Goal: Task Accomplishment & Management: Use online tool/utility

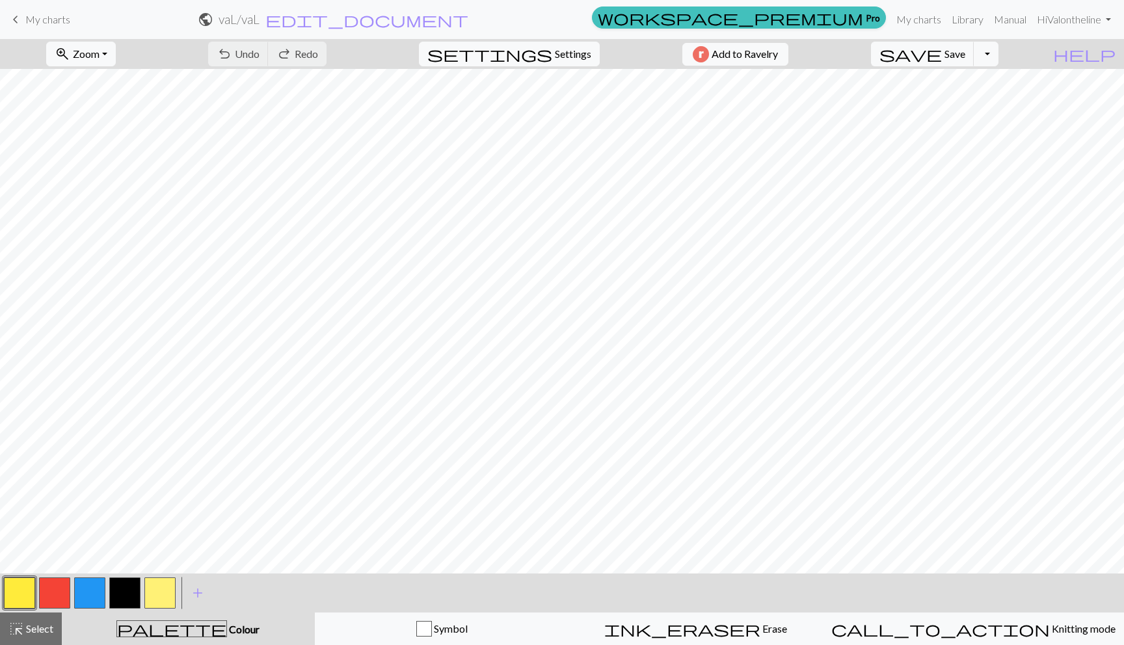
click at [16, 589] on button "button" at bounding box center [19, 593] width 31 height 31
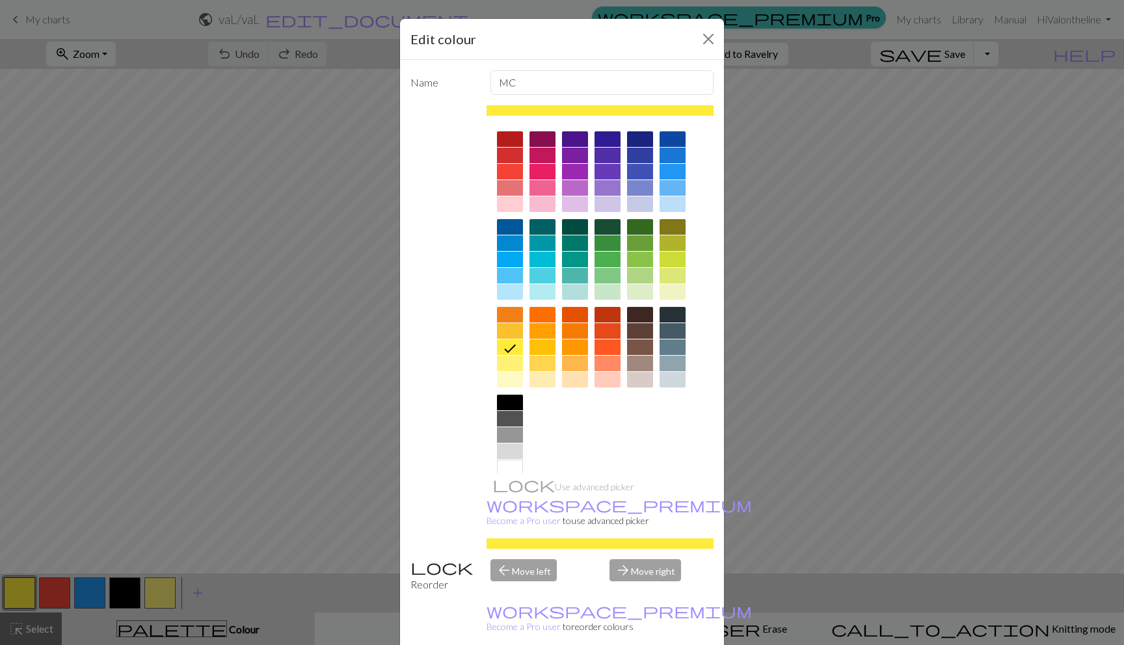
click at [504, 460] on div at bounding box center [510, 468] width 26 height 16
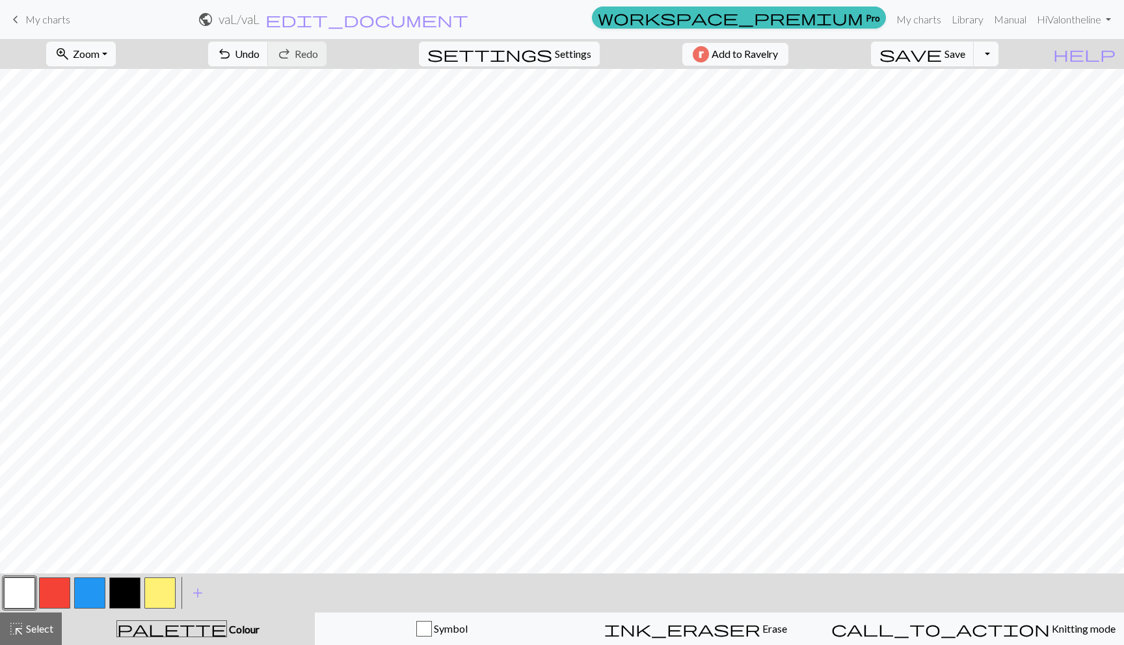
click at [31, 18] on span "My charts" at bounding box center [47, 19] width 45 height 12
click at [965, 56] on span "Save" at bounding box center [955, 53] width 21 height 12
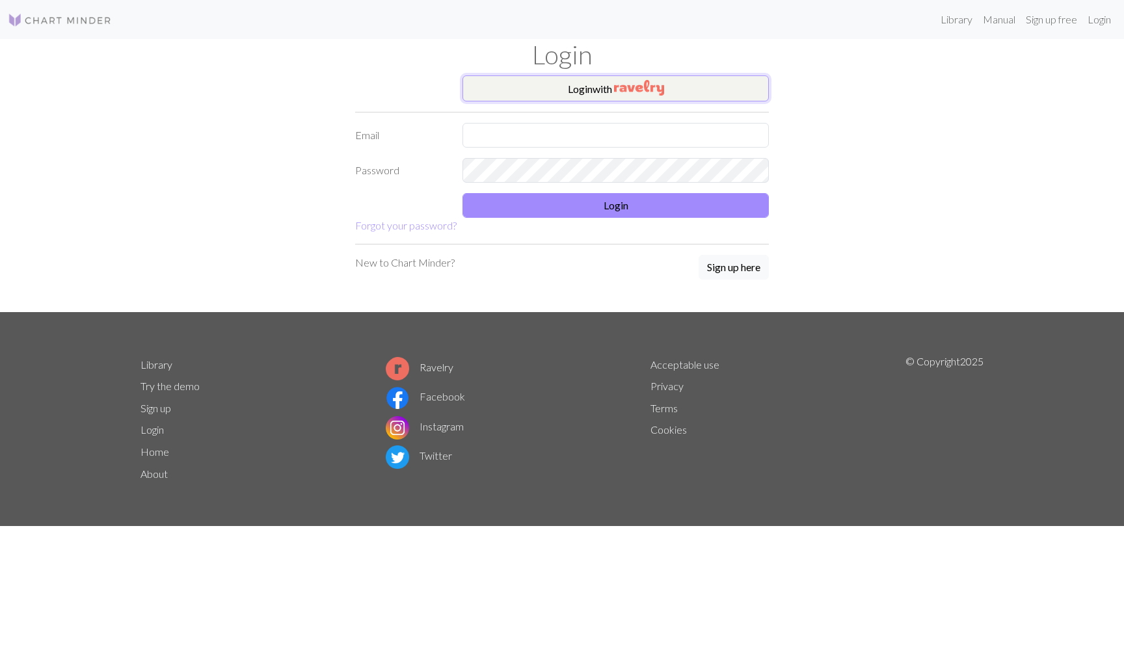
click at [627, 92] on img "button" at bounding box center [639, 88] width 50 height 16
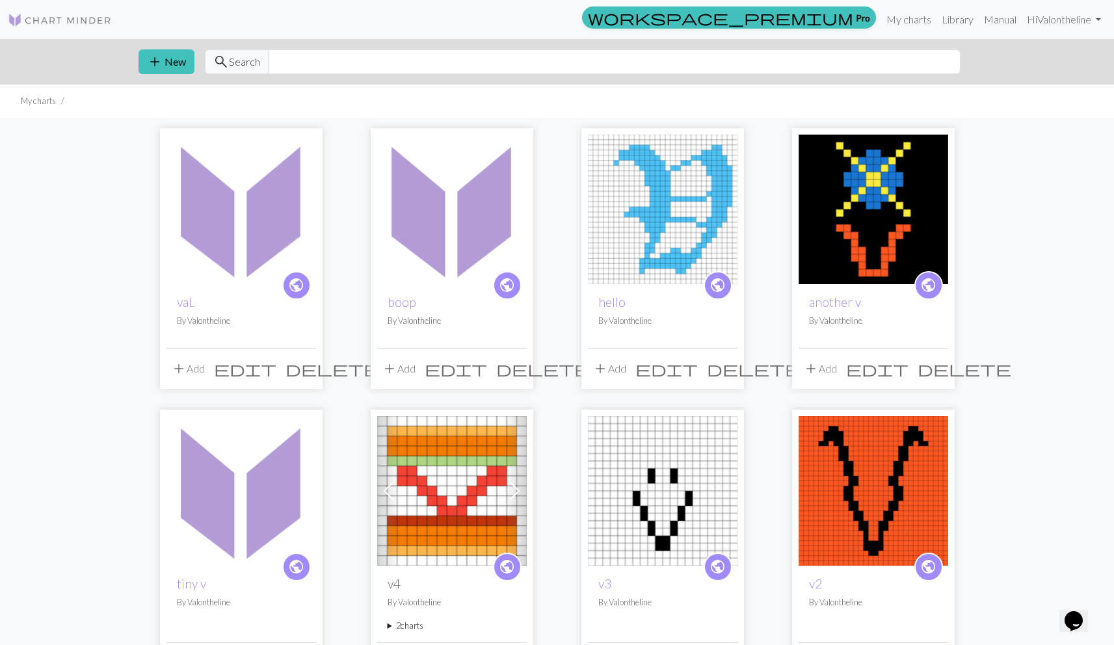
click at [273, 254] on img at bounding box center [242, 210] width 150 height 150
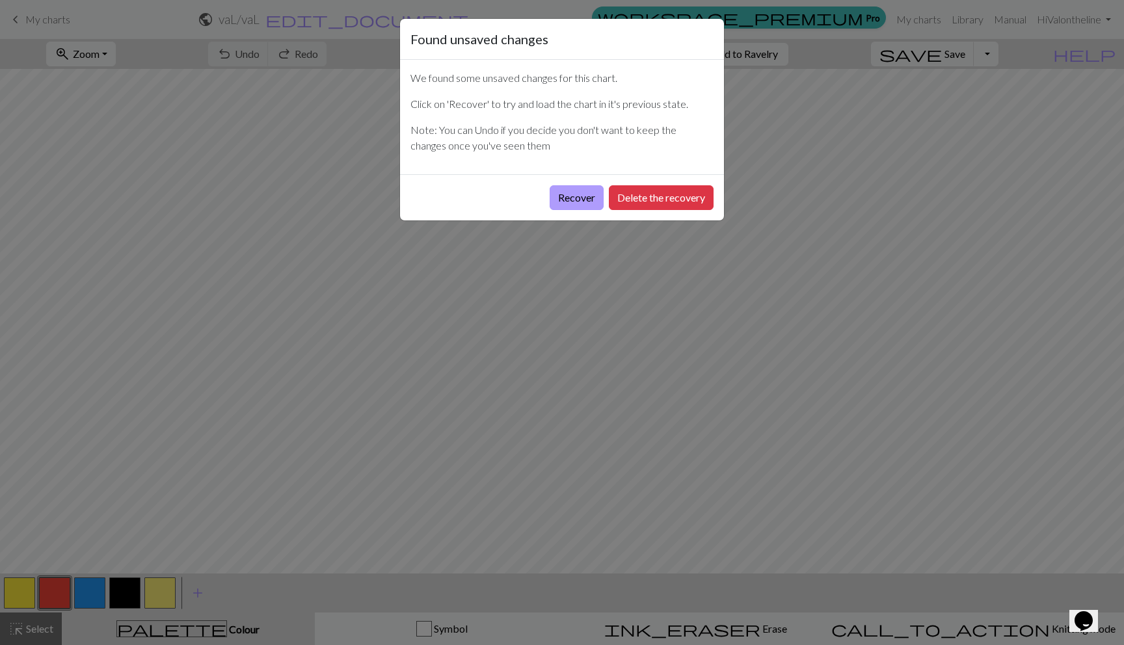
click at [580, 199] on button "Recover" at bounding box center [577, 197] width 54 height 25
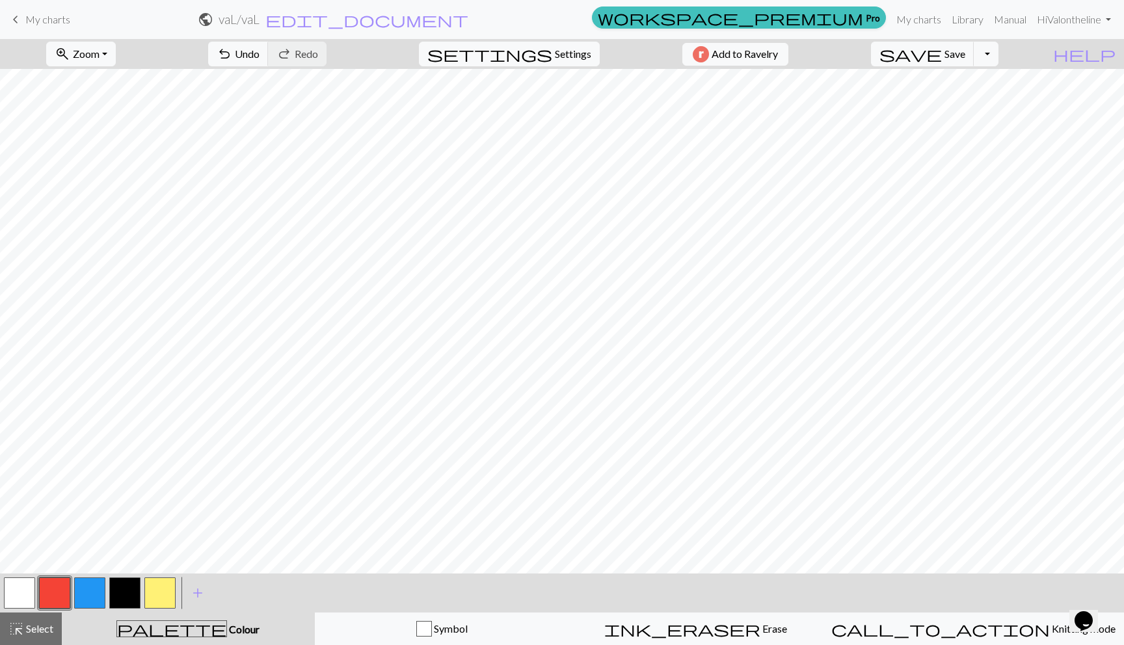
click at [14, 588] on button "button" at bounding box center [19, 593] width 31 height 31
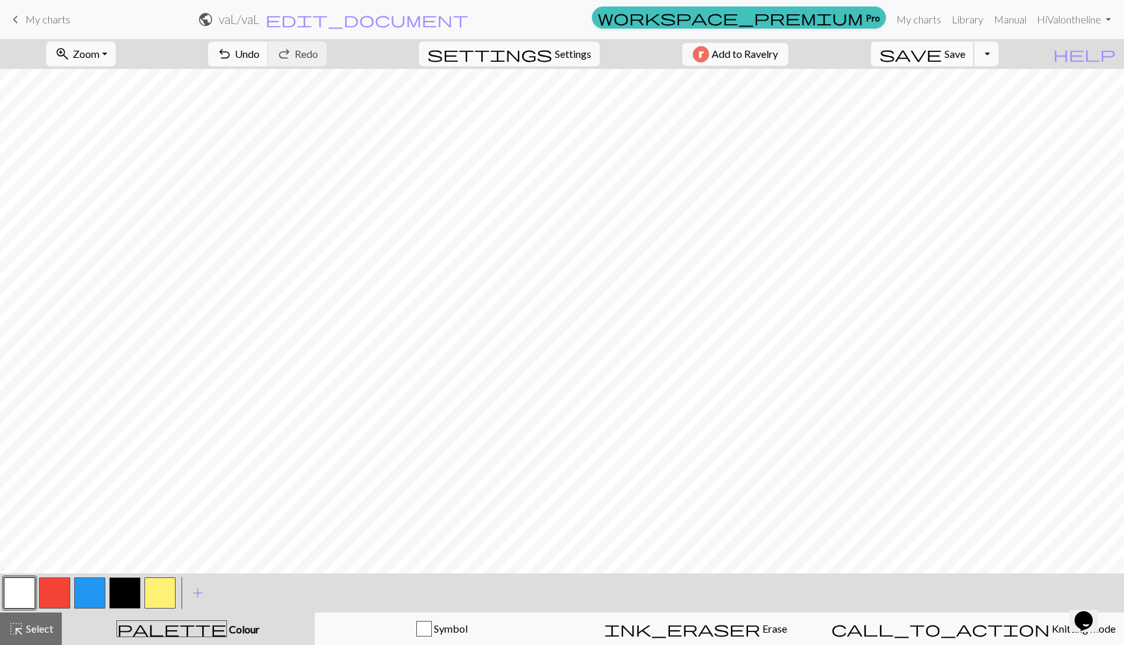
click at [942, 59] on span "save" at bounding box center [911, 54] width 62 height 18
click at [29, 10] on link "keyboard_arrow_left My charts" at bounding box center [39, 19] width 62 height 22
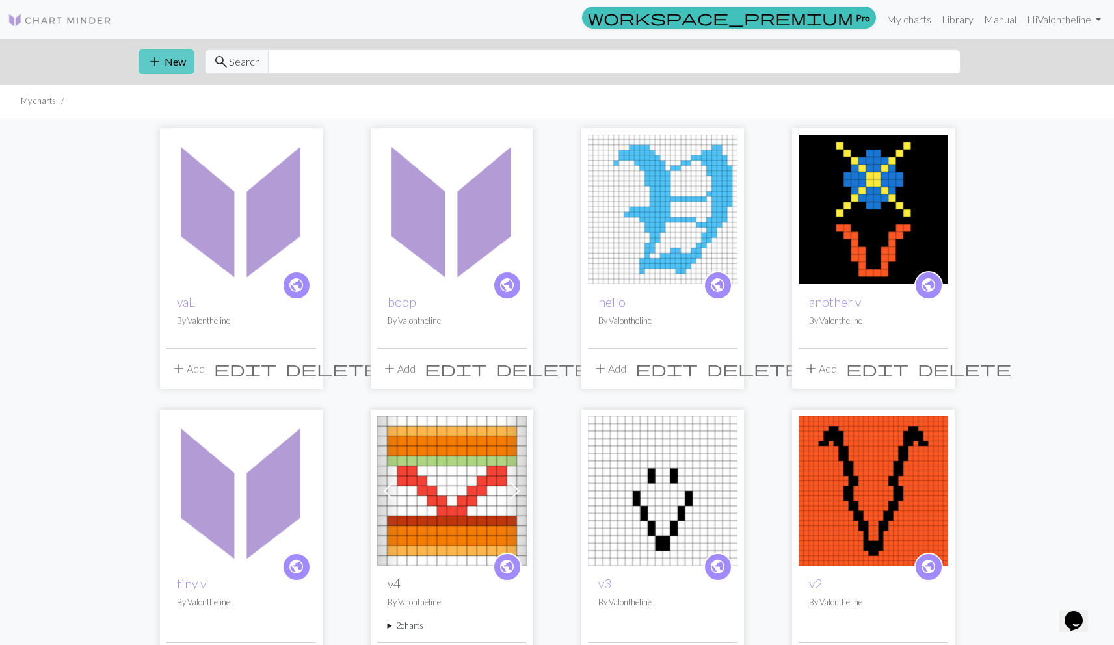
click at [156, 59] on span "add" at bounding box center [155, 62] width 16 height 18
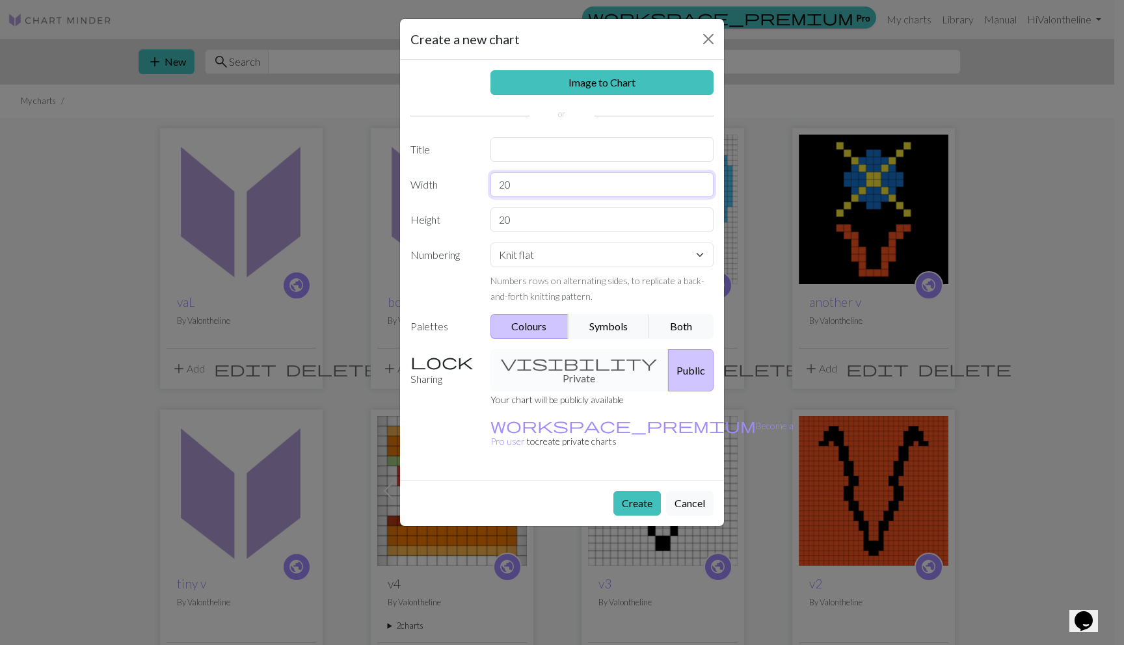
drag, startPoint x: 591, startPoint y: 183, endPoint x: 497, endPoint y: 174, distance: 94.1
click at [497, 174] on input "20" at bounding box center [603, 184] width 224 height 25
type input "60"
drag, startPoint x: 513, startPoint y: 219, endPoint x: 396, endPoint y: 225, distance: 116.6
click at [399, 224] on div "Create a new chart Image to Chart Title Width 60 Height 20 Numbering Knit flat …" at bounding box center [561, 272] width 325 height 509
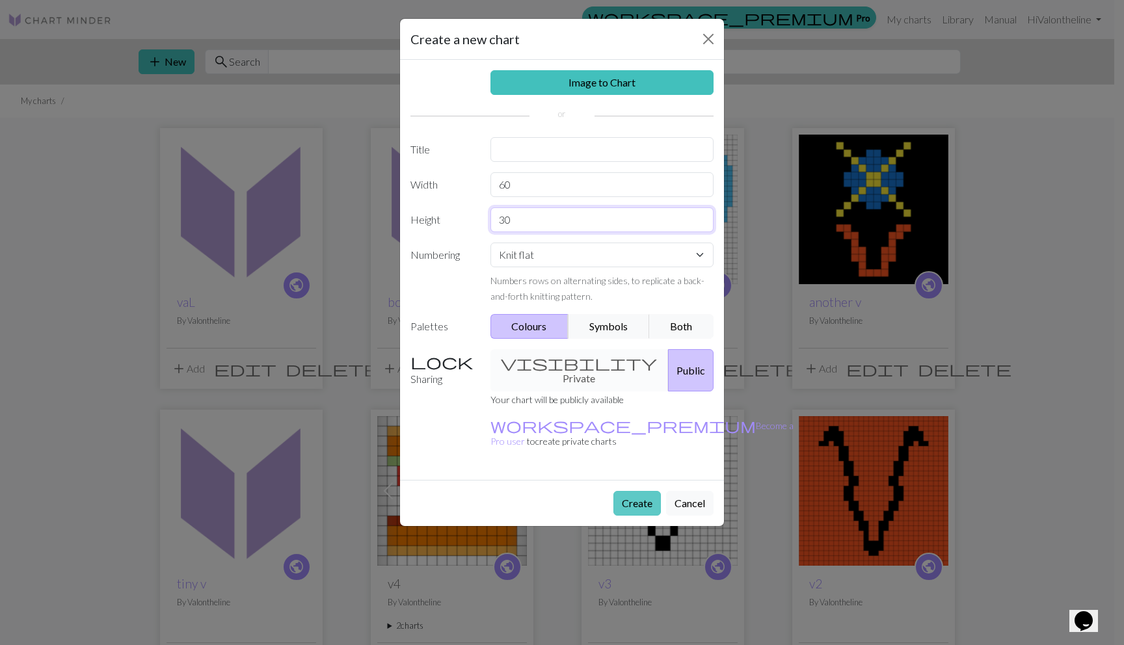
type input "30"
click at [636, 491] on button "Create" at bounding box center [637, 503] width 47 height 25
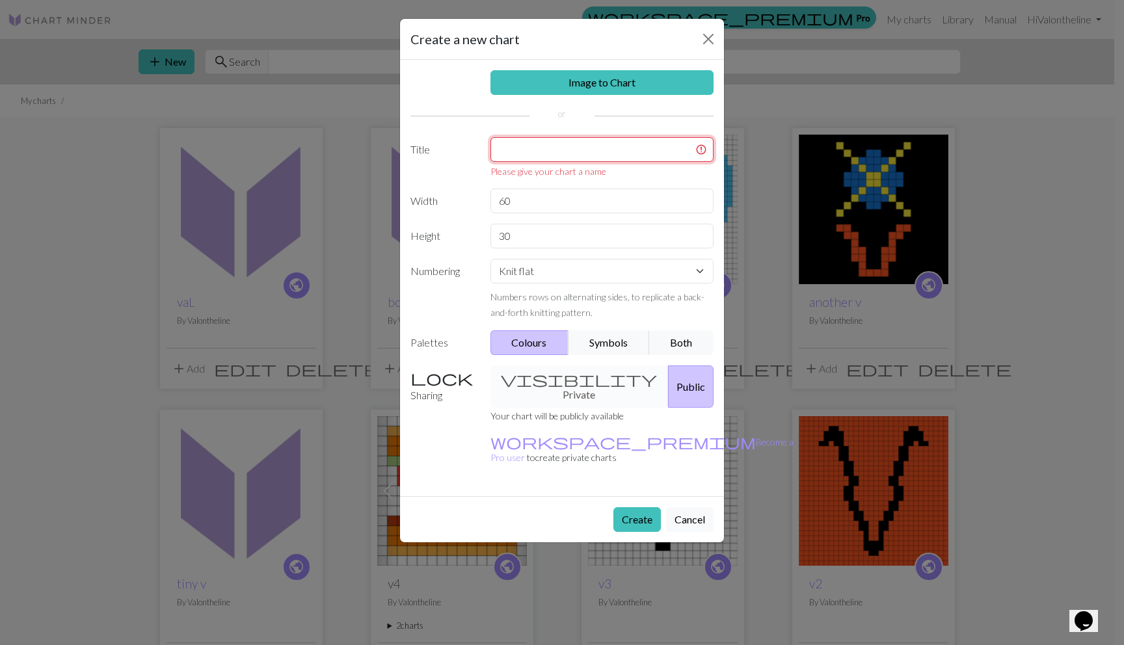
click at [502, 154] on input "text" at bounding box center [603, 149] width 224 height 25
type input "p"
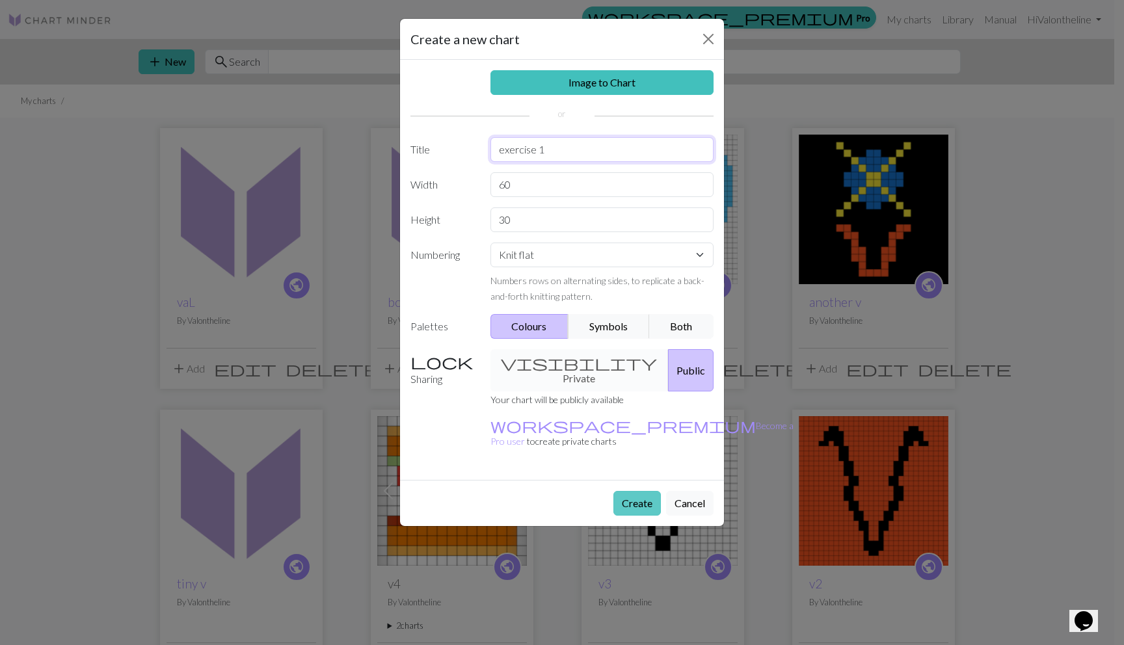
type input "exercise 1"
click at [647, 491] on button "Create" at bounding box center [637, 503] width 47 height 25
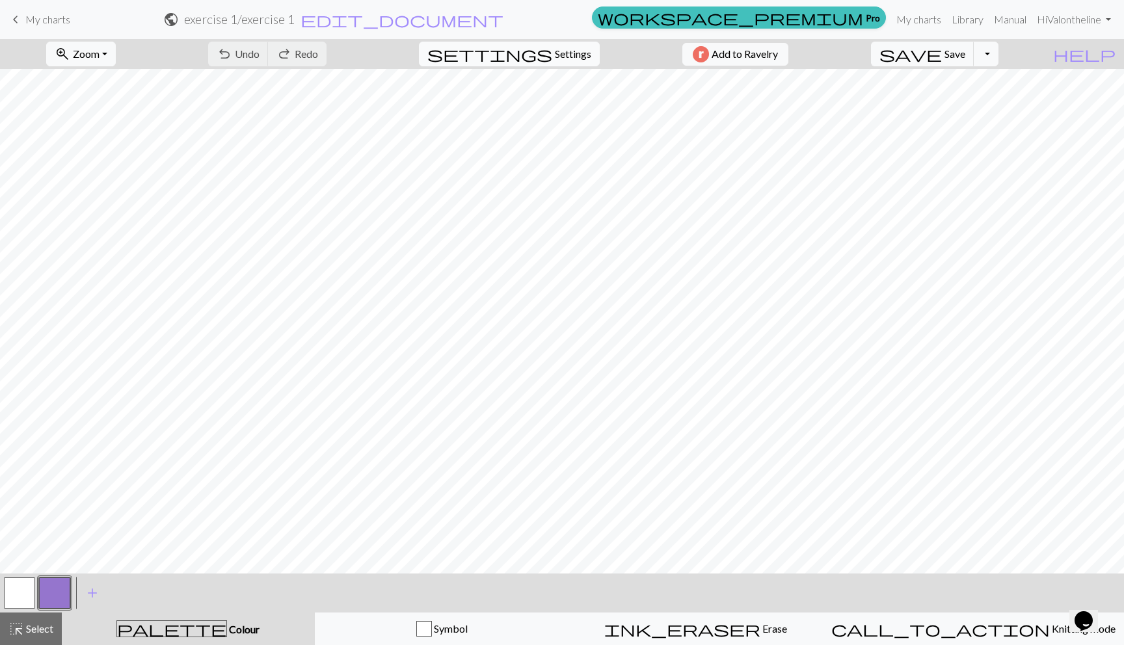
click at [542, 57] on span "settings" at bounding box center [489, 54] width 125 height 18
select select "aran"
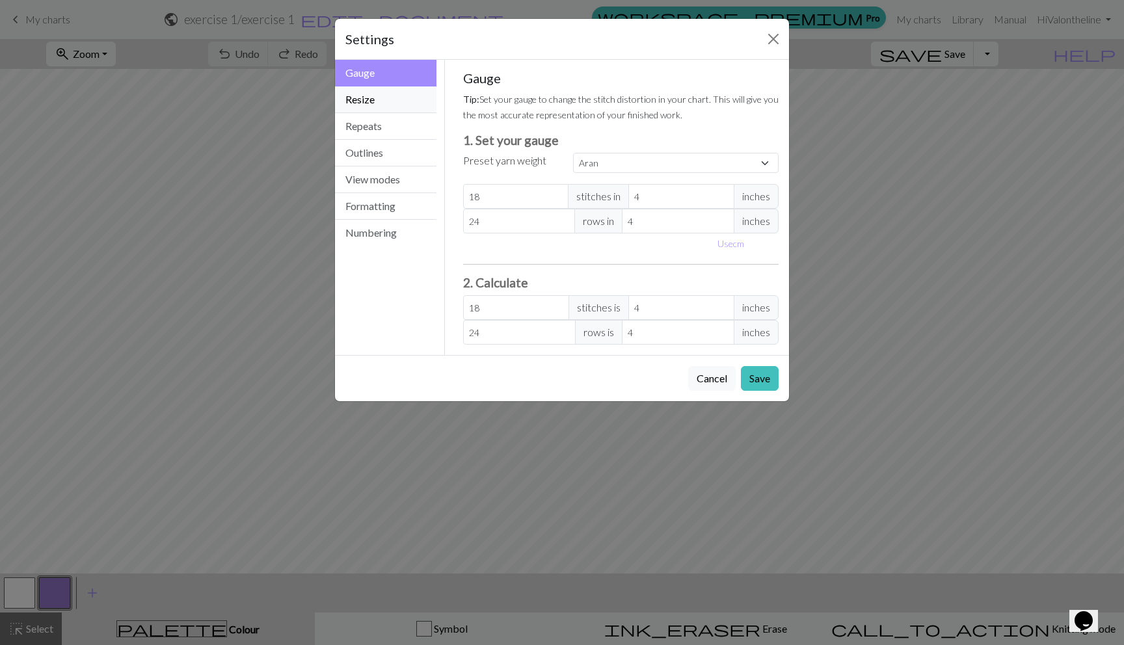
click at [370, 95] on button "Resize" at bounding box center [385, 100] width 101 height 27
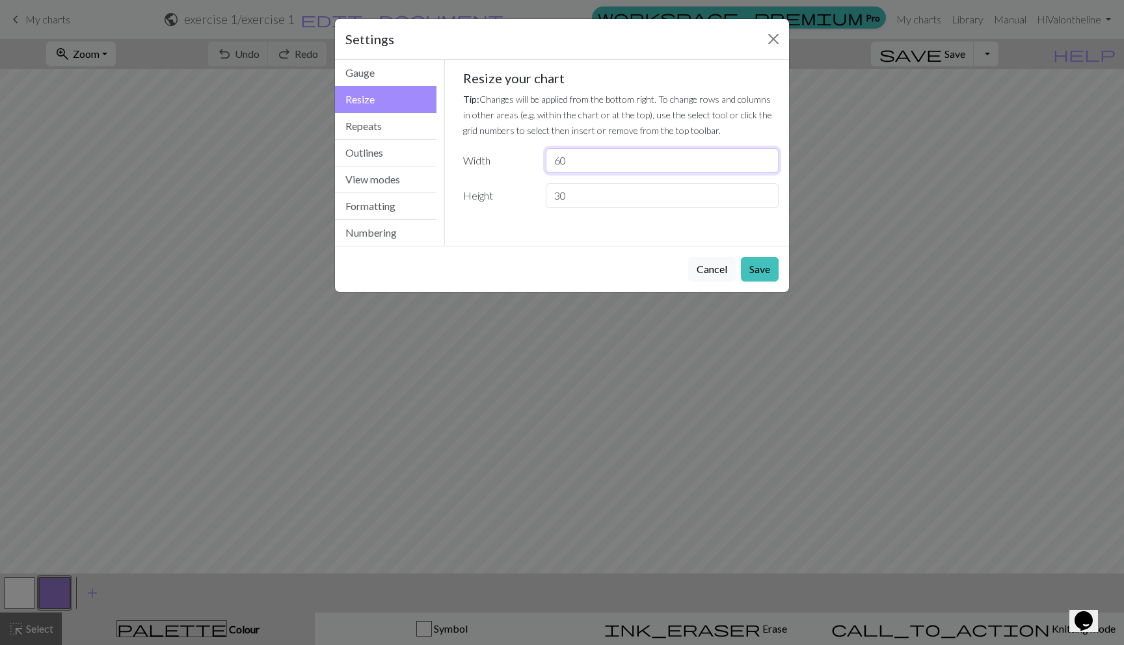
drag, startPoint x: 582, startPoint y: 166, endPoint x: 489, endPoint y: 169, distance: 92.4
click at [489, 169] on div "Width 60" at bounding box center [621, 160] width 332 height 25
click at [561, 159] on input "60" at bounding box center [662, 160] width 233 height 25
type input "30"
click at [558, 196] on input "30" at bounding box center [662, 195] width 233 height 25
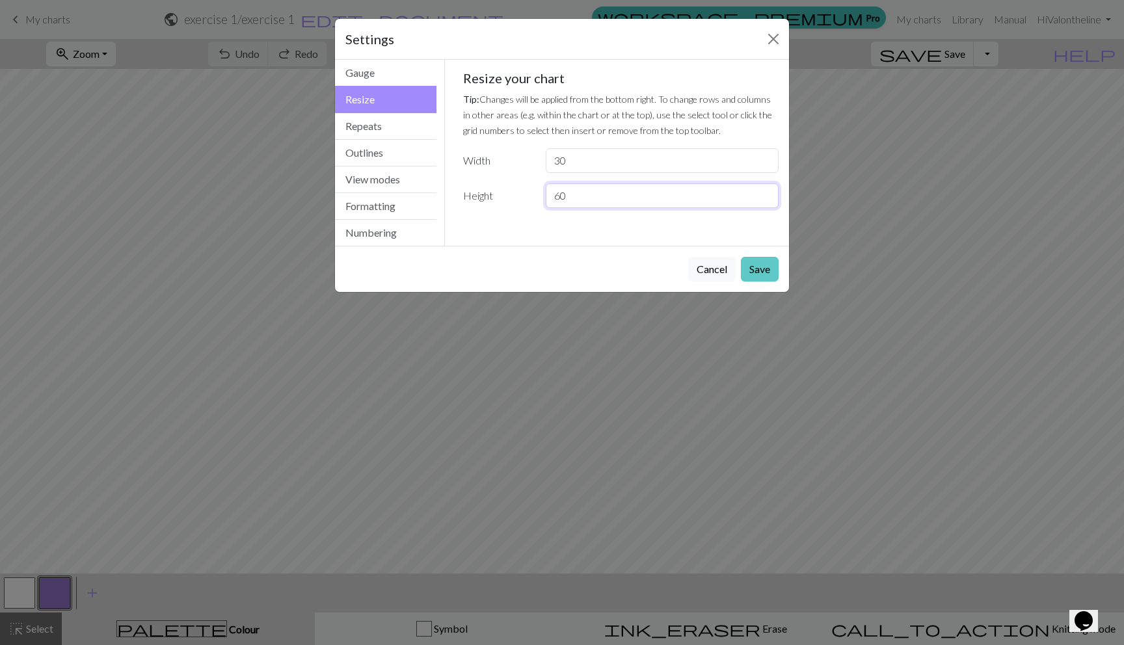
type input "60"
click at [749, 269] on button "Save" at bounding box center [760, 269] width 38 height 25
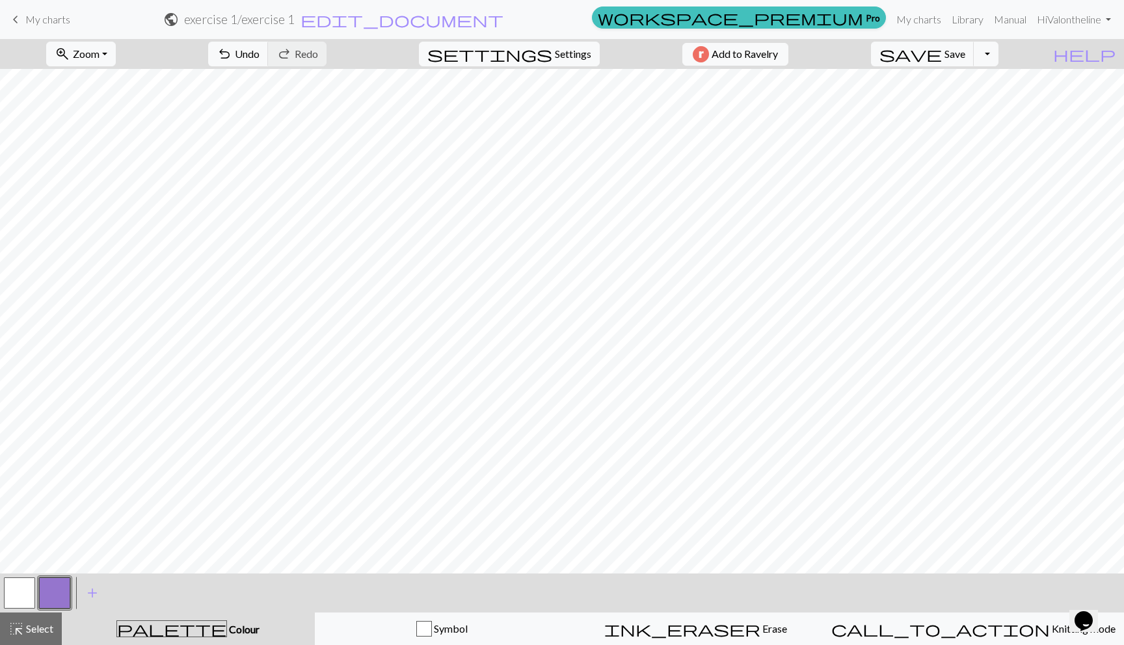
click at [4, 586] on button "button" at bounding box center [19, 593] width 31 height 31
click at [64, 594] on button "button" at bounding box center [54, 593] width 31 height 31
click at [31, 593] on button "button" at bounding box center [19, 593] width 31 height 31
click at [46, 585] on button "button" at bounding box center [54, 593] width 31 height 31
click at [18, 584] on button "button" at bounding box center [19, 593] width 31 height 31
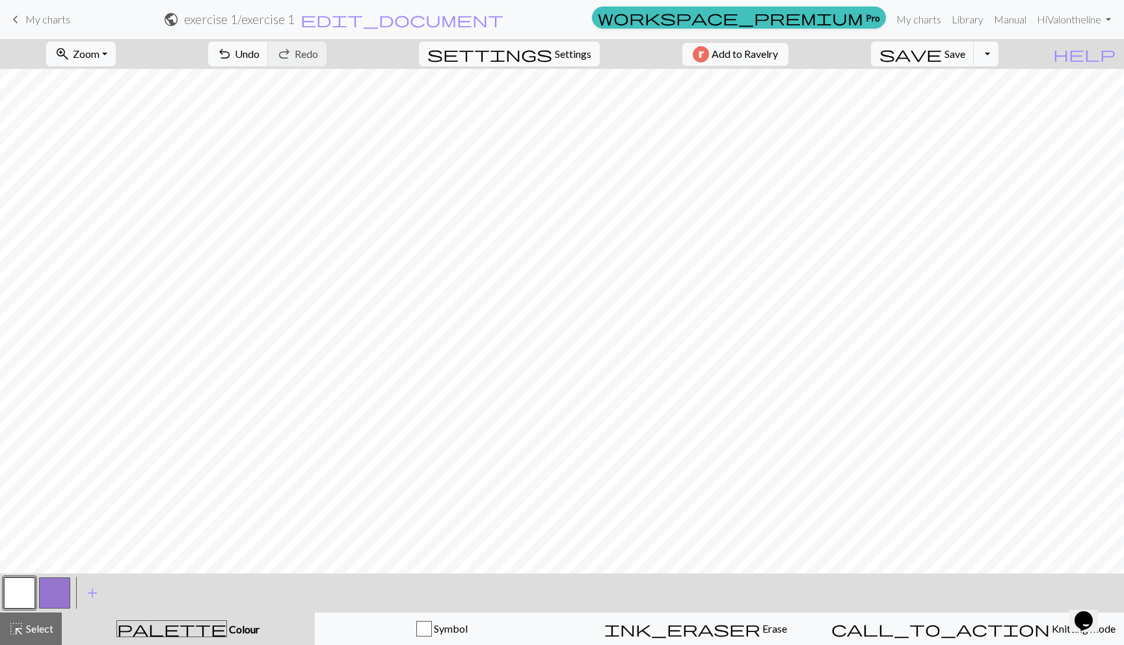
click at [55, 582] on button "button" at bounding box center [54, 593] width 31 height 31
click at [26, 586] on button "button" at bounding box center [19, 593] width 31 height 31
click at [46, 591] on button "button" at bounding box center [54, 593] width 31 height 31
click at [27, 591] on button "button" at bounding box center [19, 593] width 31 height 31
click at [50, 591] on button "button" at bounding box center [54, 593] width 31 height 31
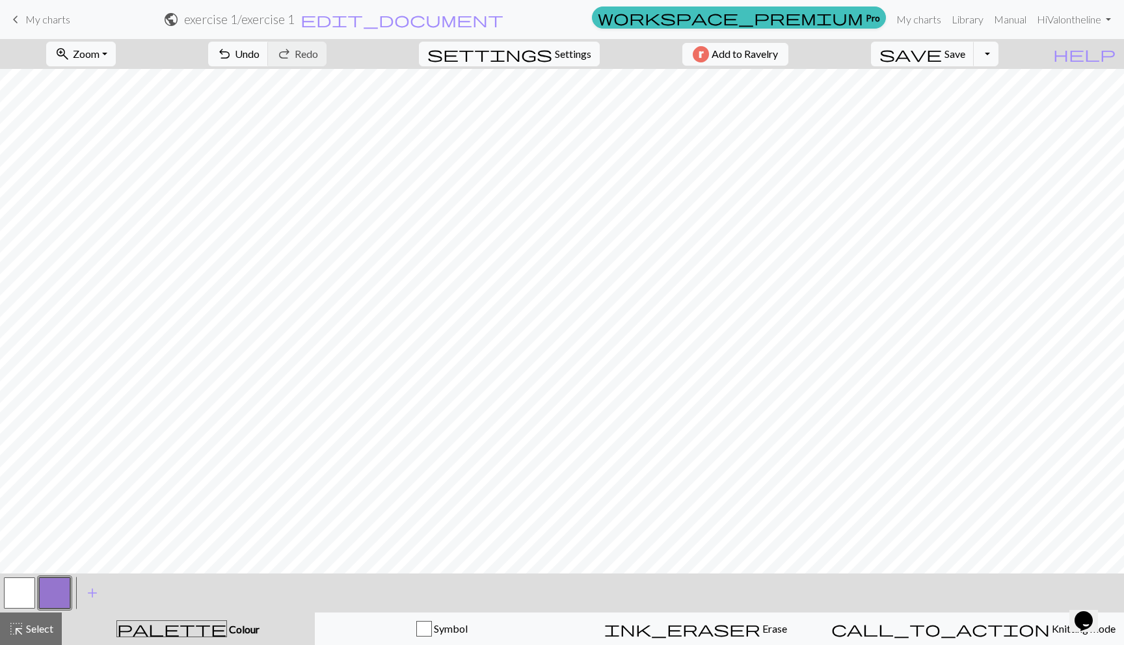
click at [26, 589] on button "button" at bounding box center [19, 593] width 31 height 31
click at [53, 588] on button "button" at bounding box center [54, 593] width 31 height 31
click at [21, 598] on button "button" at bounding box center [19, 593] width 31 height 31
click at [52, 595] on button "button" at bounding box center [54, 593] width 31 height 31
click at [21, 594] on button "button" at bounding box center [19, 593] width 31 height 31
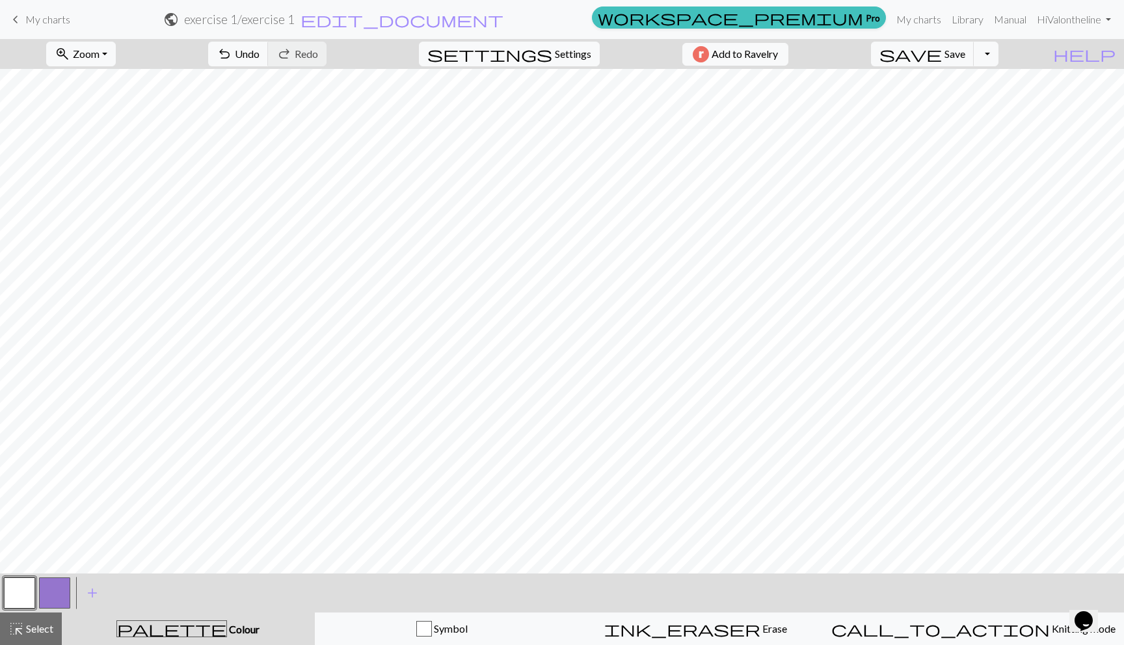
click at [56, 600] on button "button" at bounding box center [54, 593] width 31 height 31
click at [942, 52] on span "save" at bounding box center [911, 54] width 62 height 18
click at [34, 20] on div "Chart saved" at bounding box center [562, 25] width 1124 height 51
click at [24, 18] on link "keyboard_arrow_left My charts" at bounding box center [39, 19] width 62 height 22
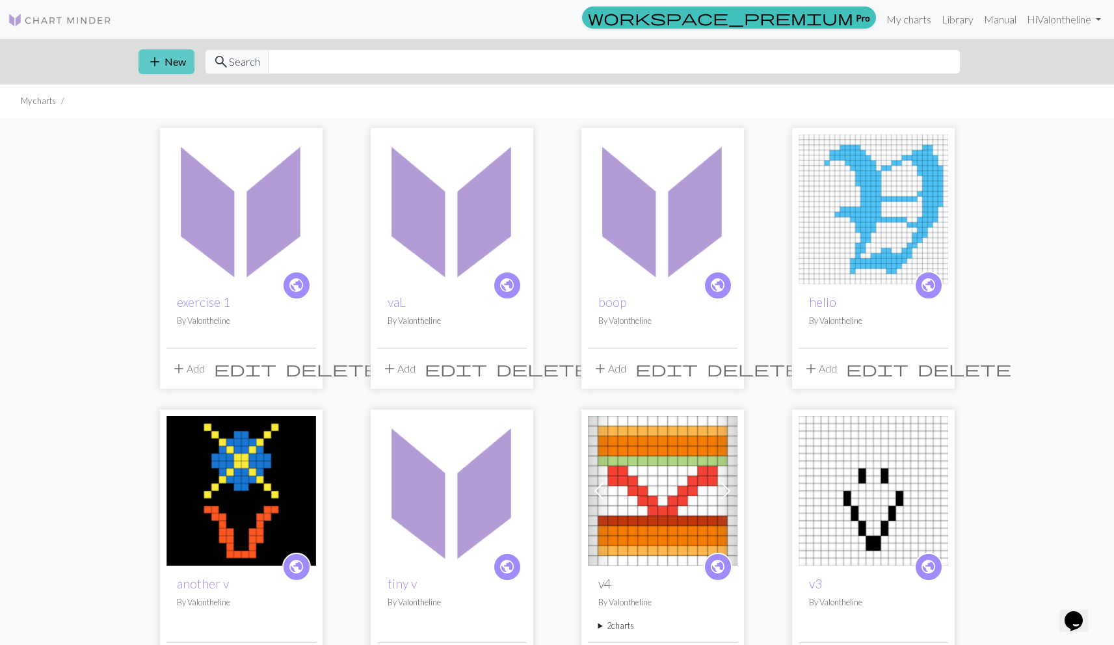
click at [172, 62] on button "add New" at bounding box center [167, 61] width 56 height 25
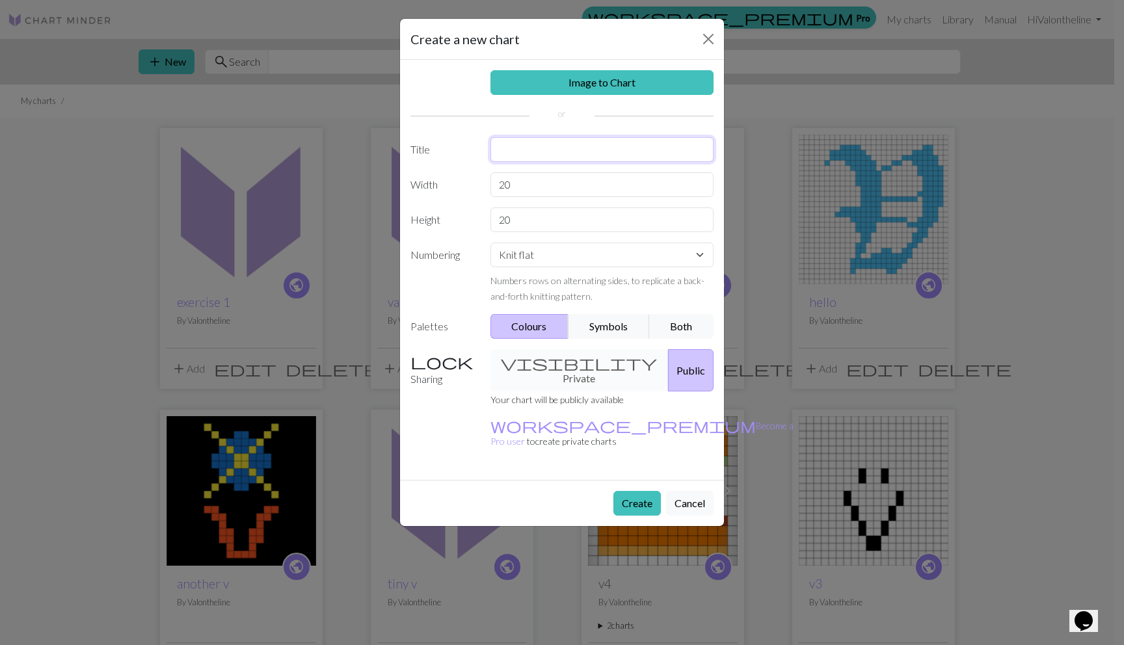
click at [528, 155] on input "text" at bounding box center [603, 149] width 224 height 25
type input "i"
click at [628, 491] on button "Create" at bounding box center [637, 503] width 47 height 25
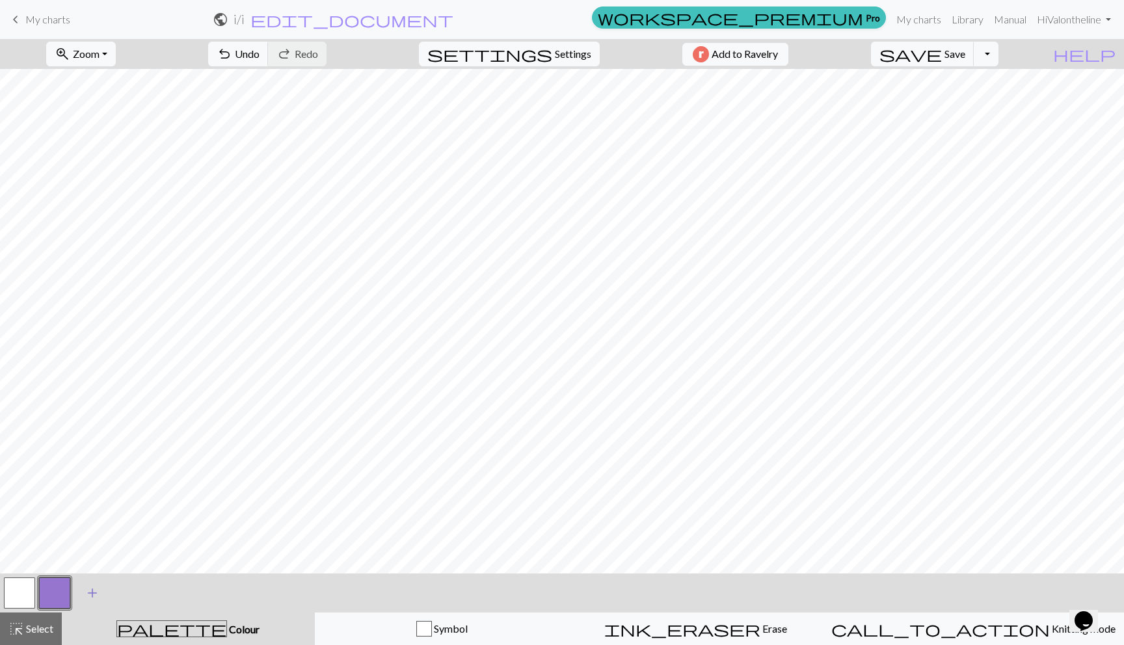
click at [96, 591] on span "add" at bounding box center [93, 593] width 16 height 18
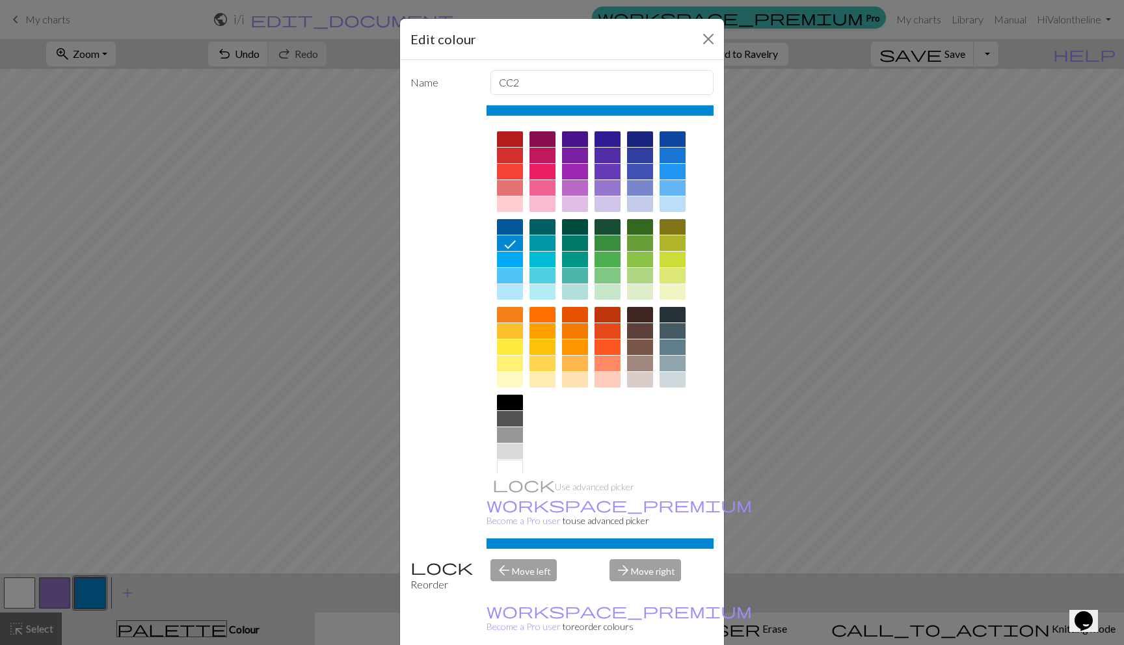
click at [516, 362] on div at bounding box center [510, 364] width 26 height 16
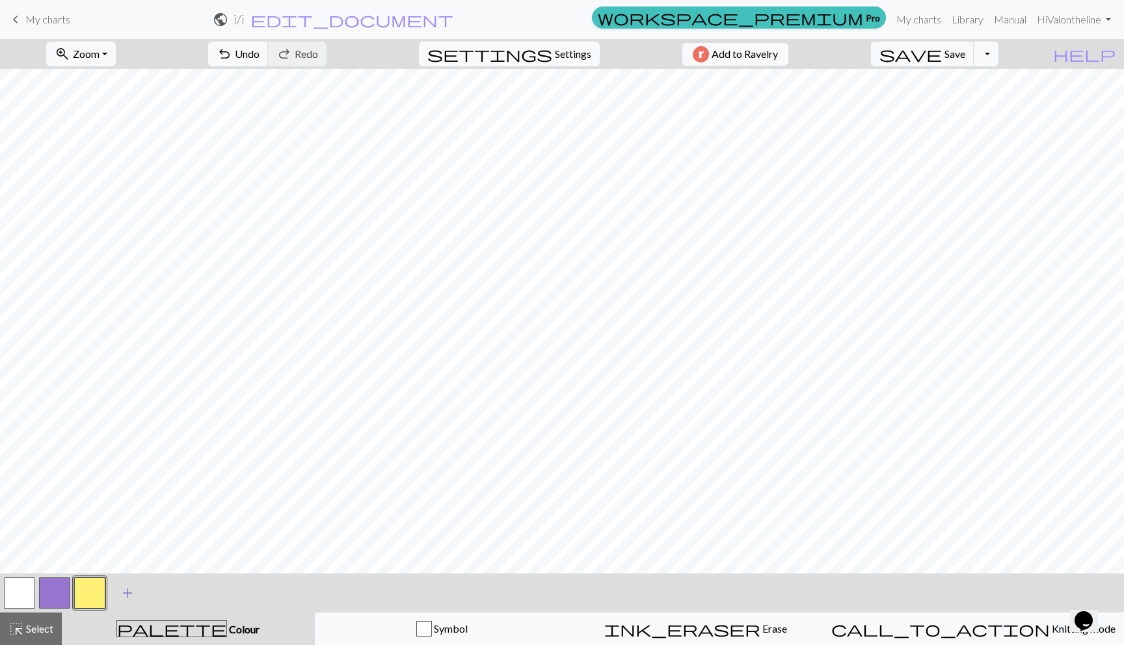
click at [130, 593] on span "add" at bounding box center [128, 593] width 16 height 18
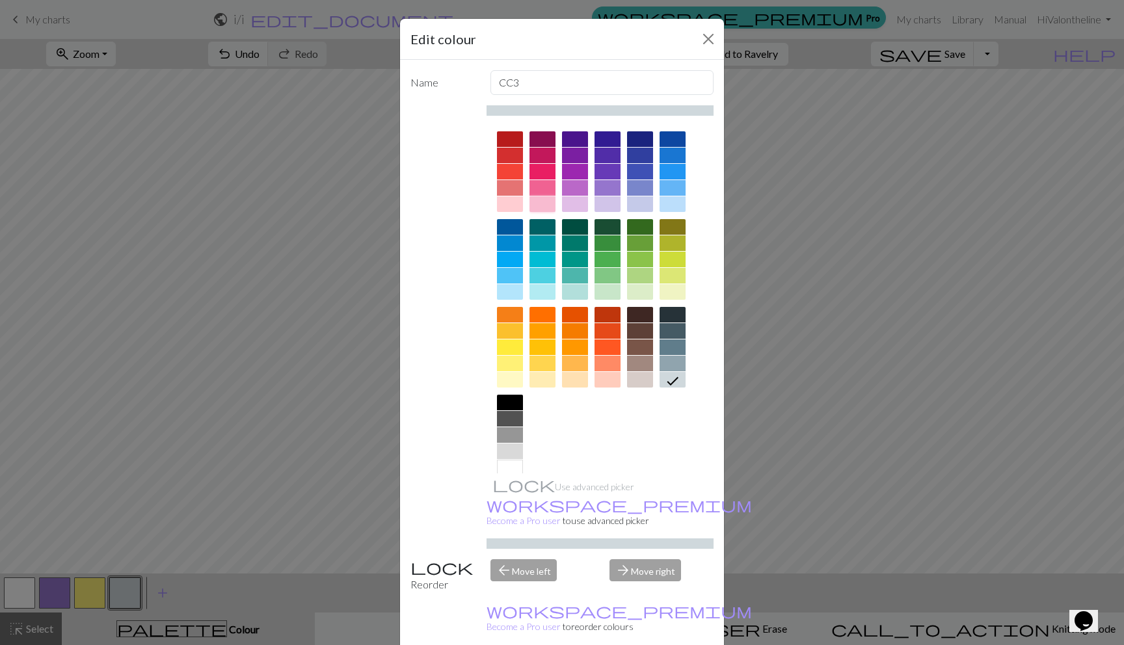
click at [537, 198] on div at bounding box center [543, 204] width 26 height 16
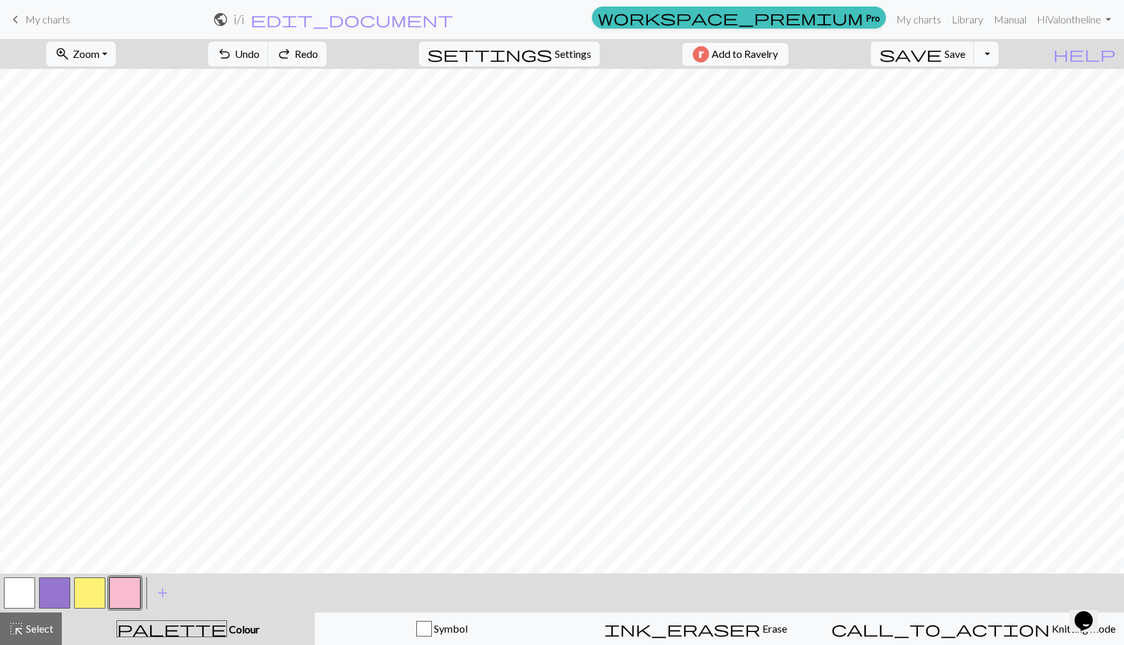
click at [44, 598] on button "button" at bounding box center [54, 593] width 31 height 31
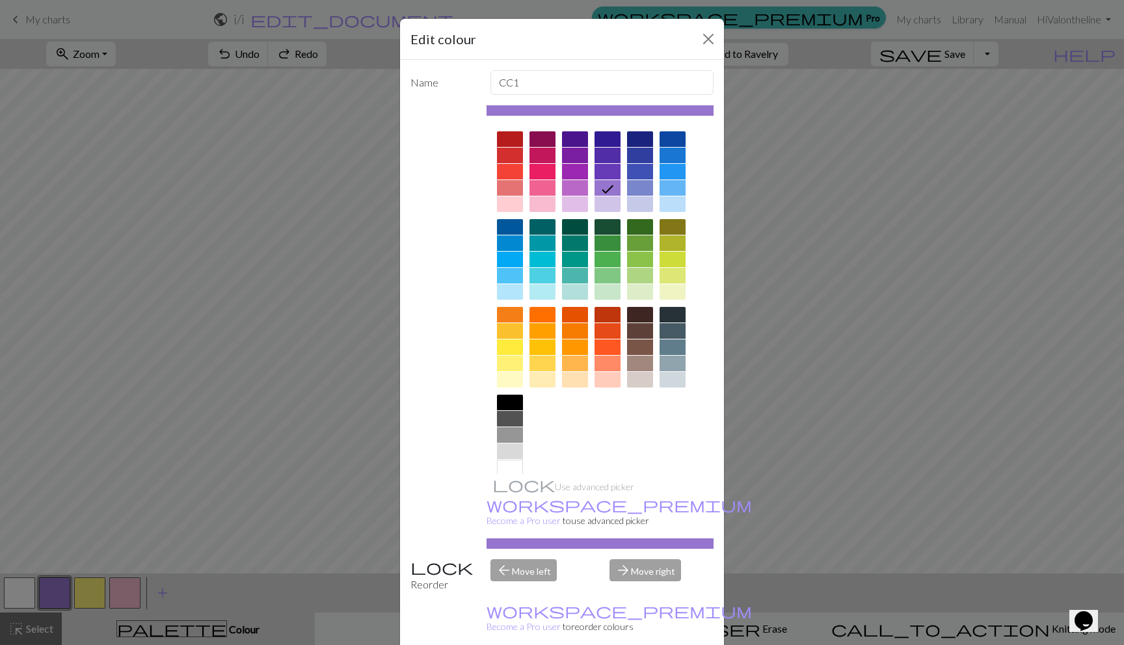
click at [640, 270] on div at bounding box center [640, 276] width 26 height 16
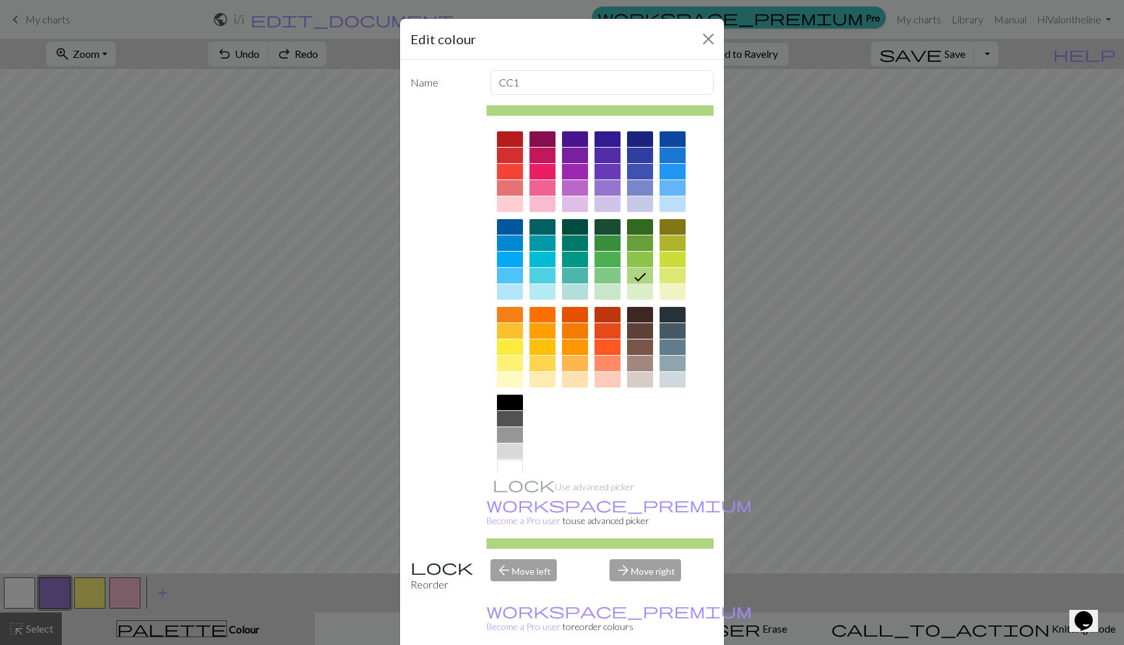
click at [636, 266] on div at bounding box center [640, 260] width 26 height 16
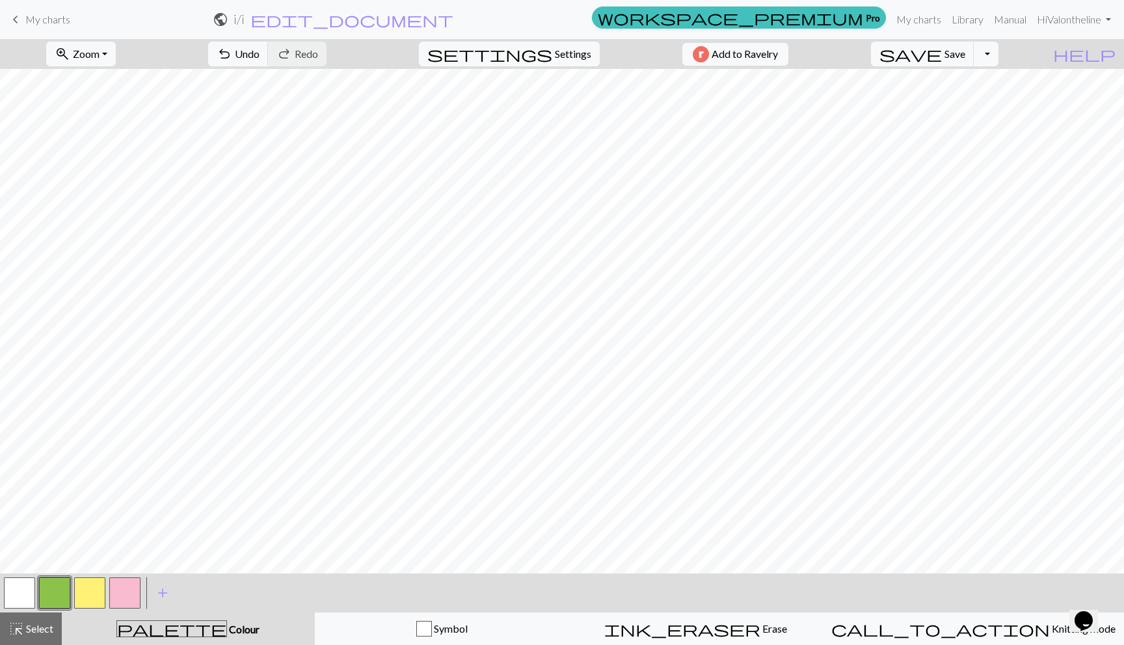
click at [113, 585] on button "button" at bounding box center [124, 593] width 31 height 31
click at [94, 579] on button "button" at bounding box center [89, 593] width 31 height 31
click at [25, 584] on button "button" at bounding box center [19, 593] width 31 height 31
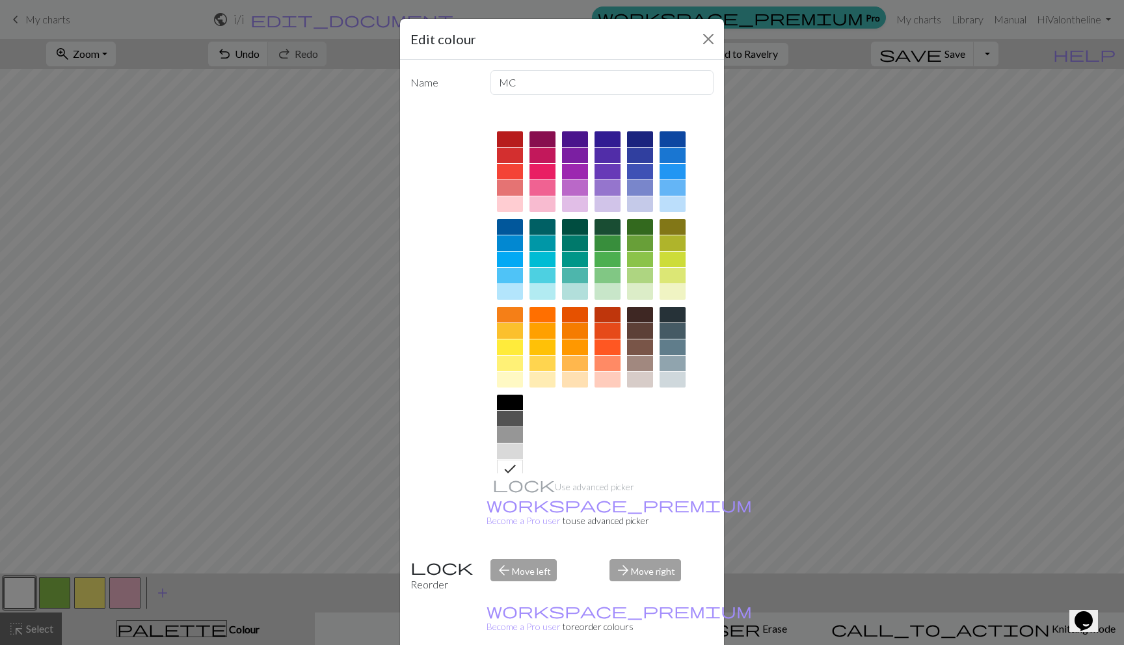
click at [666, 202] on div at bounding box center [673, 204] width 26 height 16
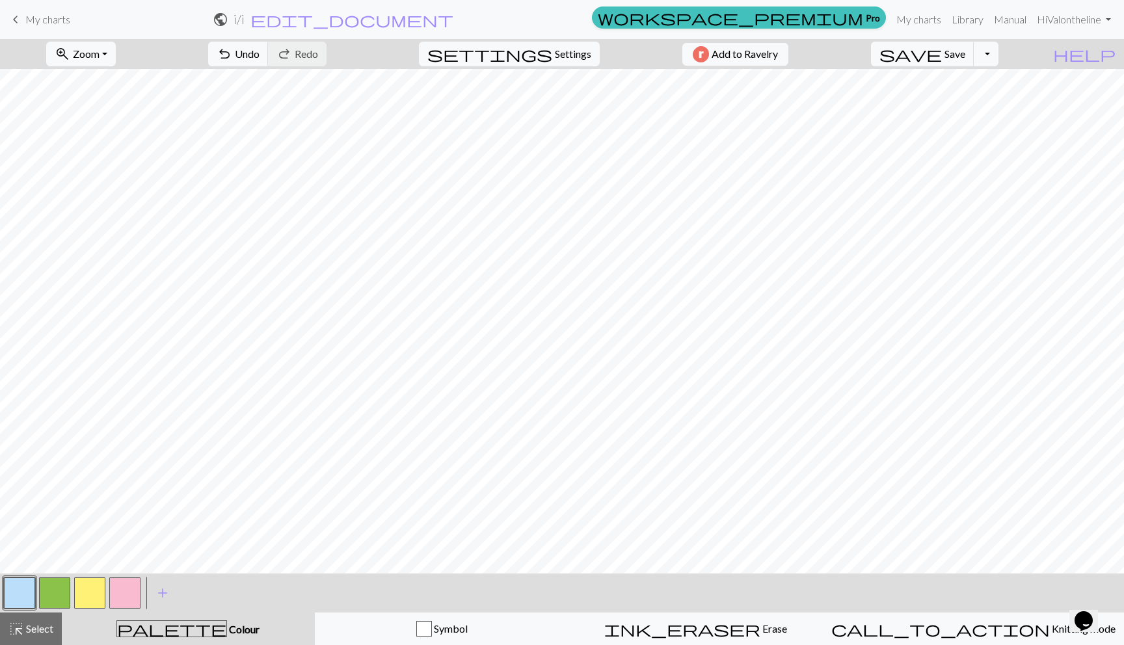
click at [103, 591] on button "button" at bounding box center [89, 593] width 31 height 31
click at [126, 589] on button "button" at bounding box center [124, 593] width 31 height 31
click at [21, 594] on button "button" at bounding box center [19, 593] width 31 height 31
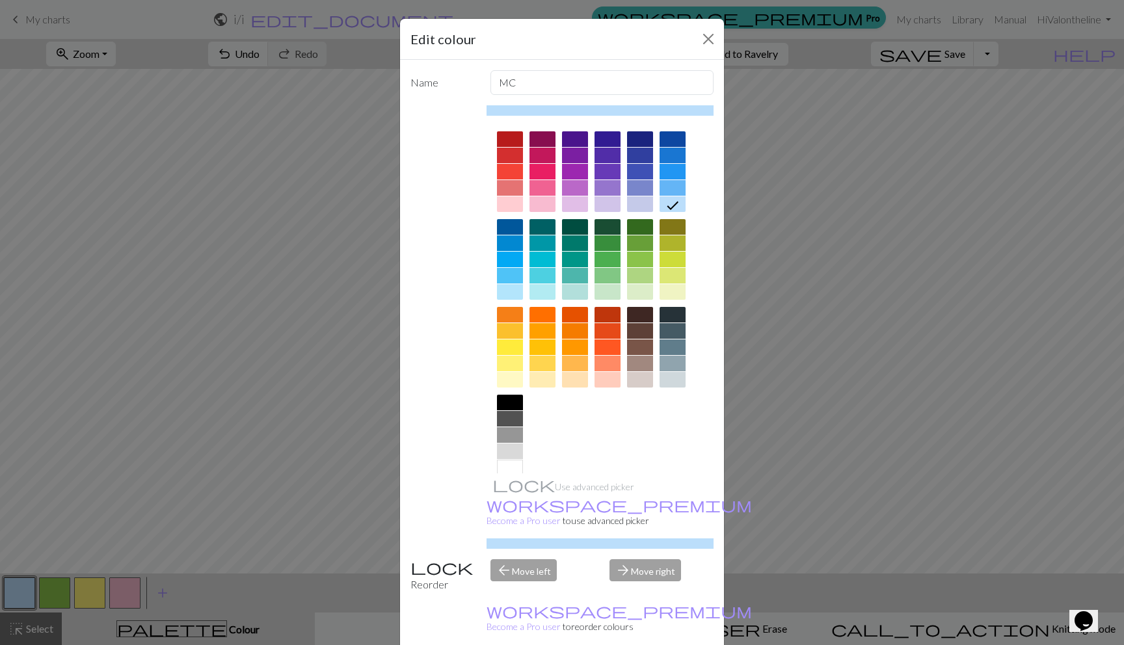
click at [498, 410] on div at bounding box center [510, 403] width 26 height 16
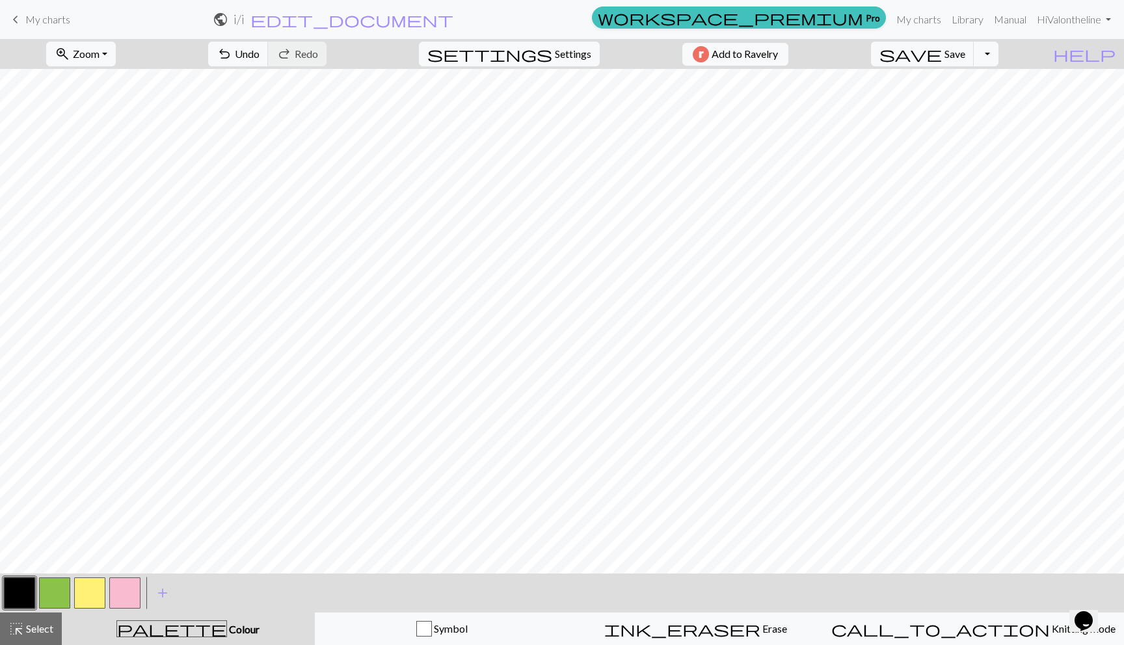
click at [20, 603] on button "button" at bounding box center [19, 593] width 31 height 31
click at [19, 601] on div "Edit colour Name MC Use advanced picker workspace_premium Become a Pro user to …" at bounding box center [562, 322] width 1124 height 645
click at [20, 600] on button "button" at bounding box center [19, 593] width 31 height 31
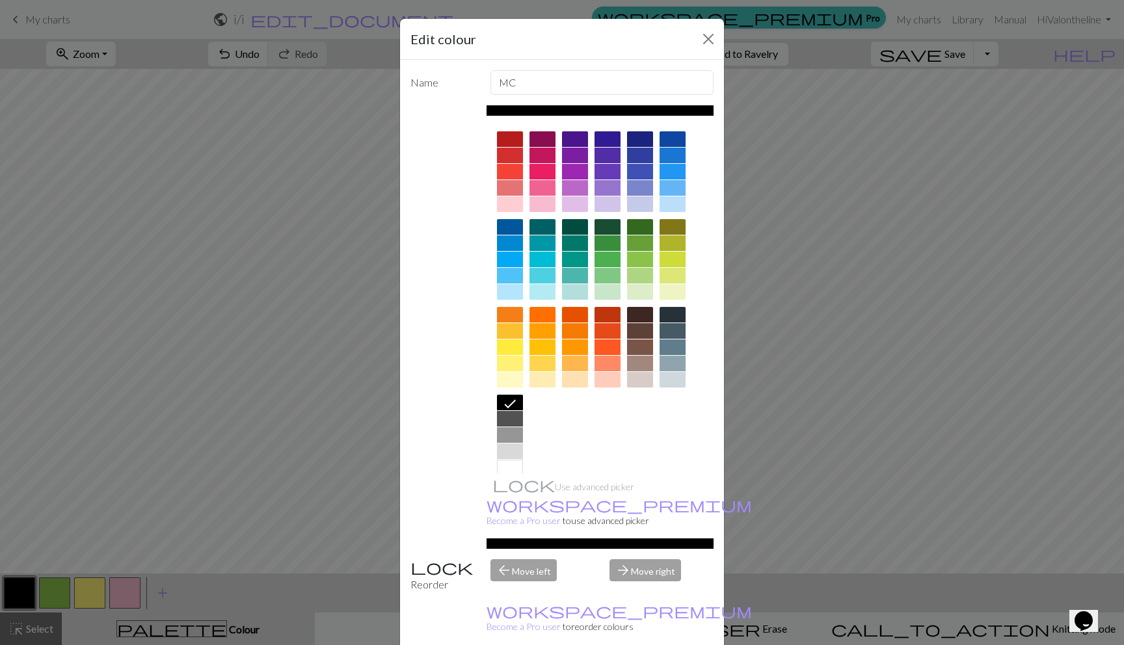
click at [668, 331] on div at bounding box center [673, 331] width 26 height 16
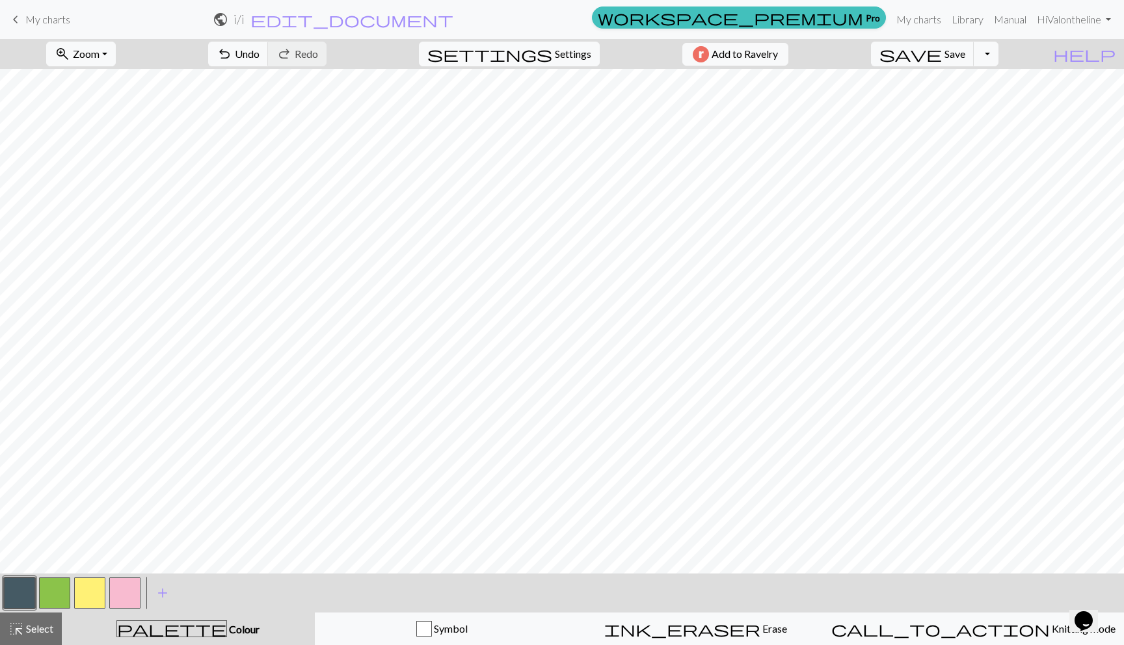
click at [59, 578] on button "button" at bounding box center [54, 593] width 31 height 31
click at [151, 584] on button "add Add a colour" at bounding box center [162, 593] width 33 height 33
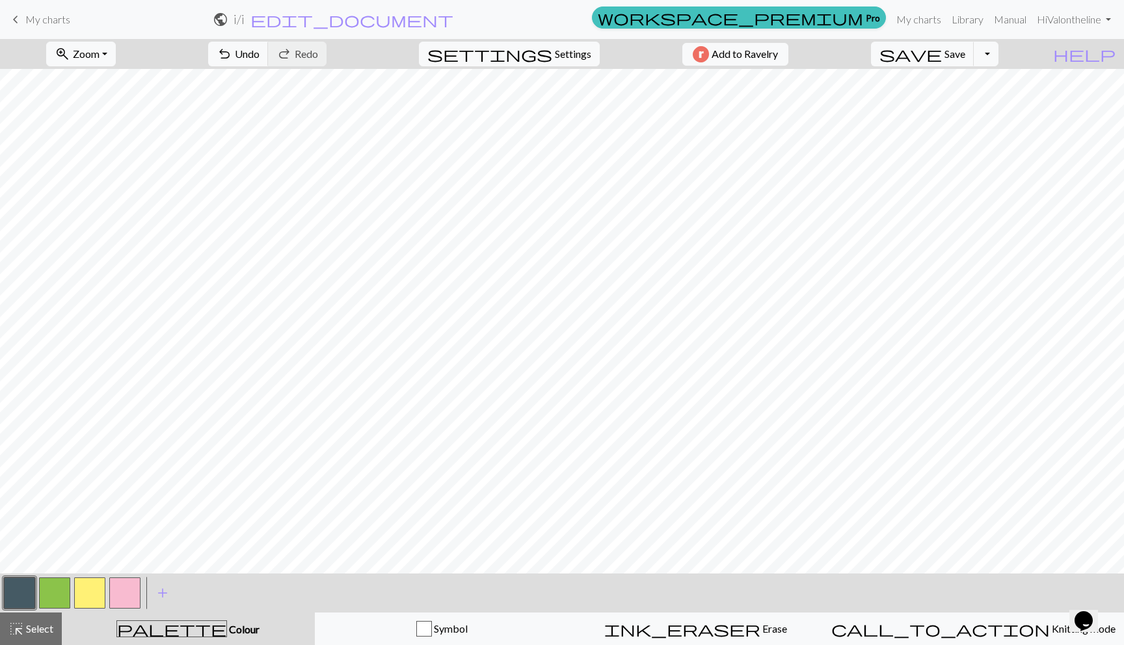
click at [52, 597] on button "button" at bounding box center [54, 593] width 31 height 31
click at [133, 589] on button "button" at bounding box center [124, 593] width 31 height 31
click at [86, 587] on button "button" at bounding box center [89, 593] width 31 height 31
click at [131, 586] on button "button" at bounding box center [124, 593] width 31 height 31
click at [535, 61] on span "settings" at bounding box center [489, 54] width 125 height 18
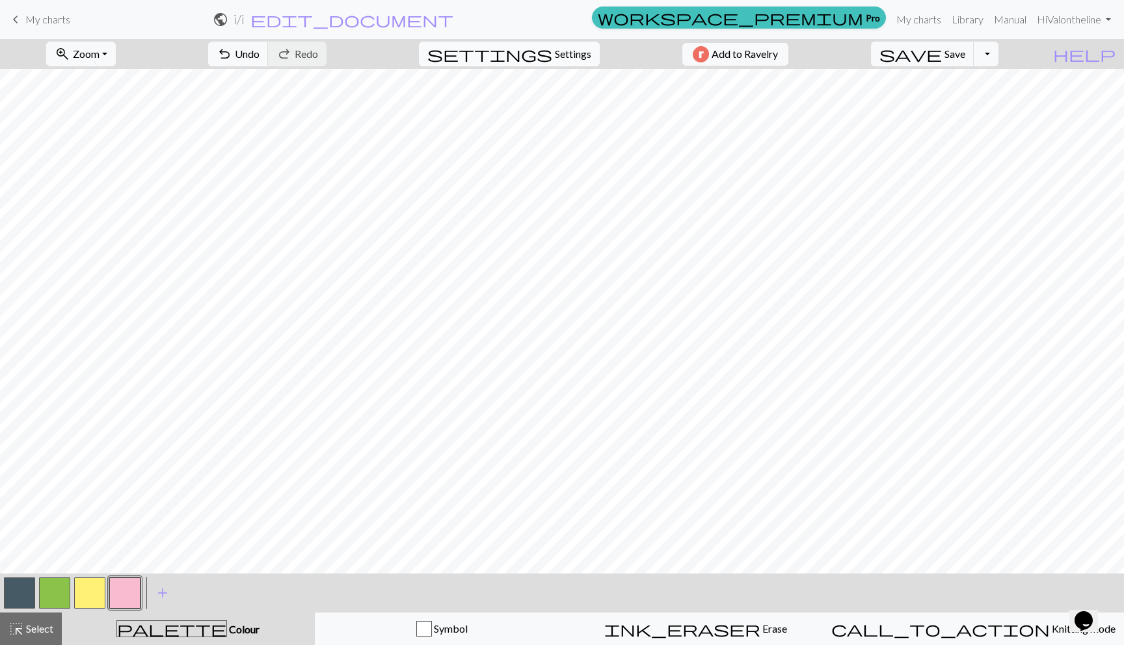
select select "aran"
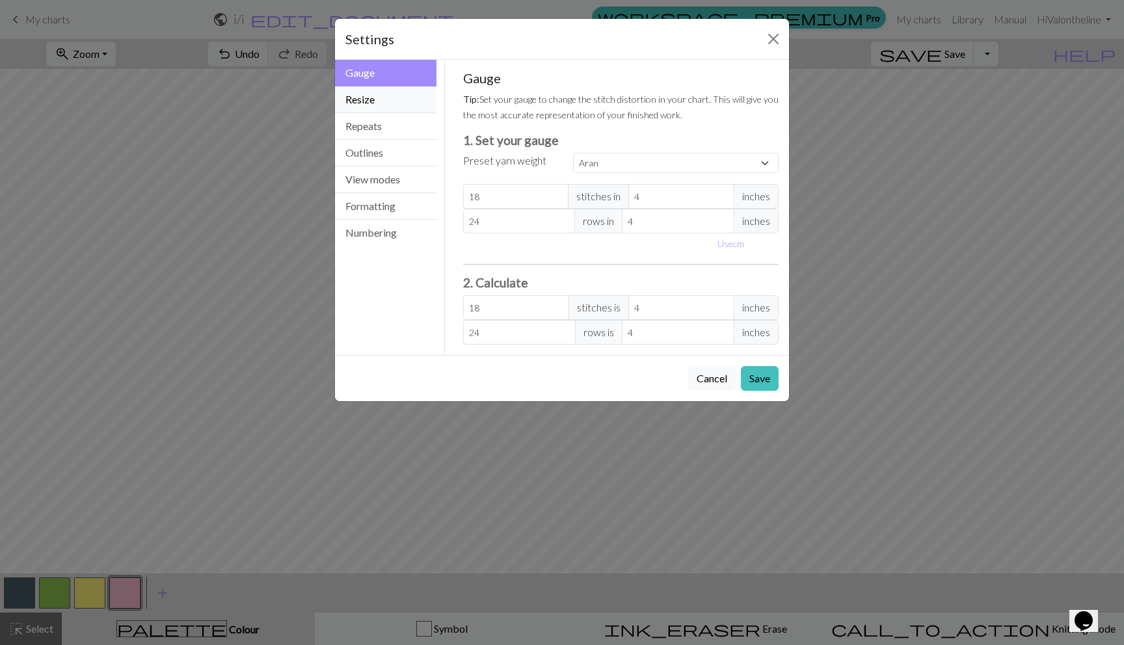
click at [381, 105] on button "Resize" at bounding box center [385, 100] width 101 height 27
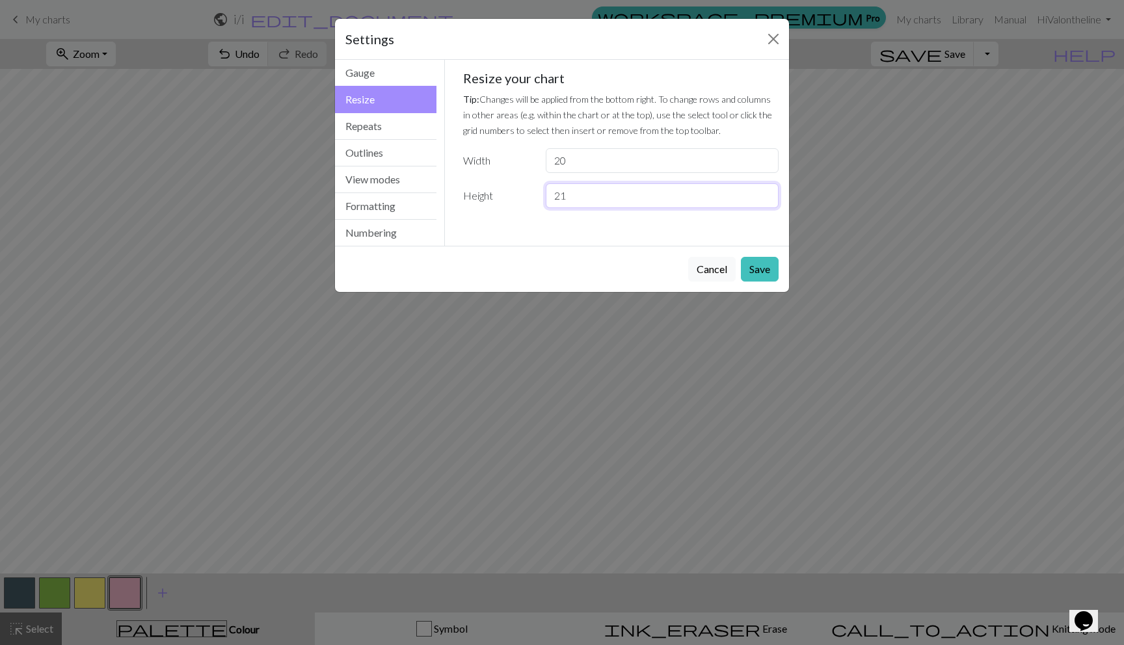
type input "21"
click at [762, 190] on input "21" at bounding box center [662, 195] width 233 height 25
click at [757, 270] on button "Save" at bounding box center [760, 269] width 38 height 25
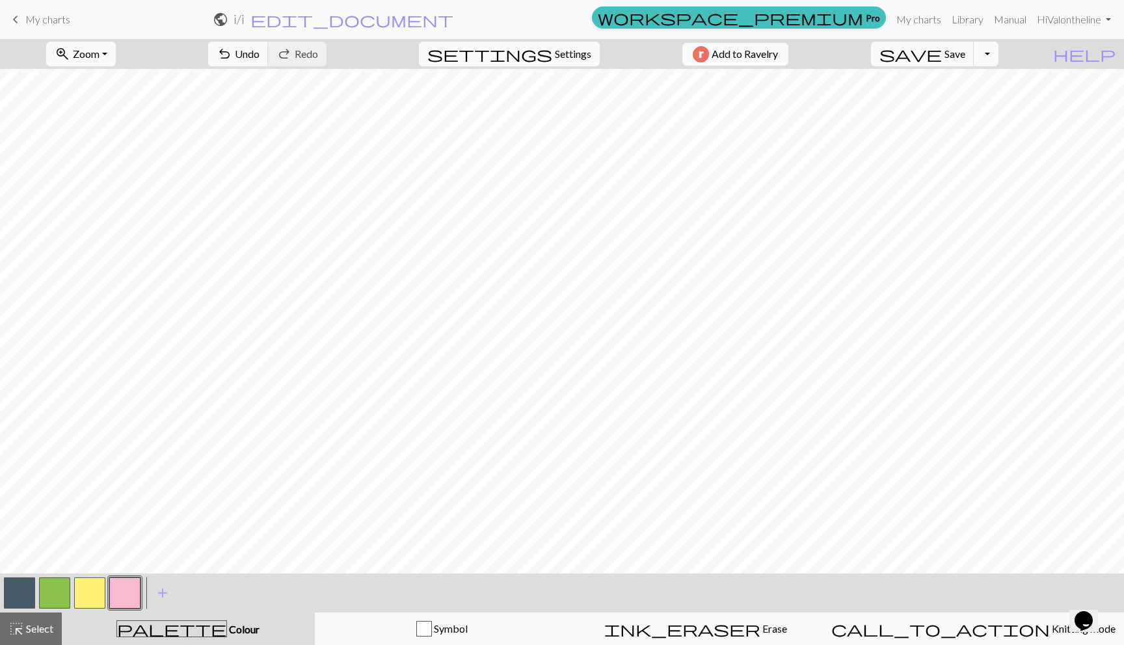
click at [541, 57] on span "settings" at bounding box center [489, 54] width 125 height 18
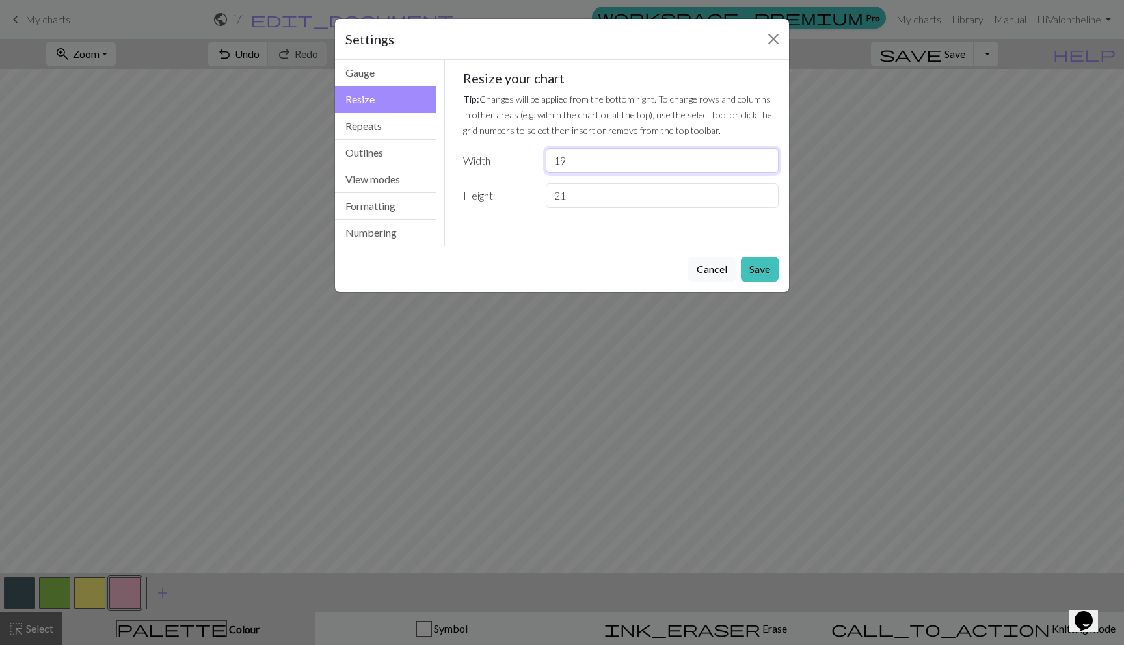
type input "19"
click at [763, 166] on input "19" at bounding box center [662, 160] width 233 height 25
click at [748, 266] on button "Save" at bounding box center [760, 269] width 38 height 25
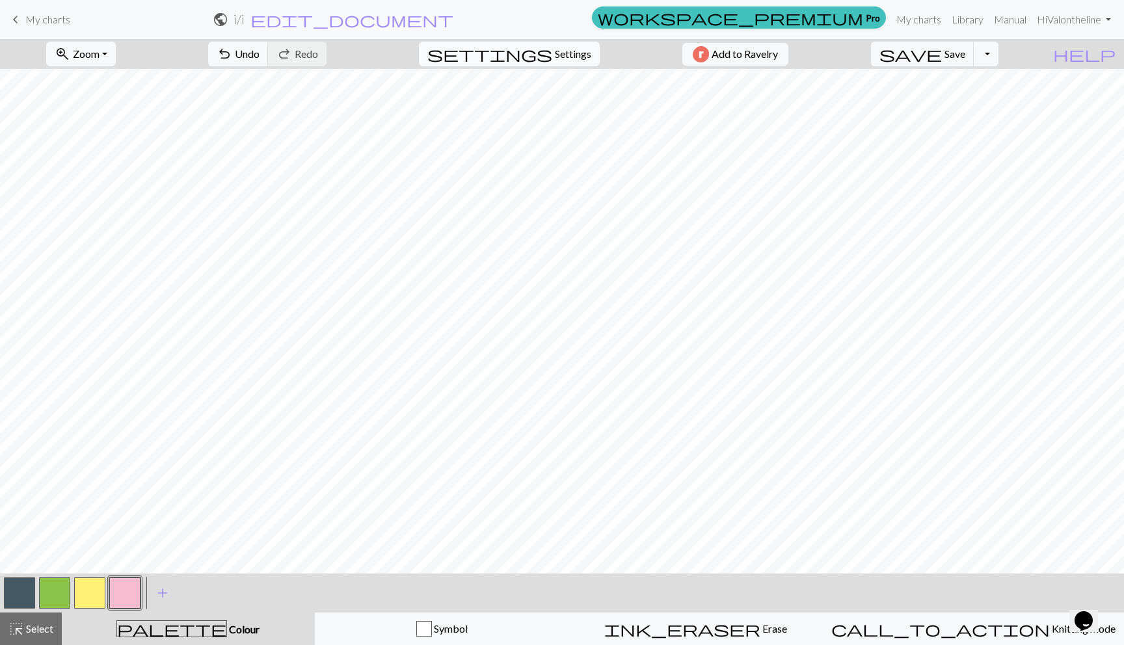
click at [561, 57] on span "Settings" at bounding box center [573, 54] width 36 height 16
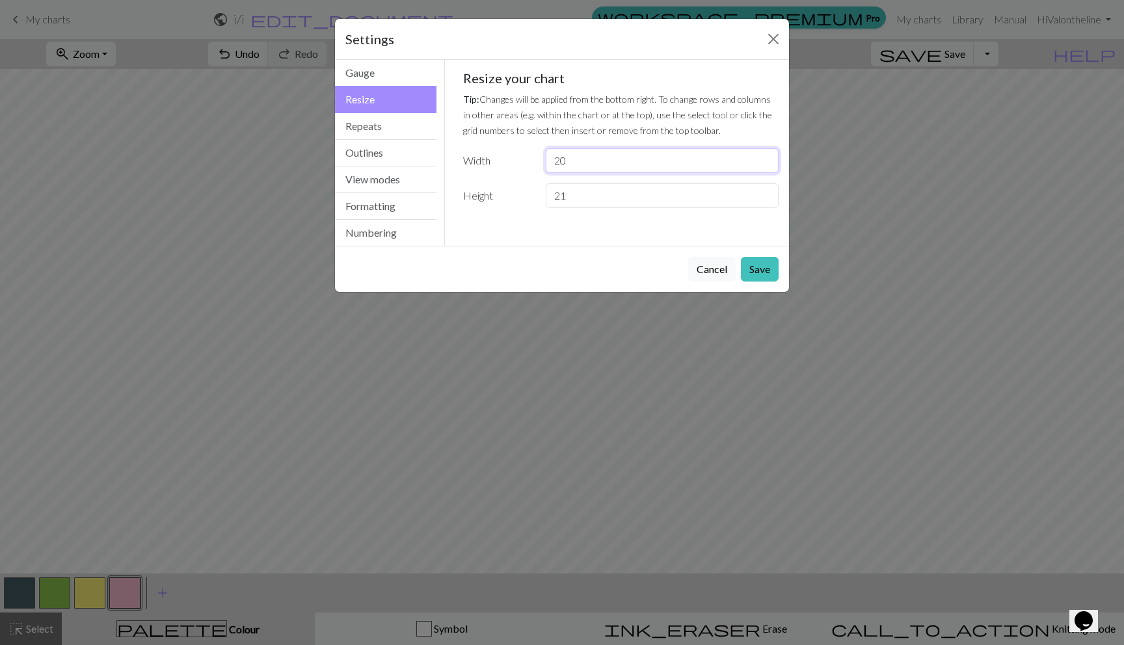
click at [764, 157] on input "20" at bounding box center [662, 160] width 233 height 25
type input "21"
click at [764, 157] on input "21" at bounding box center [662, 160] width 233 height 25
click at [751, 265] on button "Save" at bounding box center [760, 269] width 38 height 25
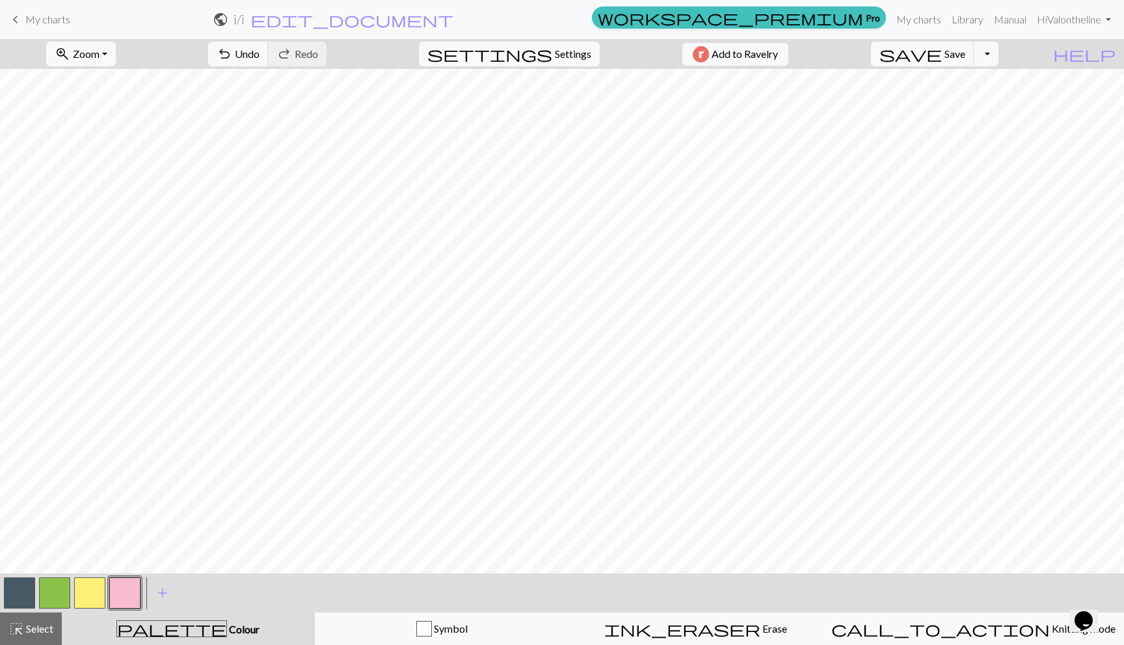
click at [49, 599] on button "button" at bounding box center [54, 593] width 31 height 31
click at [118, 593] on button "button" at bounding box center [124, 593] width 31 height 31
click at [49, 602] on button "button" at bounding box center [54, 593] width 31 height 31
click at [159, 591] on span "add" at bounding box center [163, 593] width 16 height 18
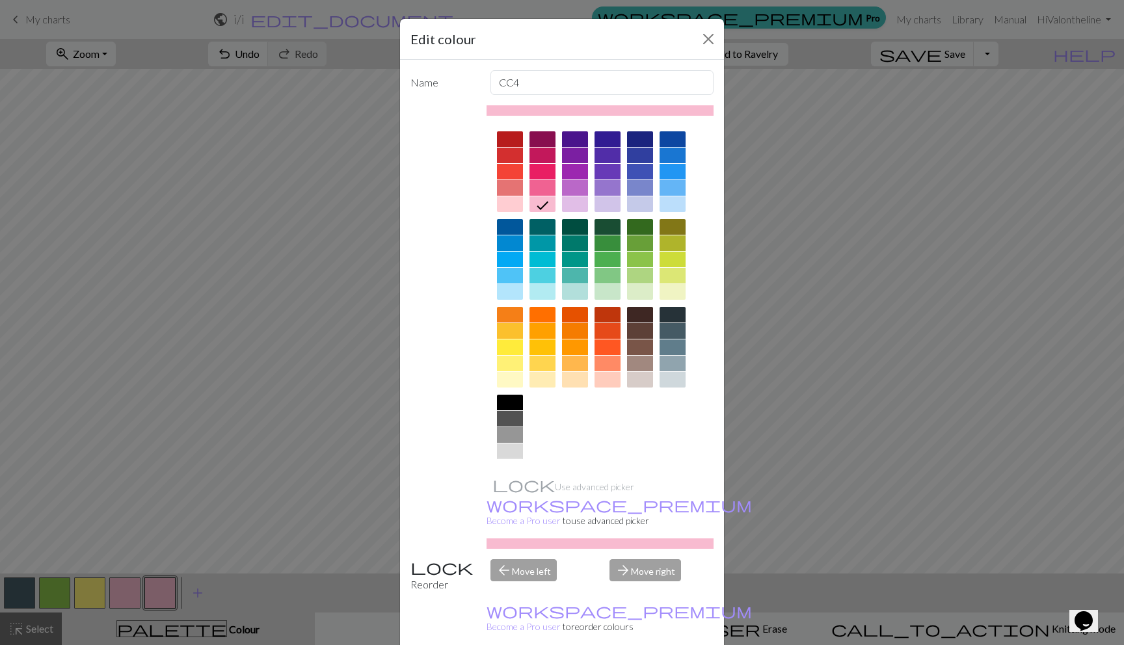
click at [500, 472] on div at bounding box center [510, 468] width 26 height 16
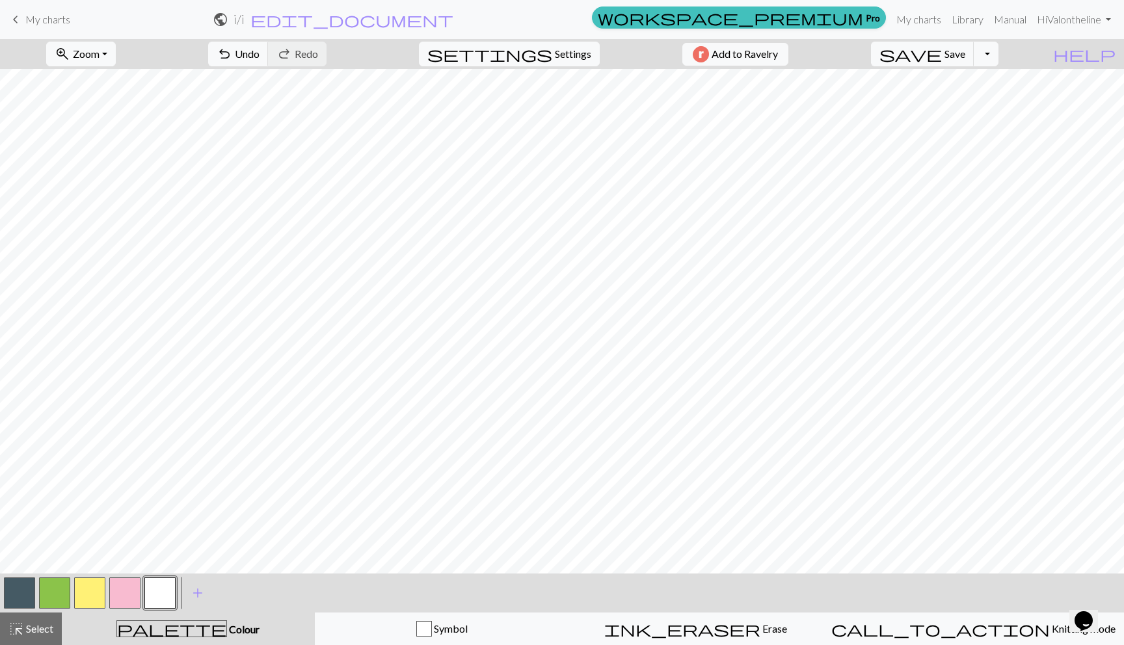
click at [57, 591] on button "button" at bounding box center [54, 593] width 31 height 31
click at [126, 586] on button "button" at bounding box center [124, 593] width 31 height 31
click at [57, 582] on button "button" at bounding box center [54, 593] width 31 height 31
click at [29, 592] on button "button" at bounding box center [19, 593] width 31 height 31
click at [39, 592] on button "button" at bounding box center [54, 593] width 31 height 31
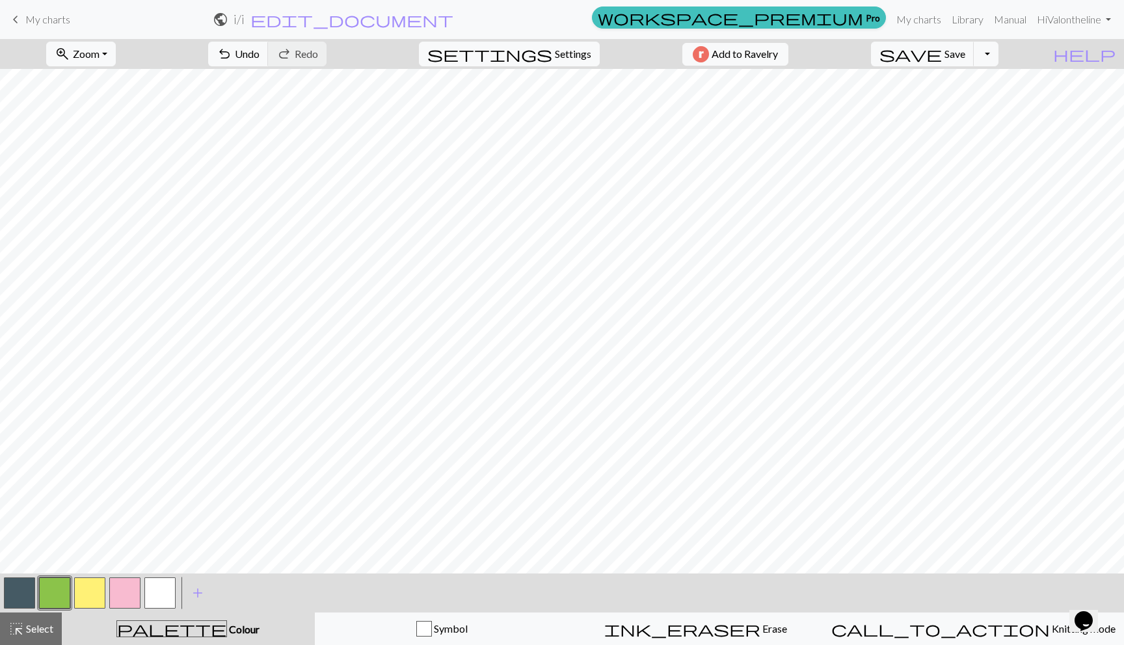
click at [31, 588] on button "button" at bounding box center [19, 593] width 31 height 31
click at [15, 590] on button "button" at bounding box center [19, 593] width 31 height 31
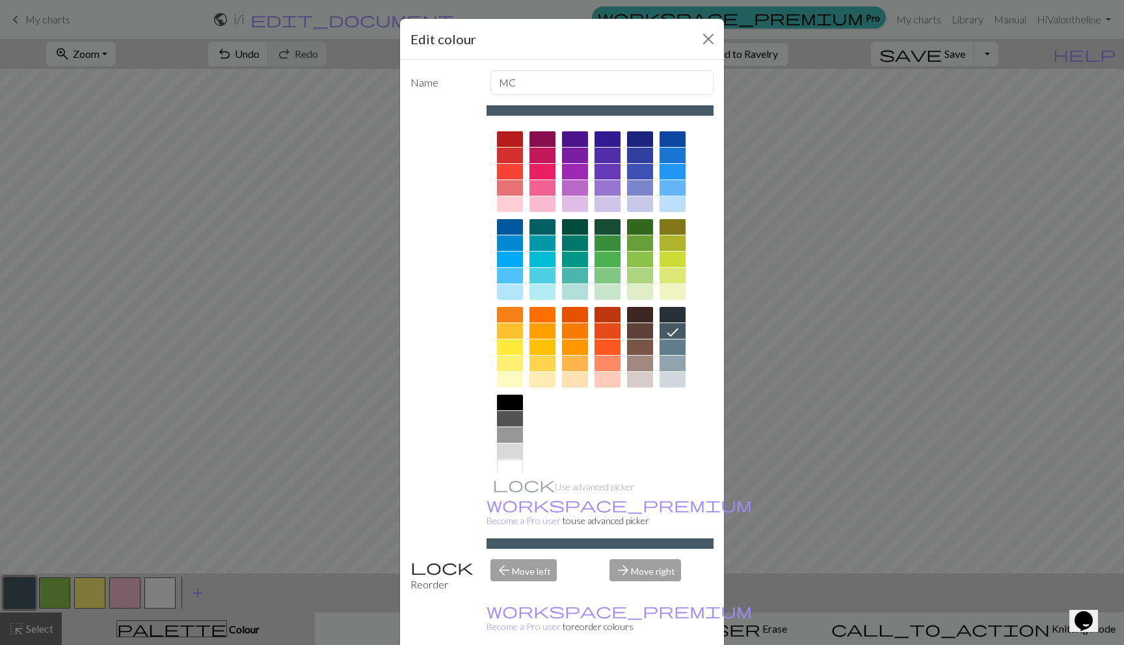
click at [668, 152] on div at bounding box center [673, 156] width 26 height 16
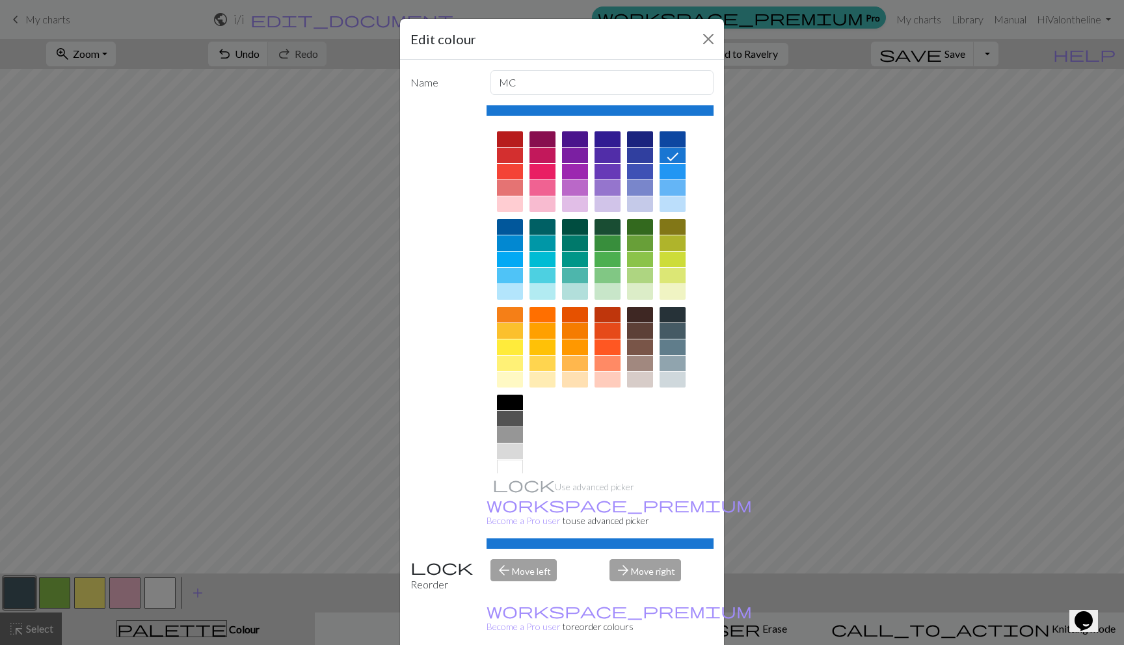
click at [669, 139] on div at bounding box center [673, 139] width 26 height 16
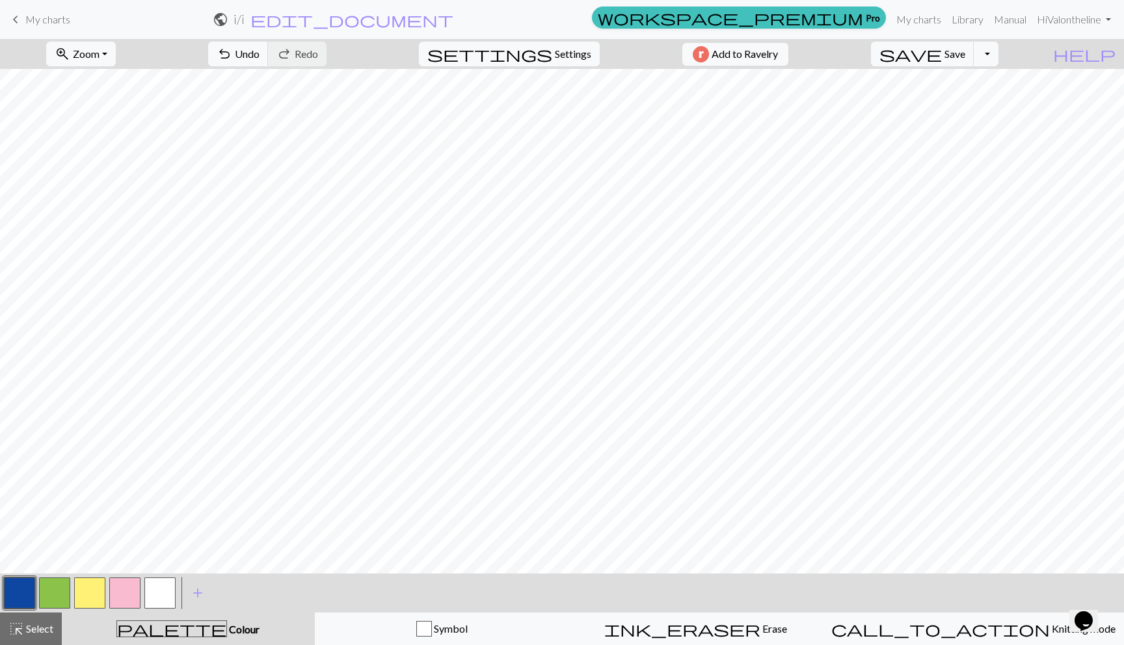
click at [169, 592] on button "button" at bounding box center [159, 593] width 31 height 31
click at [156, 593] on button "button" at bounding box center [159, 593] width 31 height 31
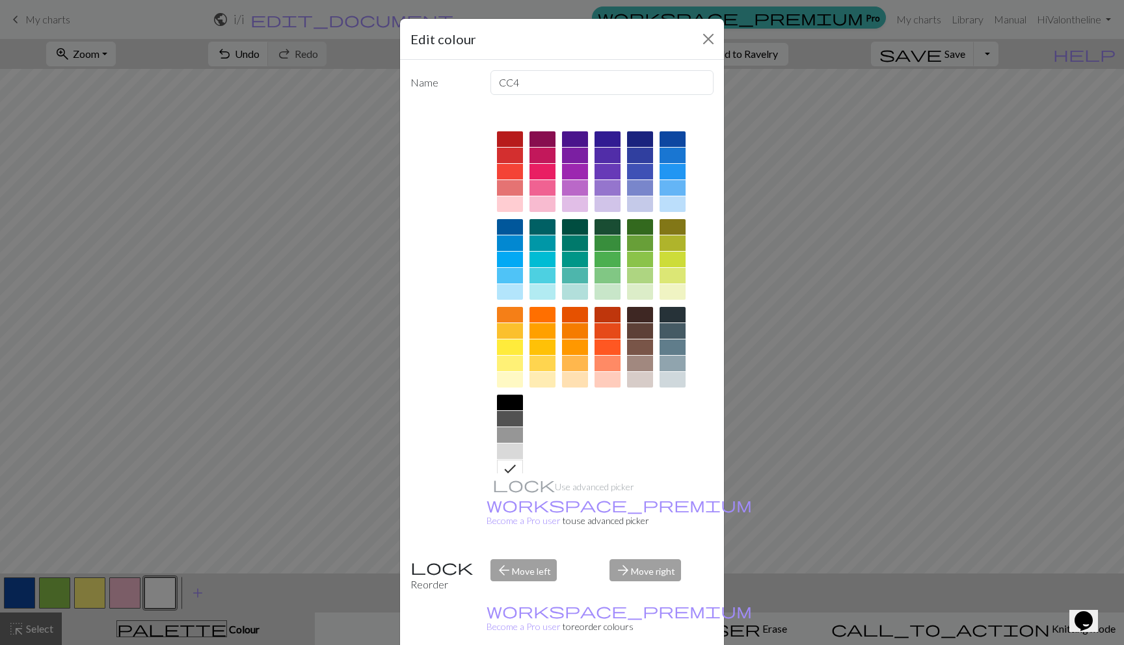
drag, startPoint x: 610, startPoint y: 342, endPoint x: 612, endPoint y: 358, distance: 16.5
click at [608, 342] on div at bounding box center [608, 348] width 26 height 16
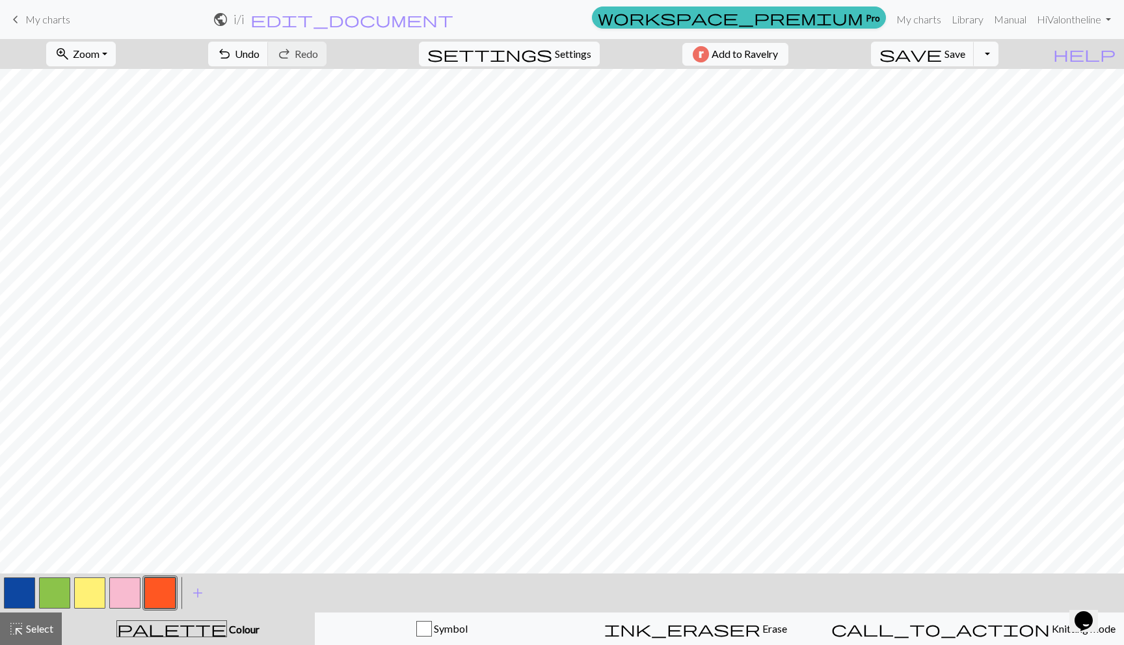
click at [68, 590] on button "button" at bounding box center [54, 593] width 31 height 31
click at [19, 586] on button "button" at bounding box center [19, 593] width 31 height 31
click at [157, 591] on button "button" at bounding box center [159, 593] width 31 height 31
click at [66, 590] on button "button" at bounding box center [54, 593] width 31 height 31
click at [122, 597] on button "button" at bounding box center [124, 593] width 31 height 31
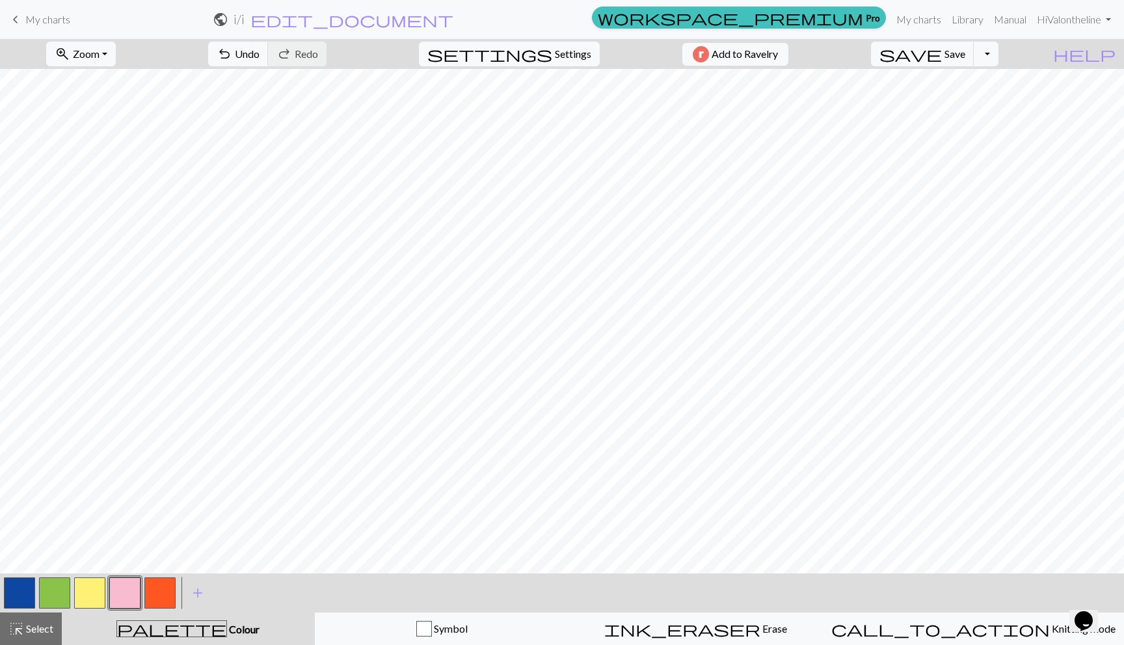
click at [83, 598] on button "button" at bounding box center [89, 593] width 31 height 31
click at [117, 601] on button "button" at bounding box center [124, 593] width 31 height 31
click at [163, 597] on button "button" at bounding box center [159, 593] width 31 height 31
click at [63, 597] on button "button" at bounding box center [54, 593] width 31 height 31
drag, startPoint x: 123, startPoint y: 583, endPoint x: 126, endPoint y: 577, distance: 6.7
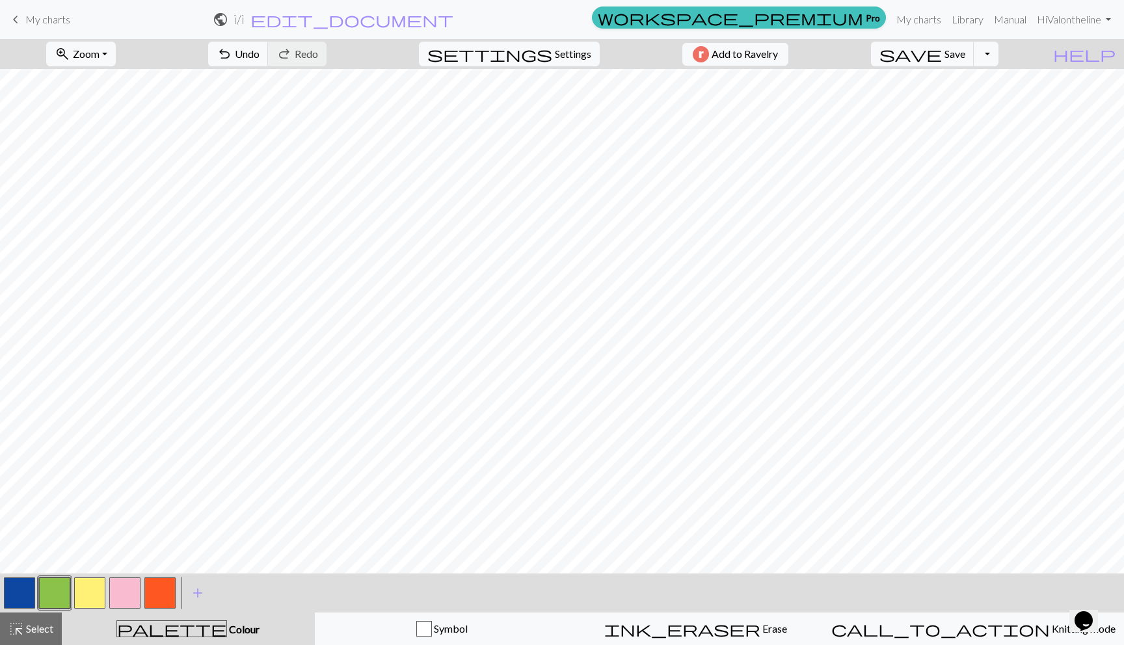
click at [122, 584] on button "button" at bounding box center [124, 593] width 31 height 31
click at [196, 588] on span "add" at bounding box center [198, 593] width 16 height 18
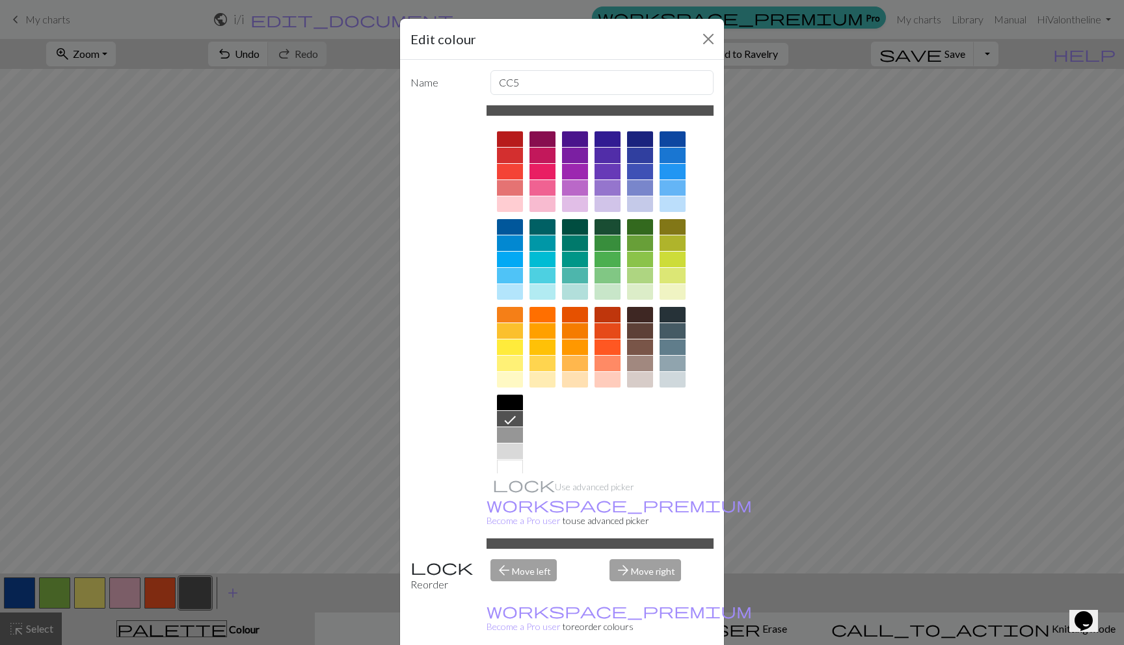
click at [497, 464] on div at bounding box center [510, 468] width 26 height 16
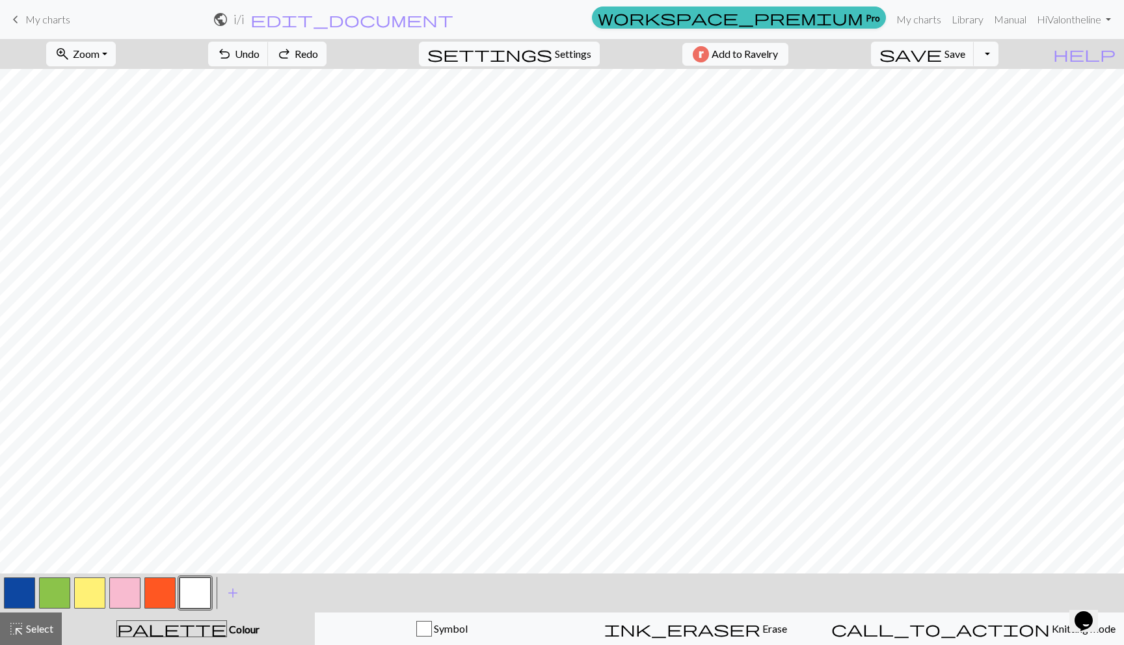
click at [120, 578] on button "button" at bounding box center [124, 593] width 31 height 31
click at [185, 593] on button "button" at bounding box center [195, 593] width 31 height 31
click at [199, 589] on button "button" at bounding box center [195, 593] width 31 height 31
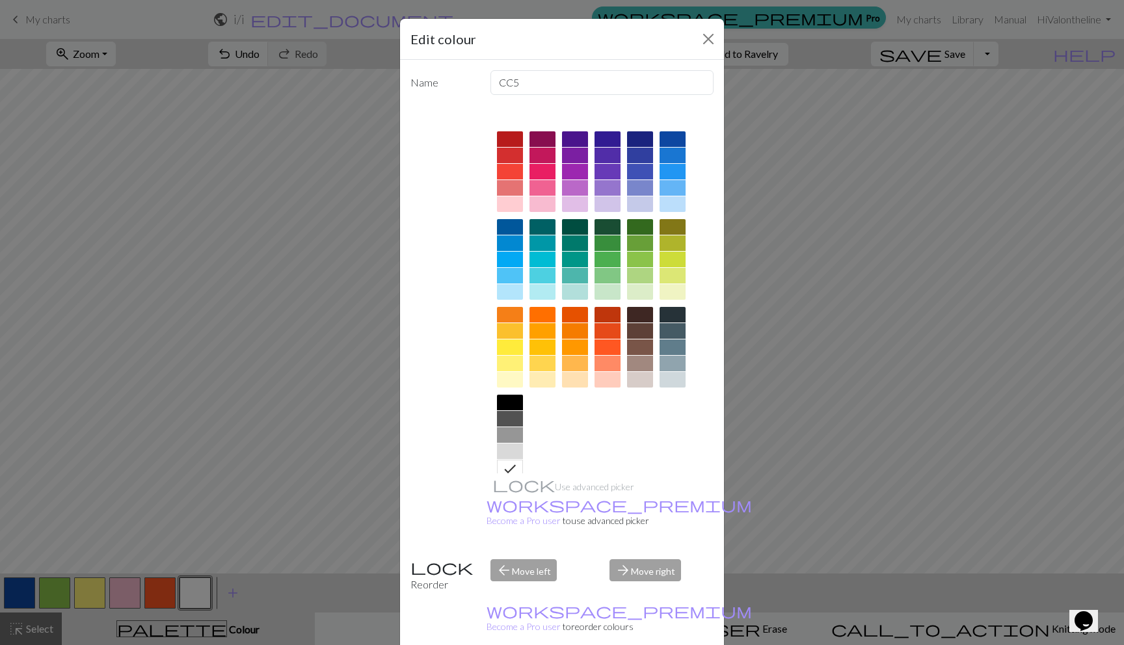
click at [605, 350] on div at bounding box center [608, 348] width 26 height 16
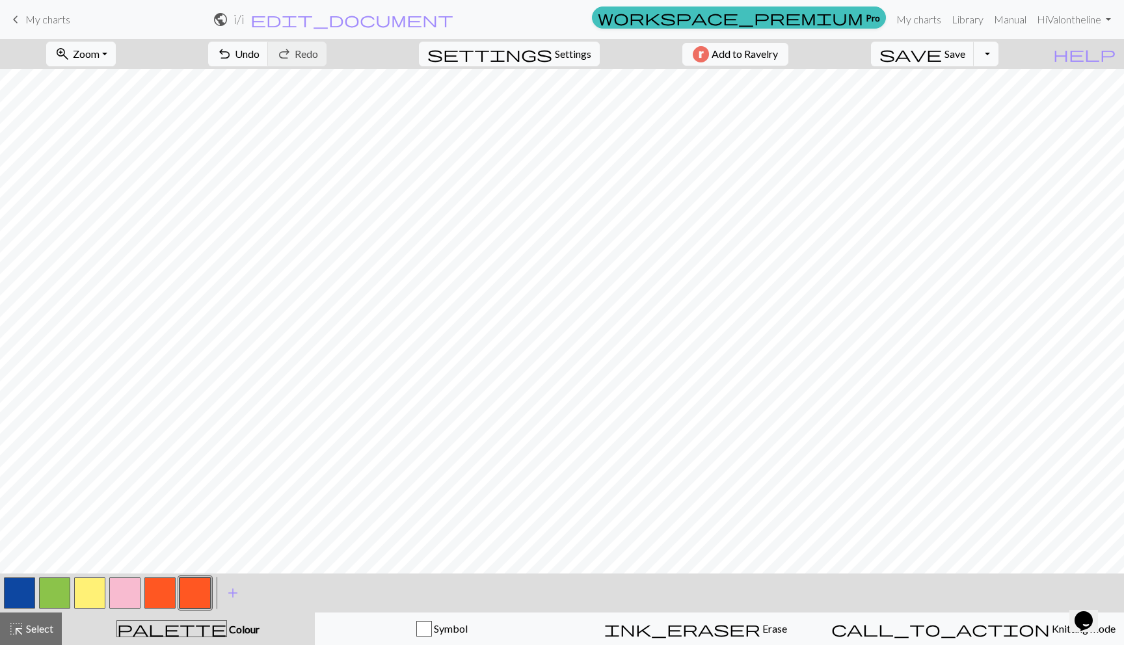
click at [167, 591] on button "button" at bounding box center [159, 593] width 31 height 31
click at [155, 586] on button "button" at bounding box center [159, 593] width 31 height 31
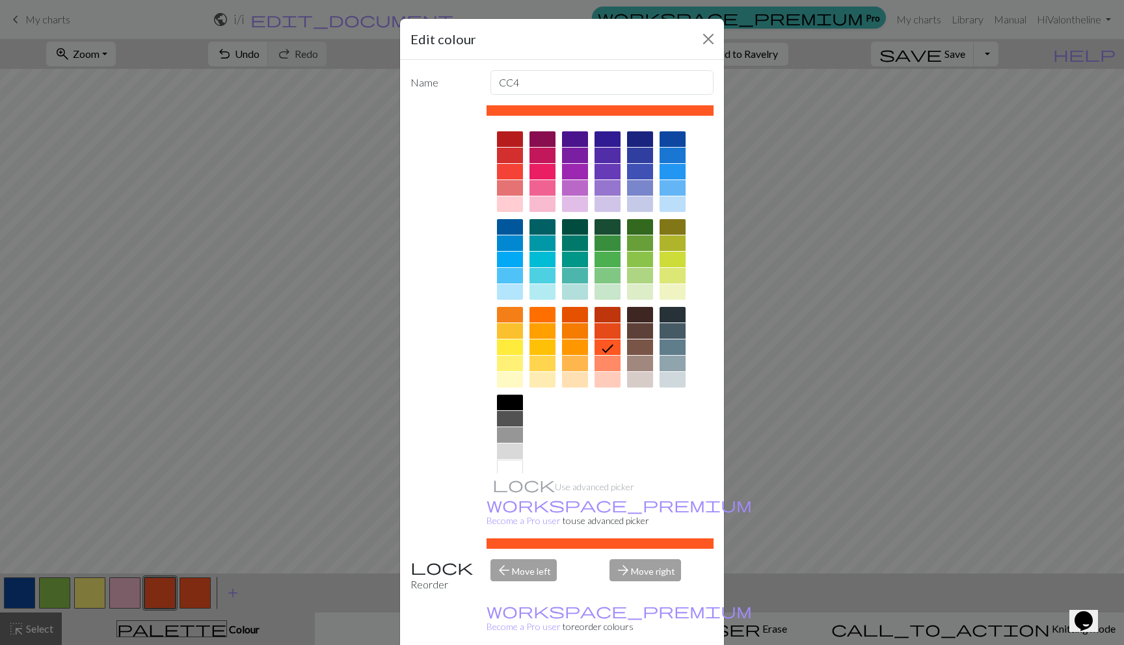
click at [602, 239] on div at bounding box center [608, 244] width 26 height 16
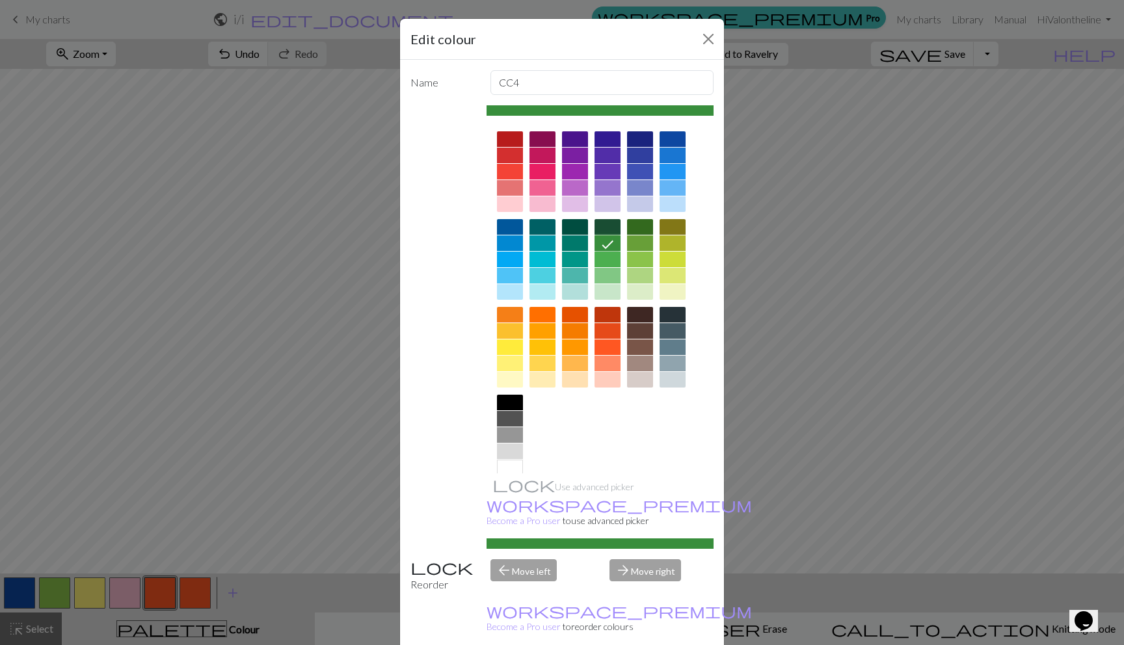
click at [606, 224] on div at bounding box center [608, 227] width 26 height 16
click at [600, 244] on div at bounding box center [608, 244] width 26 height 16
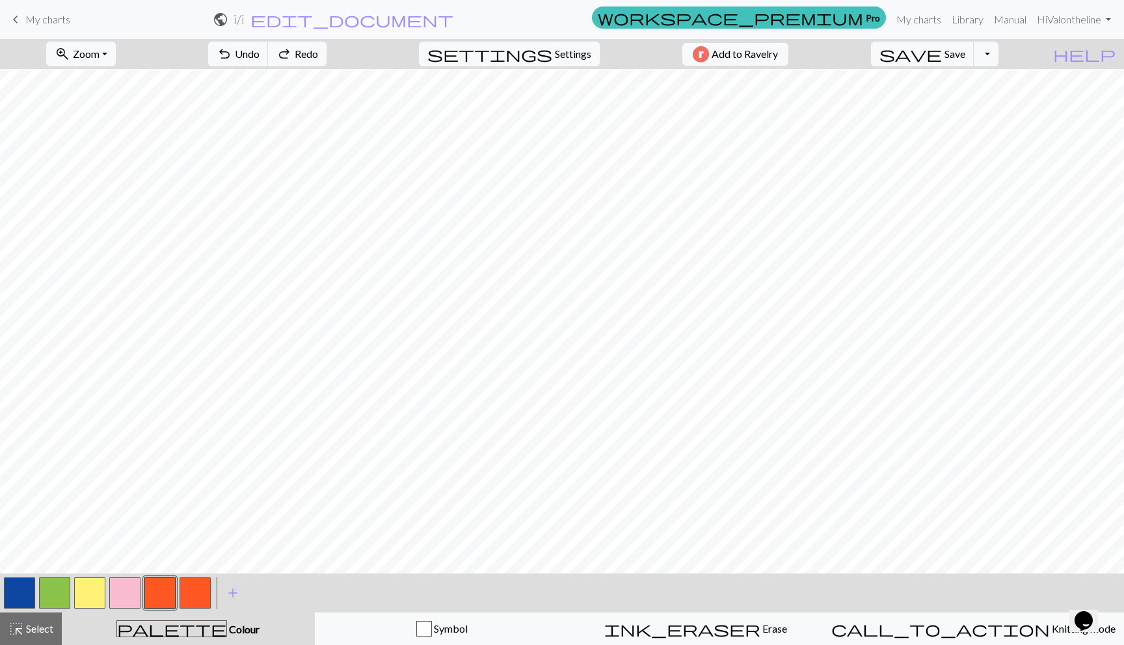
click at [169, 595] on button "button" at bounding box center [159, 593] width 31 height 31
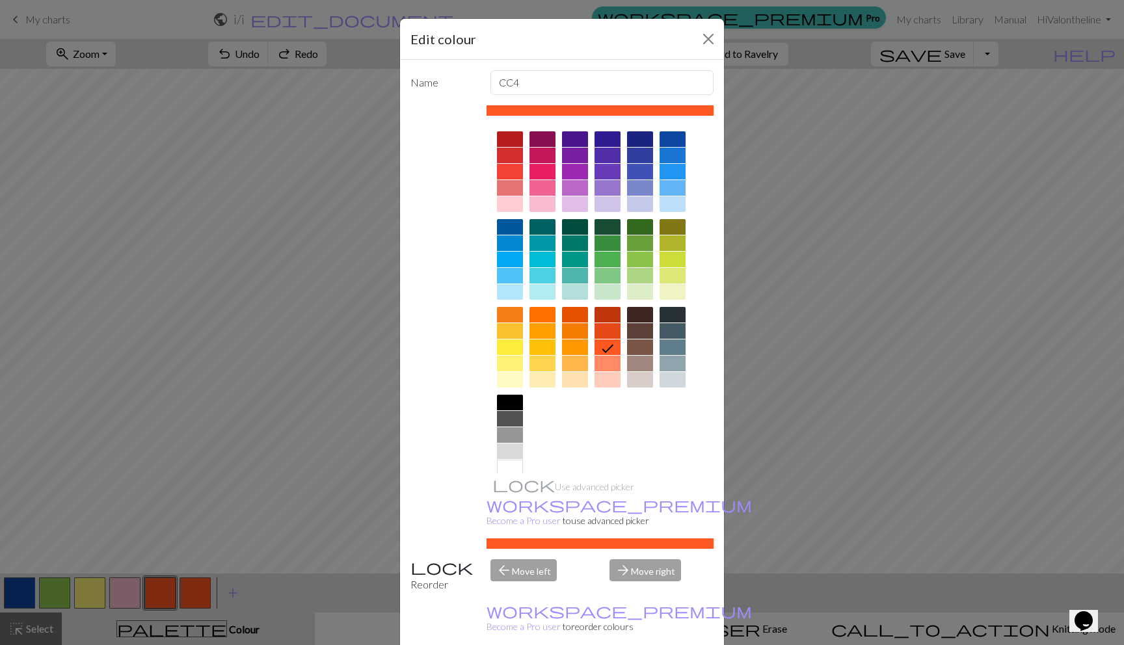
click at [603, 243] on div at bounding box center [608, 244] width 26 height 16
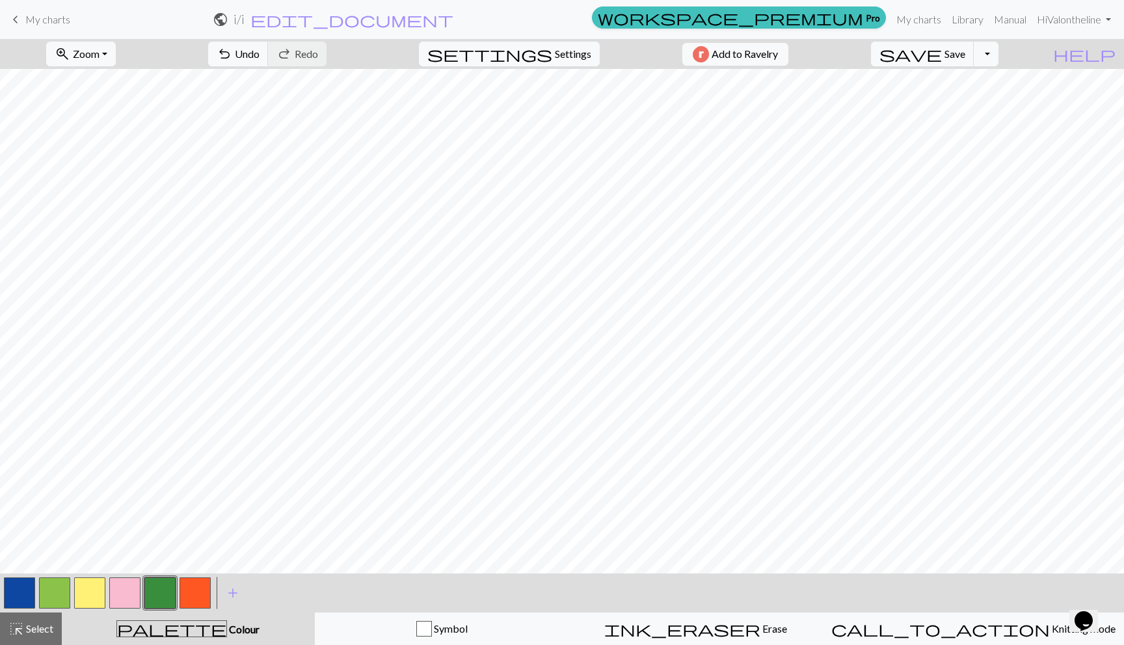
click at [161, 586] on button "button" at bounding box center [159, 593] width 31 height 31
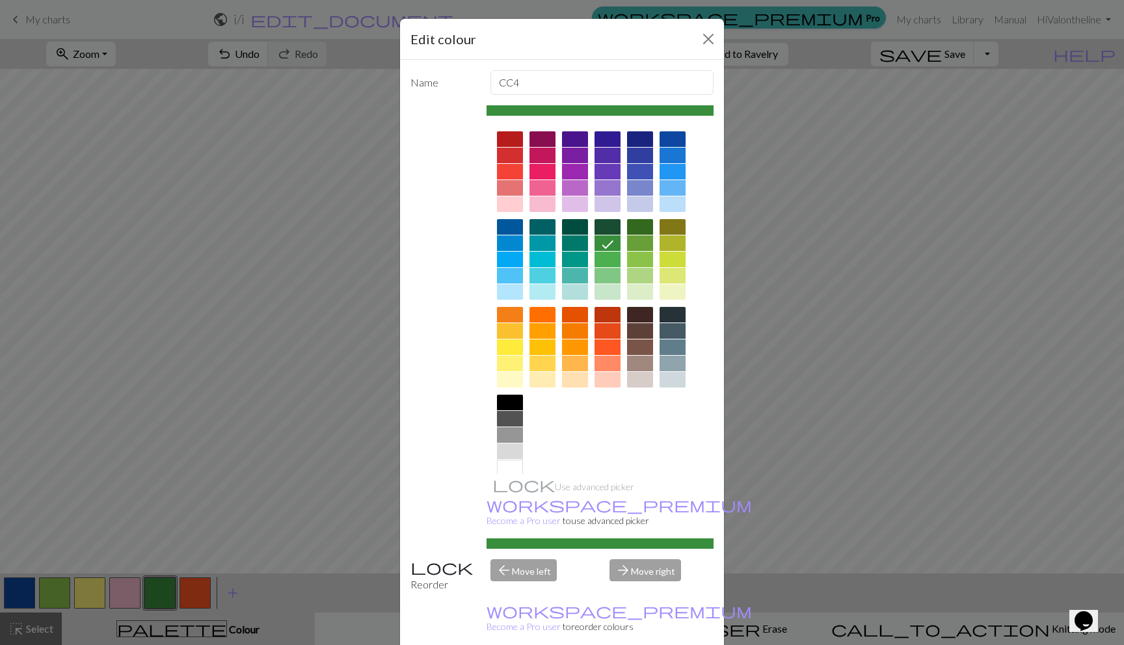
click at [504, 366] on div at bounding box center [510, 364] width 26 height 16
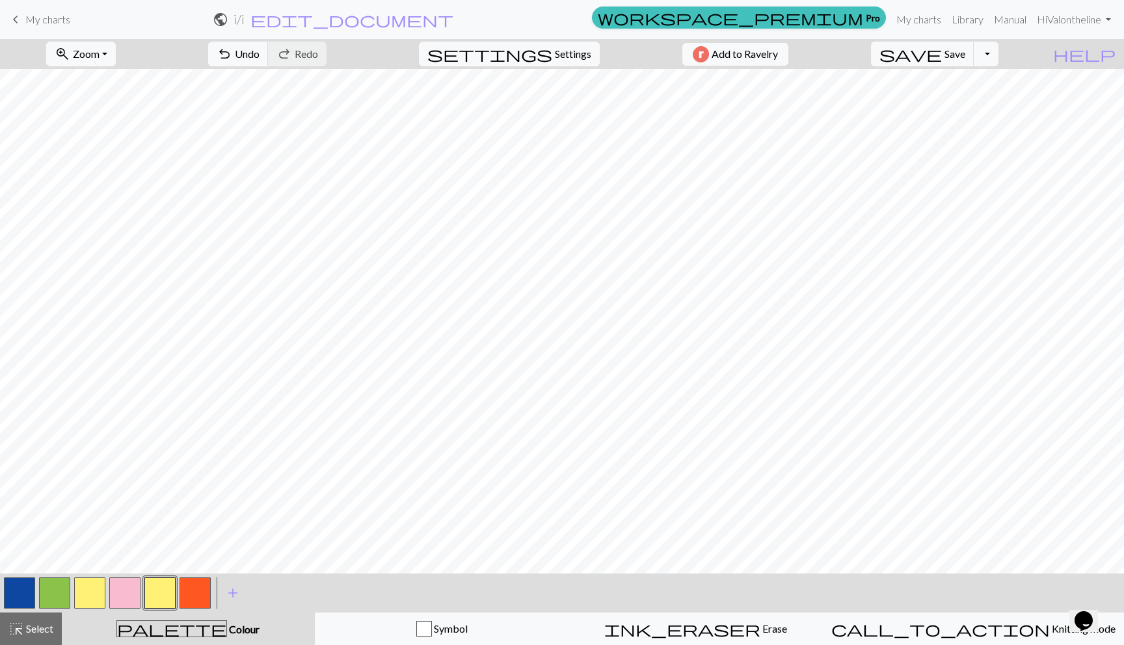
click at [161, 591] on button "button" at bounding box center [159, 593] width 31 height 31
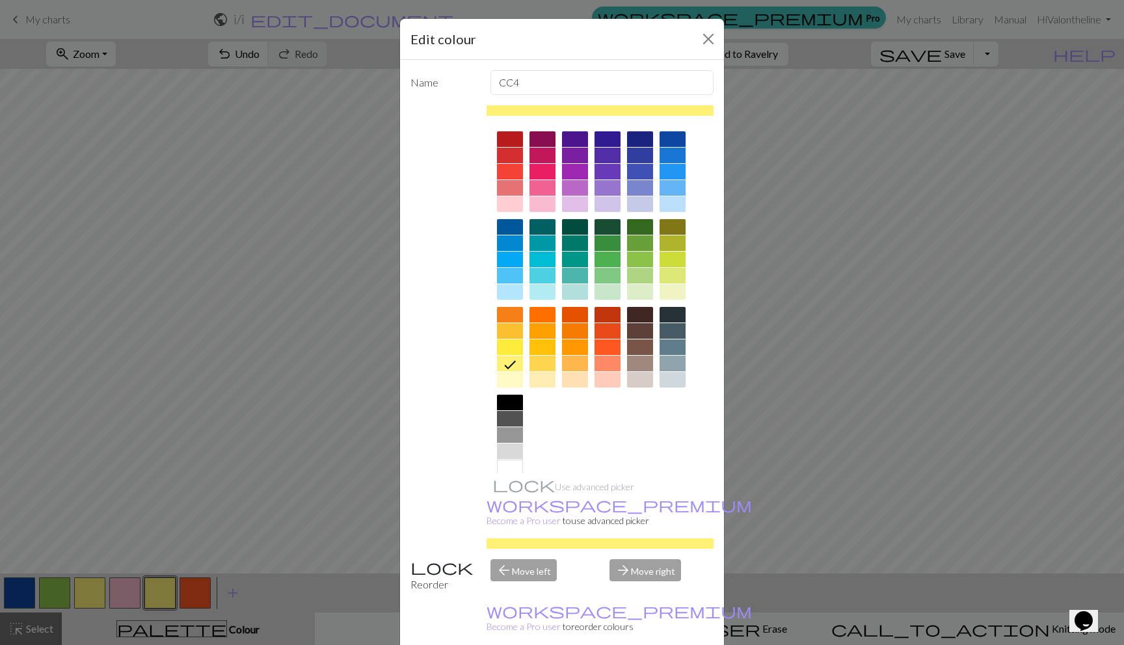
click at [598, 349] on div at bounding box center [608, 348] width 26 height 16
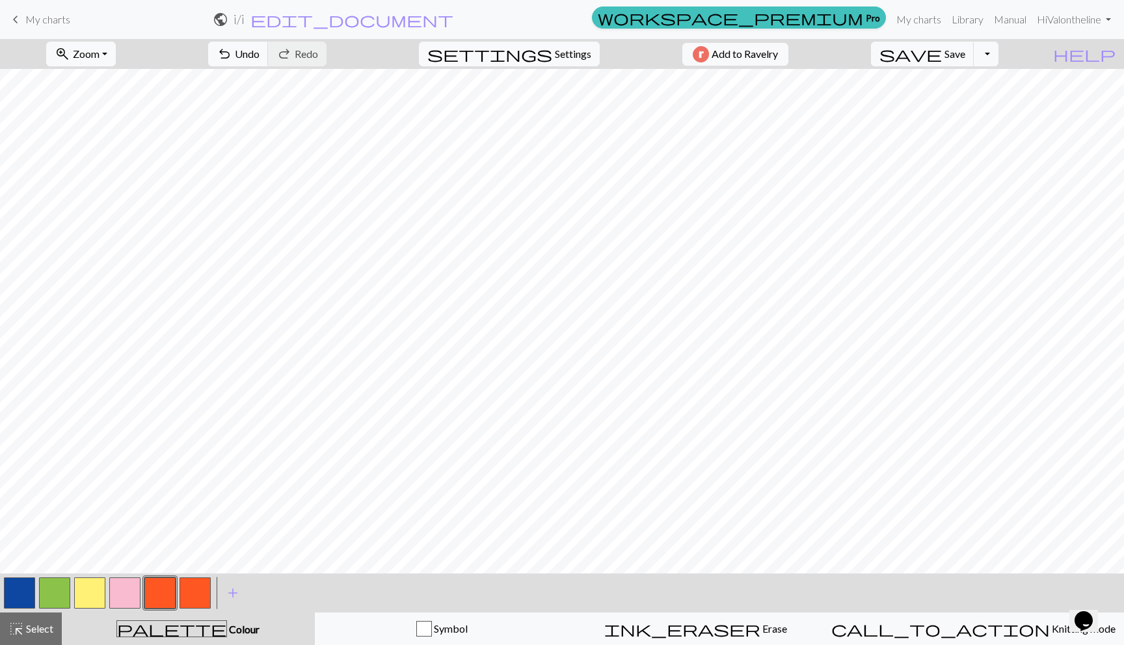
click at [201, 595] on button "button" at bounding box center [195, 593] width 31 height 31
click at [201, 594] on button "button" at bounding box center [195, 593] width 31 height 31
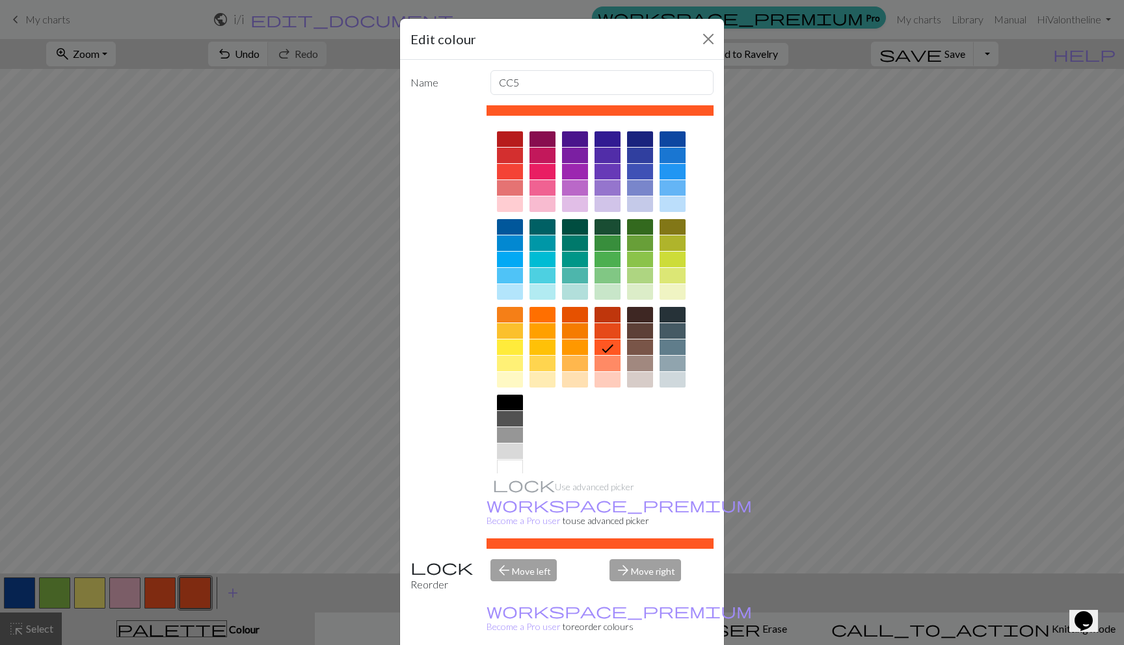
click at [604, 313] on div at bounding box center [608, 315] width 26 height 16
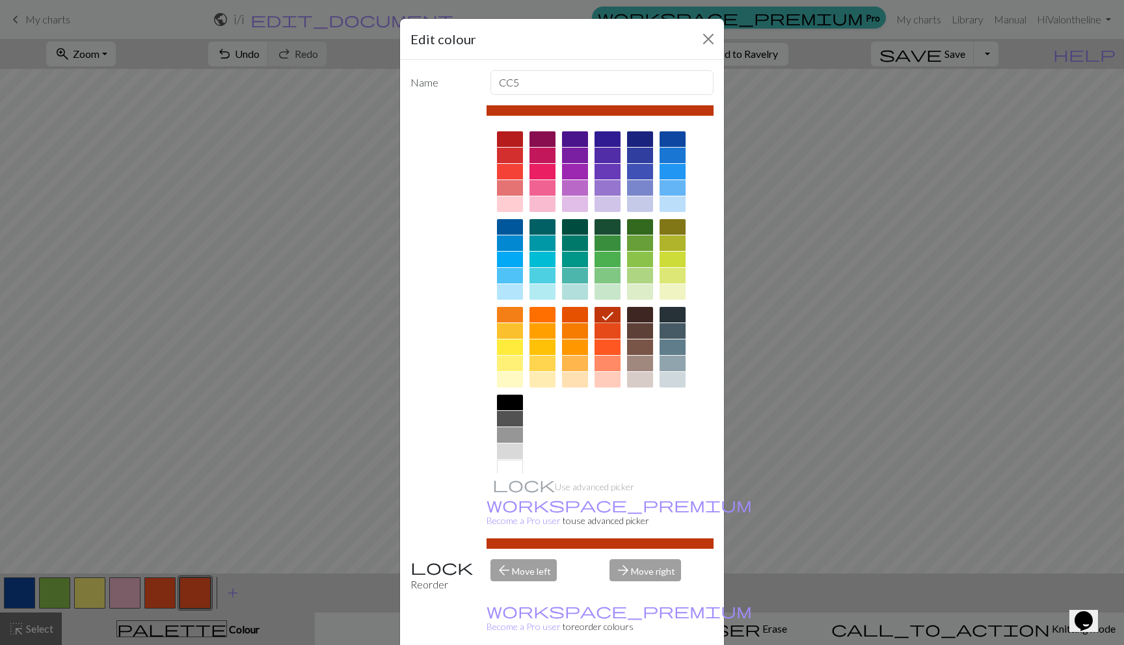
drag, startPoint x: 610, startPoint y: 632, endPoint x: 616, endPoint y: 628, distance: 7.0
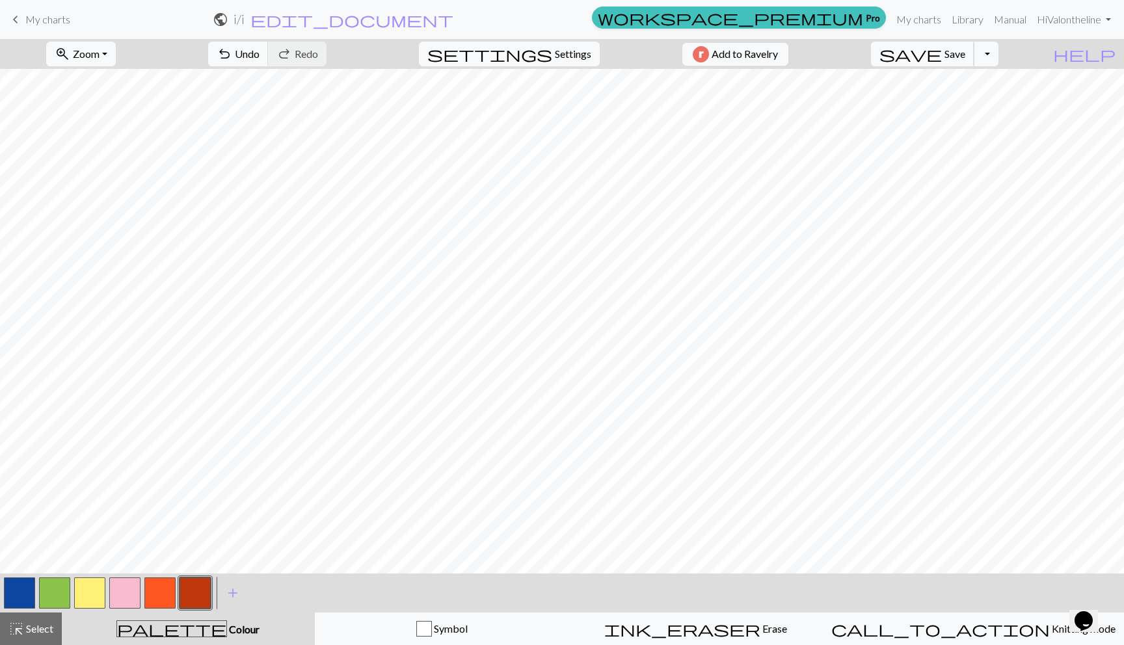
click at [942, 55] on span "save" at bounding box center [911, 54] width 62 height 18
click at [453, 20] on span "edit_document" at bounding box center [351, 19] width 203 height 18
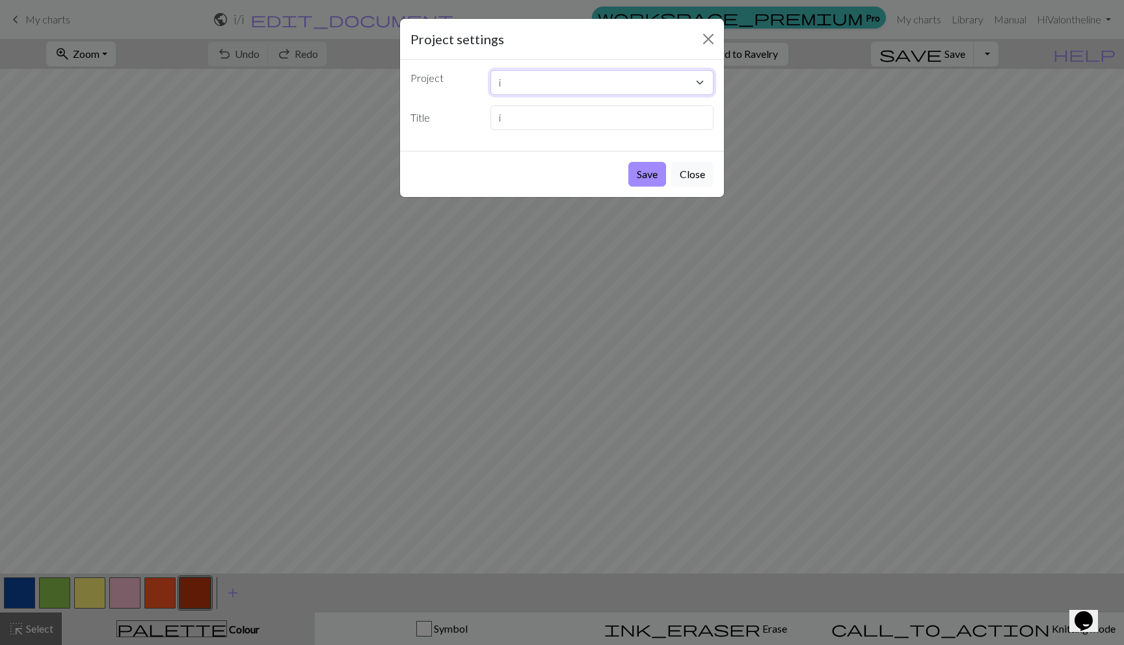
click at [514, 83] on select "i exercise 1 vaL boop hello another v tiny v v4 v3 v2 v1 test" at bounding box center [603, 82] width 224 height 25
click at [528, 114] on input "i" at bounding box center [603, 117] width 224 height 25
type input "v flowers"
click at [527, 87] on select "i exercise 1 vaL boop hello another v tiny v v4 v3 v2 v1 test" at bounding box center [603, 82] width 224 height 25
click at [647, 180] on button "Save" at bounding box center [647, 174] width 38 height 25
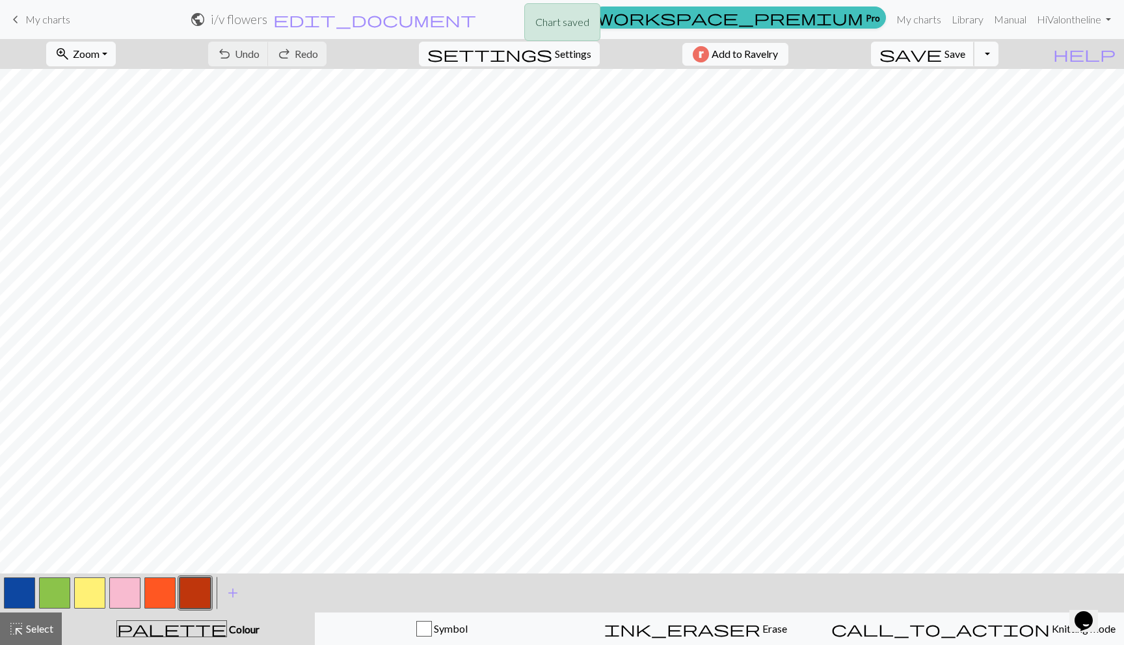
click at [942, 53] on span "save" at bounding box center [911, 54] width 62 height 18
click at [29, 14] on span "My charts" at bounding box center [47, 19] width 45 height 12
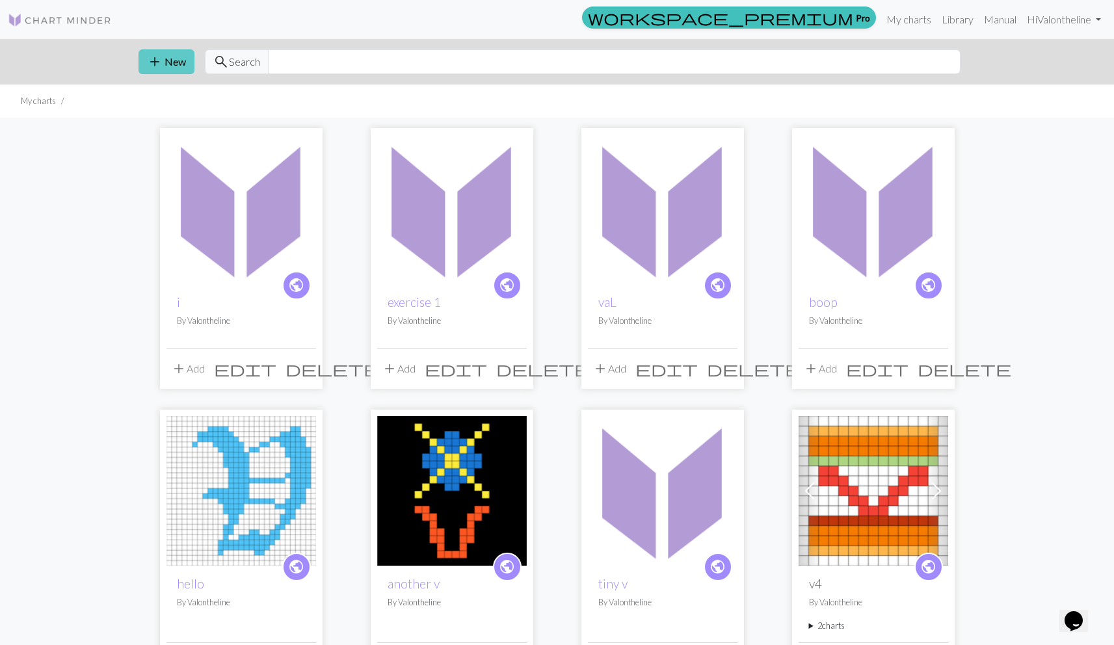
click at [148, 59] on span "add" at bounding box center [155, 62] width 16 height 18
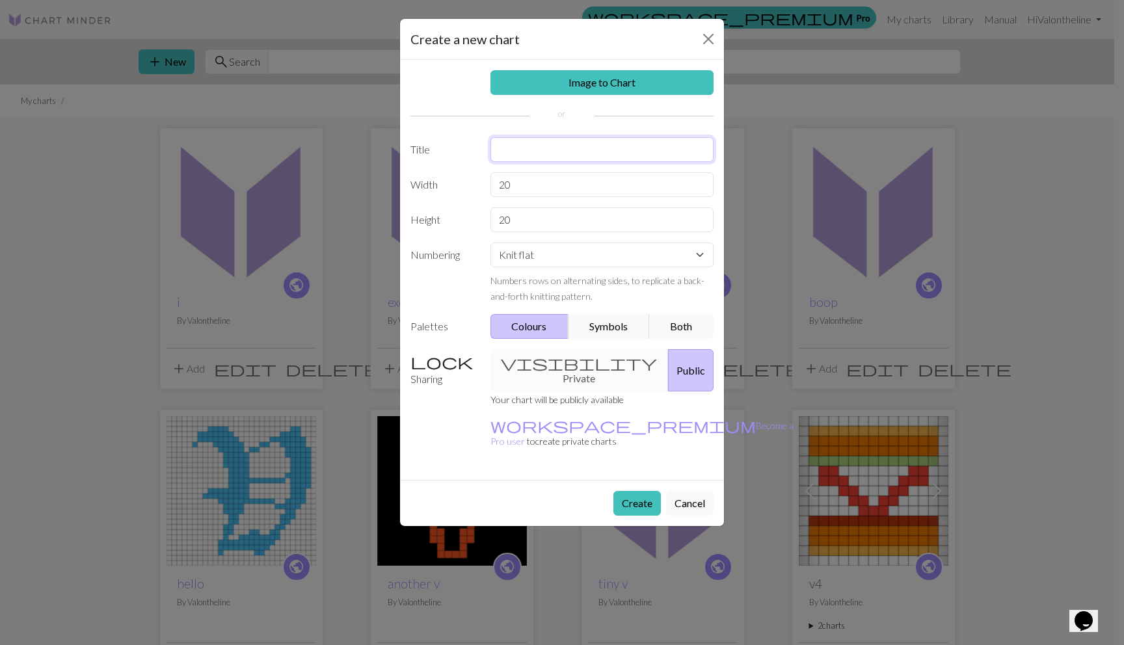
click at [543, 151] on input "text" at bounding box center [603, 149] width 224 height 25
type input "v4"
click at [598, 78] on link "Image to Chart" at bounding box center [603, 82] width 224 height 25
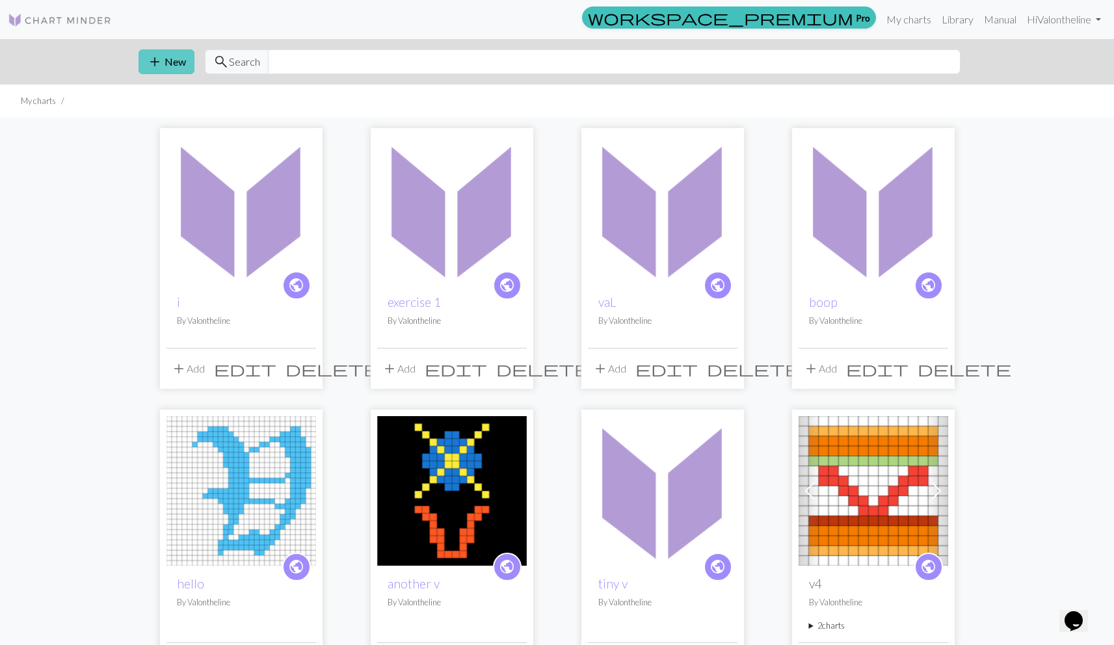
click at [177, 59] on button "add New" at bounding box center [167, 61] width 56 height 25
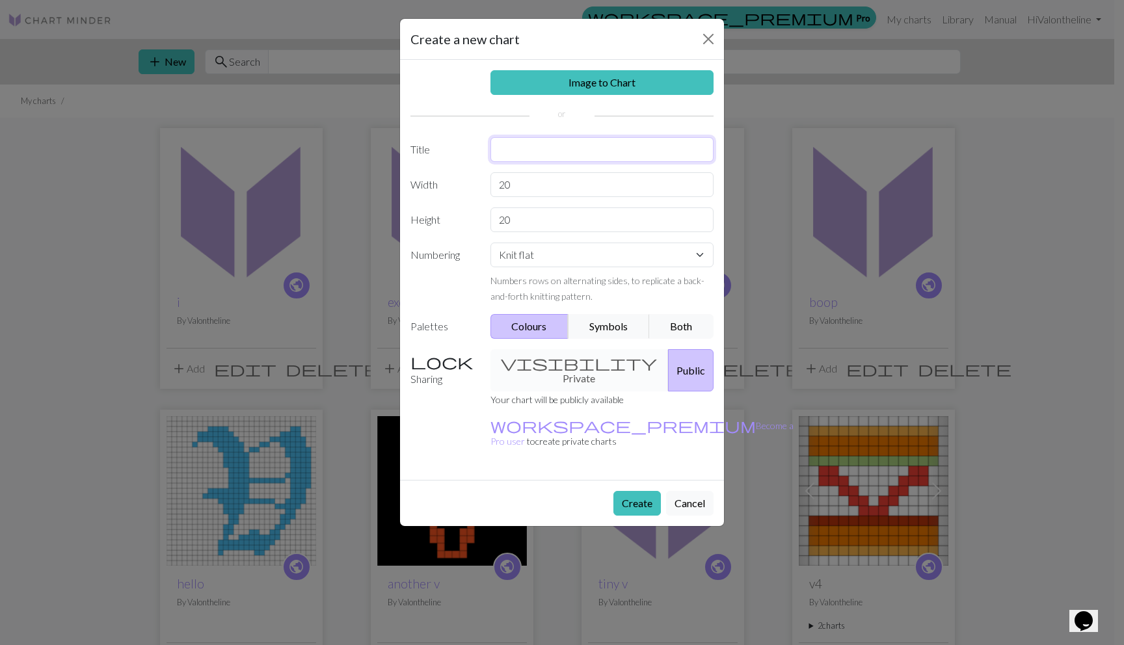
click at [576, 143] on input "text" at bounding box center [603, 149] width 224 height 25
type input "8:29"
click at [588, 76] on link "Image to Chart" at bounding box center [603, 82] width 224 height 25
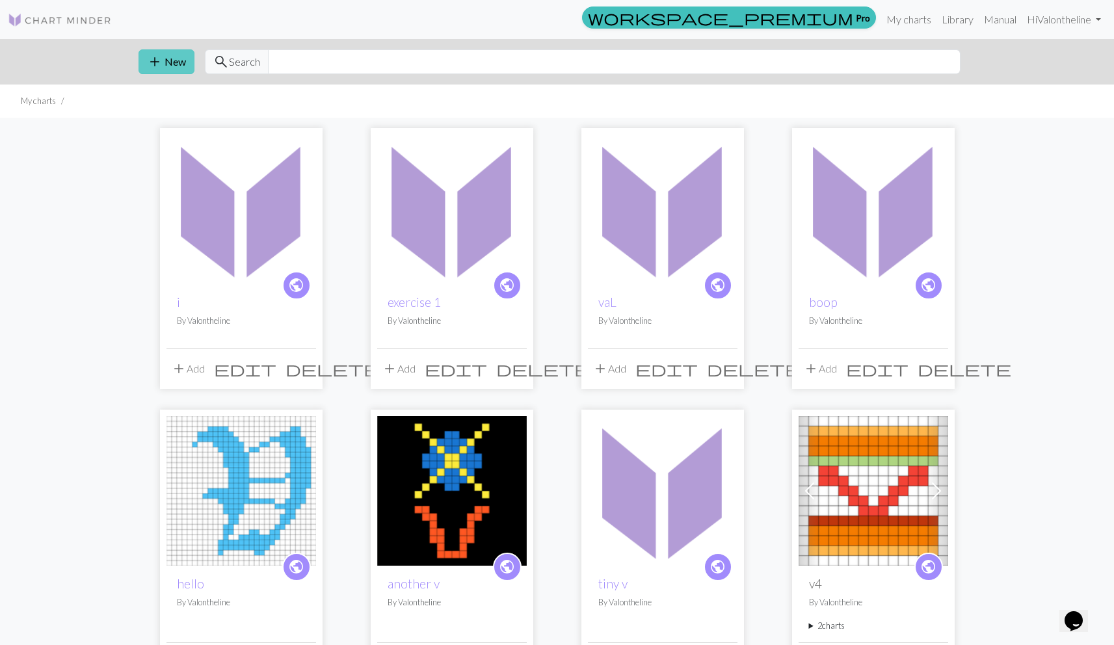
click at [169, 62] on button "add New" at bounding box center [167, 61] width 56 height 25
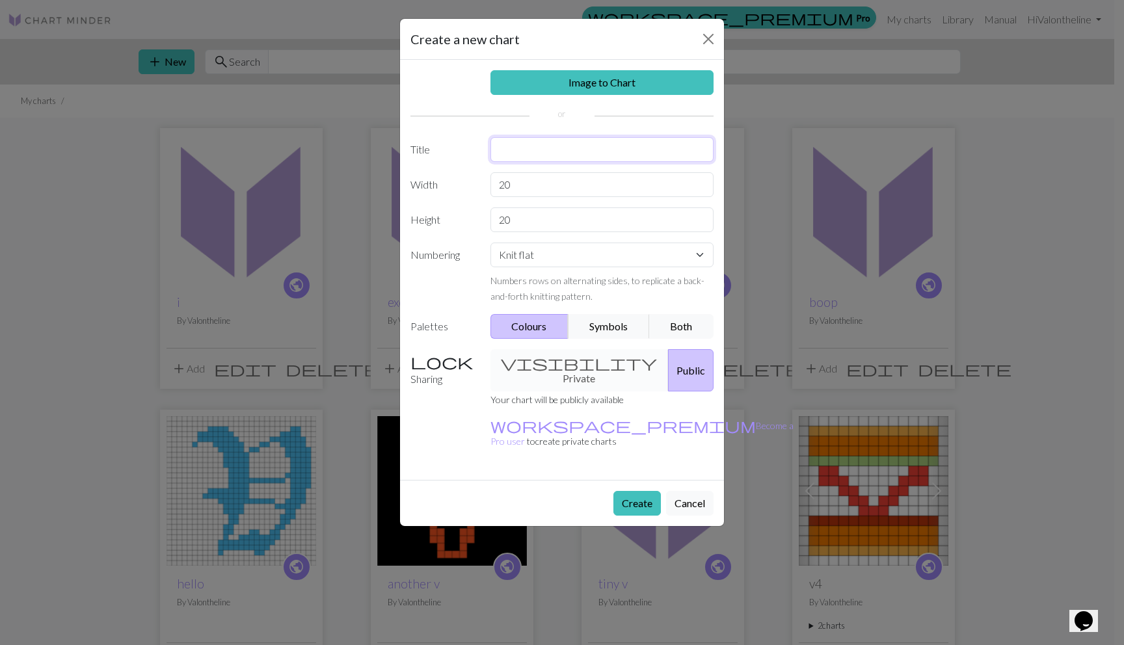
click at [506, 152] on input "text" at bounding box center [603, 149] width 224 height 25
type input "8:29"
click at [627, 491] on button "Create" at bounding box center [637, 503] width 47 height 25
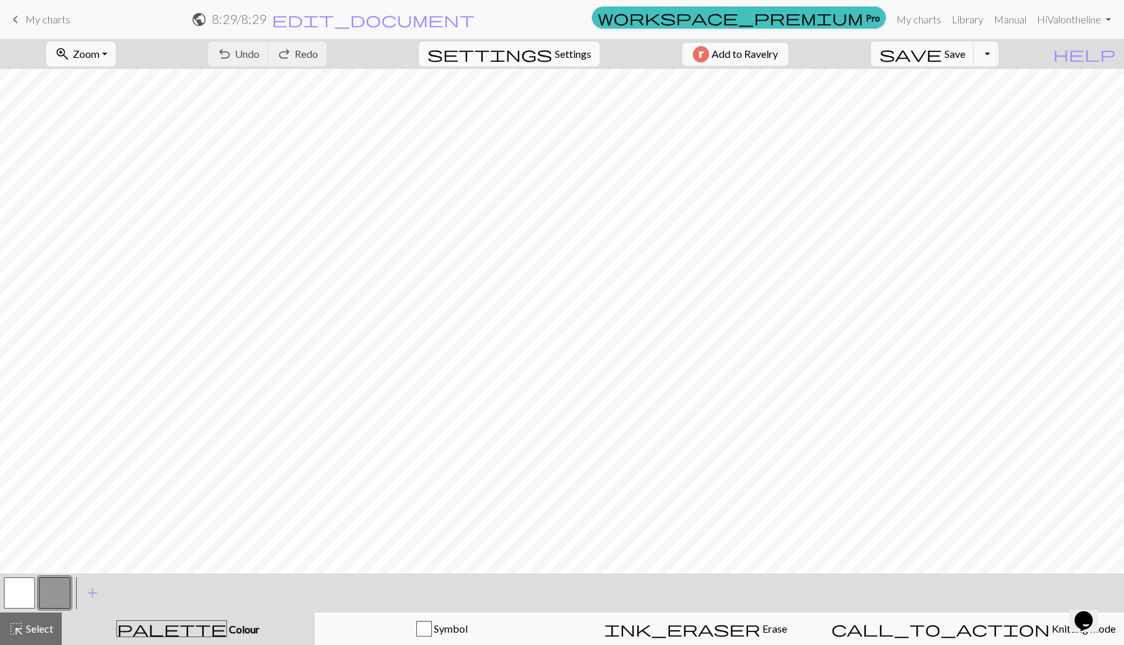
click at [12, 587] on button "button" at bounding box center [19, 593] width 31 height 31
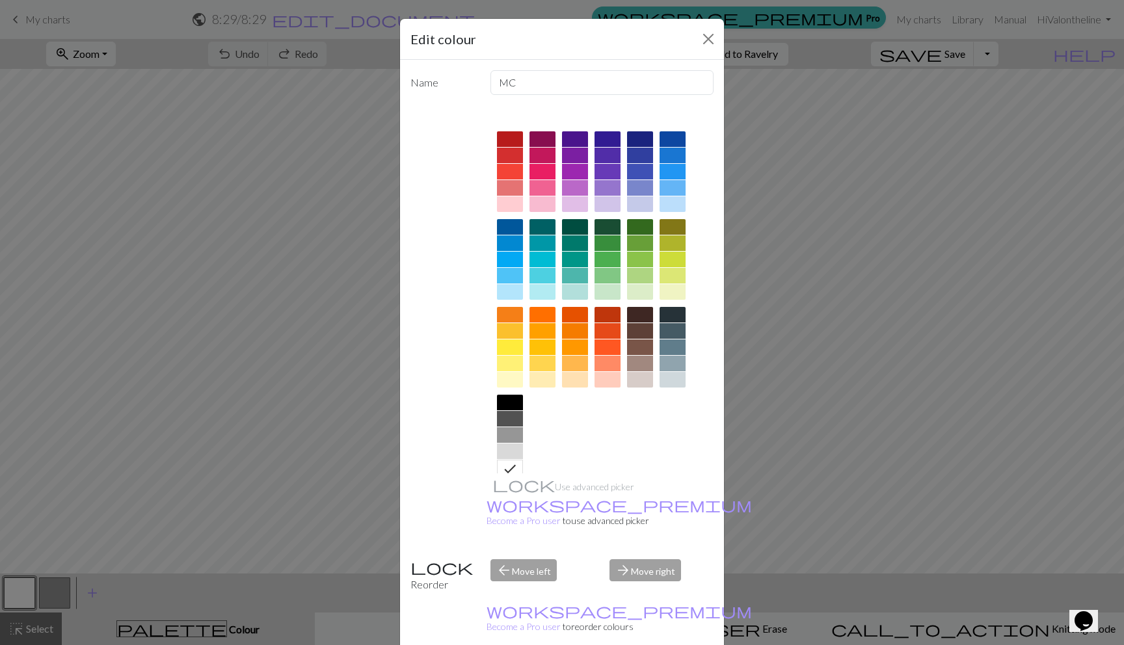
drag, startPoint x: 509, startPoint y: 200, endPoint x: 509, endPoint y: 215, distance: 15.0
click at [509, 200] on div at bounding box center [510, 204] width 26 height 16
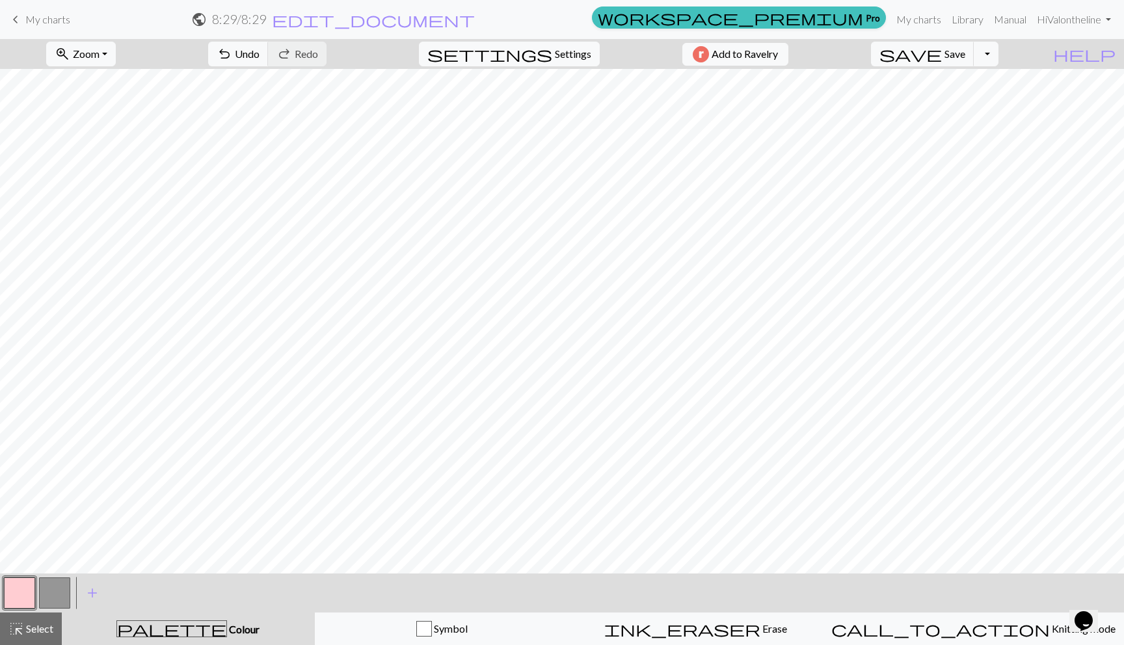
click at [52, 594] on button "button" at bounding box center [54, 593] width 31 height 31
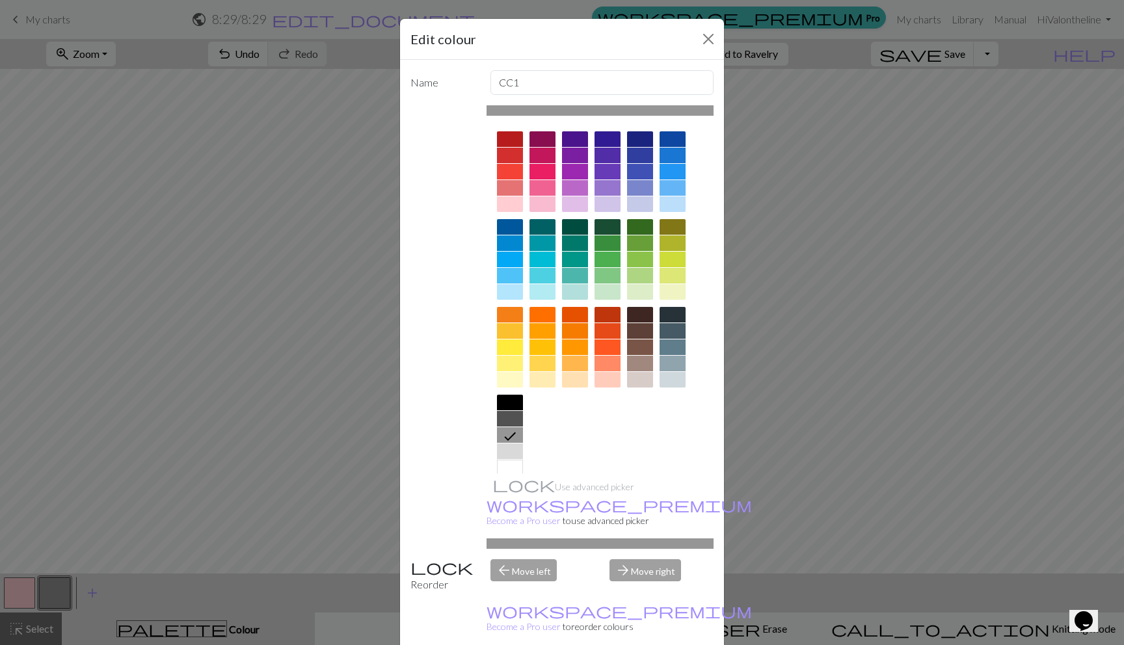
click at [500, 360] on div at bounding box center [510, 364] width 26 height 16
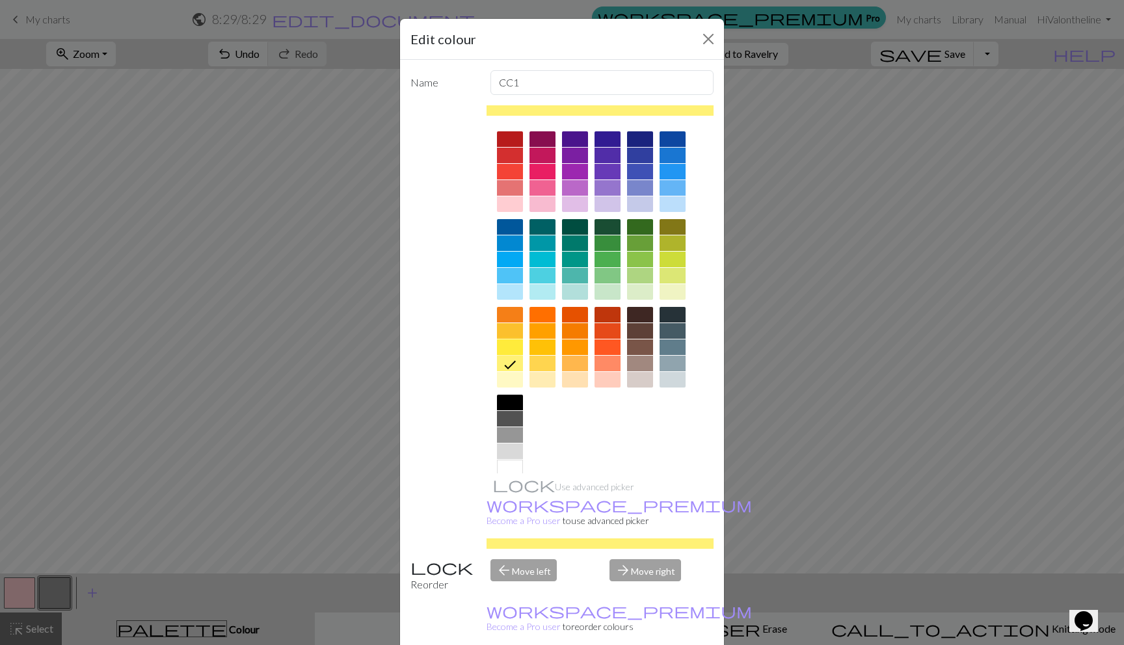
click at [502, 347] on div at bounding box center [510, 348] width 26 height 16
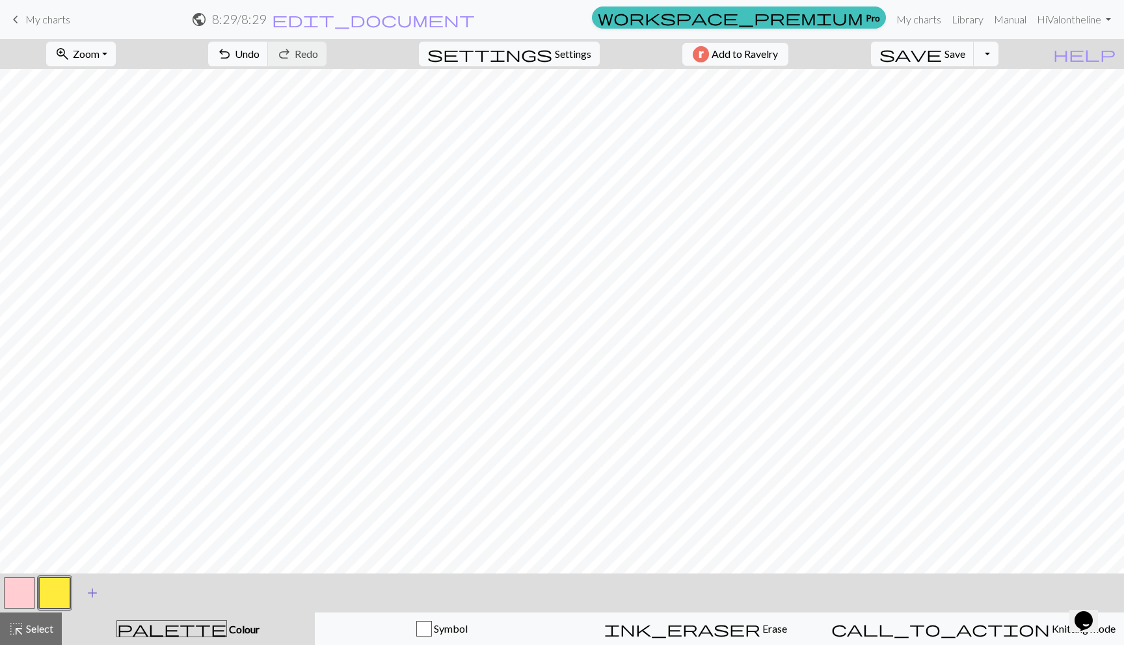
click at [87, 595] on span "add" at bounding box center [93, 593] width 16 height 18
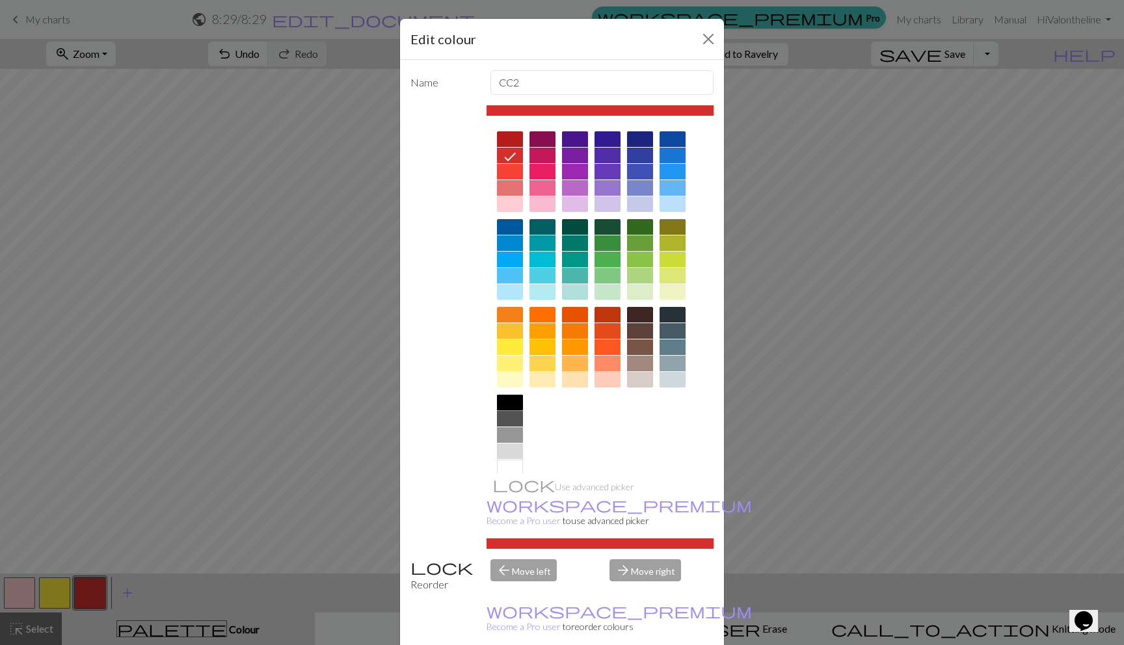
click at [502, 407] on div at bounding box center [510, 403] width 26 height 16
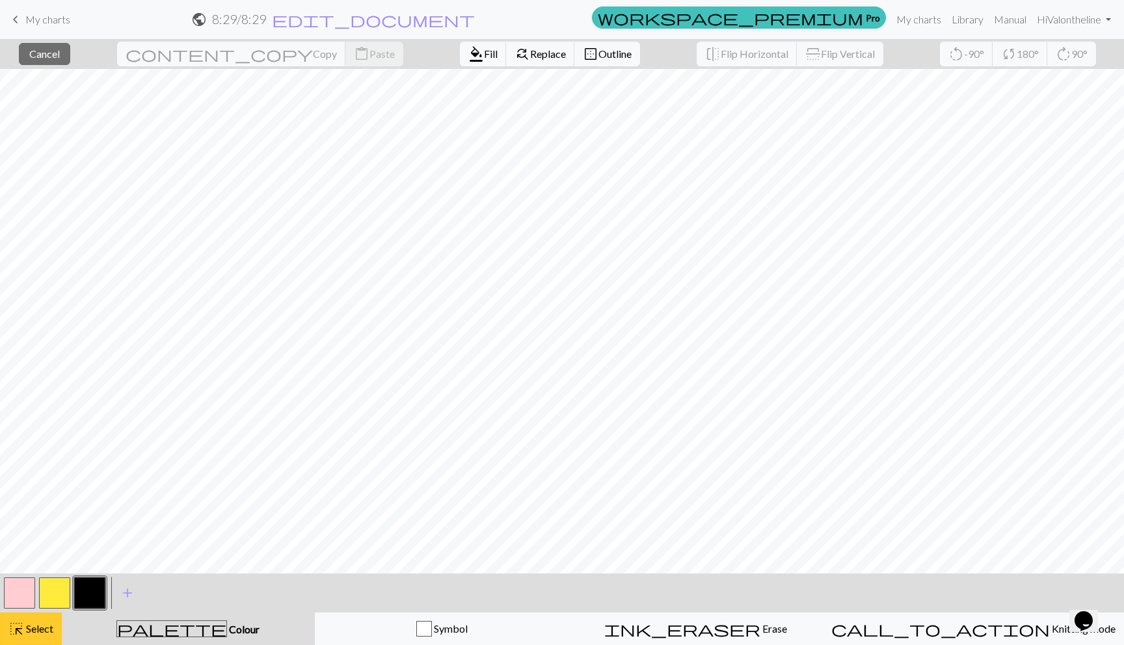
click at [16, 631] on span "highlight_alt" at bounding box center [16, 629] width 16 height 18
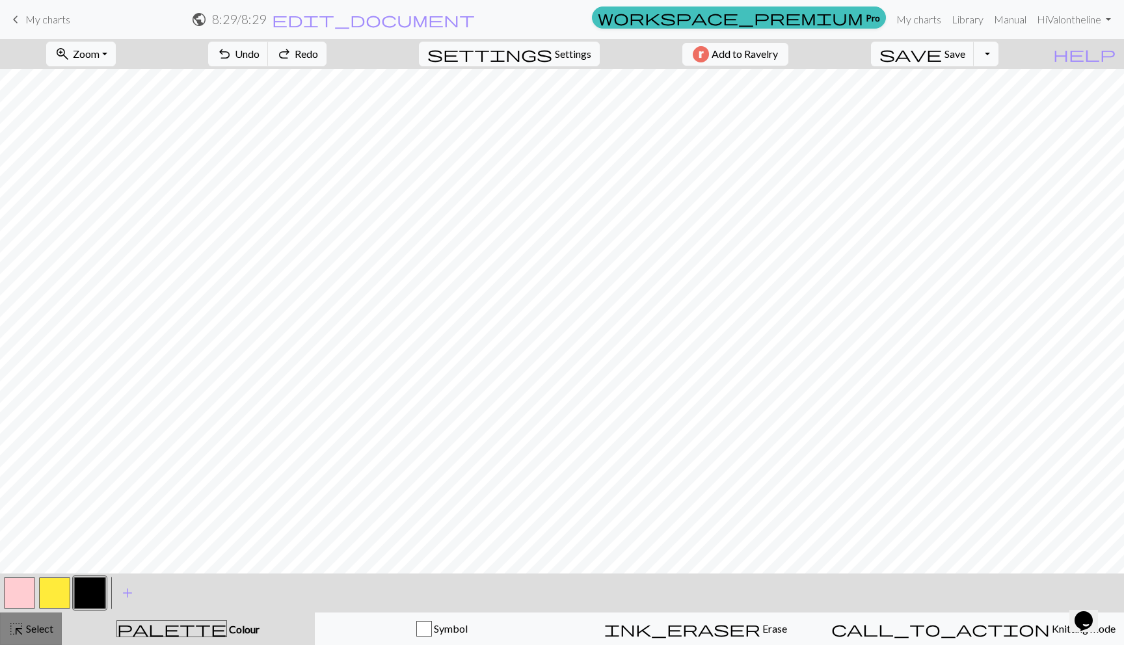
click at [46, 624] on span "Select" at bounding box center [38, 629] width 29 height 12
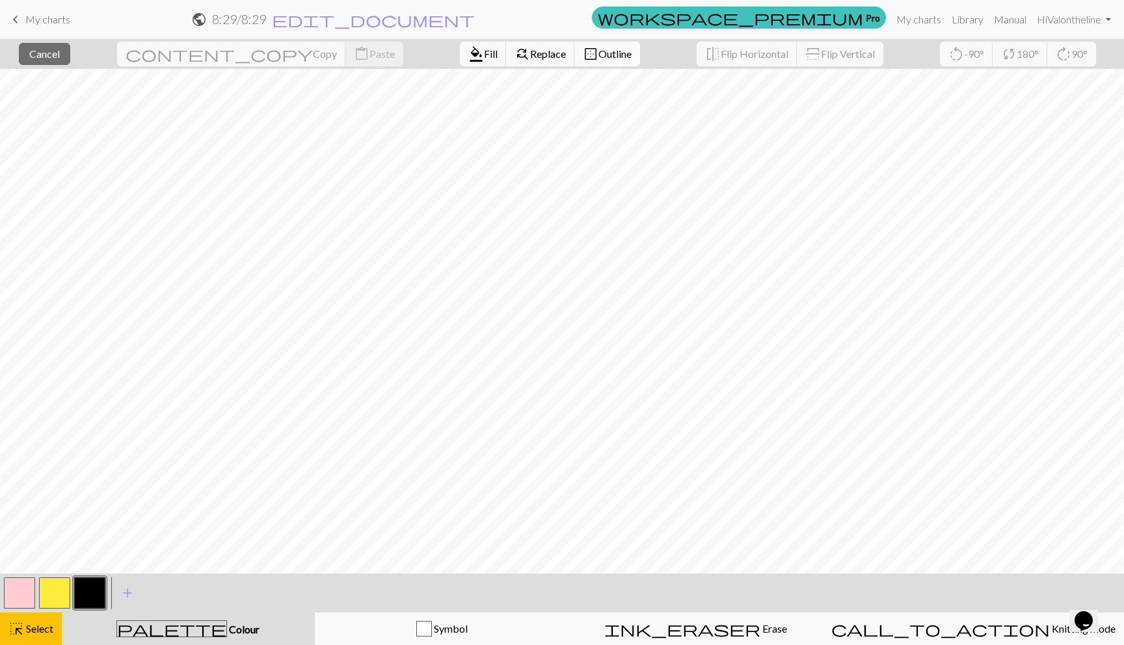
click at [599, 53] on span "Outline" at bounding box center [615, 53] width 33 height 12
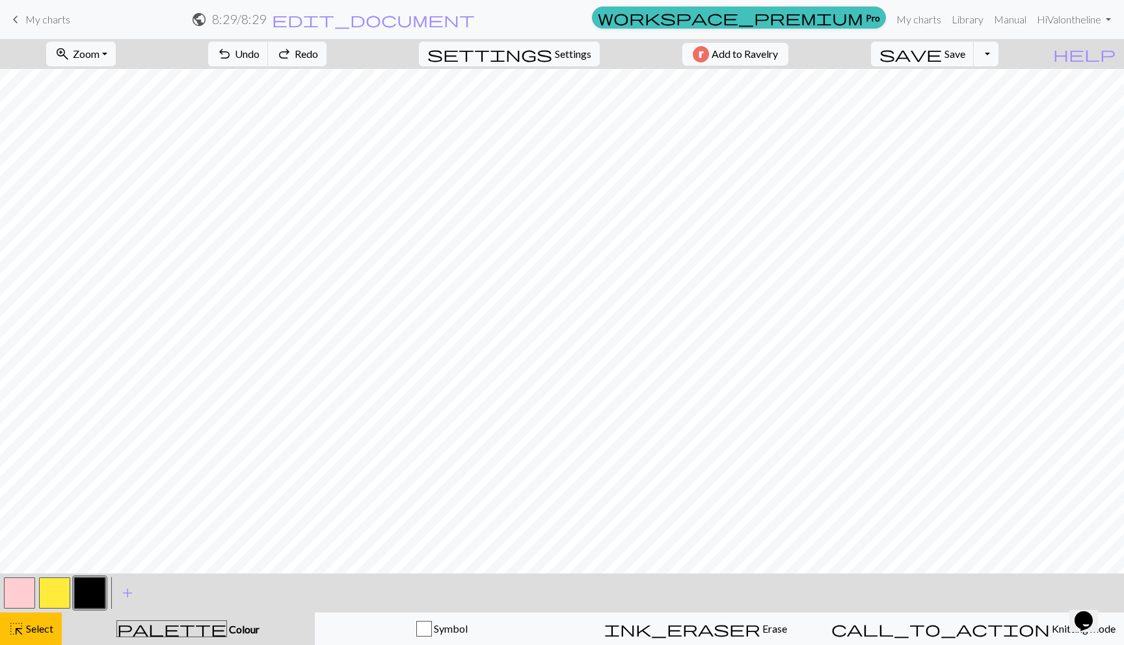
click at [28, 600] on button "button" at bounding box center [19, 593] width 31 height 31
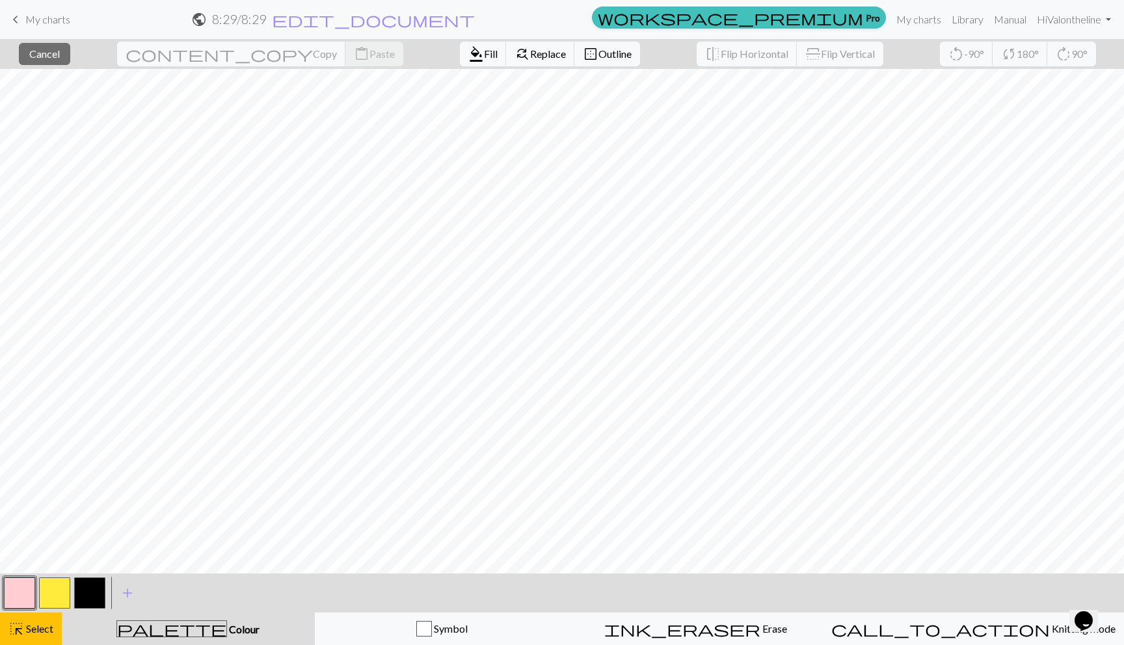
click at [57, 593] on button "button" at bounding box center [54, 593] width 31 height 31
click at [20, 625] on span "highlight_alt" at bounding box center [16, 629] width 16 height 18
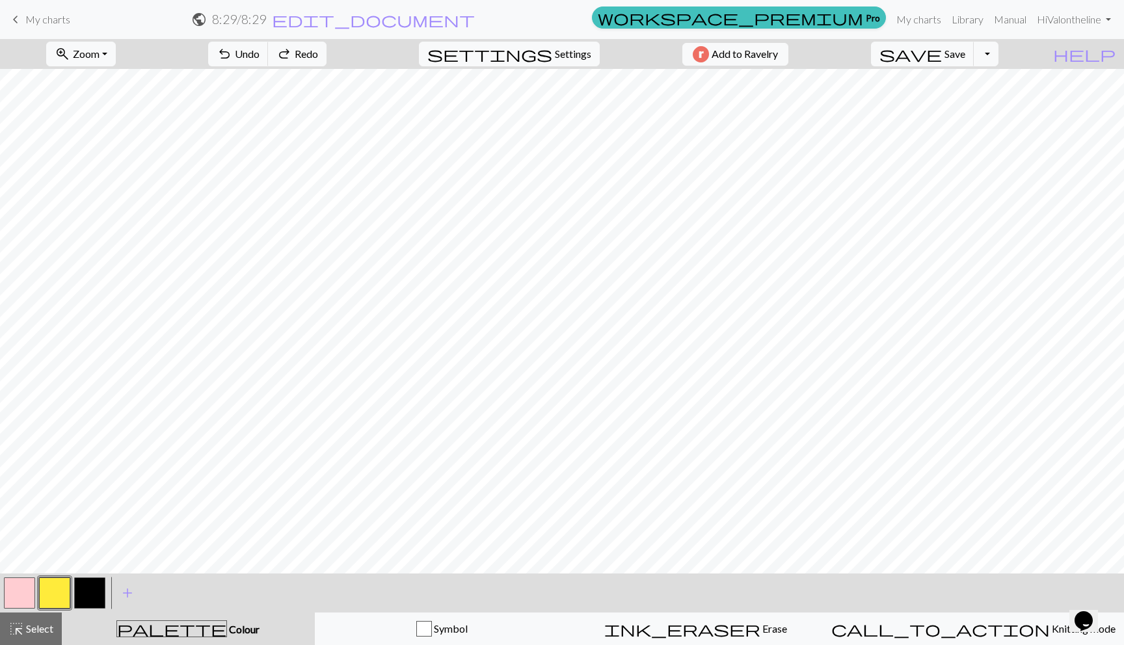
click at [6, 582] on button "button" at bounding box center [19, 593] width 31 height 31
click at [47, 593] on button "button" at bounding box center [54, 593] width 31 height 31
click at [92, 595] on button "button" at bounding box center [89, 593] width 31 height 31
click at [18, 591] on button "button" at bounding box center [19, 593] width 31 height 31
click at [62, 584] on button "button" at bounding box center [54, 593] width 31 height 31
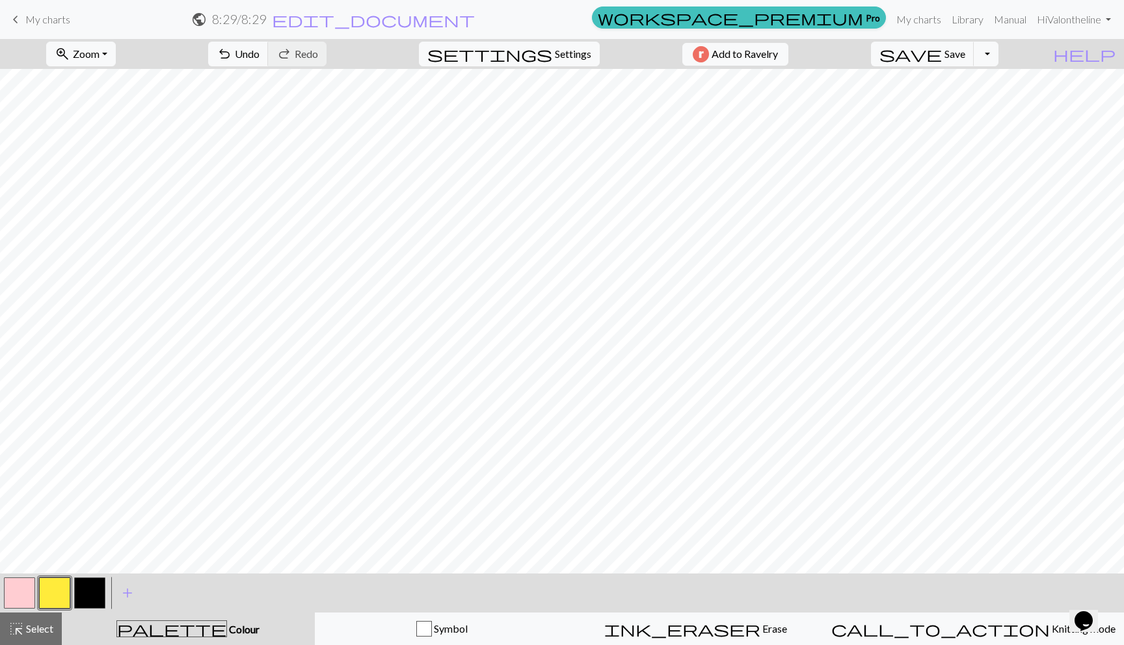
click at [21, 593] on button "button" at bounding box center [19, 593] width 31 height 31
click at [17, 589] on button "button" at bounding box center [19, 593] width 31 height 31
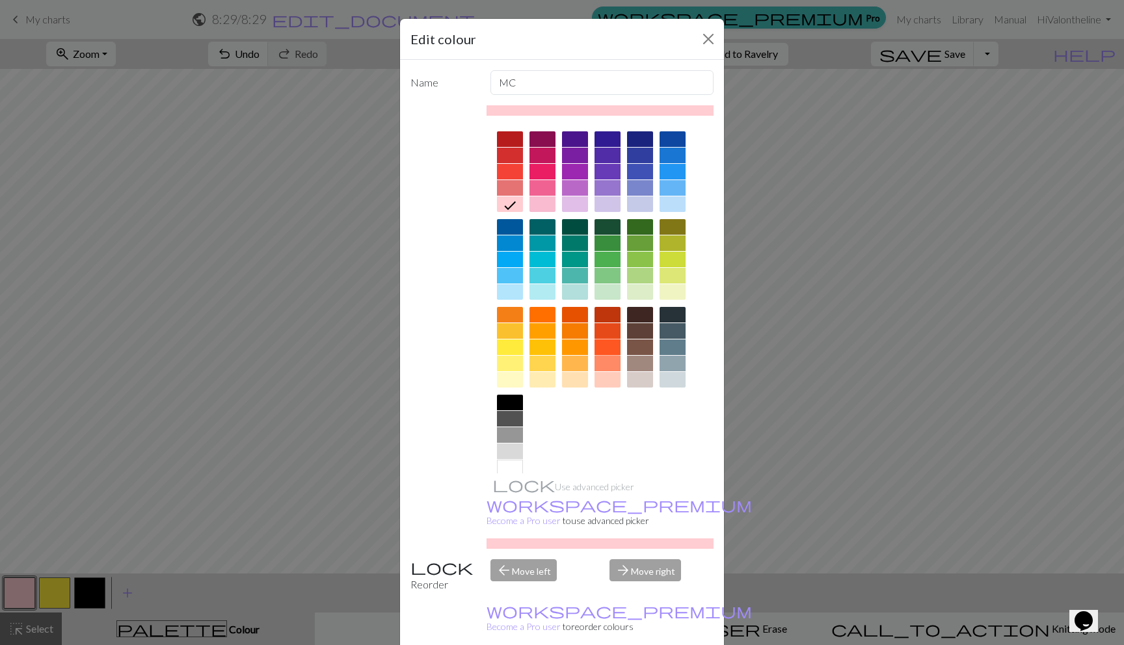
click at [606, 350] on div at bounding box center [608, 348] width 26 height 16
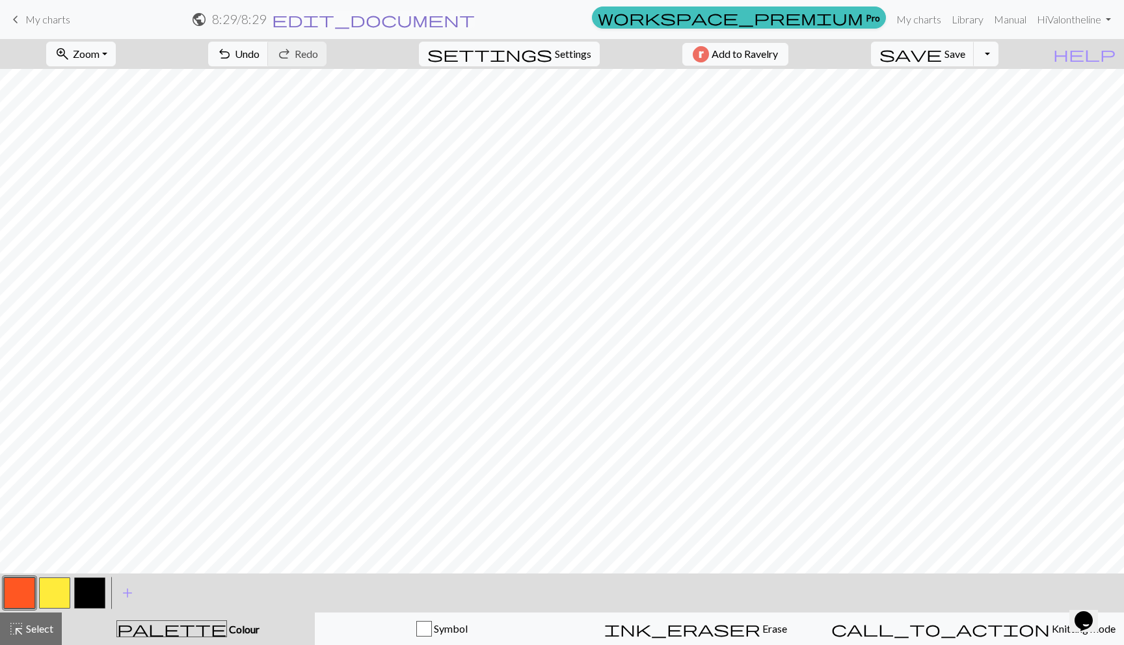
click at [475, 10] on span "edit_document" at bounding box center [373, 19] width 203 height 18
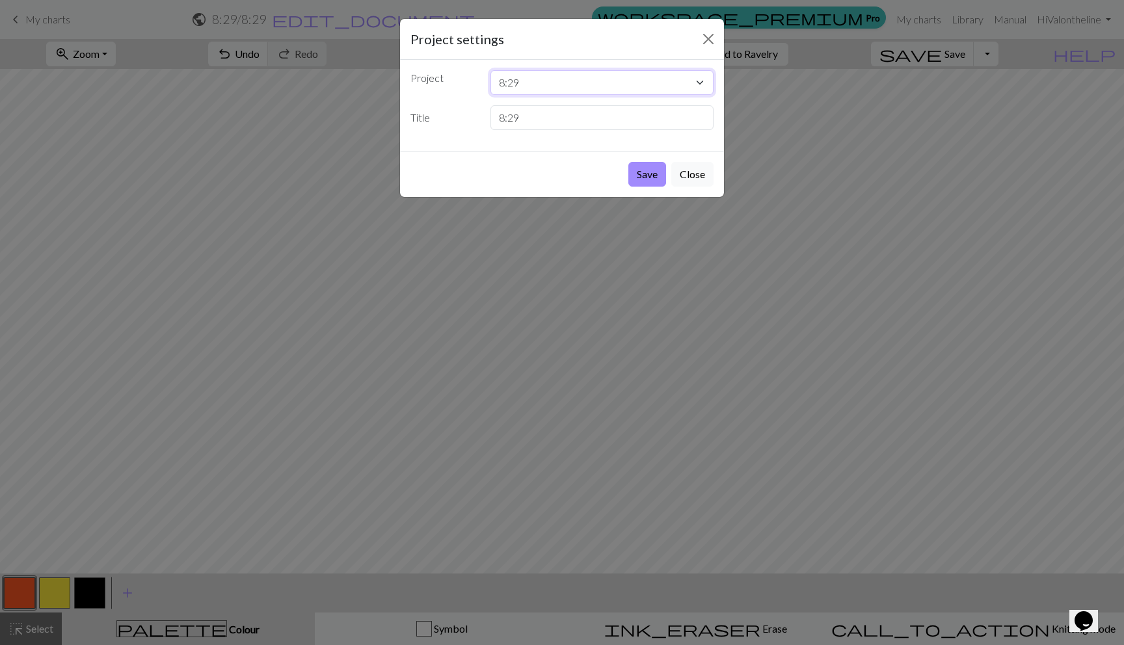
click at [525, 85] on select "8:29 i exercise 1 vaL boop hello another v tiny v v4 v3 v2 v1 test" at bounding box center [603, 82] width 224 height 25
click at [513, 118] on input "8:29" at bounding box center [603, 117] width 224 height 25
drag, startPoint x: 523, startPoint y: 118, endPoint x: 476, endPoint y: 120, distance: 47.6
click at [476, 120] on div "Title 8:29" at bounding box center [562, 117] width 319 height 25
type input "yellow i leaning"
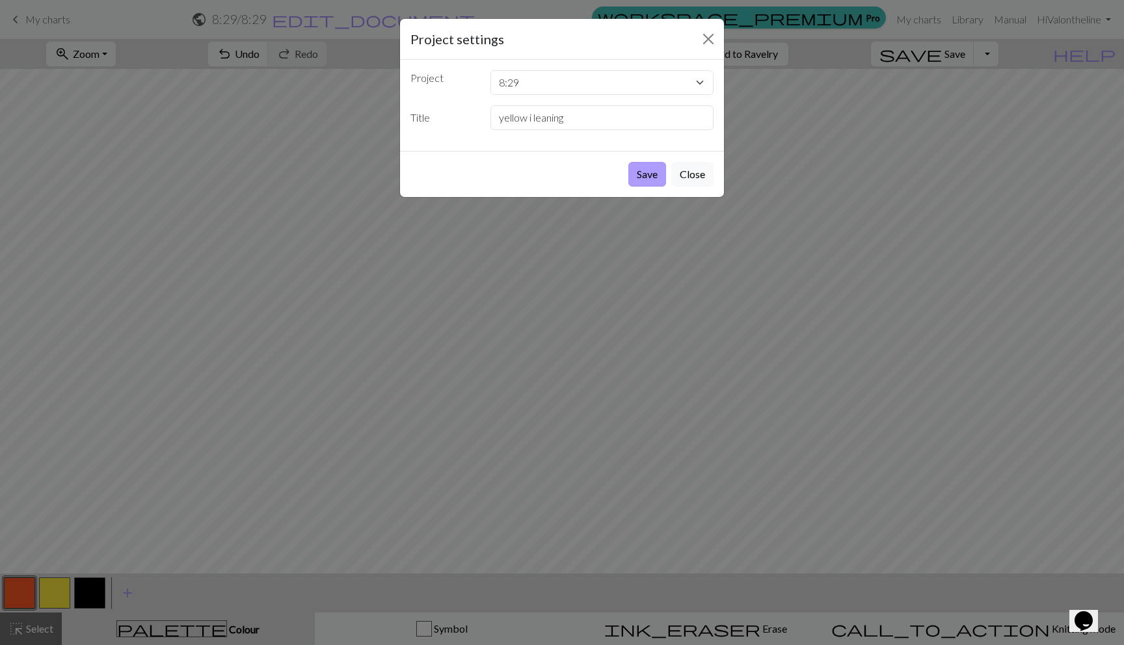
click at [643, 177] on button "Save" at bounding box center [647, 174] width 38 height 25
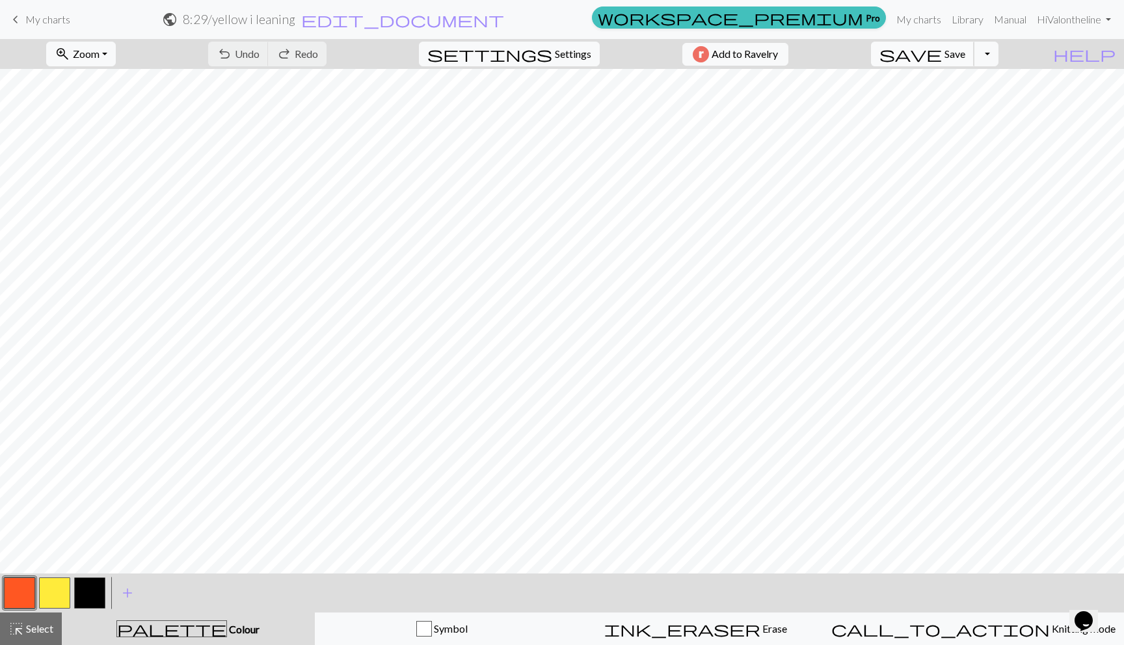
click at [975, 47] on button "save Save Save" at bounding box center [922, 54] width 103 height 25
click at [973, 49] on div "Chart saved" at bounding box center [562, 25] width 1124 height 51
click at [23, 19] on div "Chart saved" at bounding box center [562, 25] width 1124 height 51
click at [26, 18] on span "My charts" at bounding box center [47, 19] width 45 height 12
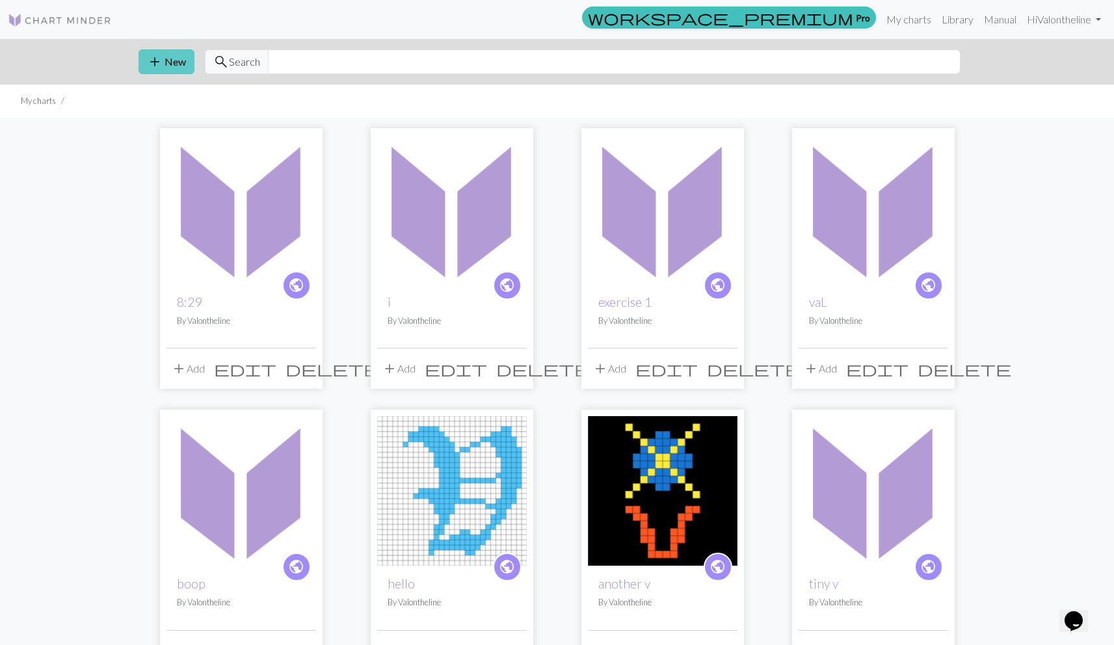
click at [169, 53] on button "add New" at bounding box center [167, 61] width 56 height 25
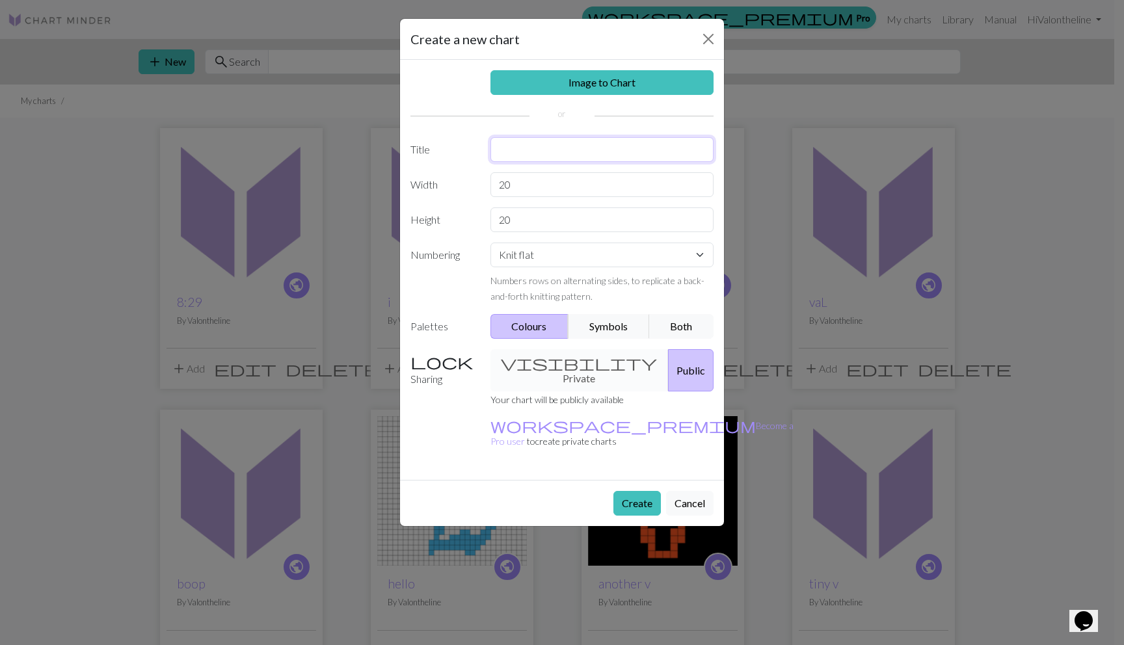
click at [528, 153] on input "text" at bounding box center [603, 149] width 224 height 25
type input "8:36"
click at [625, 491] on button "Create" at bounding box center [637, 503] width 47 height 25
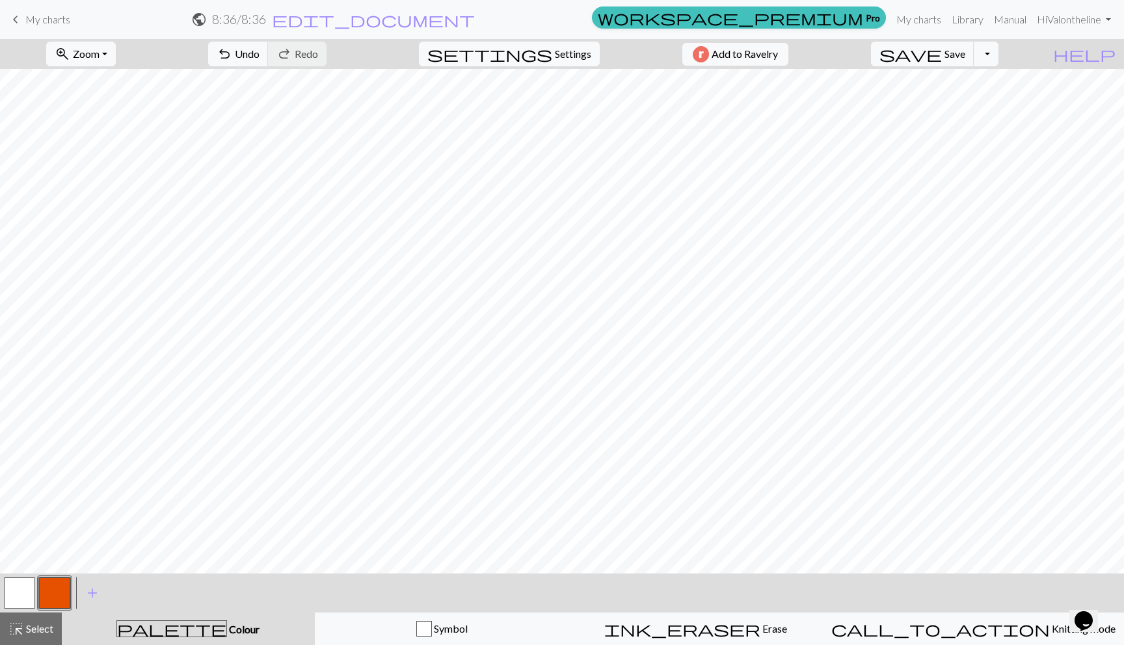
click at [23, 584] on button "button" at bounding box center [19, 593] width 31 height 31
click at [52, 595] on button "button" at bounding box center [54, 593] width 31 height 31
click at [14, 600] on button "button" at bounding box center [19, 593] width 31 height 31
click at [50, 587] on button "button" at bounding box center [54, 593] width 31 height 31
click at [532, 49] on span "settings" at bounding box center [489, 54] width 125 height 18
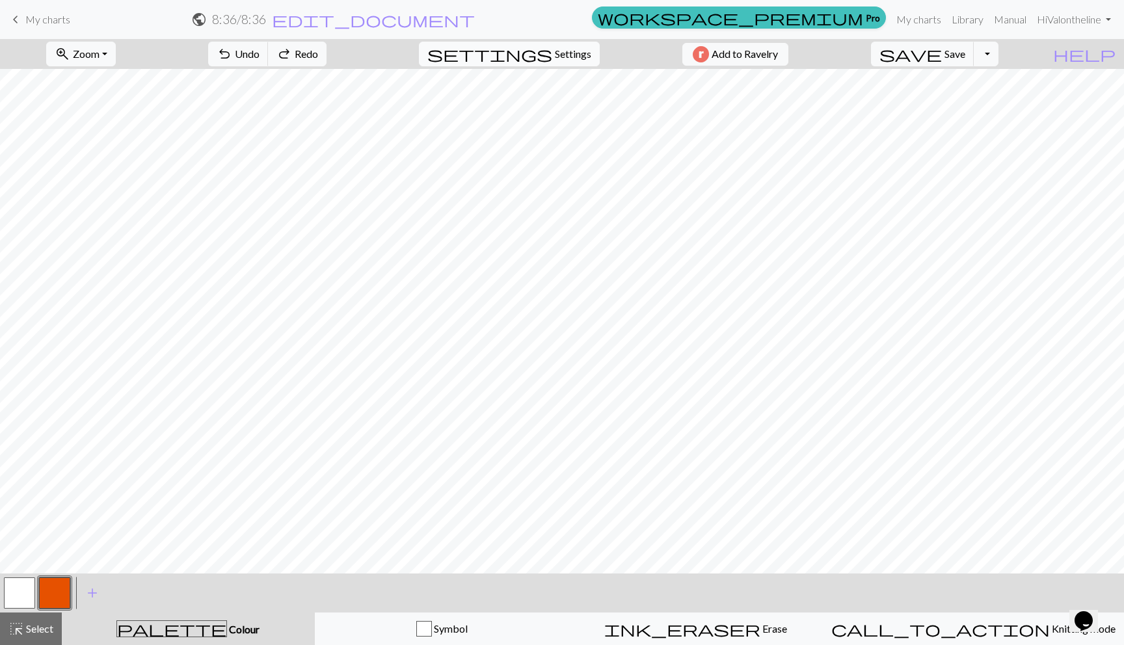
select select "aran"
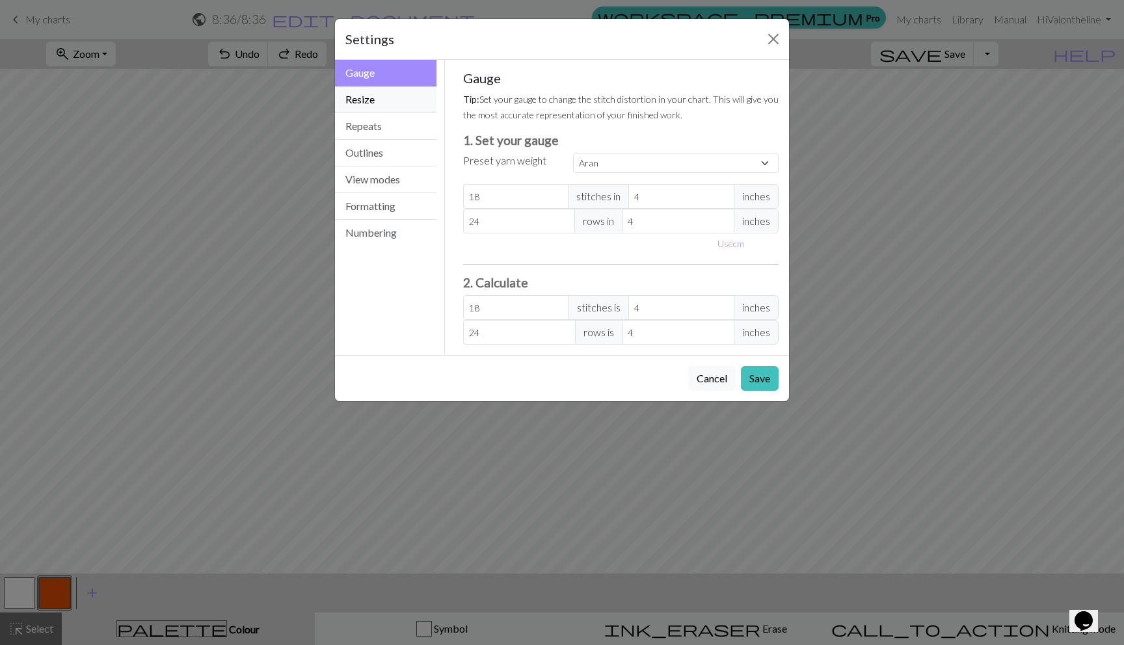
click at [379, 99] on button "Resize" at bounding box center [385, 100] width 101 height 27
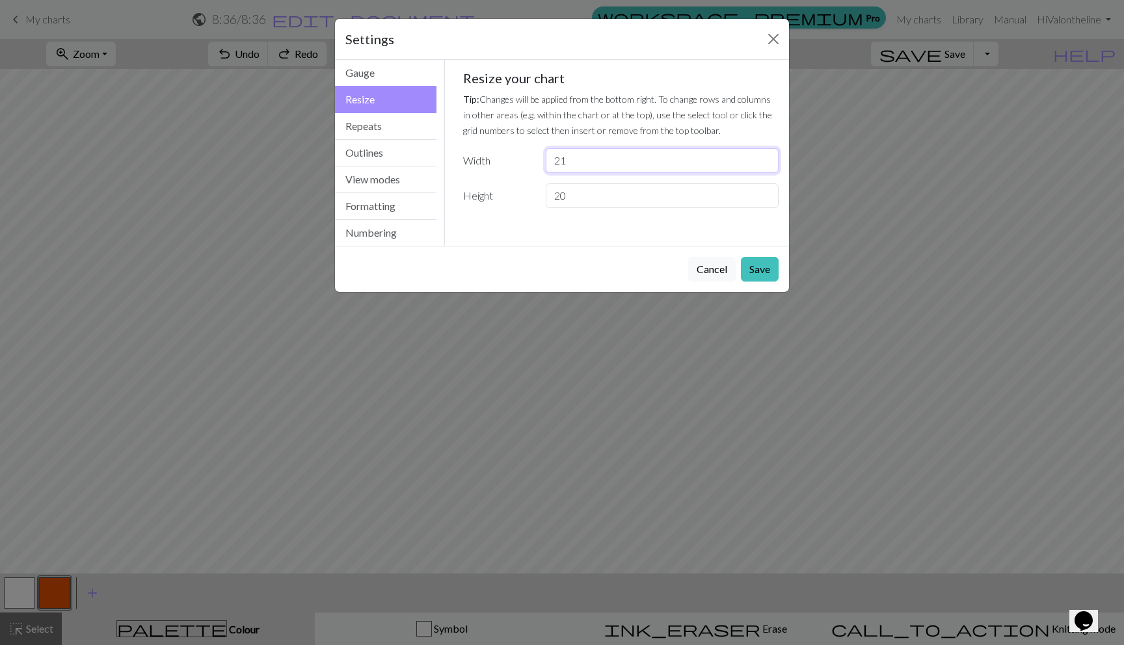
type input "21"
click at [768, 159] on input "21" at bounding box center [662, 160] width 233 height 25
click at [767, 264] on button "Save" at bounding box center [760, 269] width 38 height 25
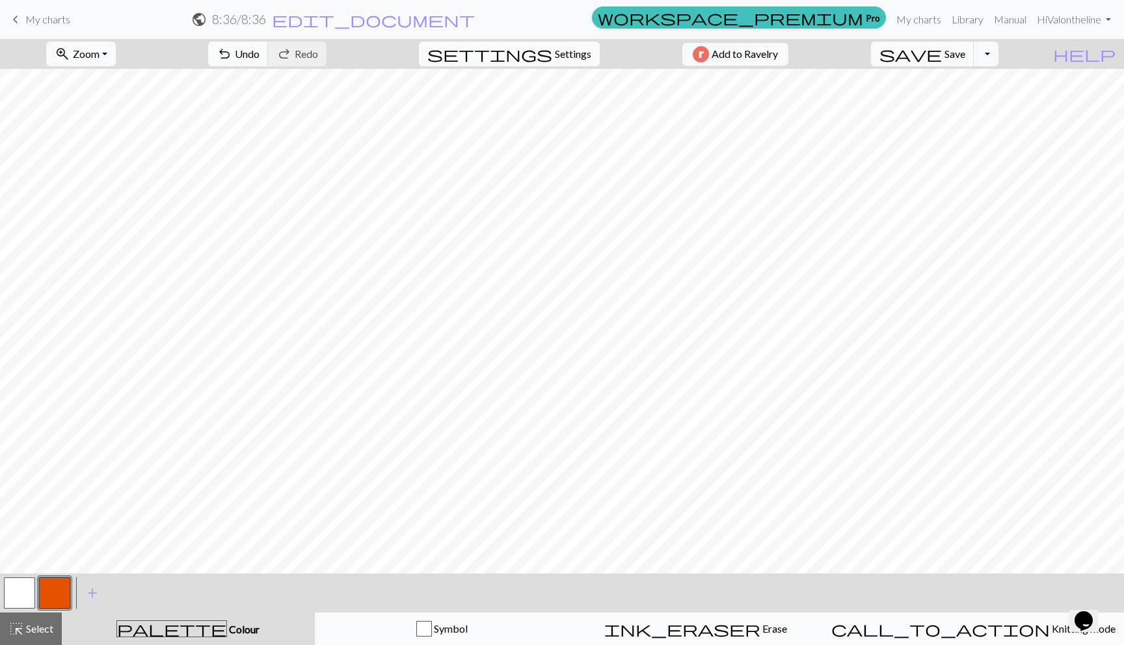
click at [540, 51] on span "settings" at bounding box center [489, 54] width 125 height 18
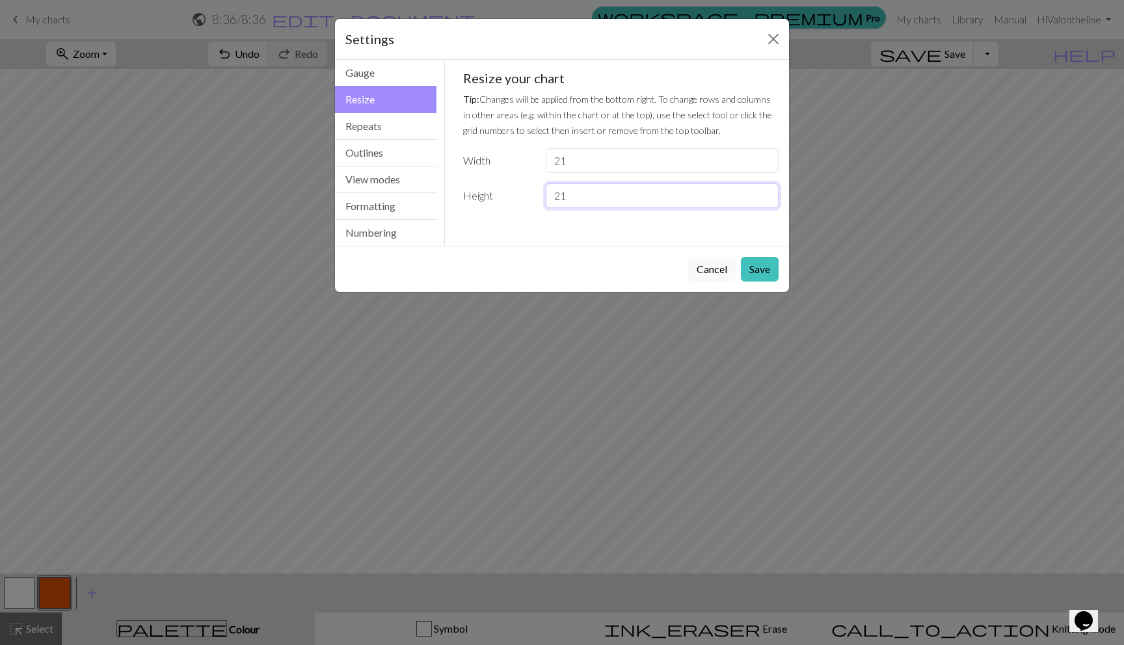
type input "21"
click at [768, 191] on input "21" at bounding box center [662, 195] width 233 height 25
click at [764, 264] on button "Save" at bounding box center [760, 269] width 38 height 25
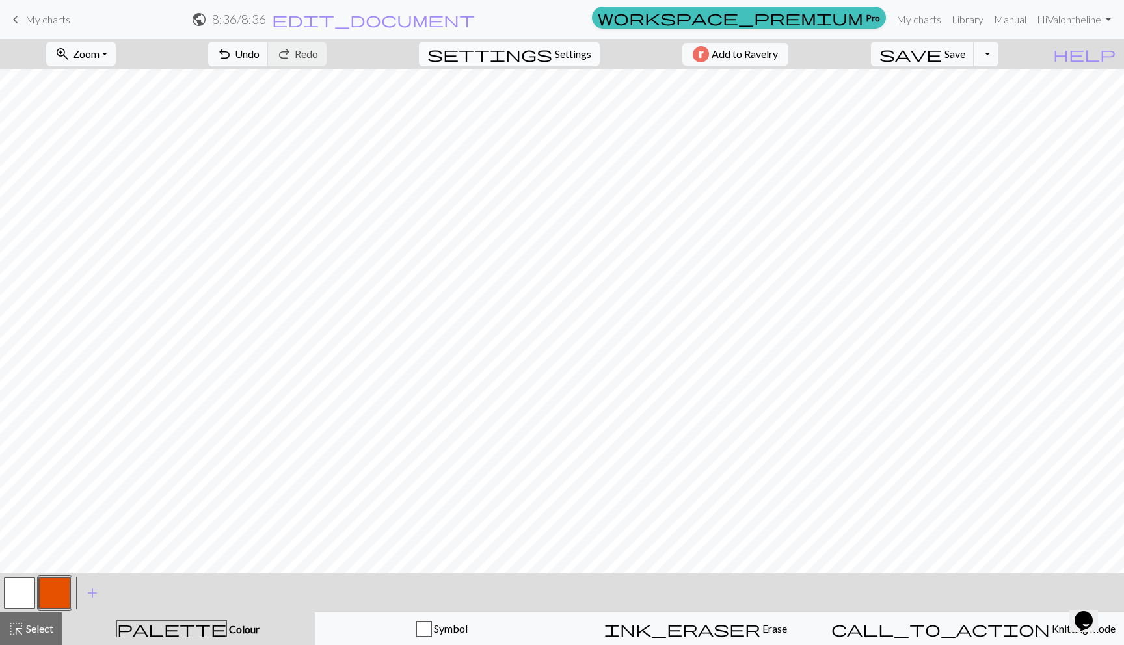
click at [536, 52] on span "settings" at bounding box center [489, 54] width 125 height 18
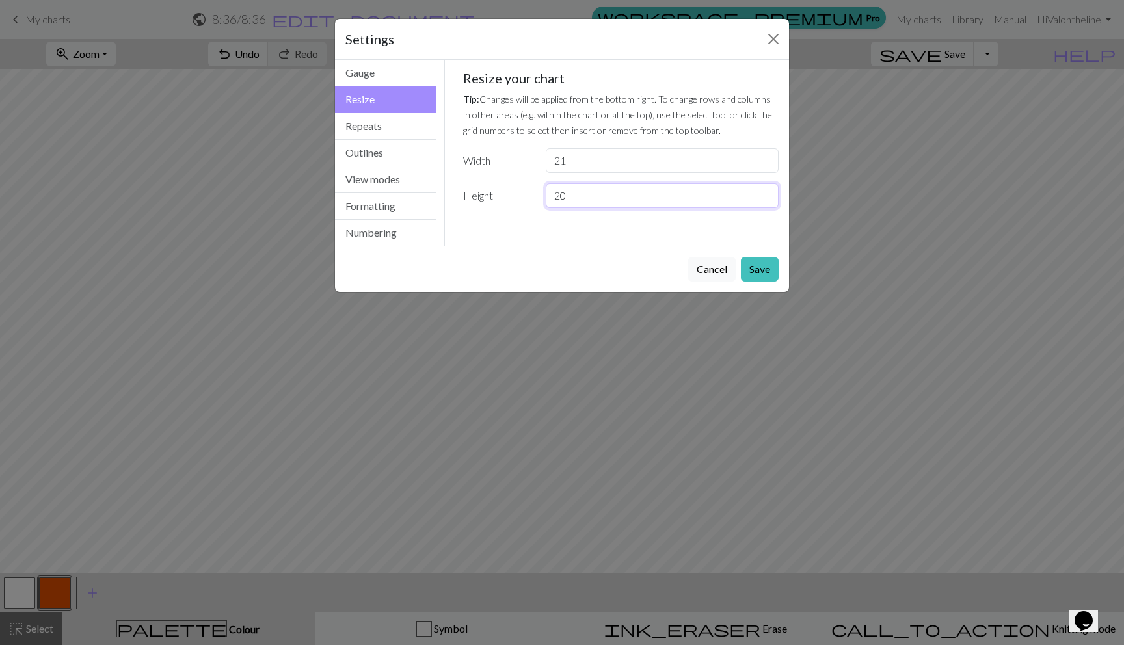
click at [768, 198] on input "20" at bounding box center [662, 195] width 233 height 25
type input "19"
click at [768, 198] on input "19" at bounding box center [662, 195] width 233 height 25
click at [750, 283] on div "Cancel Save" at bounding box center [562, 269] width 454 height 46
click at [751, 277] on button "Save" at bounding box center [760, 269] width 38 height 25
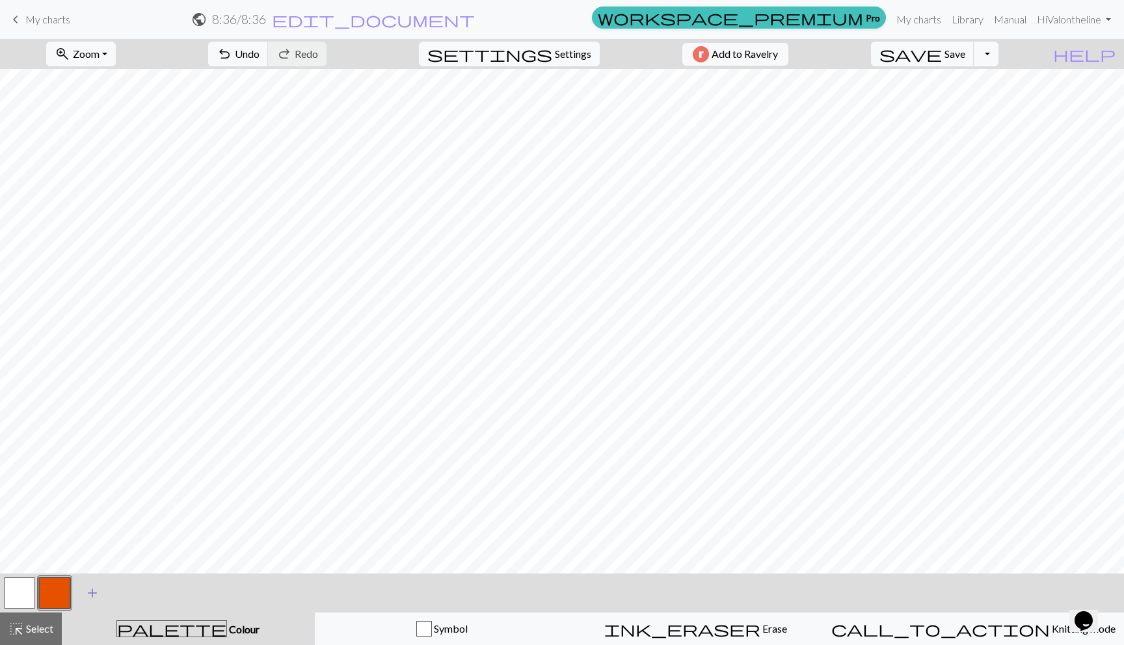
click at [94, 591] on span "add" at bounding box center [93, 593] width 16 height 18
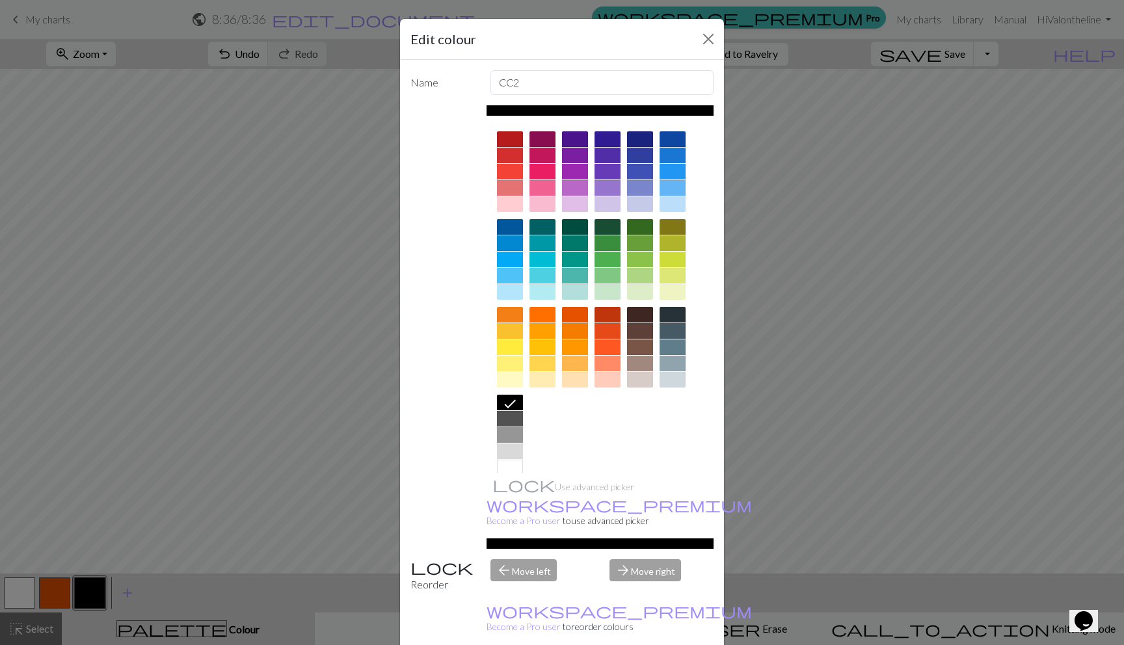
click at [669, 137] on div at bounding box center [673, 139] width 26 height 16
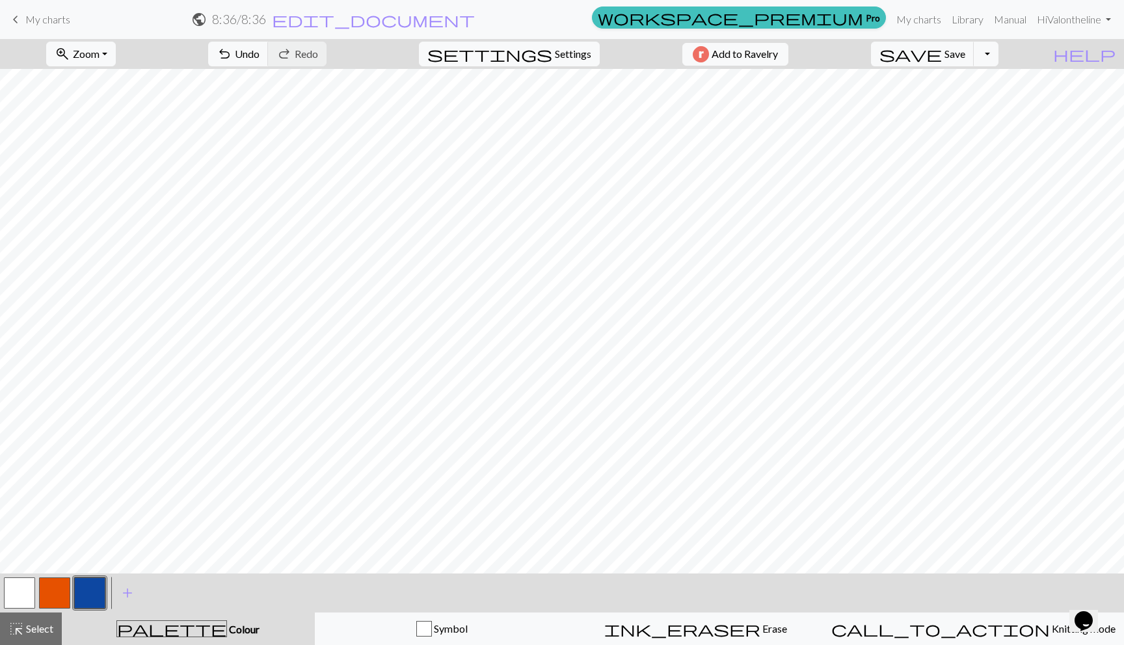
click at [25, 591] on button "button" at bounding box center [19, 593] width 31 height 31
click at [36, 583] on div at bounding box center [19, 593] width 35 height 35
click at [28, 585] on button "button" at bounding box center [19, 593] width 31 height 31
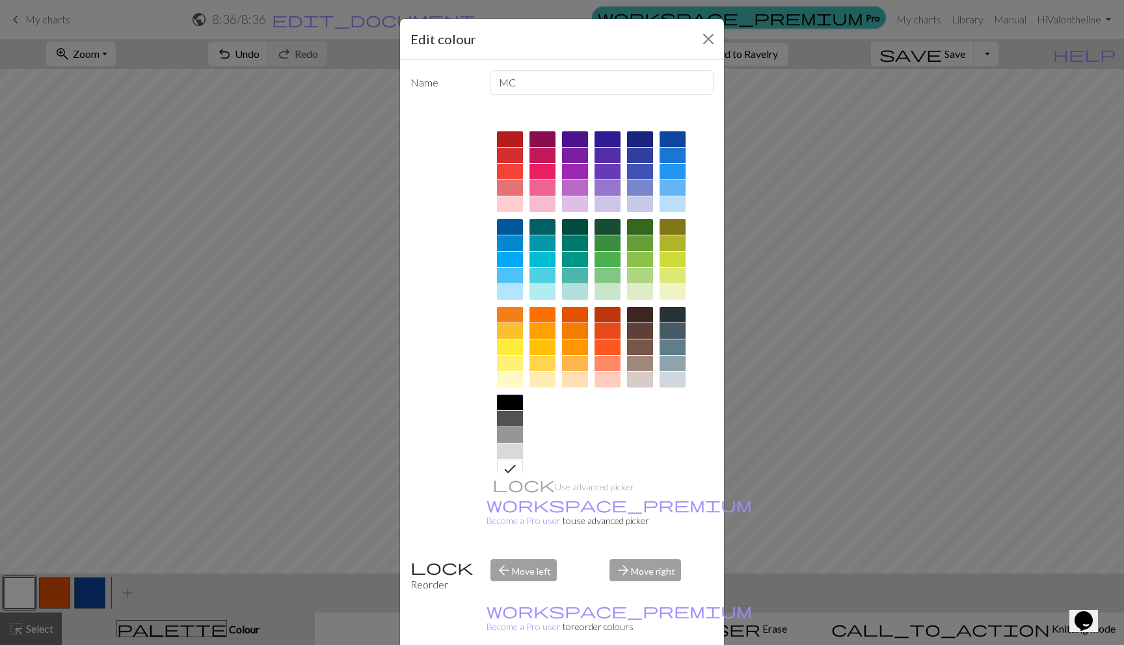
click at [501, 352] on div at bounding box center [510, 348] width 26 height 16
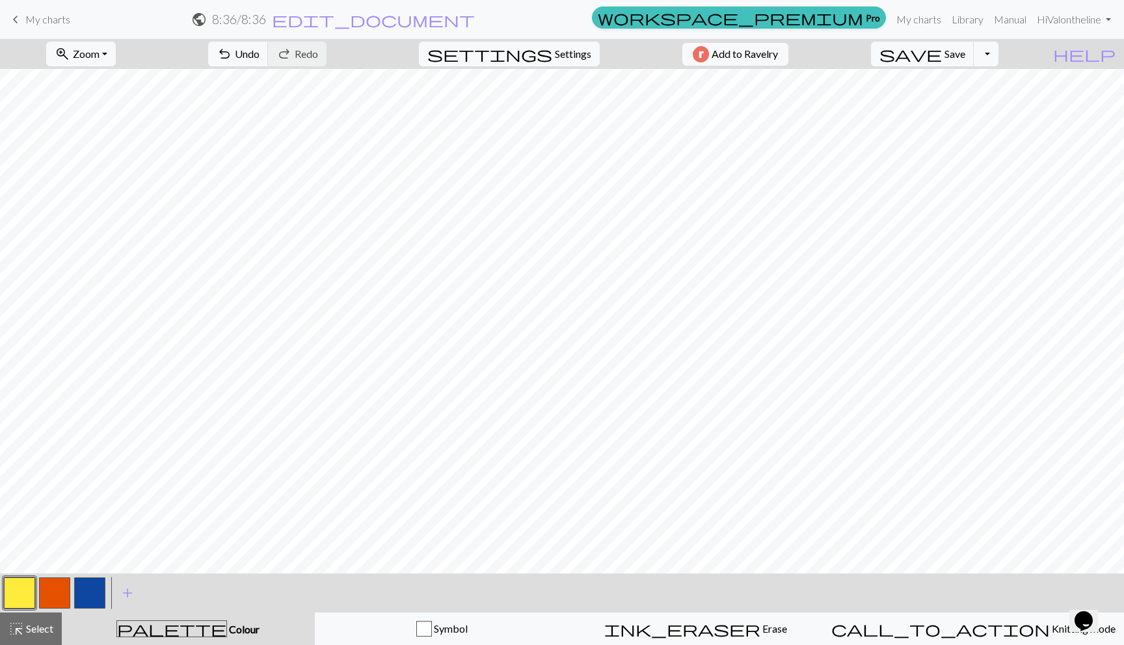
click at [79, 592] on button "button" at bounding box center [89, 593] width 31 height 31
click at [129, 595] on span "add" at bounding box center [128, 593] width 16 height 18
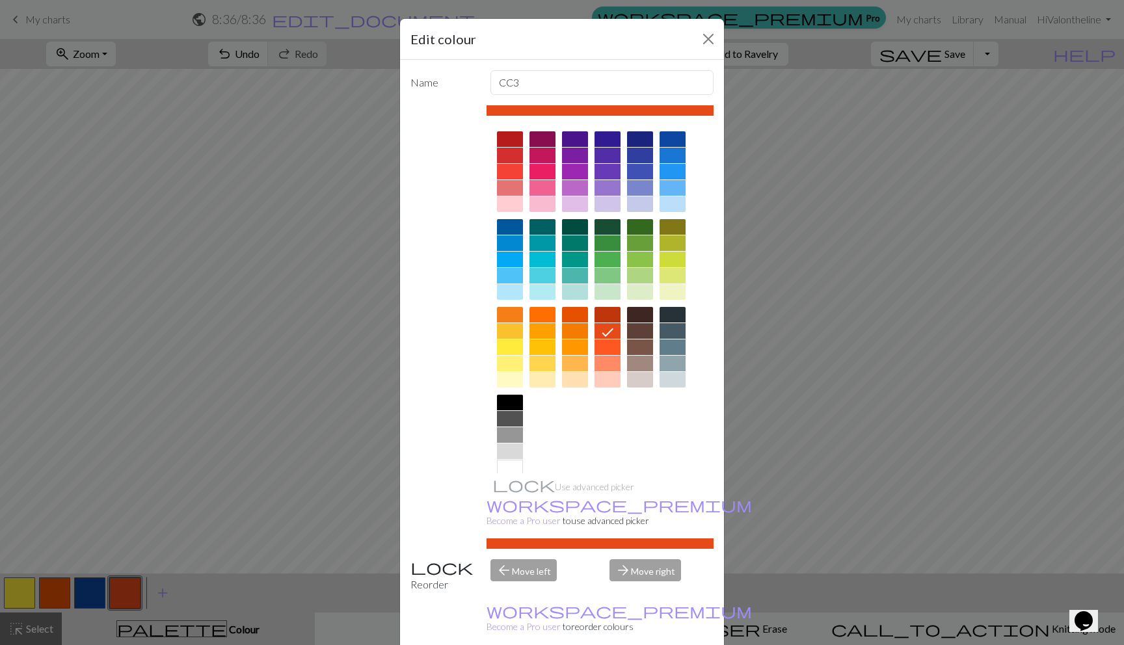
click at [510, 403] on div at bounding box center [510, 403] width 26 height 16
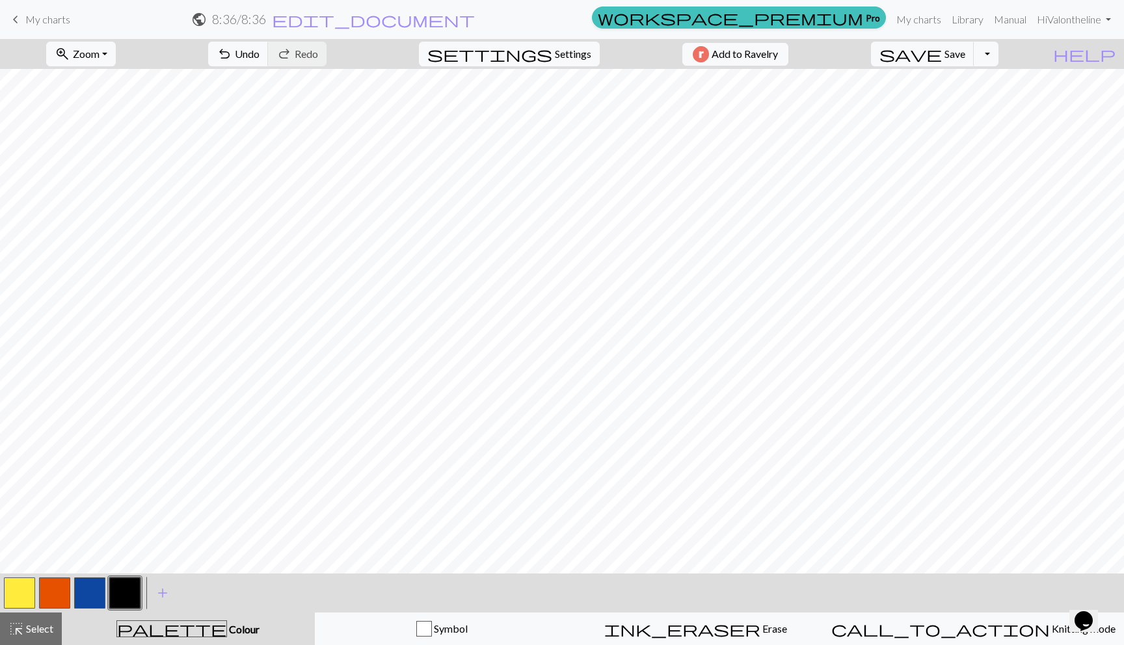
click at [129, 607] on button "button" at bounding box center [124, 593] width 31 height 31
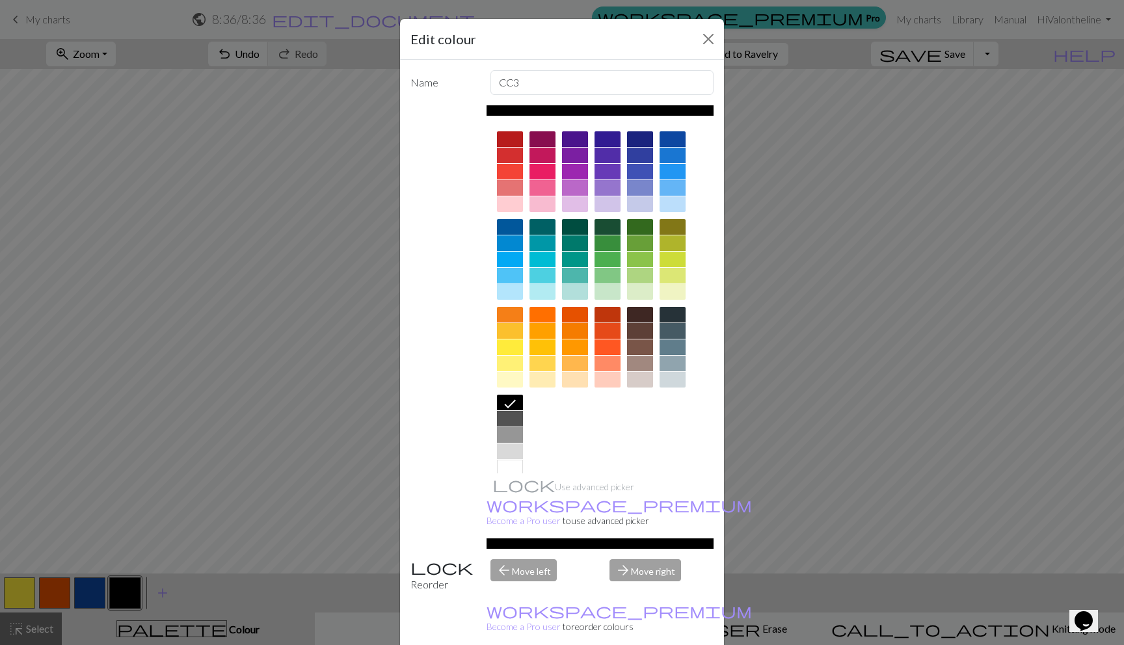
click at [516, 464] on div at bounding box center [510, 468] width 26 height 16
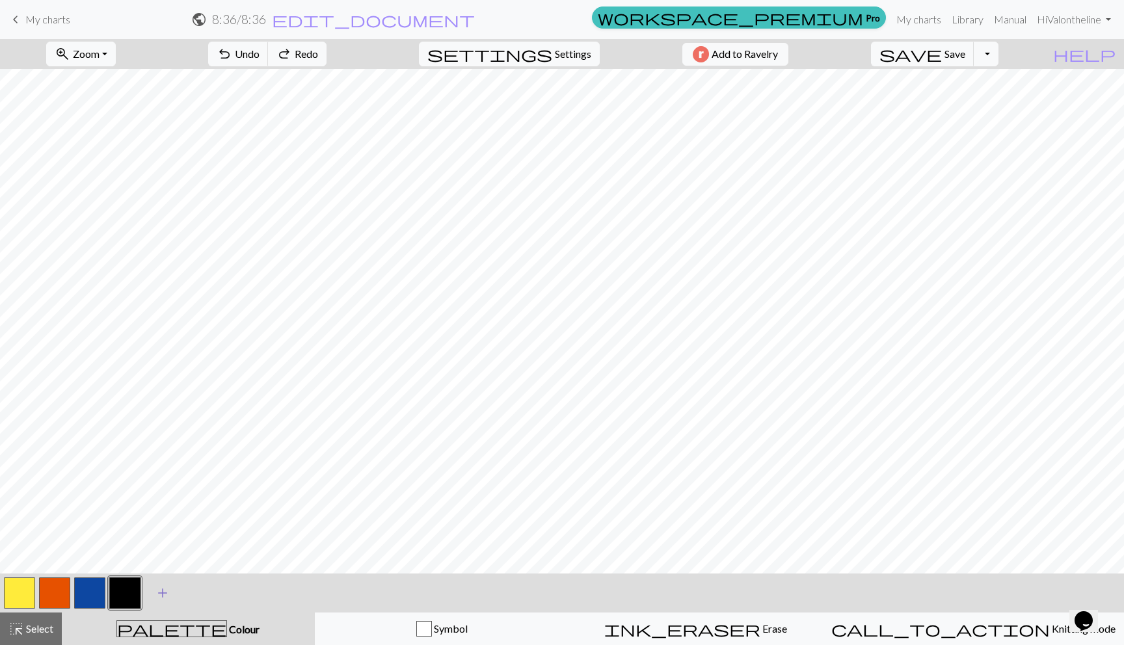
click at [161, 592] on span "add" at bounding box center [163, 593] width 16 height 18
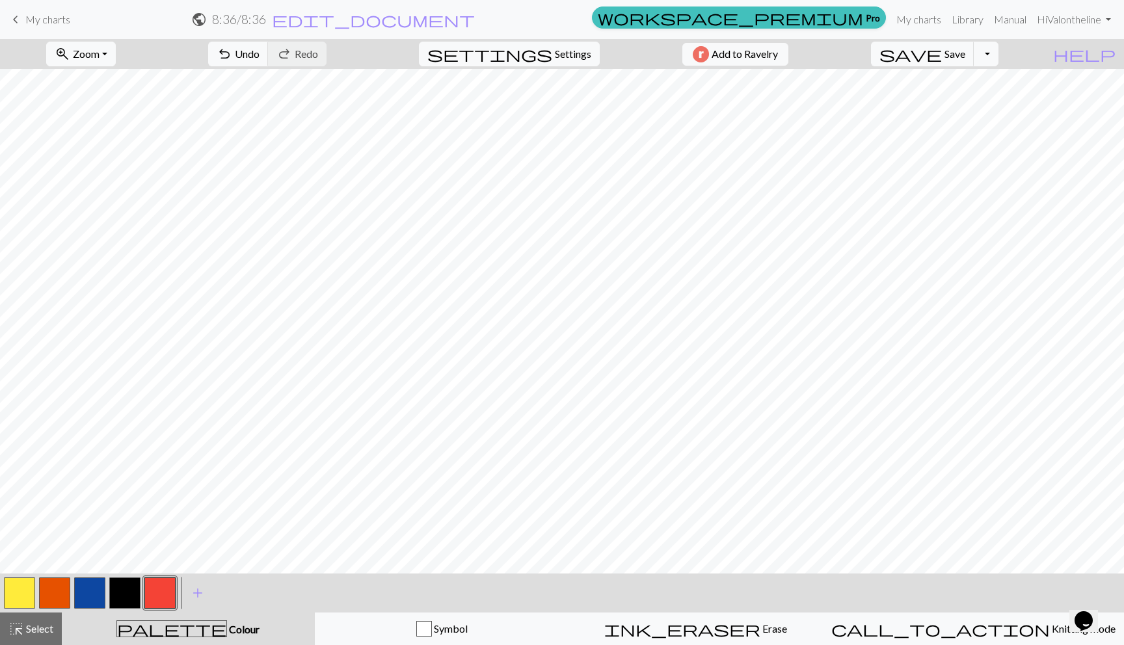
click at [124, 586] on button "button" at bounding box center [124, 593] width 31 height 31
click at [84, 593] on button "button" at bounding box center [89, 593] width 31 height 31
click at [131, 587] on button "button" at bounding box center [124, 593] width 31 height 31
click at [475, 16] on span "edit_document" at bounding box center [373, 19] width 203 height 18
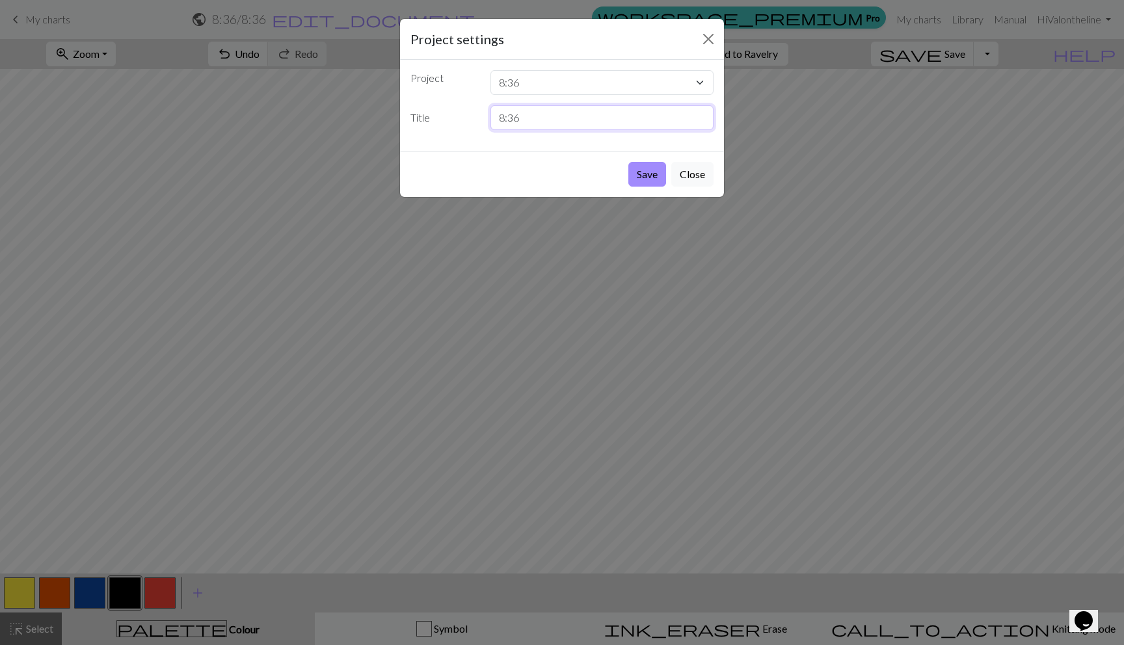
click at [527, 118] on input "8:36" at bounding box center [603, 117] width 224 height 25
drag, startPoint x: 522, startPoint y: 118, endPoint x: 482, endPoint y: 115, distance: 40.5
click at [483, 115] on div "8:36" at bounding box center [602, 117] width 239 height 25
type input "v pattern christmas"
click at [658, 175] on button "Save" at bounding box center [647, 174] width 38 height 25
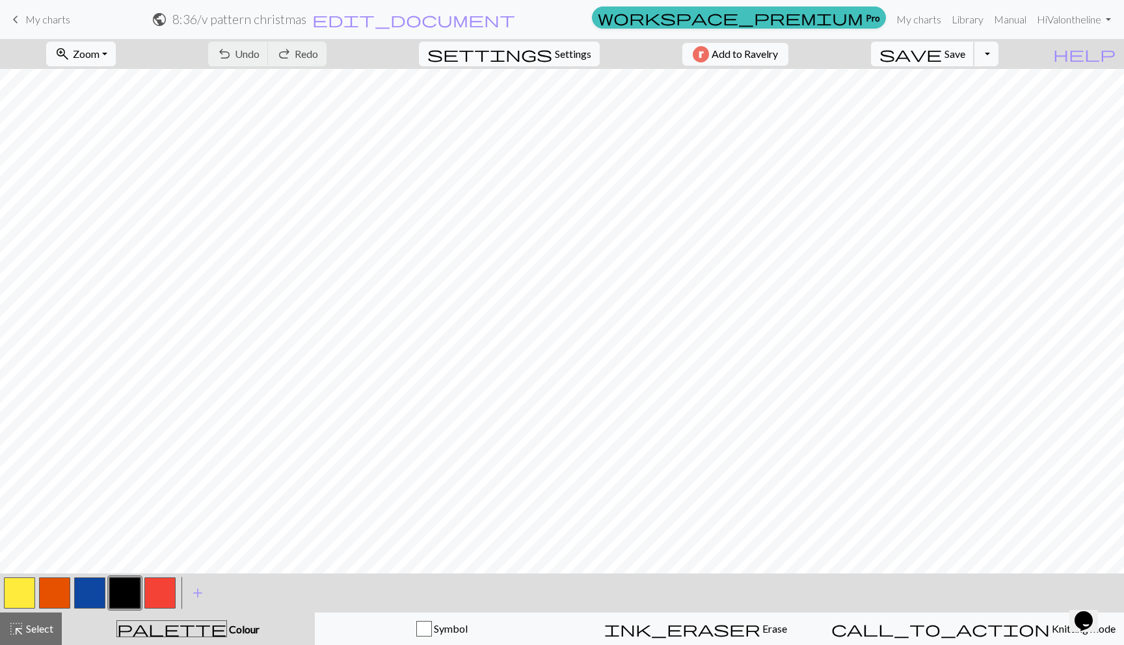
click at [942, 51] on span "save" at bounding box center [911, 54] width 62 height 18
click at [29, 22] on span "My charts" at bounding box center [47, 19] width 45 height 12
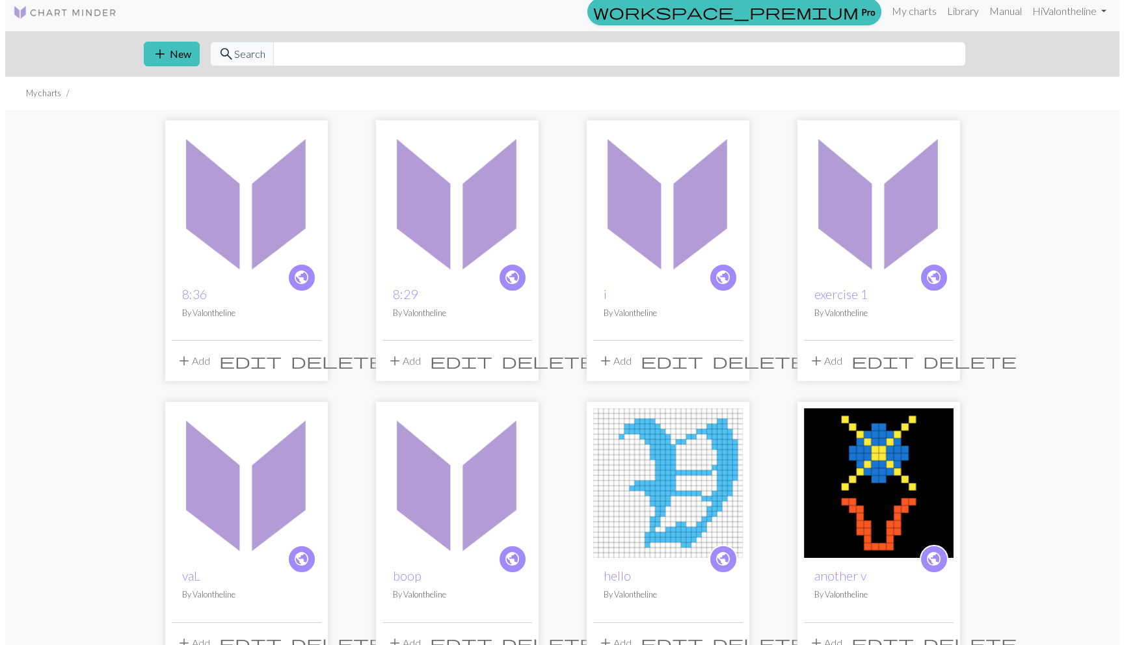
scroll to position [7, 0]
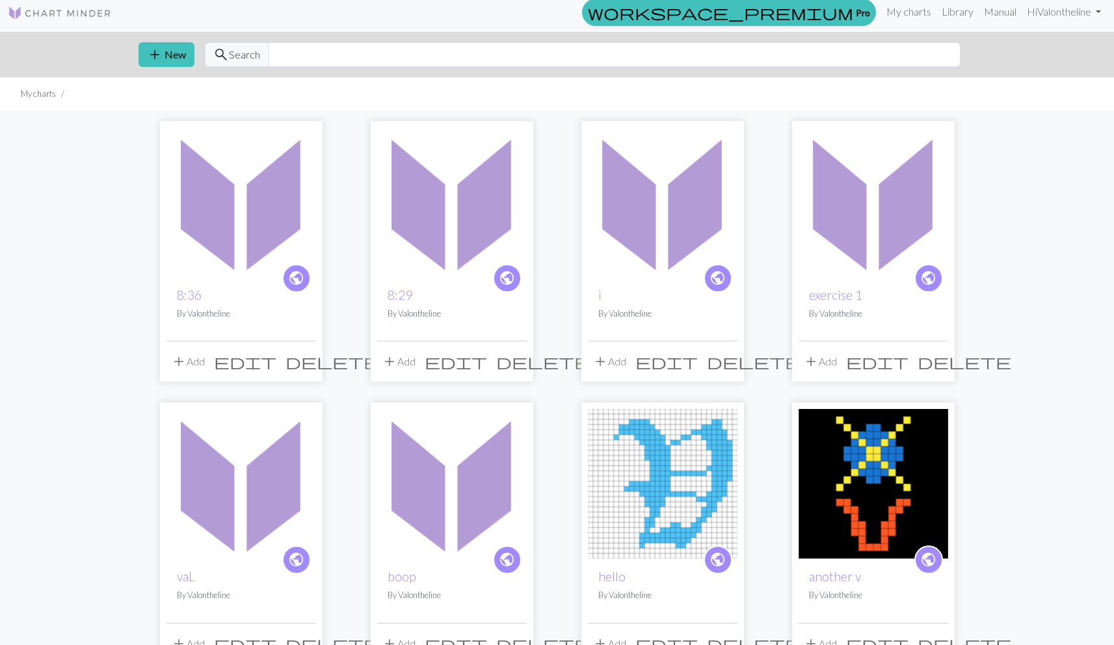
click at [198, 364] on button "add Add" at bounding box center [188, 361] width 43 height 25
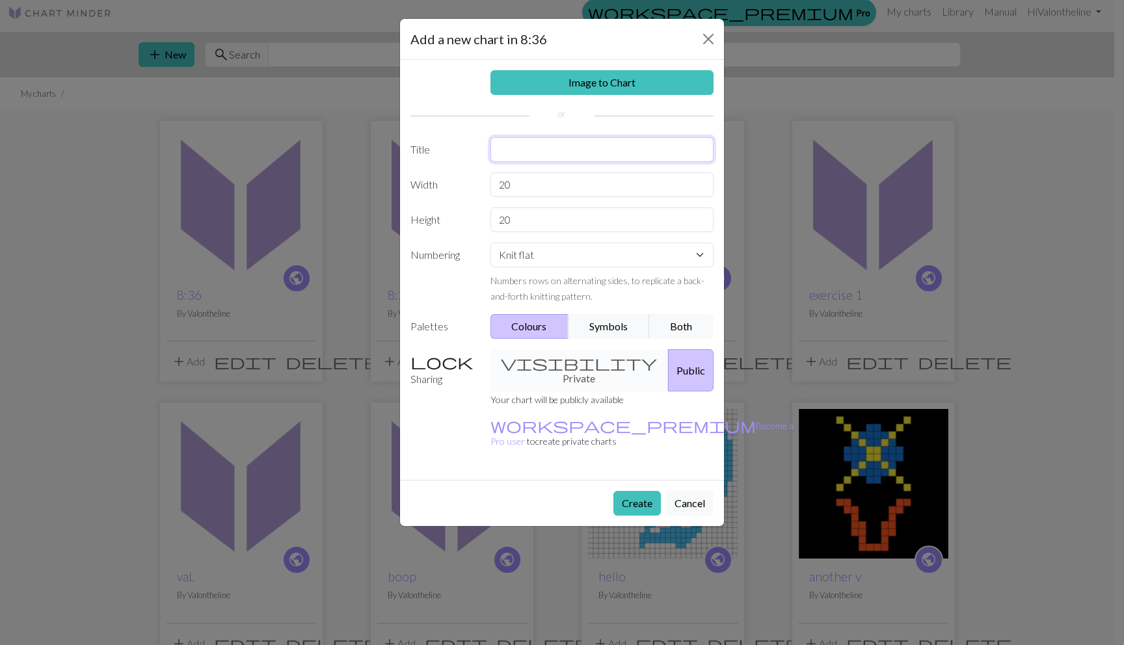
click at [537, 146] on input "text" at bounding box center [603, 149] width 224 height 25
type input "8:48"
click at [580, 85] on link "Image to Chart" at bounding box center [603, 82] width 224 height 25
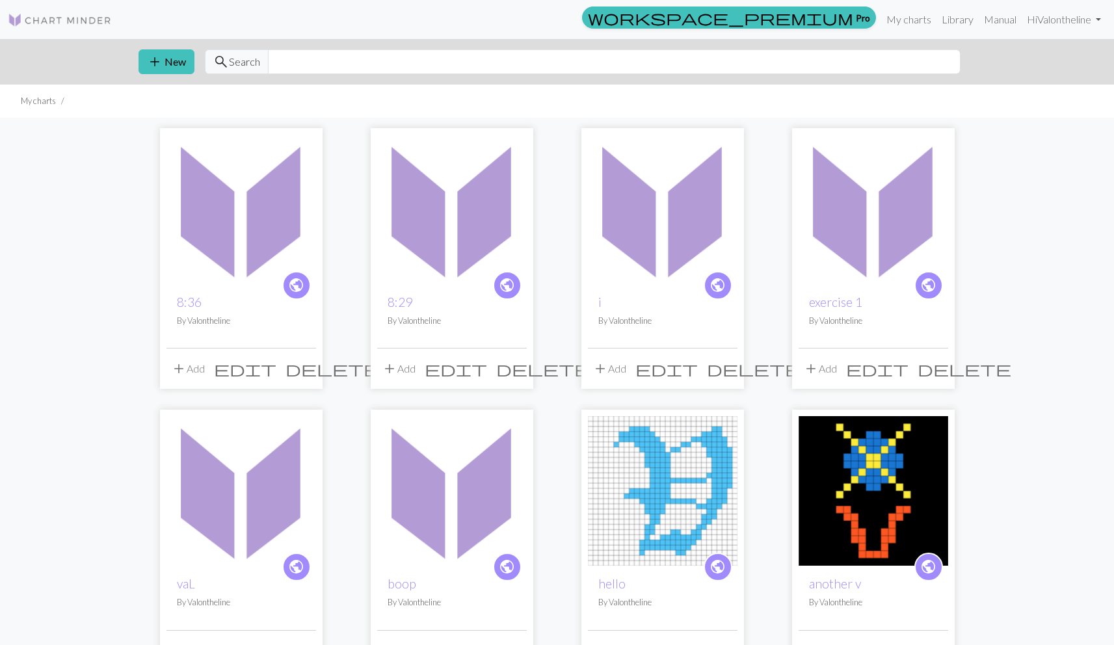
click at [172, 366] on span "add" at bounding box center [179, 369] width 16 height 18
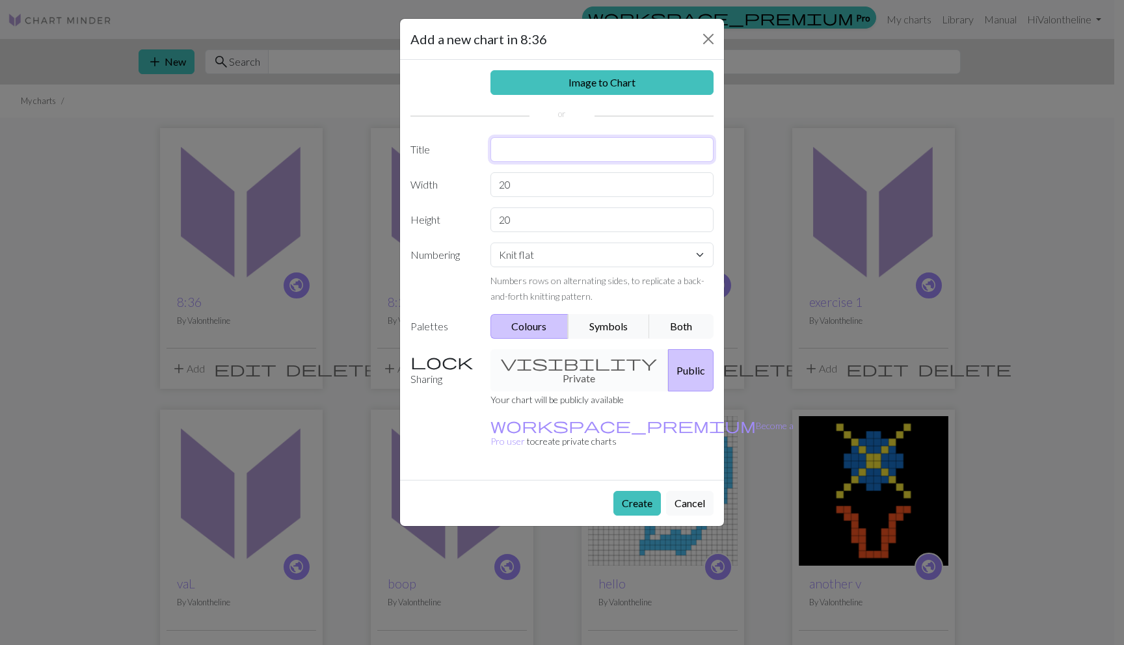
click at [564, 148] on input "text" at bounding box center [603, 149] width 224 height 25
type input "8:48"
click at [632, 491] on button "Create" at bounding box center [637, 503] width 47 height 25
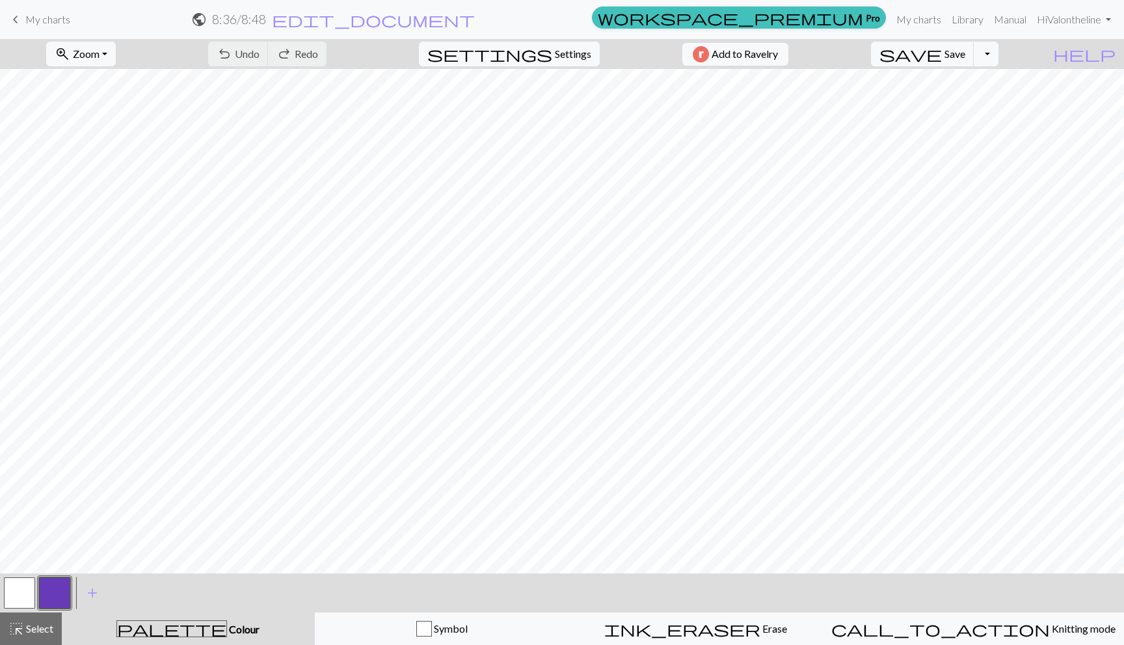
click at [53, 585] on button "button" at bounding box center [54, 593] width 31 height 31
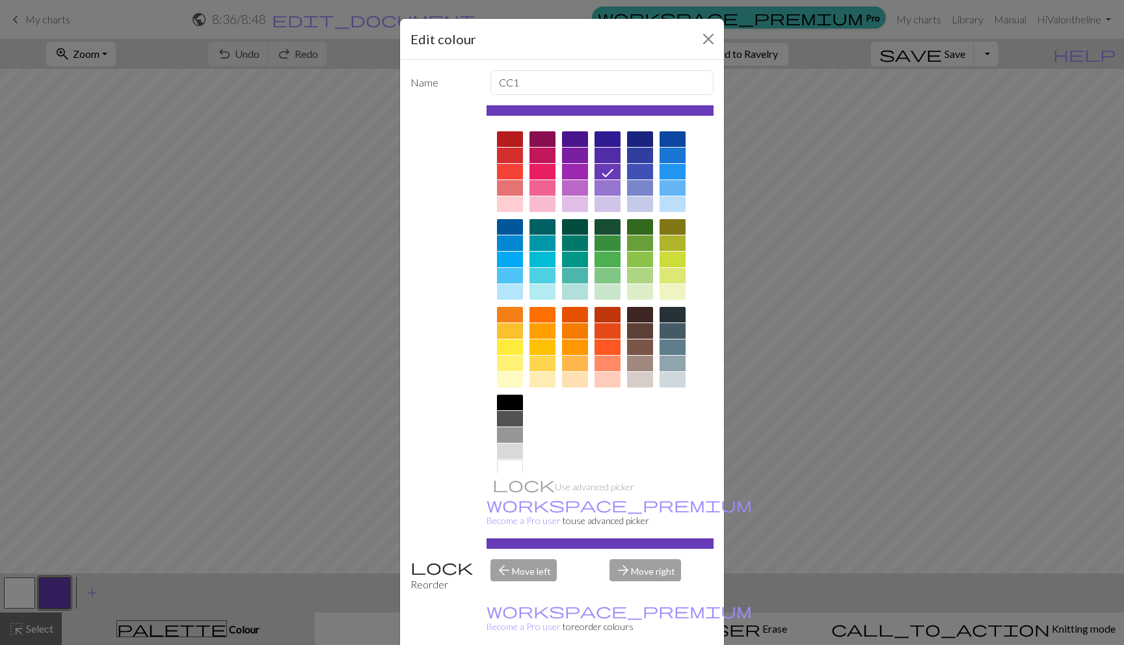
click at [497, 262] on div at bounding box center [510, 260] width 26 height 16
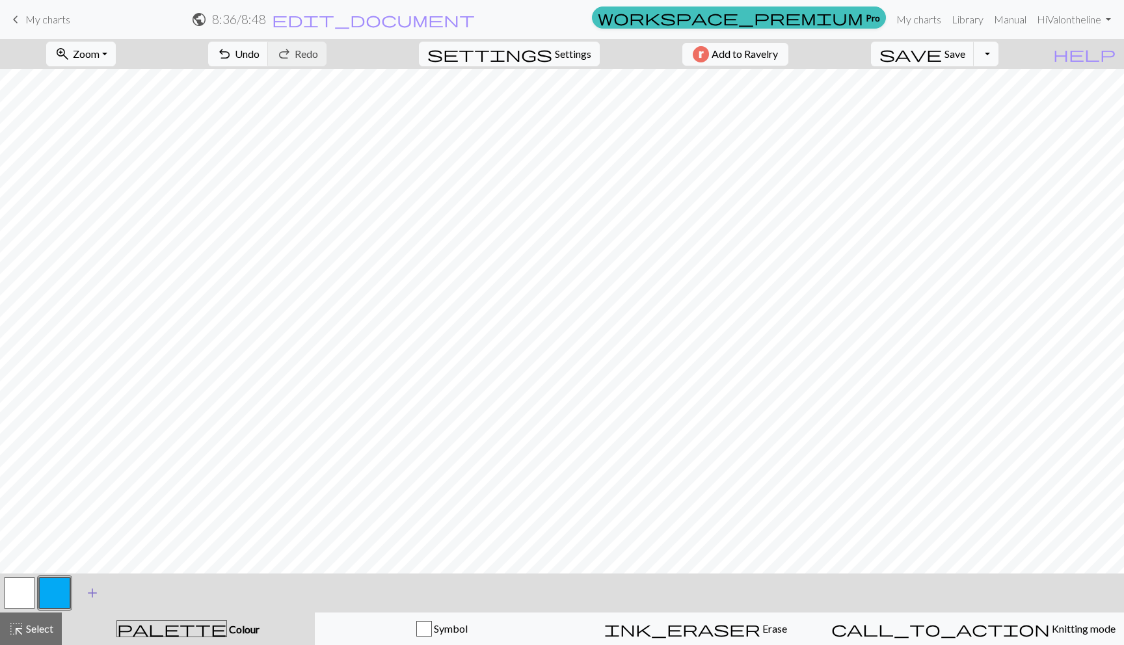
click at [81, 591] on button "add Add a colour" at bounding box center [92, 593] width 33 height 33
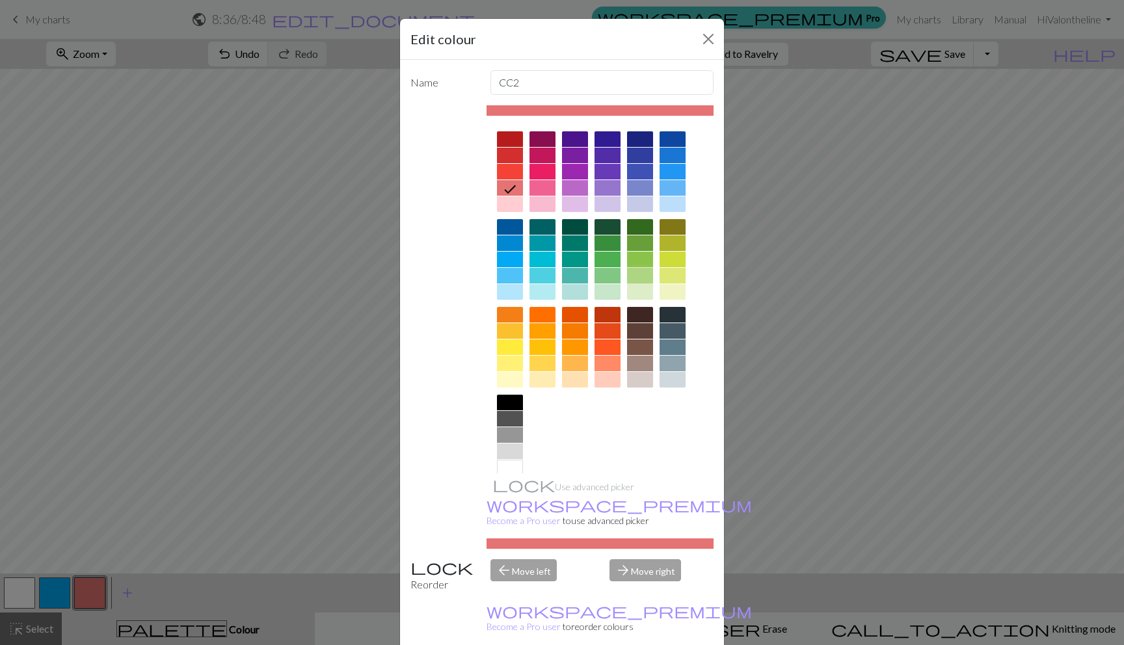
click at [630, 269] on div at bounding box center [640, 276] width 26 height 16
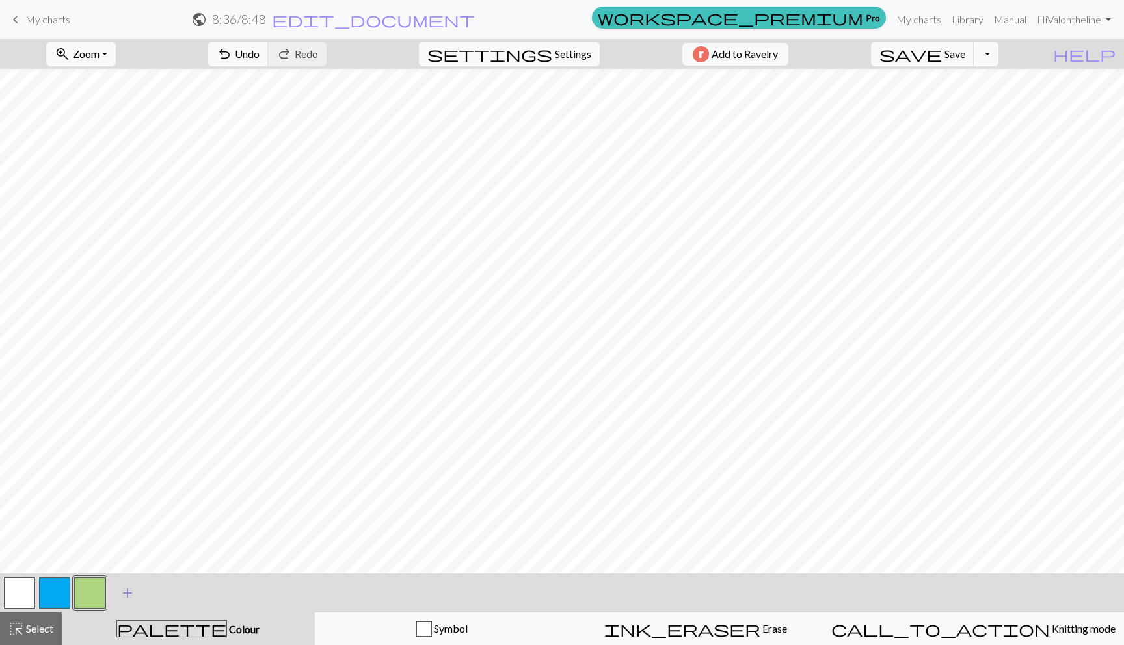
click at [120, 590] on button "add Add a colour" at bounding box center [127, 593] width 33 height 33
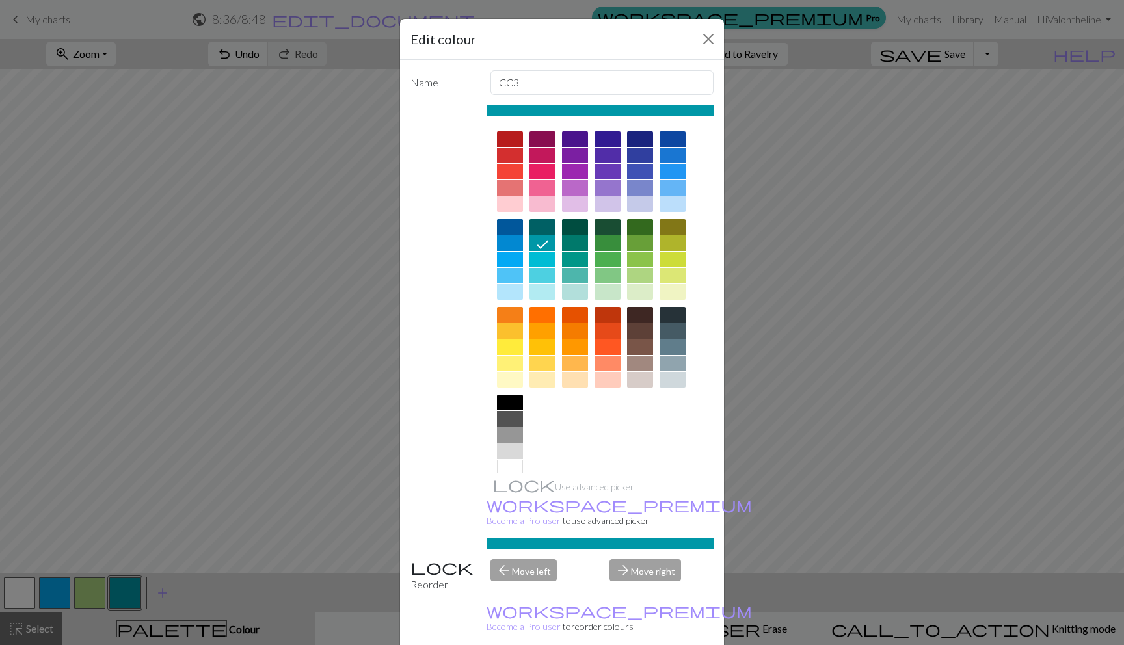
click at [507, 466] on div at bounding box center [510, 468] width 26 height 16
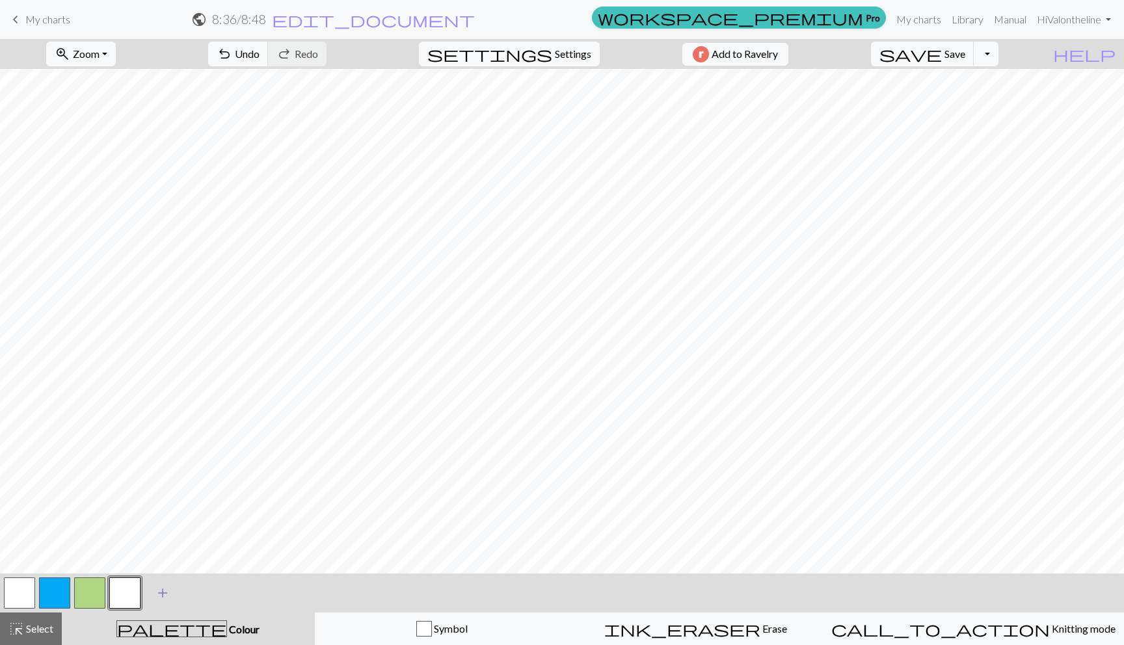
click at [154, 595] on button "add Add a colour" at bounding box center [162, 593] width 33 height 33
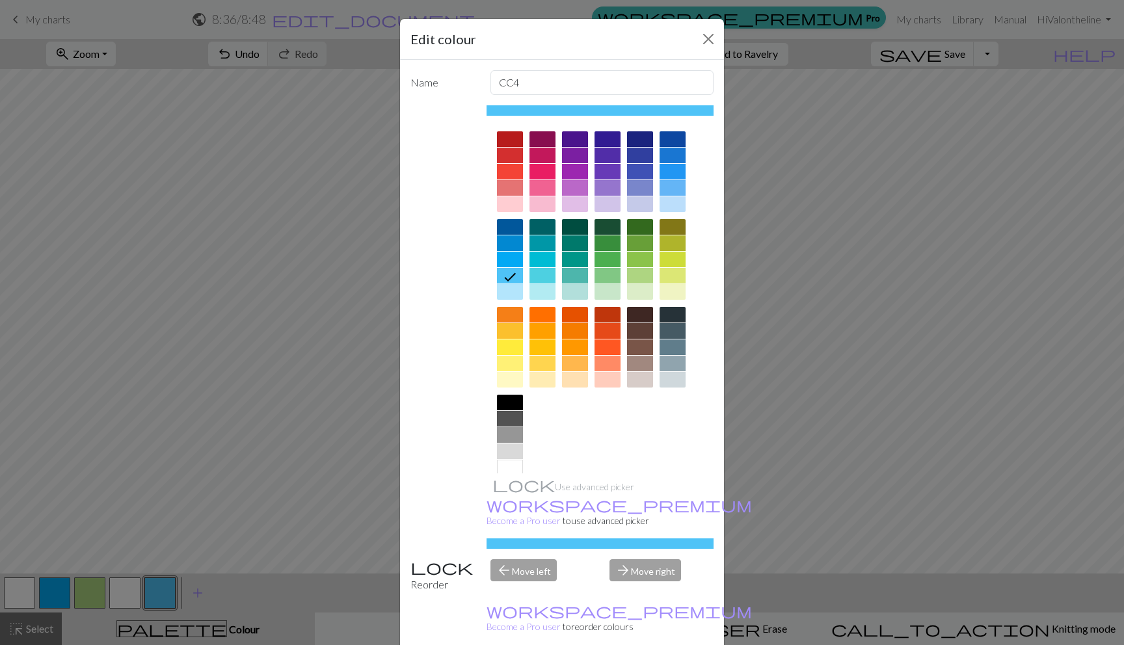
click at [595, 351] on div at bounding box center [608, 348] width 26 height 16
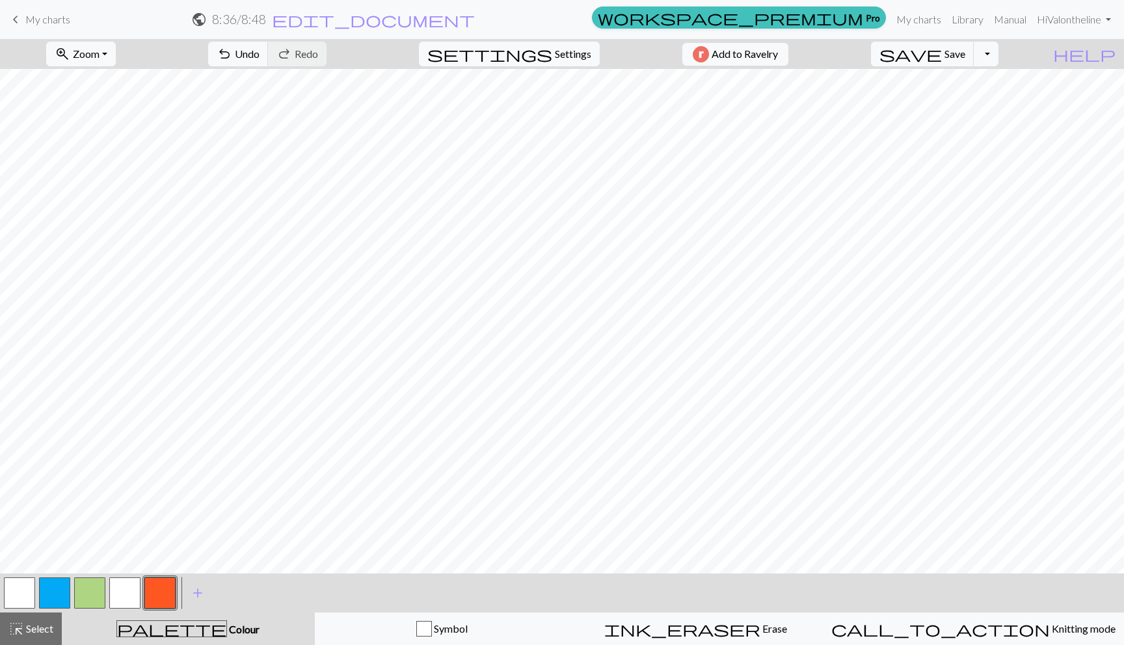
click at [82, 598] on button "button" at bounding box center [89, 593] width 31 height 31
click at [133, 591] on button "button" at bounding box center [124, 593] width 31 height 31
click at [144, 589] on button "button" at bounding box center [159, 593] width 31 height 31
click at [99, 593] on button "button" at bounding box center [89, 593] width 31 height 31
click at [144, 597] on div at bounding box center [159, 593] width 35 height 35
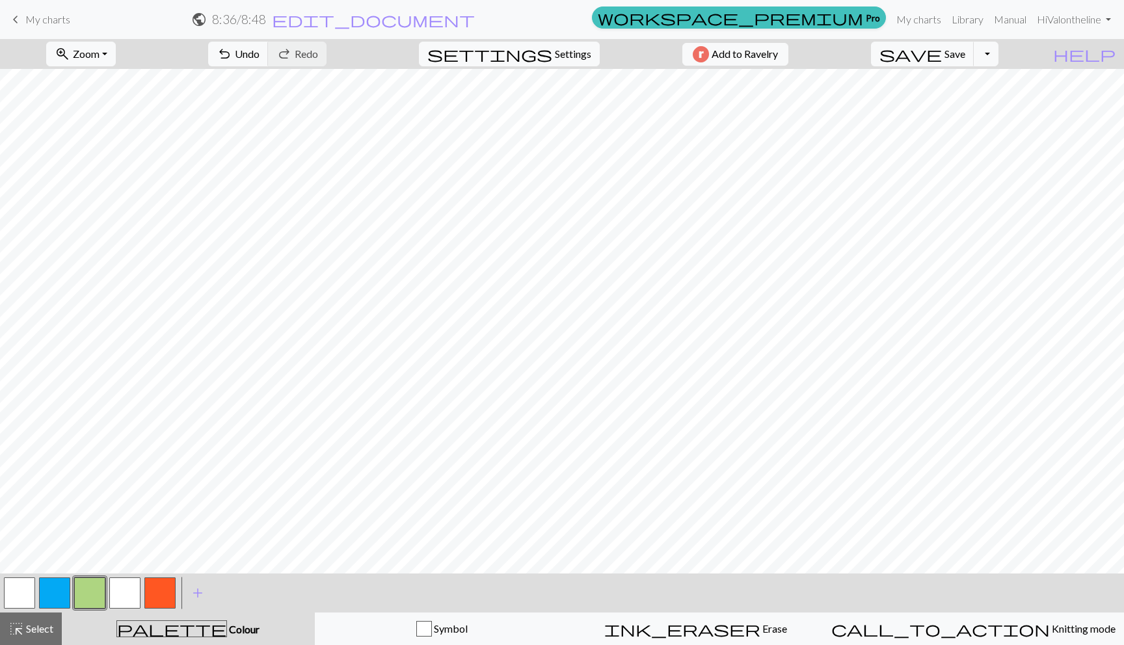
click at [149, 599] on button "button" at bounding box center [159, 593] width 31 height 31
click at [77, 581] on button "button" at bounding box center [89, 593] width 31 height 31
click at [149, 593] on button "button" at bounding box center [159, 593] width 31 height 31
click at [80, 591] on button "button" at bounding box center [89, 593] width 31 height 31
click at [163, 593] on button "button" at bounding box center [159, 593] width 31 height 31
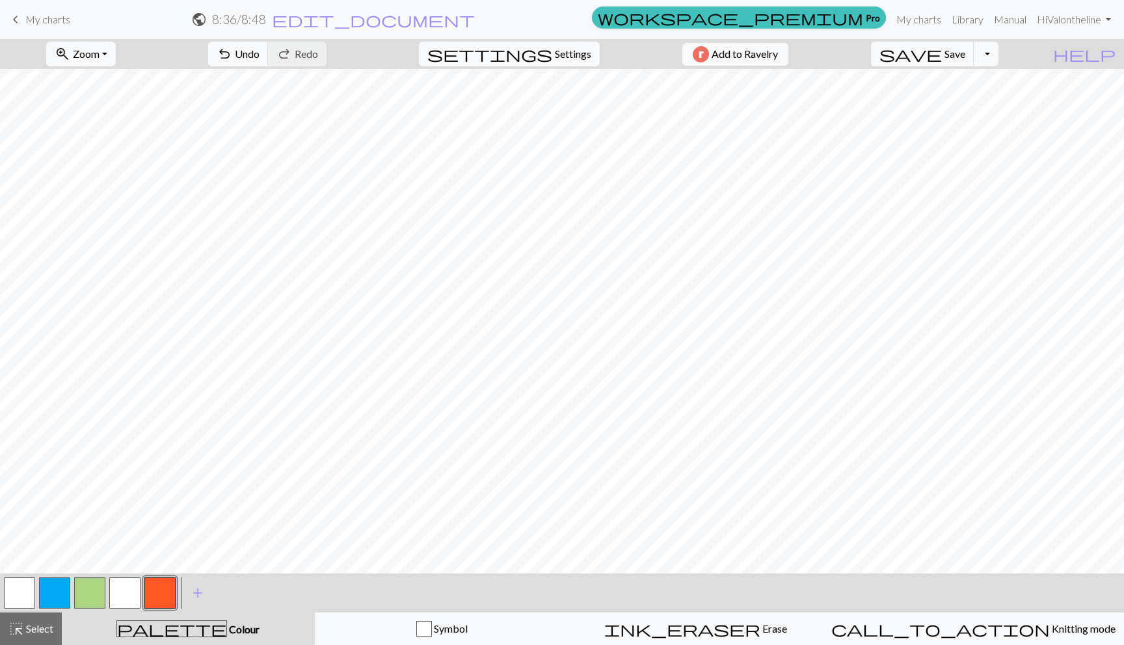
click at [79, 599] on button "button" at bounding box center [89, 593] width 31 height 31
click at [148, 593] on button "button" at bounding box center [159, 593] width 31 height 31
click at [151, 591] on button "button" at bounding box center [159, 593] width 31 height 31
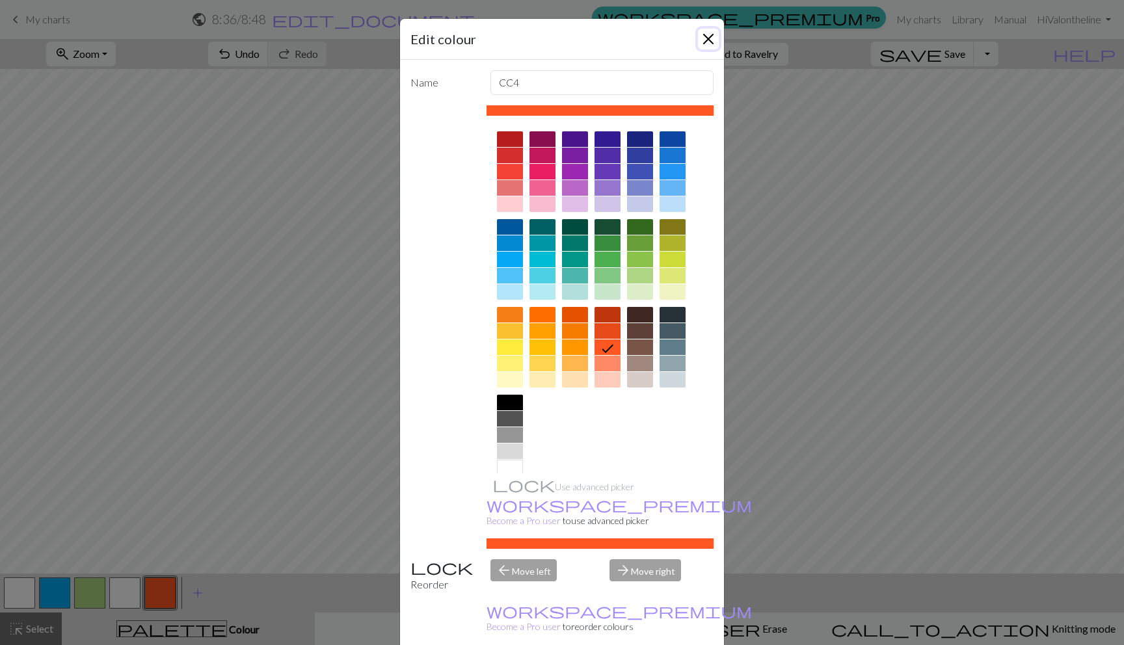
click at [706, 38] on button "Close" at bounding box center [708, 39] width 21 height 21
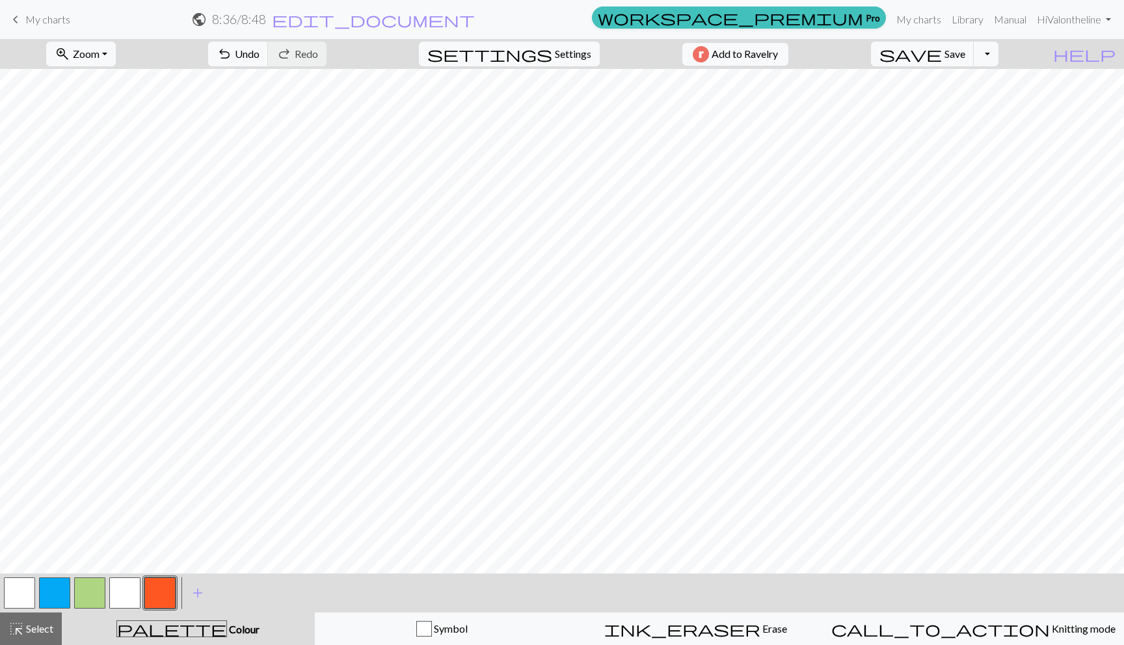
click at [85, 603] on button "button" at bounding box center [89, 593] width 31 height 31
click at [162, 587] on button "button" at bounding box center [159, 593] width 31 height 31
click at [13, 591] on button "button" at bounding box center [19, 593] width 31 height 31
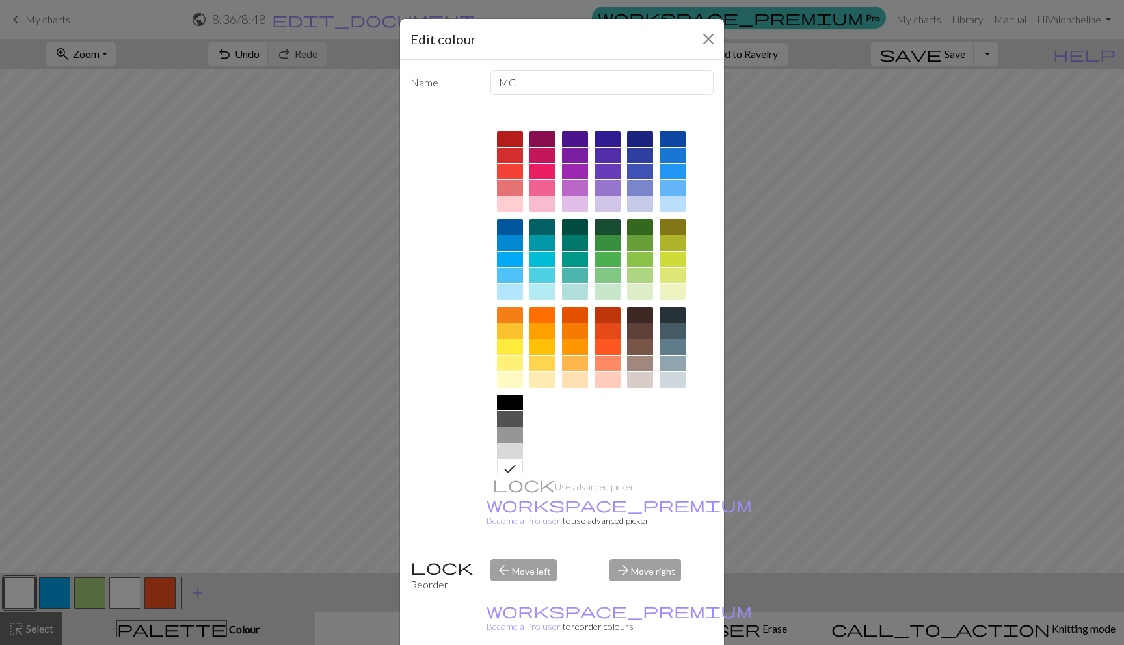
click at [505, 405] on div at bounding box center [510, 403] width 26 height 16
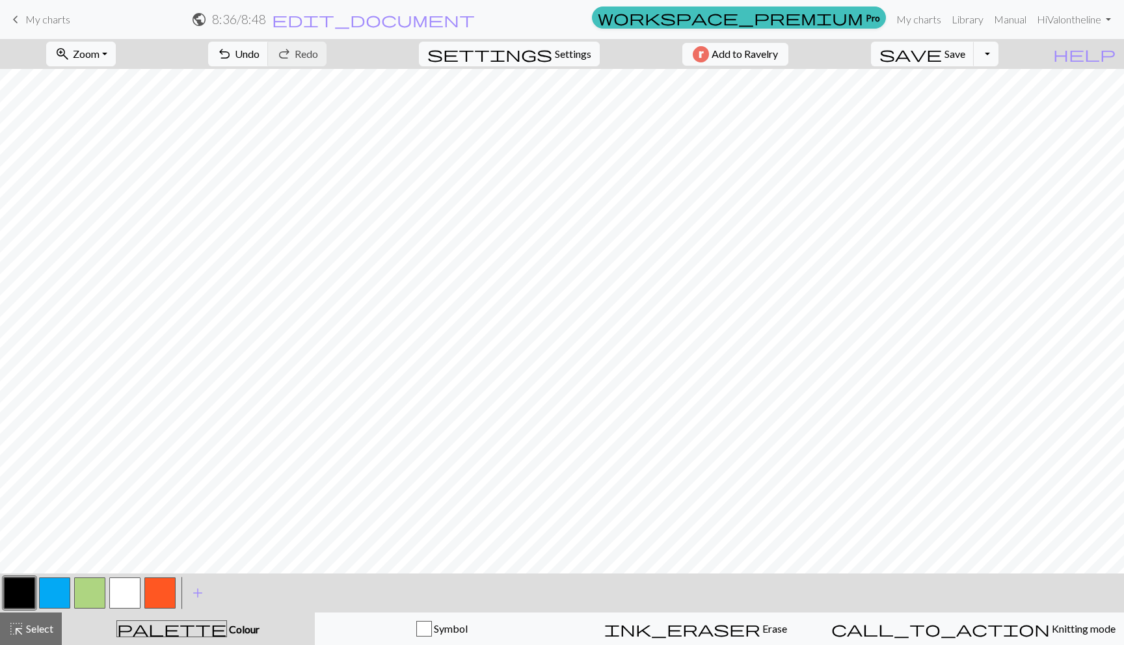
click at [12, 599] on button "button" at bounding box center [19, 593] width 31 height 31
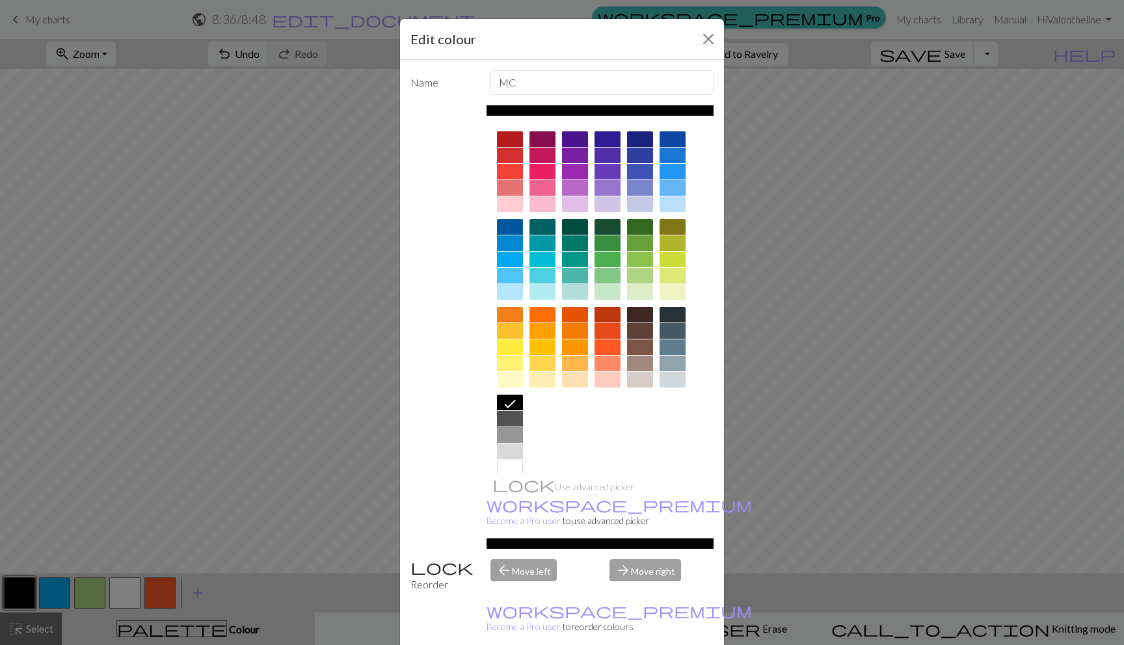
click at [515, 420] on div at bounding box center [510, 419] width 26 height 16
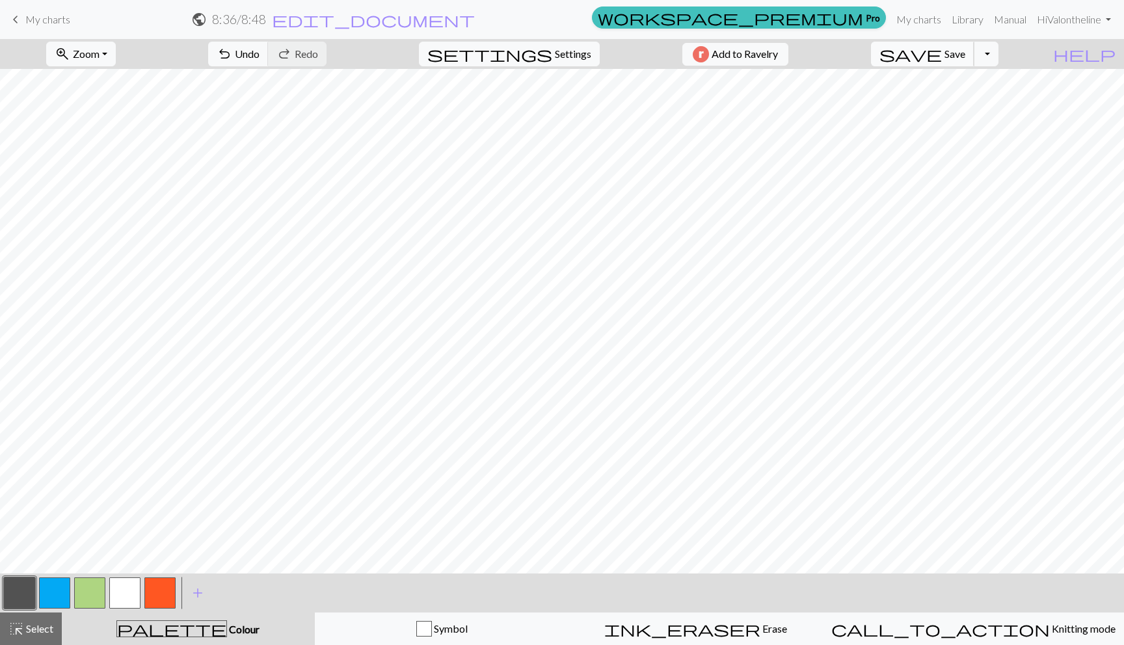
click at [942, 57] on span "save" at bounding box center [911, 54] width 62 height 18
click at [8, 595] on button "button" at bounding box center [19, 593] width 31 height 31
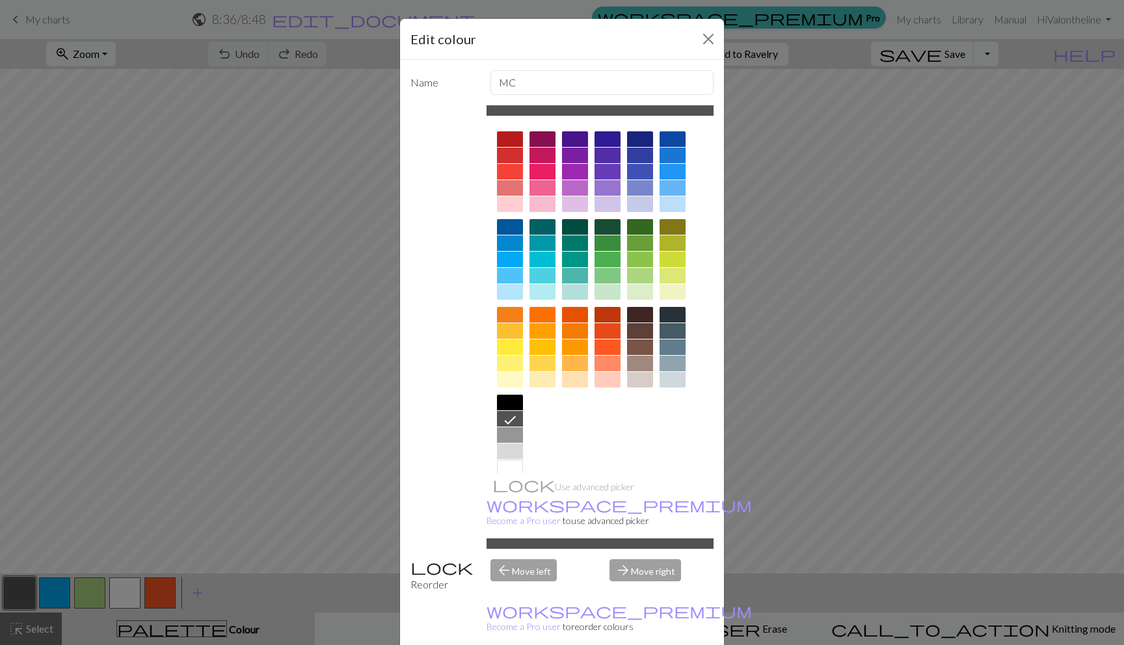
click at [517, 406] on div at bounding box center [510, 403] width 26 height 16
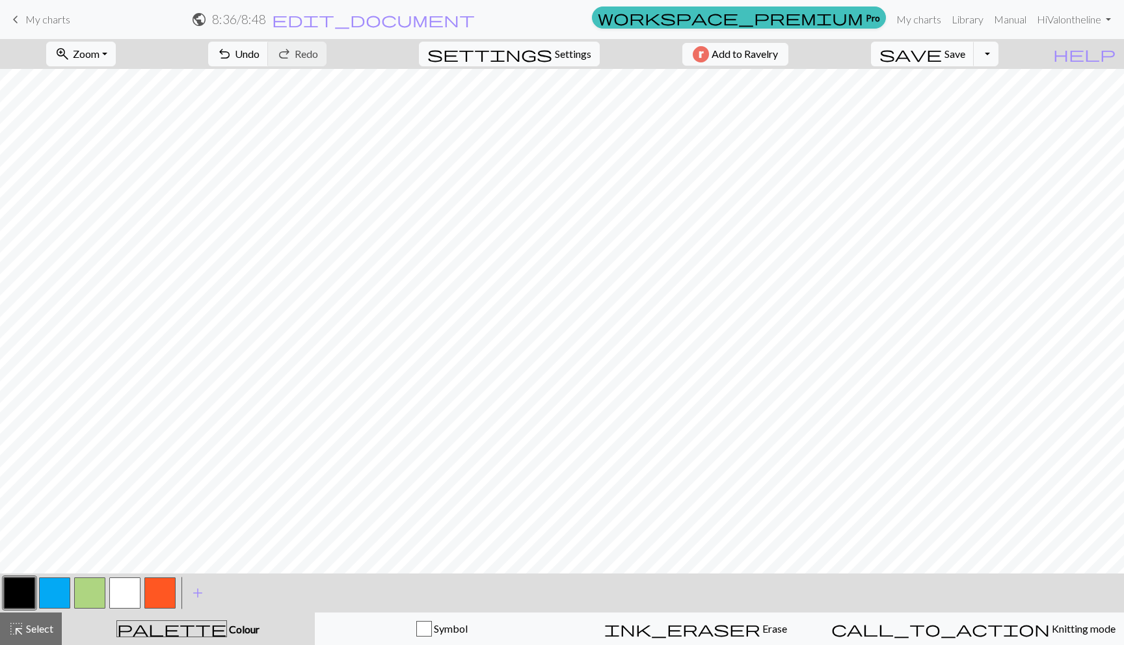
click at [999, 58] on button "Toggle Dropdown" at bounding box center [986, 54] width 25 height 25
click at [942, 47] on span "save" at bounding box center [911, 54] width 62 height 18
click at [942, 52] on span "save" at bounding box center [911, 54] width 62 height 18
click at [428, 17] on div "Chart saved Chart saved" at bounding box center [562, 51] width 1124 height 103
click at [475, 20] on span "edit_document" at bounding box center [373, 19] width 203 height 18
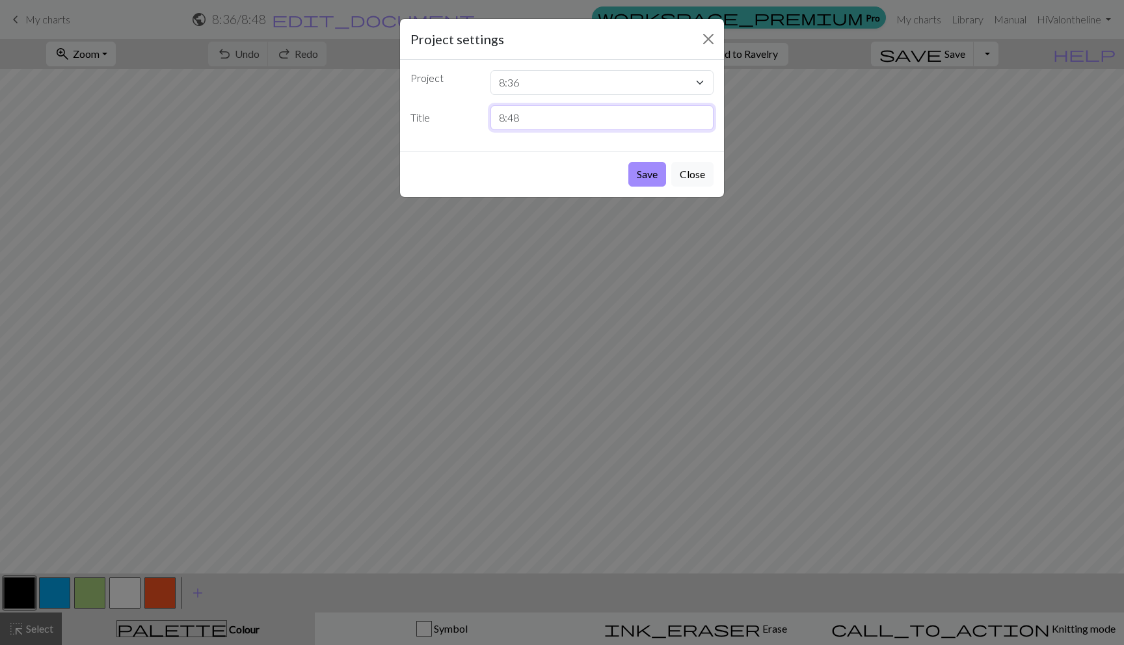
drag, startPoint x: 550, startPoint y: 121, endPoint x: 470, endPoint y: 122, distance: 79.4
click at [470, 122] on div "Title 8:48" at bounding box center [562, 117] width 319 height 25
type input "v under ground"
click at [650, 176] on button "Save" at bounding box center [647, 174] width 38 height 25
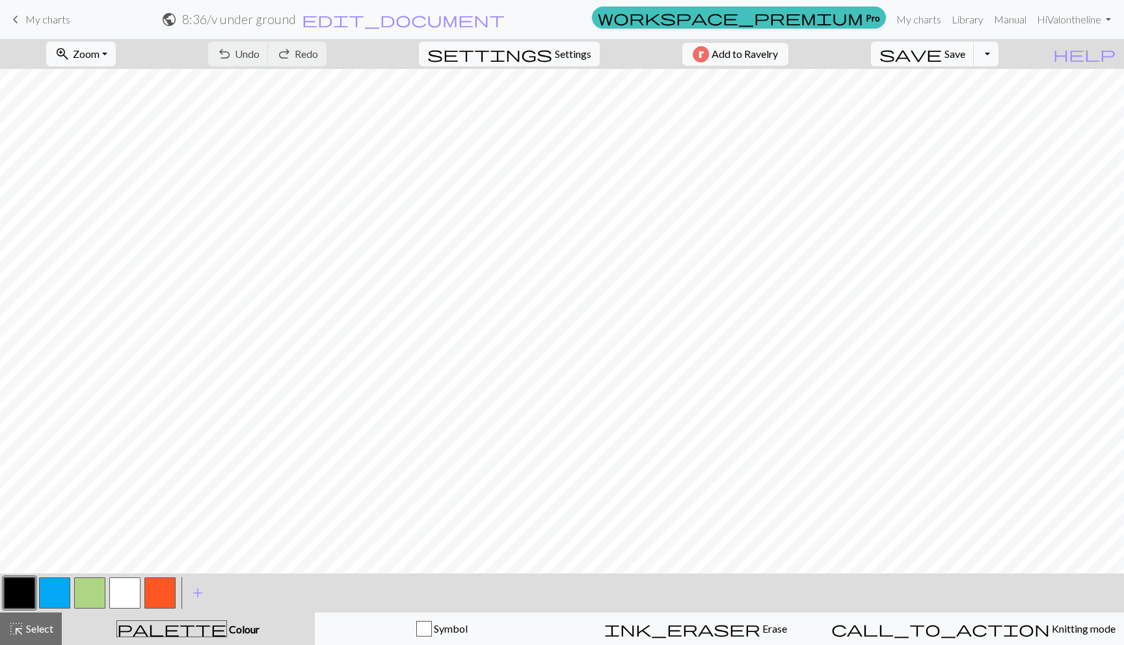
click at [22, 22] on span "keyboard_arrow_left" at bounding box center [16, 19] width 16 height 18
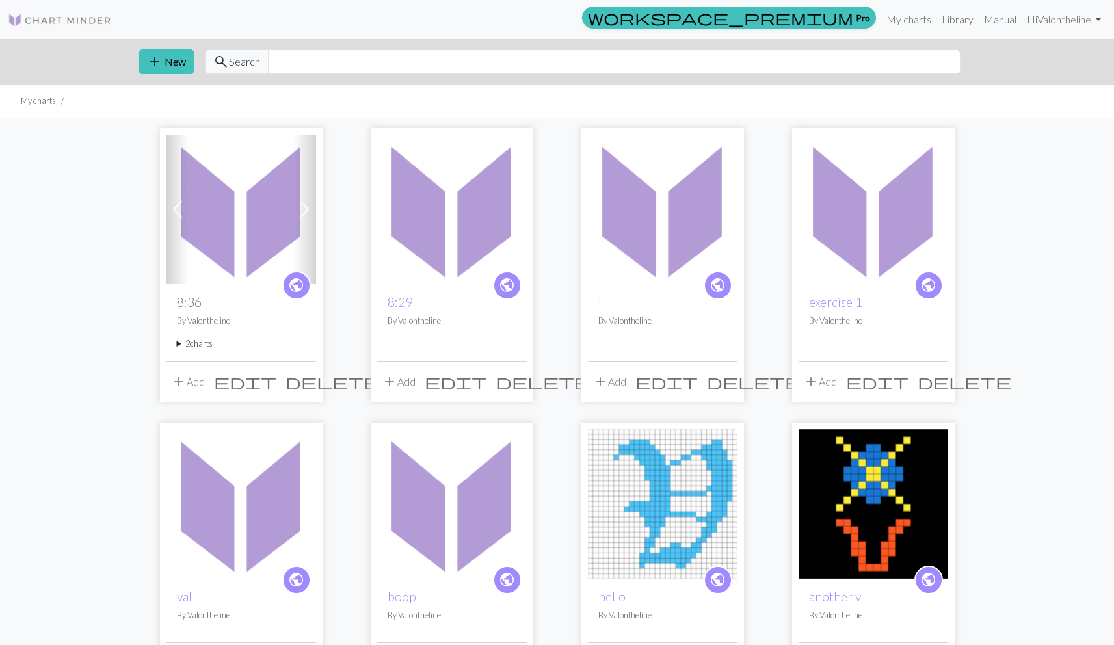
click at [301, 204] on span at bounding box center [304, 209] width 21 height 21
click at [196, 379] on button "add Add" at bounding box center [188, 382] width 43 height 25
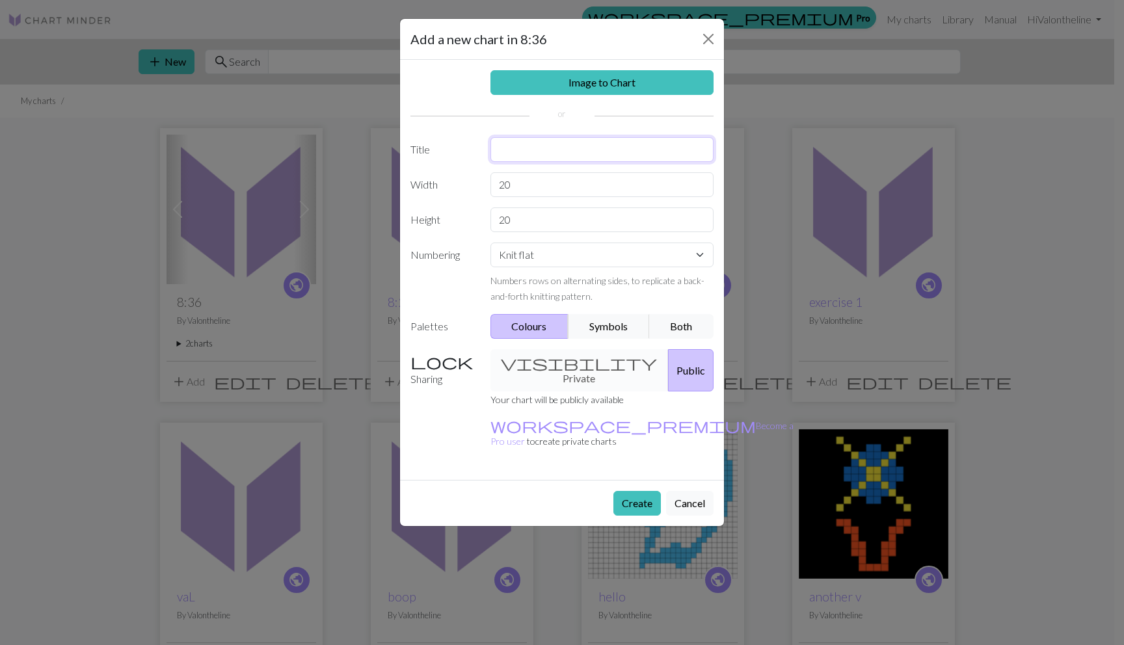
click at [543, 147] on input "text" at bounding box center [603, 149] width 224 height 25
type input "8:56"
click at [624, 491] on button "Create" at bounding box center [637, 503] width 47 height 25
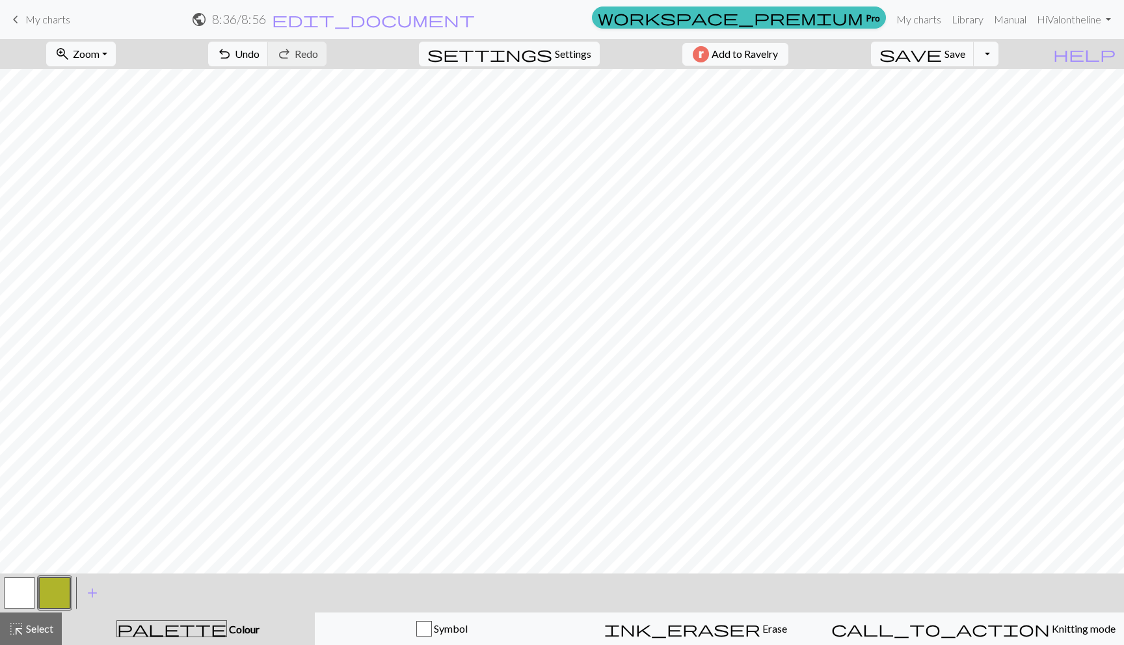
drag, startPoint x: 10, startPoint y: 598, endPoint x: 42, endPoint y: 577, distance: 38.6
click at [10, 598] on button "button" at bounding box center [19, 593] width 31 height 31
click at [53, 584] on button "button" at bounding box center [54, 593] width 31 height 31
click at [88, 596] on span "add" at bounding box center [93, 593] width 16 height 18
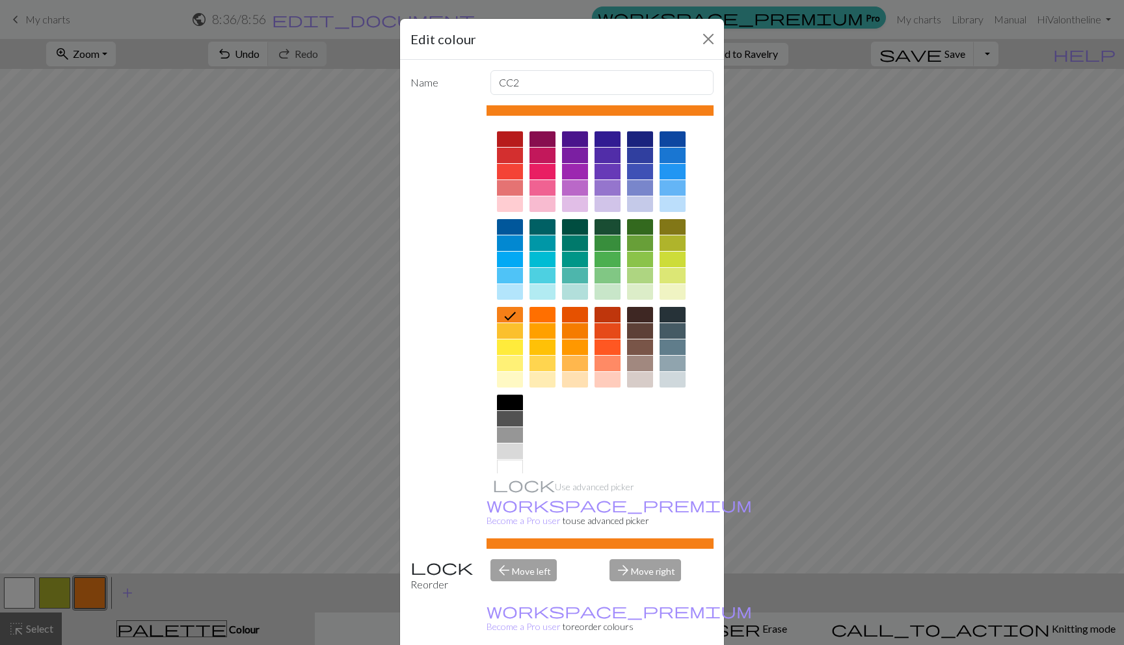
click at [600, 342] on div at bounding box center [608, 348] width 26 height 16
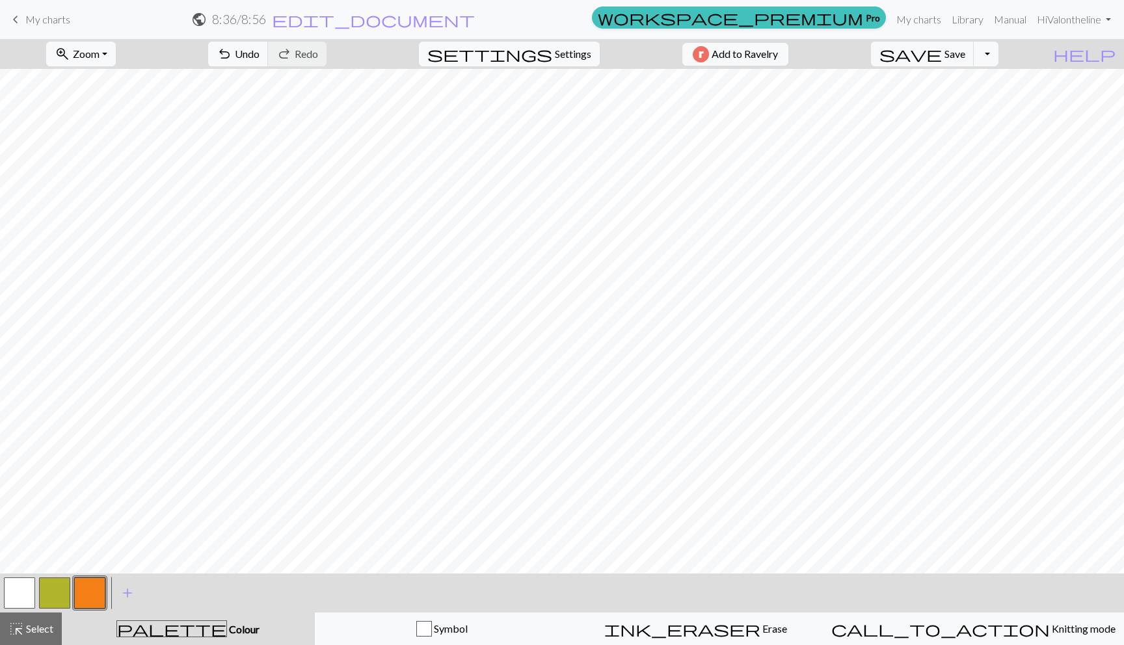
click at [25, 582] on button "button" at bounding box center [19, 593] width 31 height 31
click at [92, 593] on button "button" at bounding box center [89, 593] width 31 height 31
click at [21, 584] on button "button" at bounding box center [19, 593] width 31 height 31
click at [83, 593] on button "button" at bounding box center [89, 593] width 31 height 31
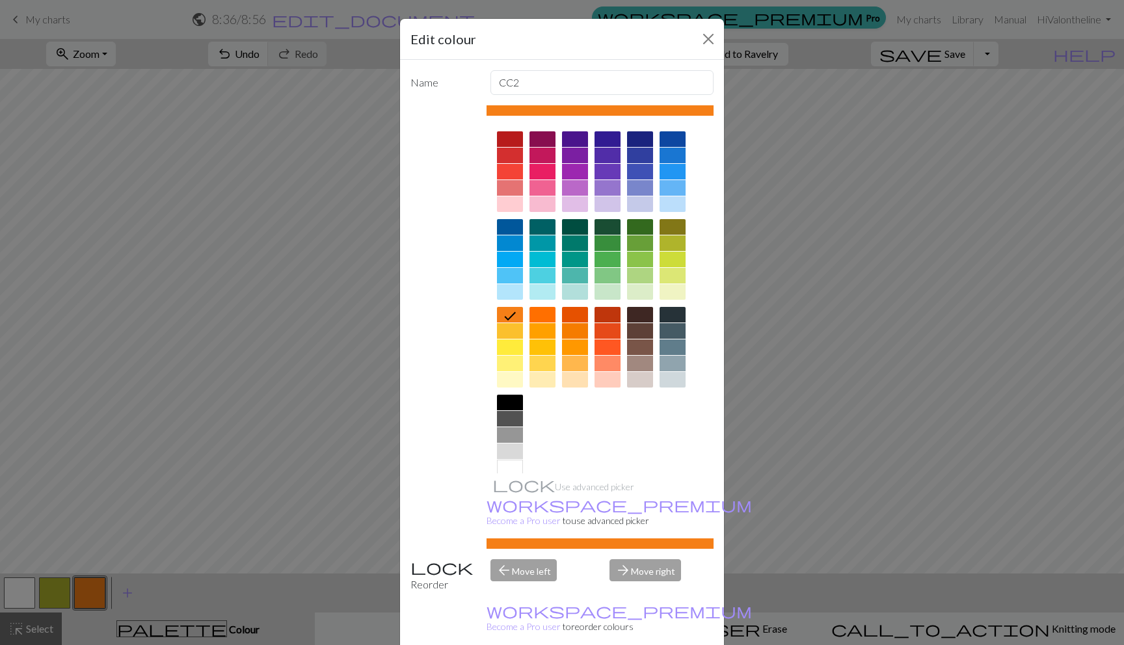
click at [610, 346] on div at bounding box center [608, 348] width 26 height 16
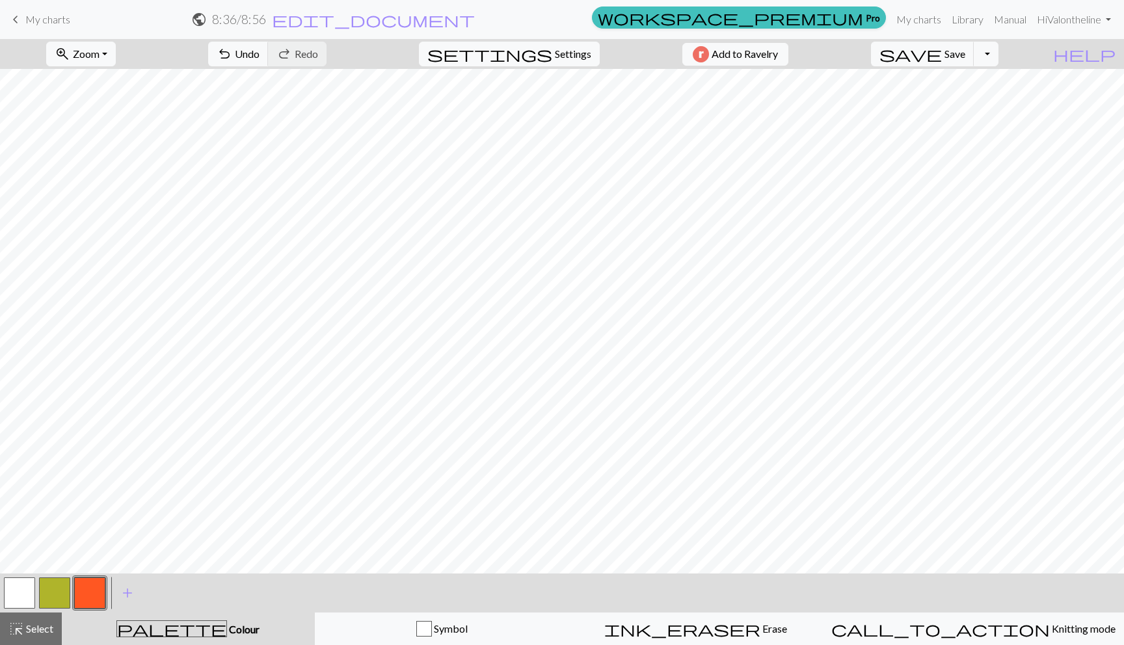
click at [27, 584] on button "button" at bounding box center [19, 593] width 31 height 31
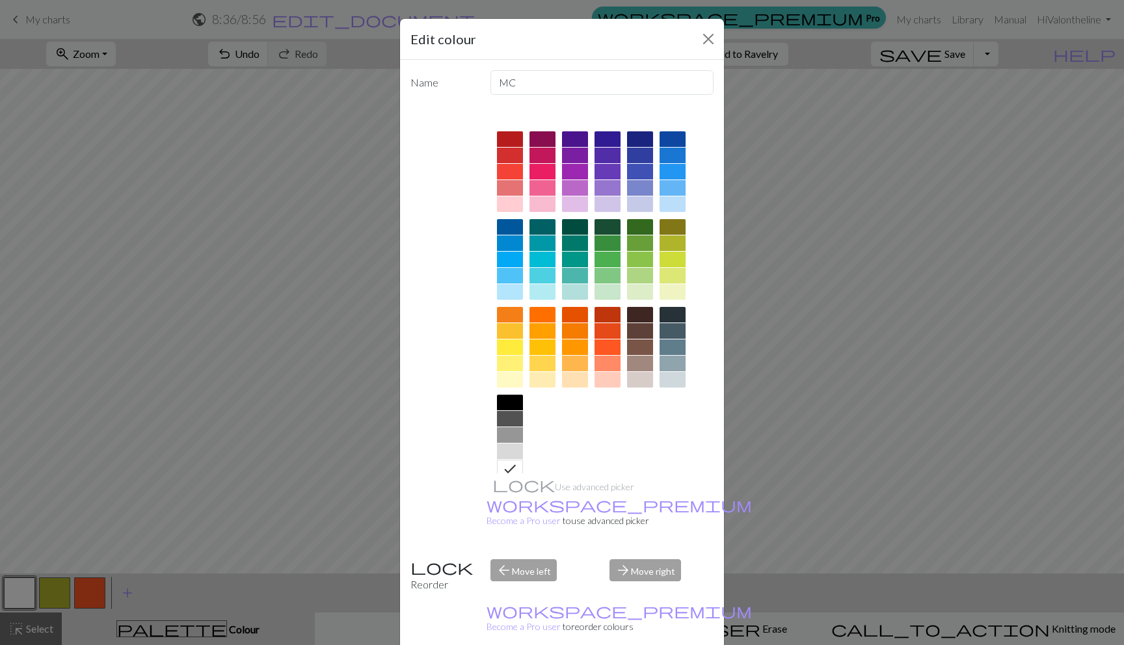
click at [673, 168] on div at bounding box center [673, 172] width 26 height 16
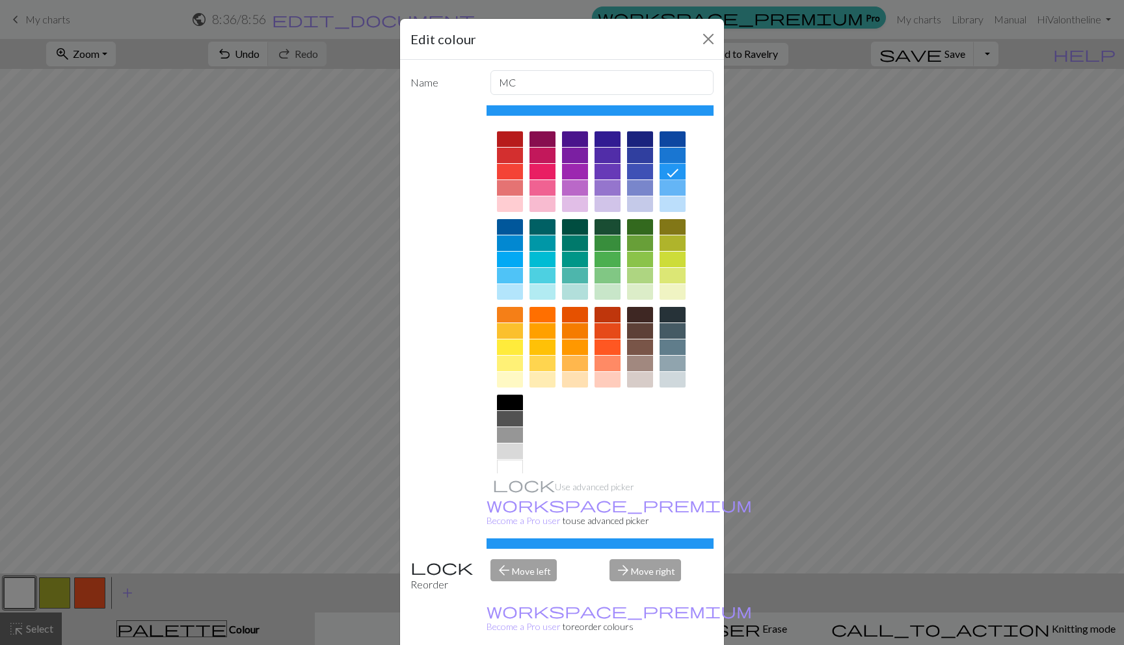
click at [672, 133] on div at bounding box center [673, 139] width 26 height 16
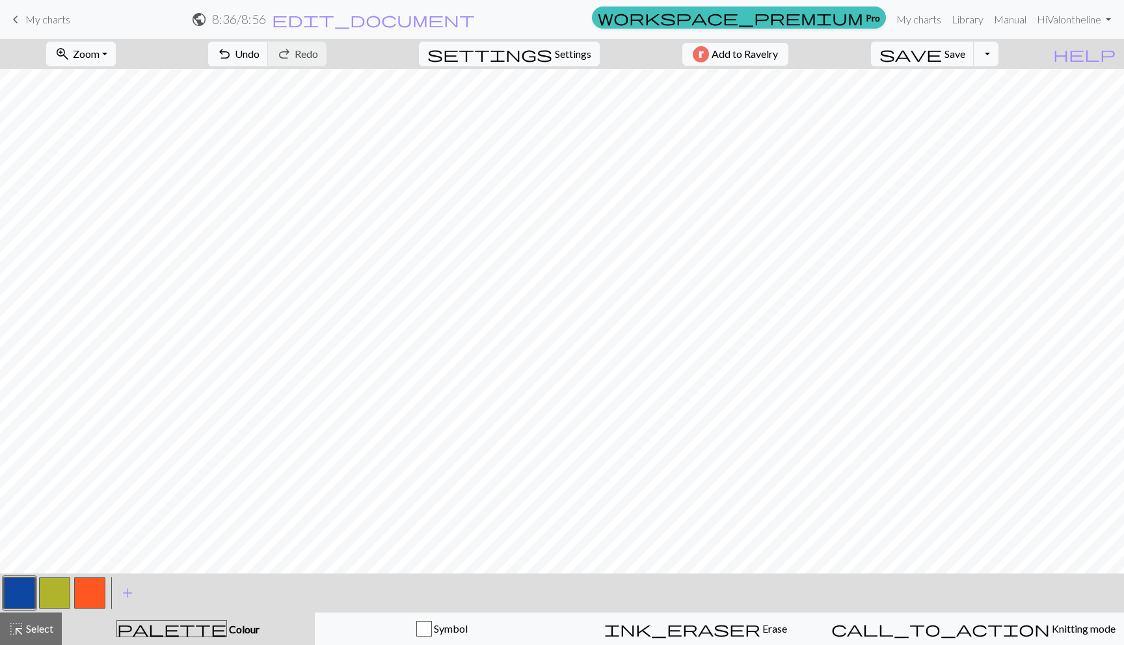
click at [59, 604] on button "button" at bounding box center [54, 593] width 31 height 31
click at [81, 583] on button "button" at bounding box center [89, 593] width 31 height 31
click at [18, 589] on button "button" at bounding box center [19, 593] width 31 height 31
click at [93, 599] on button "button" at bounding box center [89, 593] width 31 height 31
click at [292, 51] on span "redo" at bounding box center [285, 54] width 16 height 18
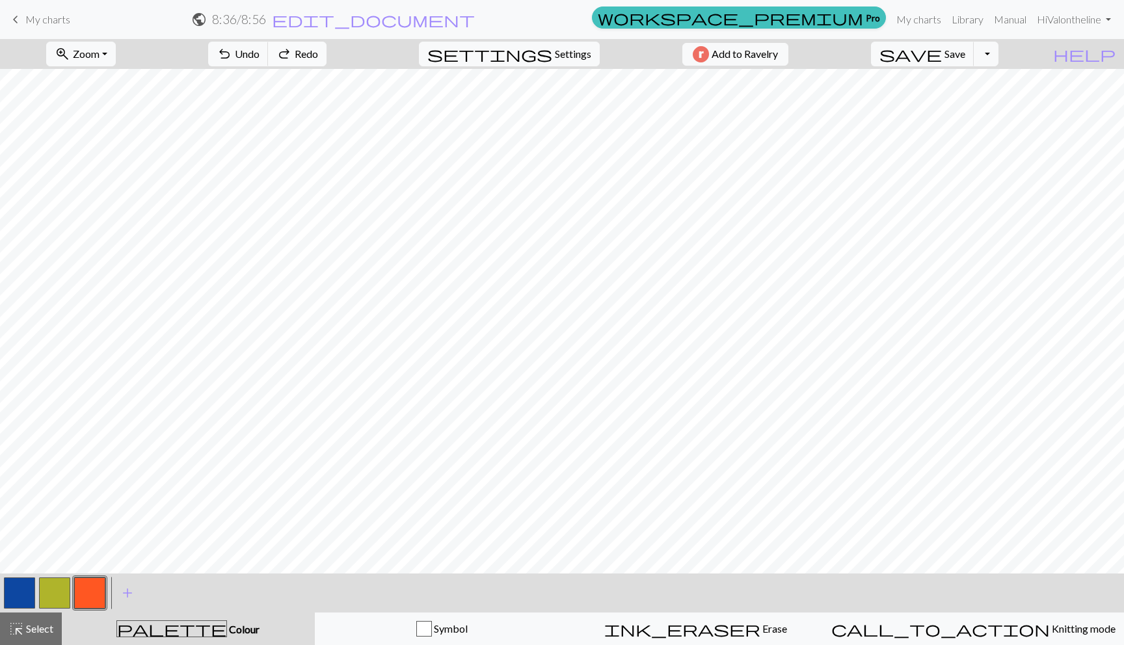
click at [292, 51] on span "redo" at bounding box center [285, 54] width 16 height 18
click at [260, 56] on span "Undo" at bounding box center [247, 53] width 25 height 12
click at [13, 583] on button "button" at bounding box center [19, 593] width 31 height 31
click at [105, 588] on button "button" at bounding box center [89, 593] width 31 height 31
click at [14, 599] on button "button" at bounding box center [19, 593] width 31 height 31
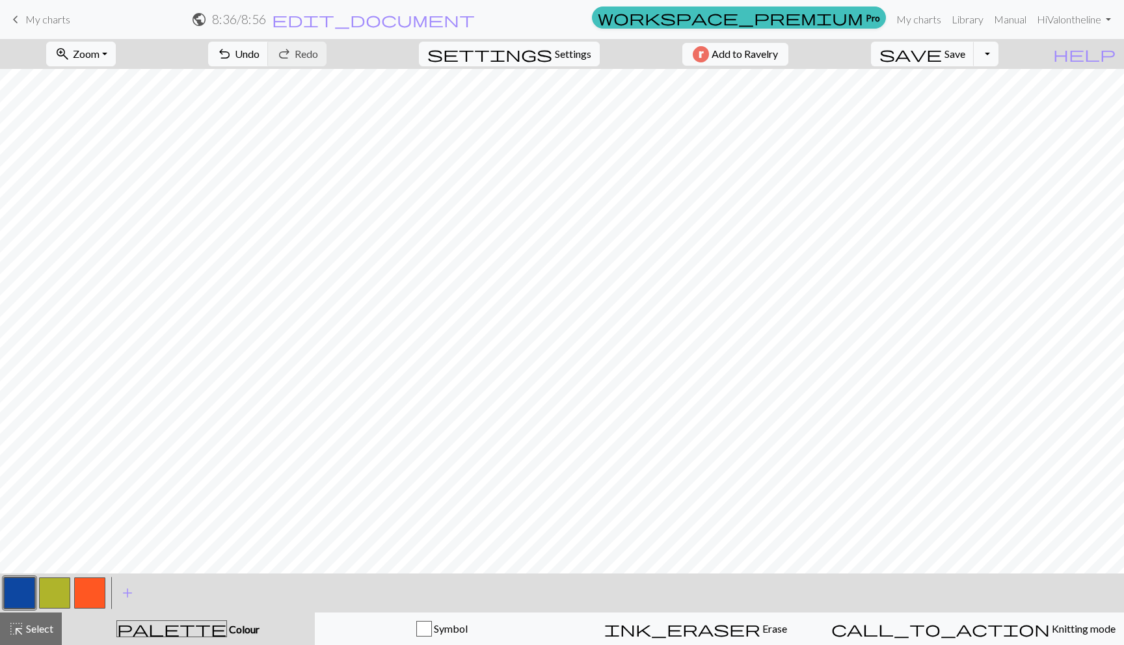
click at [47, 596] on button "button" at bounding box center [54, 593] width 31 height 31
drag, startPoint x: 93, startPoint y: 589, endPoint x: 90, endPoint y: 579, distance: 10.1
click at [93, 589] on button "button" at bounding box center [89, 593] width 31 height 31
click at [38, 595] on div at bounding box center [54, 593] width 35 height 35
drag, startPoint x: 25, startPoint y: 593, endPoint x: 47, endPoint y: 575, distance: 28.2
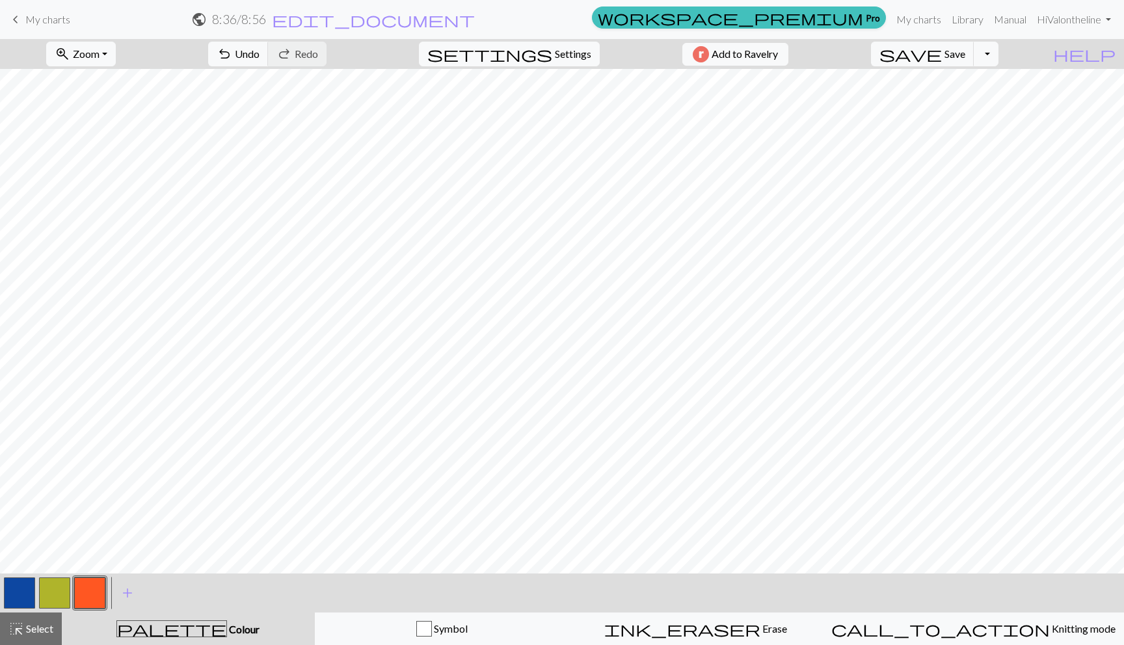
click at [25, 593] on button "button" at bounding box center [19, 593] width 31 height 31
click at [92, 584] on button "button" at bounding box center [89, 593] width 31 height 31
click at [965, 54] on span "Save" at bounding box center [955, 53] width 21 height 12
click at [475, 20] on span "edit_document" at bounding box center [373, 19] width 203 height 18
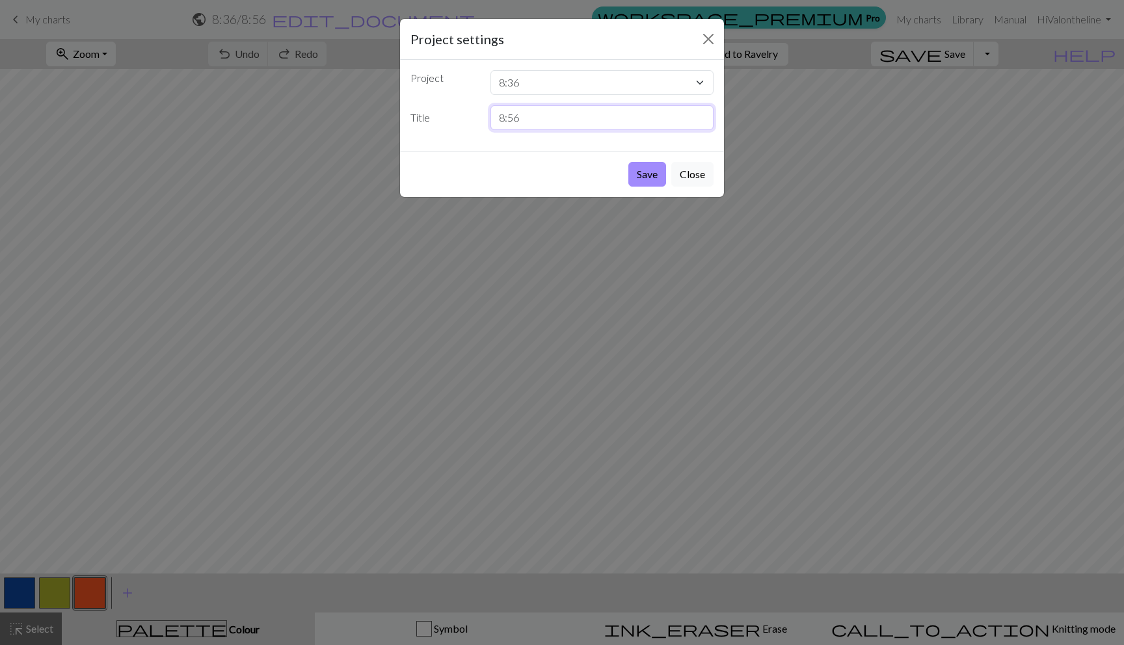
drag, startPoint x: 535, startPoint y: 115, endPoint x: 492, endPoint y: 118, distance: 42.4
click at [492, 118] on input "8:56" at bounding box center [603, 117] width 224 height 25
type input "i error! 123"
click at [637, 170] on button "Save" at bounding box center [647, 174] width 38 height 25
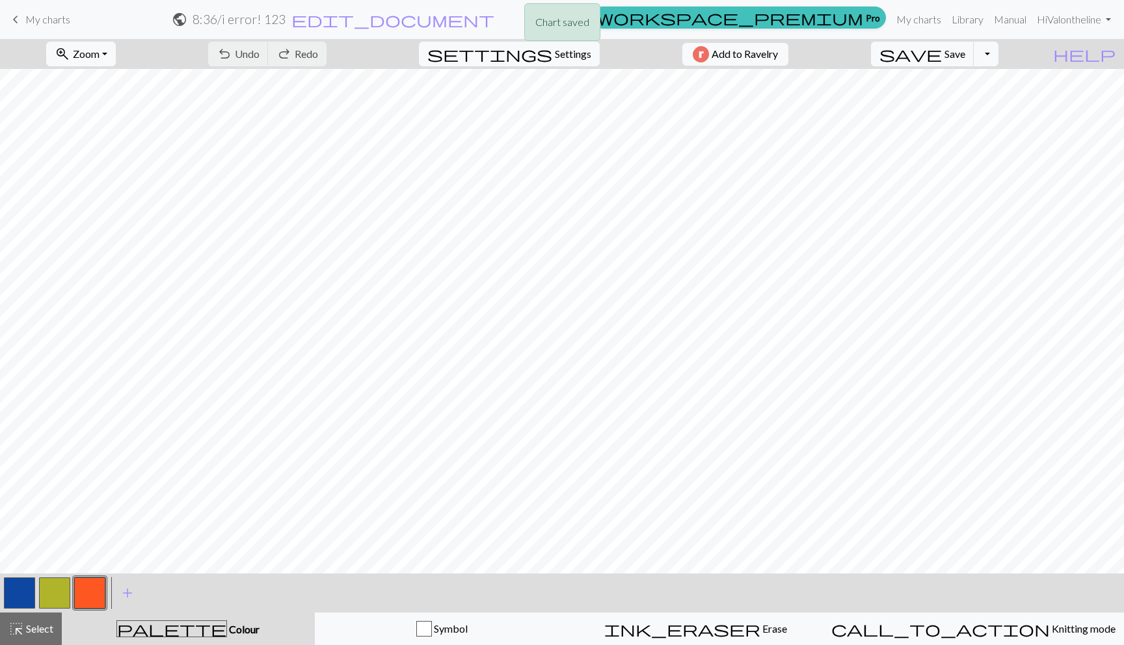
click at [20, 15] on div "Chart saved" at bounding box center [562, 25] width 1124 height 51
click at [59, 12] on link "keyboard_arrow_left My charts" at bounding box center [39, 19] width 62 height 22
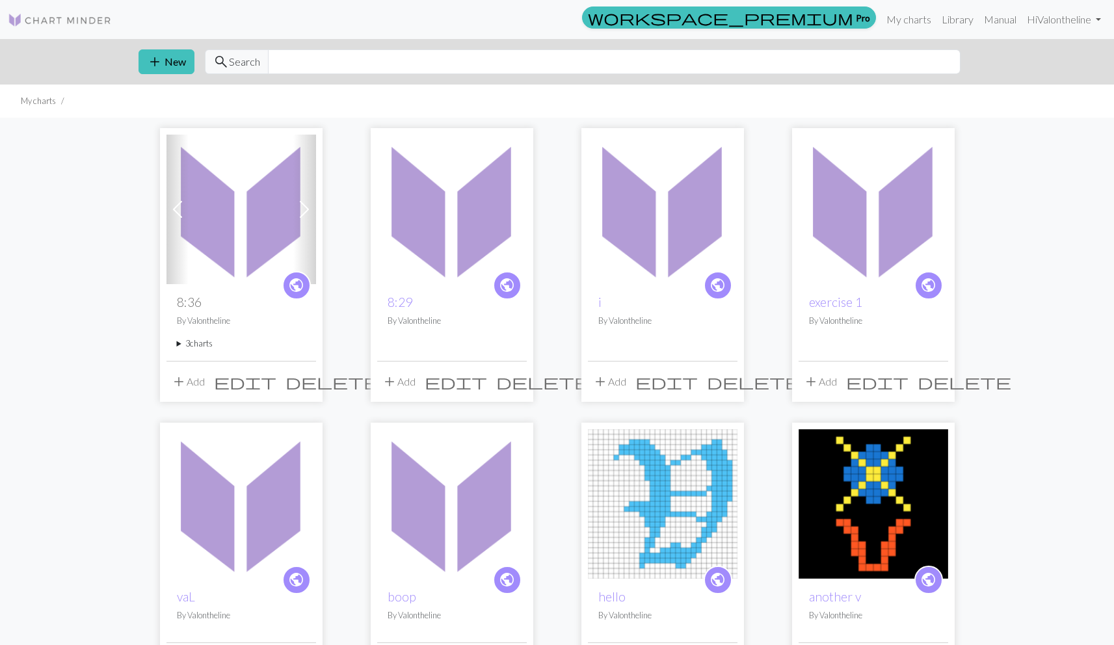
click at [176, 387] on span "add" at bounding box center [179, 382] width 16 height 18
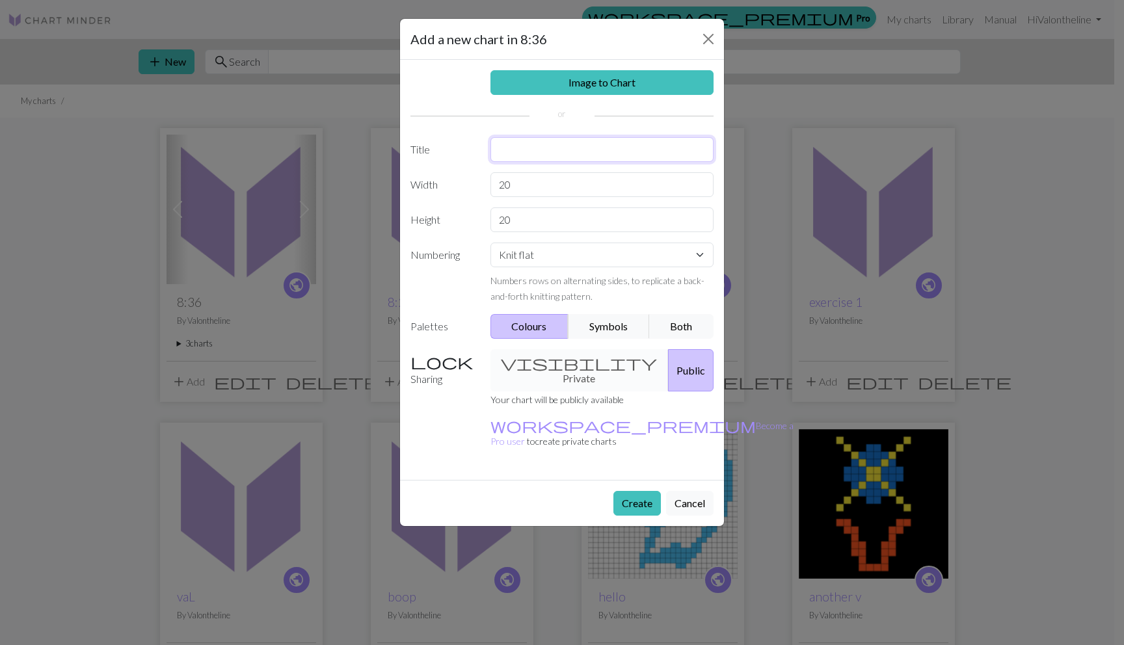
click at [515, 148] on input "text" at bounding box center [603, 149] width 224 height 25
type input "9:05"
click at [636, 491] on button "Create" at bounding box center [637, 503] width 47 height 25
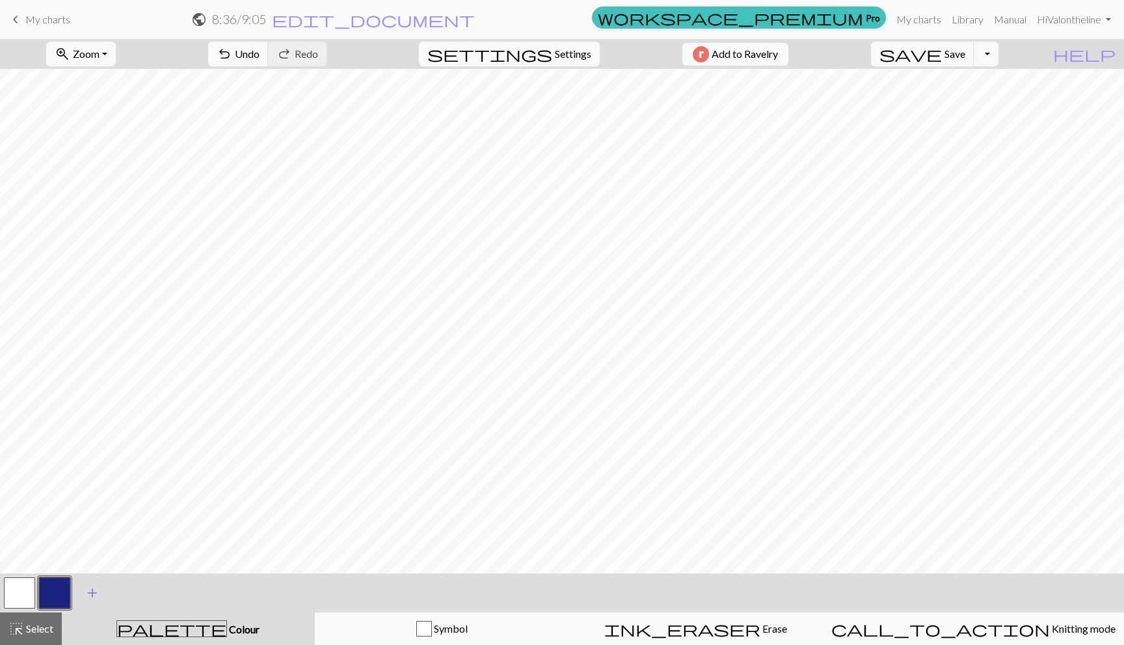
click at [87, 593] on span "add" at bounding box center [93, 593] width 16 height 18
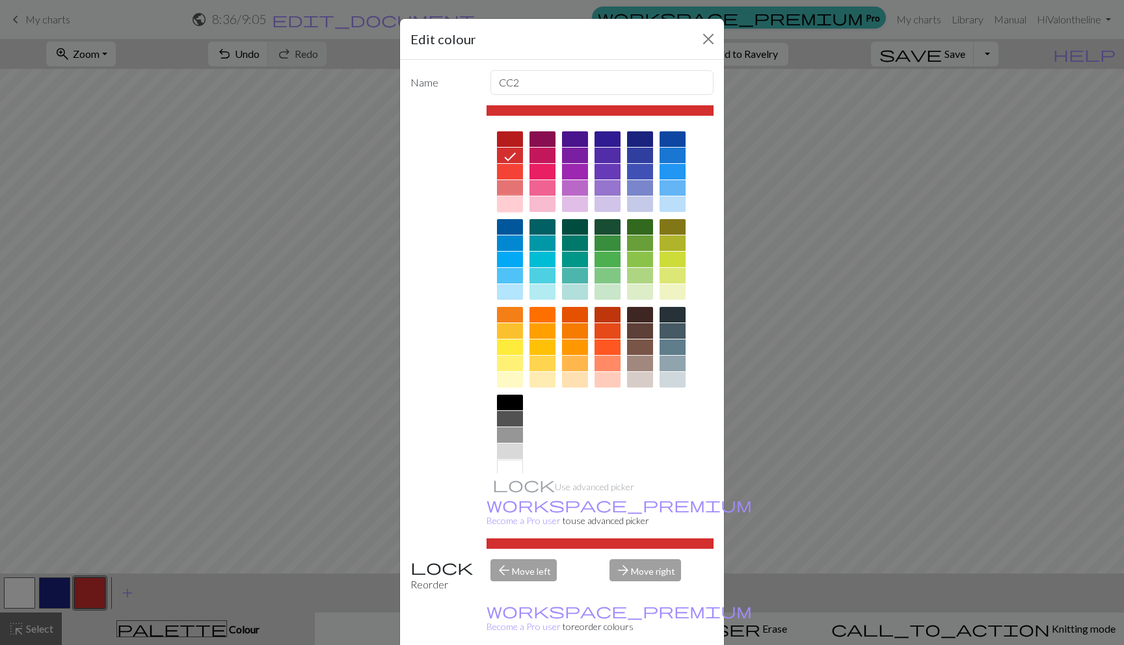
click at [506, 211] on div at bounding box center [510, 204] width 26 height 16
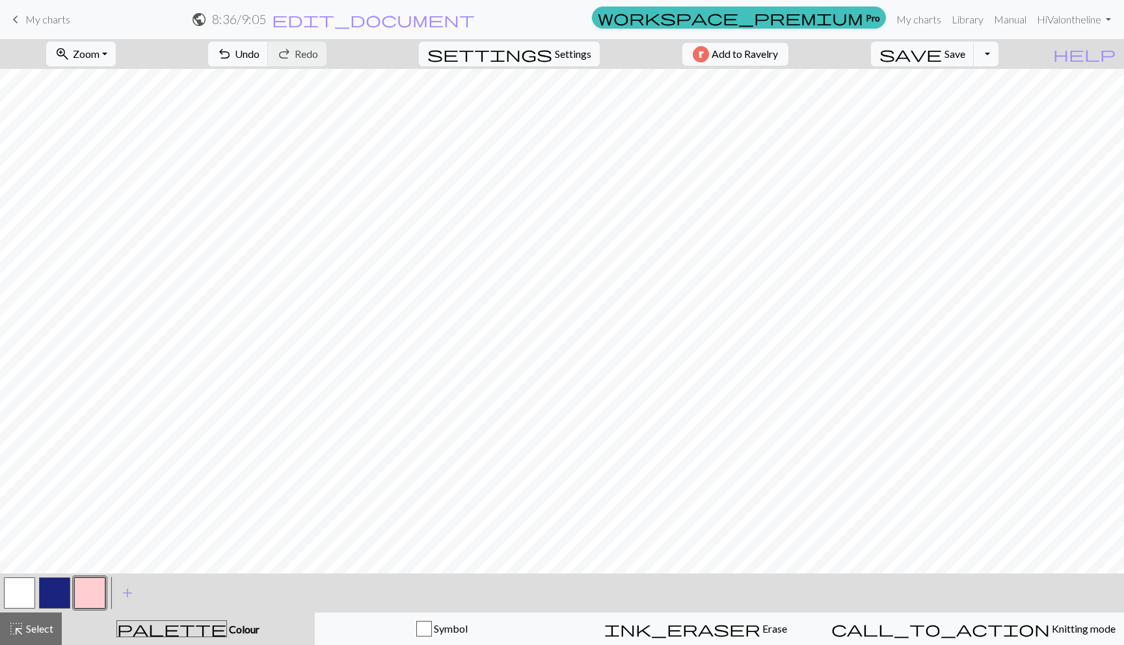
click at [11, 589] on button "button" at bounding box center [19, 593] width 31 height 31
click at [16, 589] on button "button" at bounding box center [19, 593] width 31 height 31
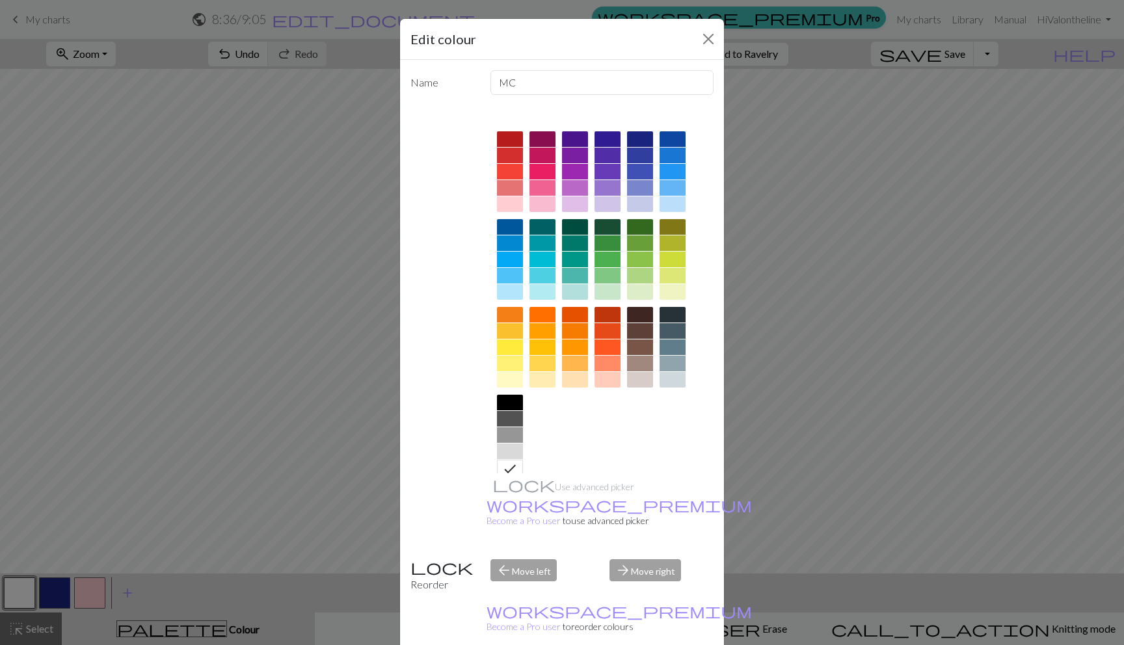
click at [497, 199] on div at bounding box center [510, 204] width 26 height 16
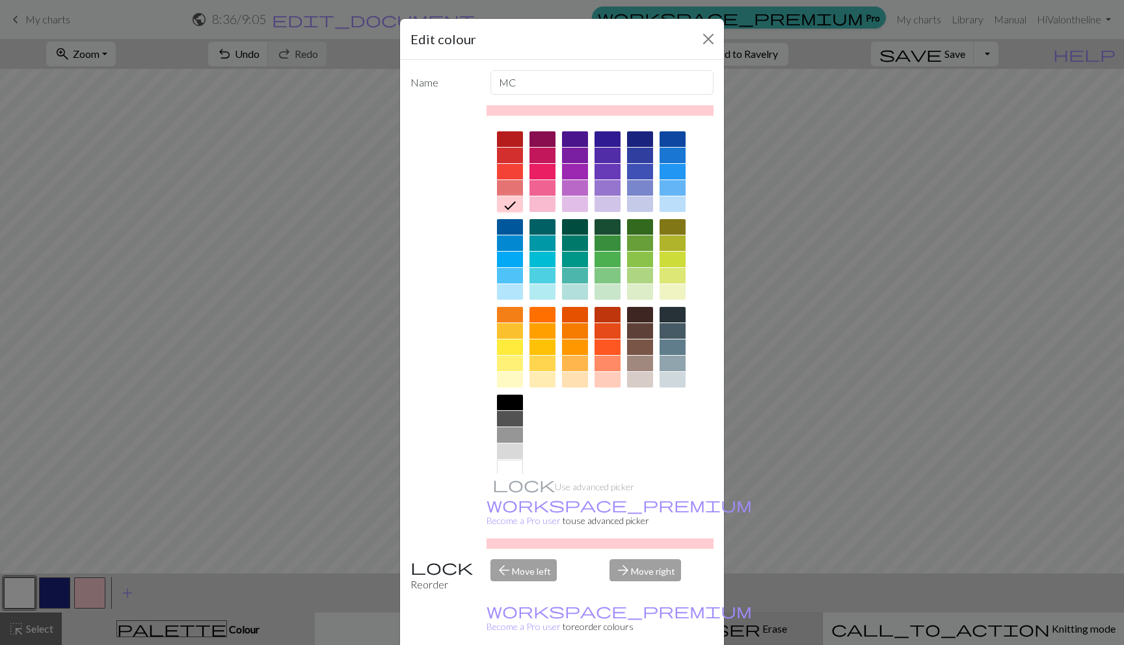
drag, startPoint x: 636, startPoint y: 626, endPoint x: 642, endPoint y: 622, distance: 7.6
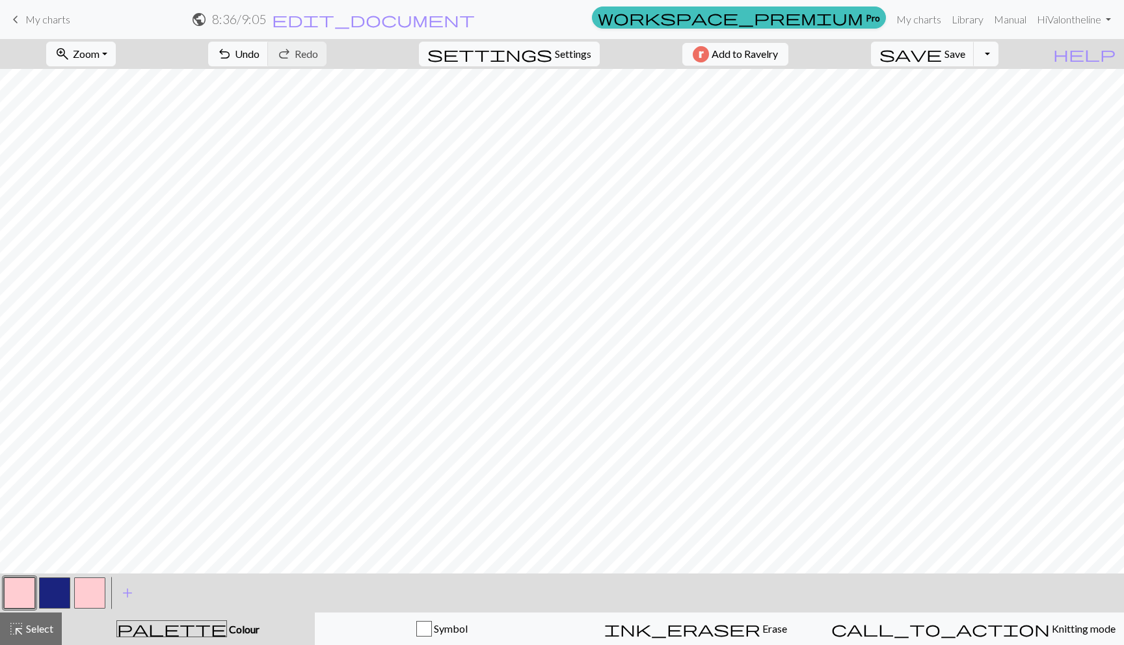
click at [90, 591] on button "button" at bounding box center [89, 593] width 31 height 31
click at [92, 588] on button "button" at bounding box center [89, 593] width 31 height 31
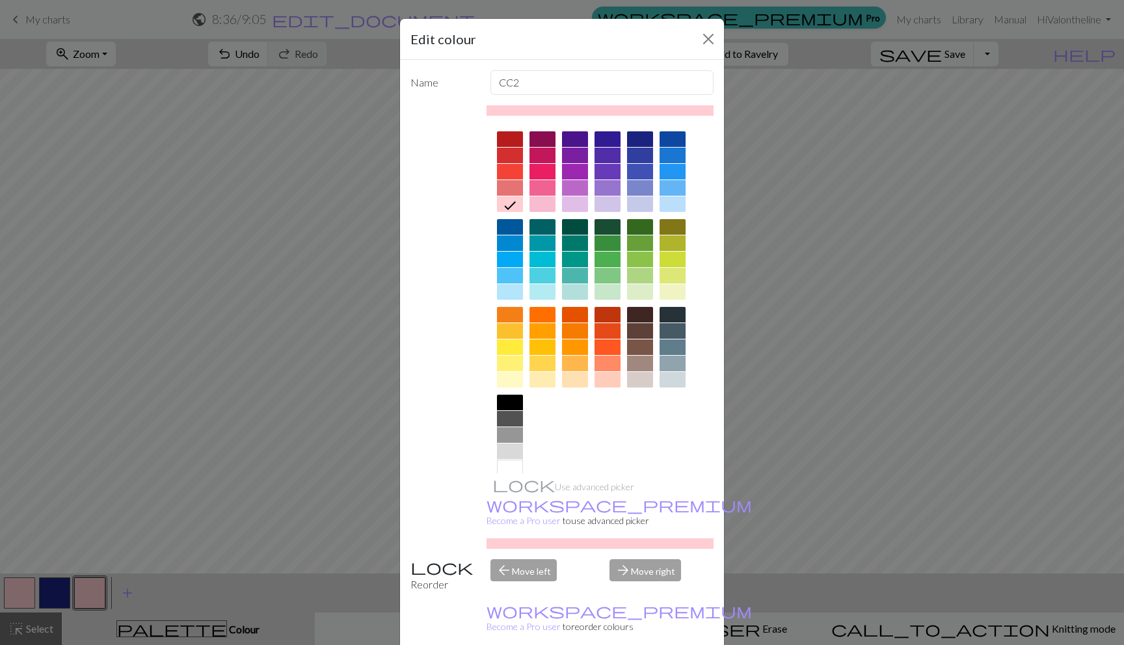
click at [660, 215] on div at bounding box center [673, 175] width 26 height 88
click at [660, 207] on div at bounding box center [673, 204] width 26 height 16
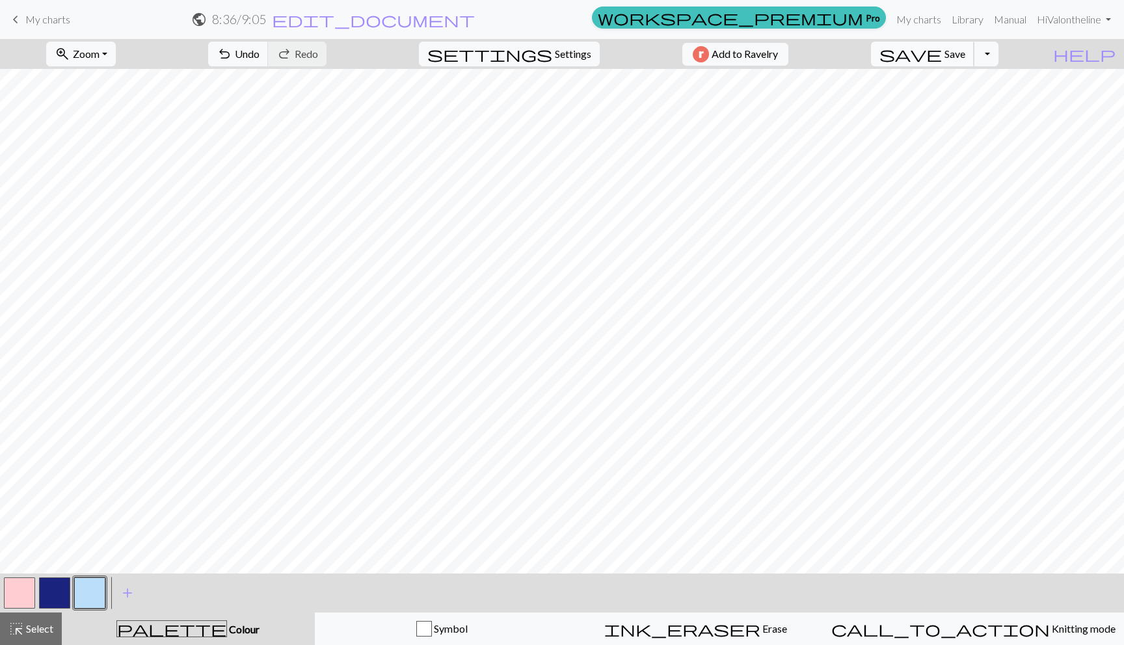
click at [968, 43] on button "save Save Save" at bounding box center [922, 54] width 103 height 25
click at [120, 586] on span "add" at bounding box center [128, 593] width 16 height 18
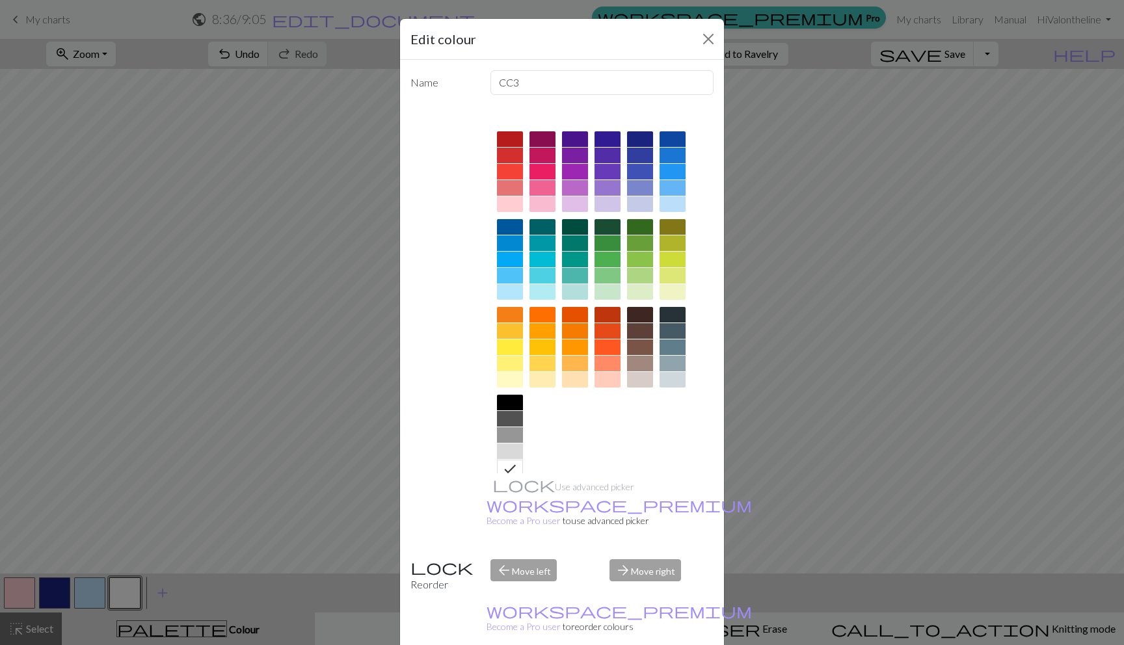
click at [502, 349] on div at bounding box center [510, 348] width 26 height 16
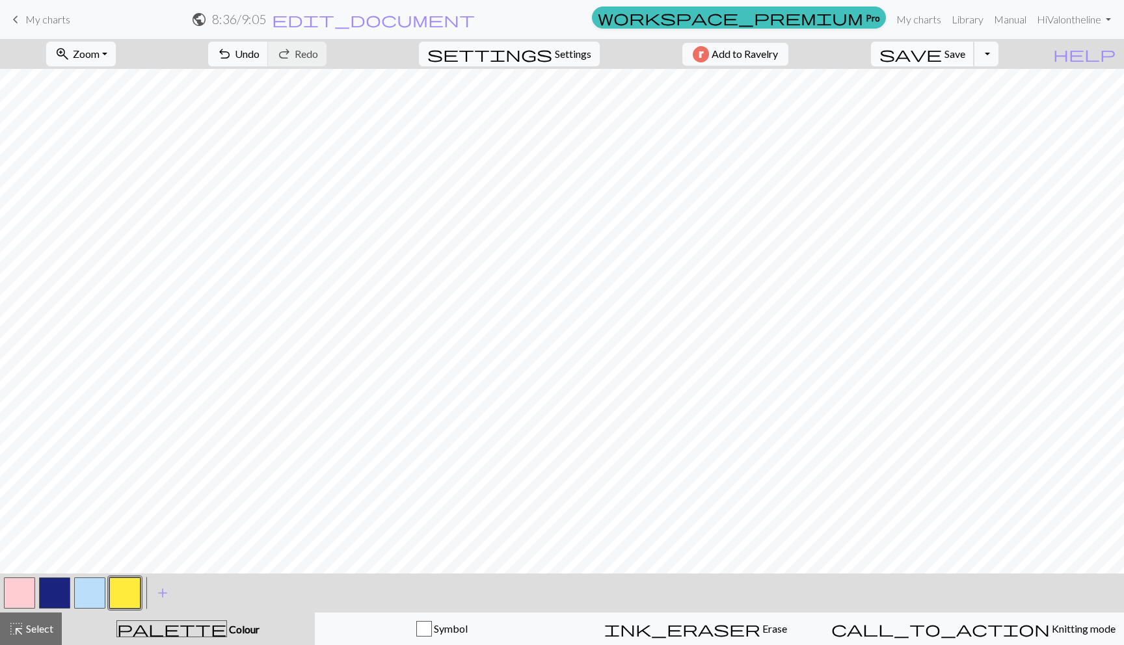
click at [942, 54] on span "save" at bounding box center [911, 54] width 62 height 18
click at [116, 590] on button "button" at bounding box center [124, 593] width 31 height 31
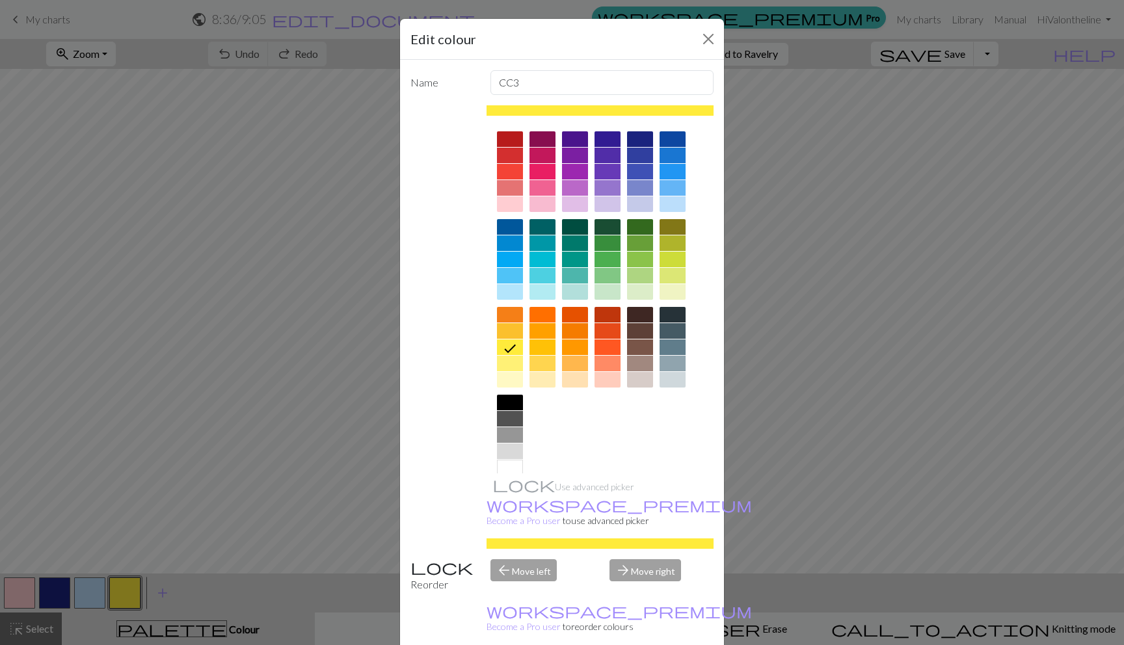
click at [500, 463] on div at bounding box center [510, 468] width 26 height 16
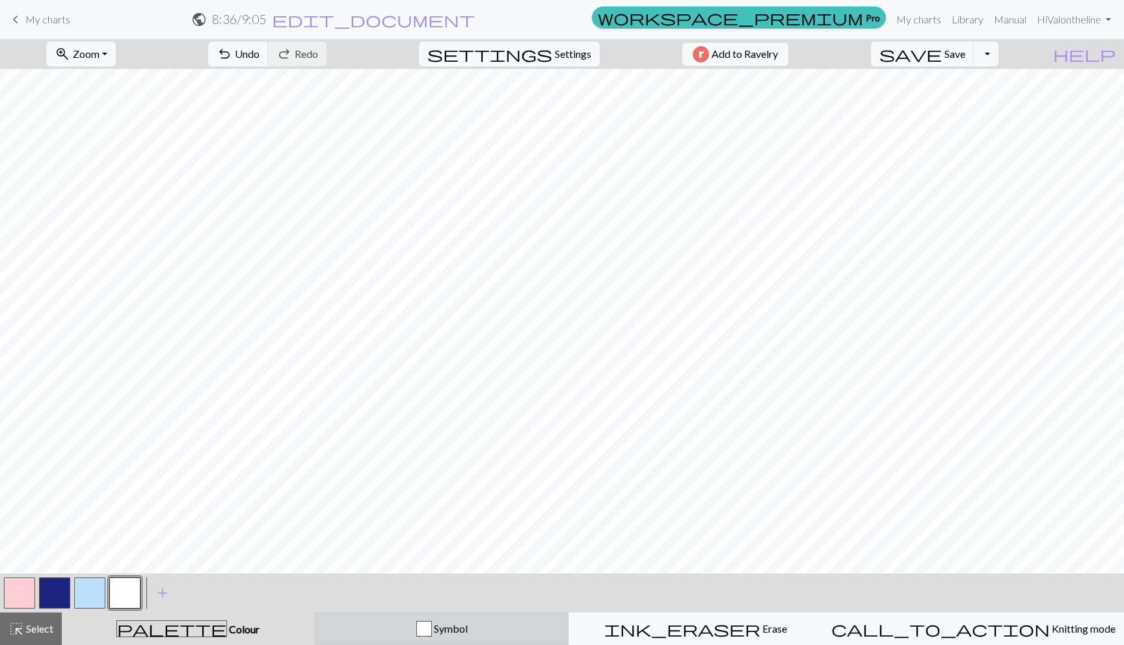
click at [501, 616] on button "Symbol" at bounding box center [442, 629] width 254 height 33
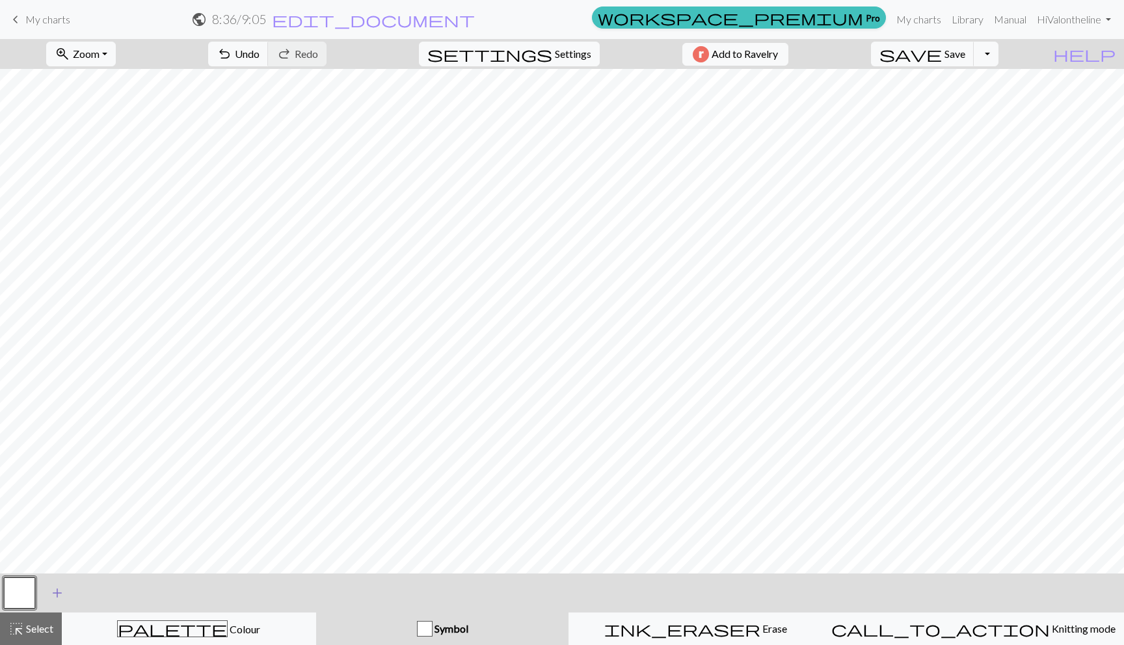
click at [46, 591] on button "add Add a symbol" at bounding box center [57, 593] width 33 height 33
click at [50, 591] on button "button" at bounding box center [54, 593] width 31 height 31
click at [57, 594] on button "button" at bounding box center [54, 593] width 31 height 31
click at [57, 594] on div "Edit symbol Name d f g h j k p s t F H J O P T / | 0 1 2 3 4 5 6 7 8 9 e m n G …" at bounding box center [562, 322] width 1124 height 645
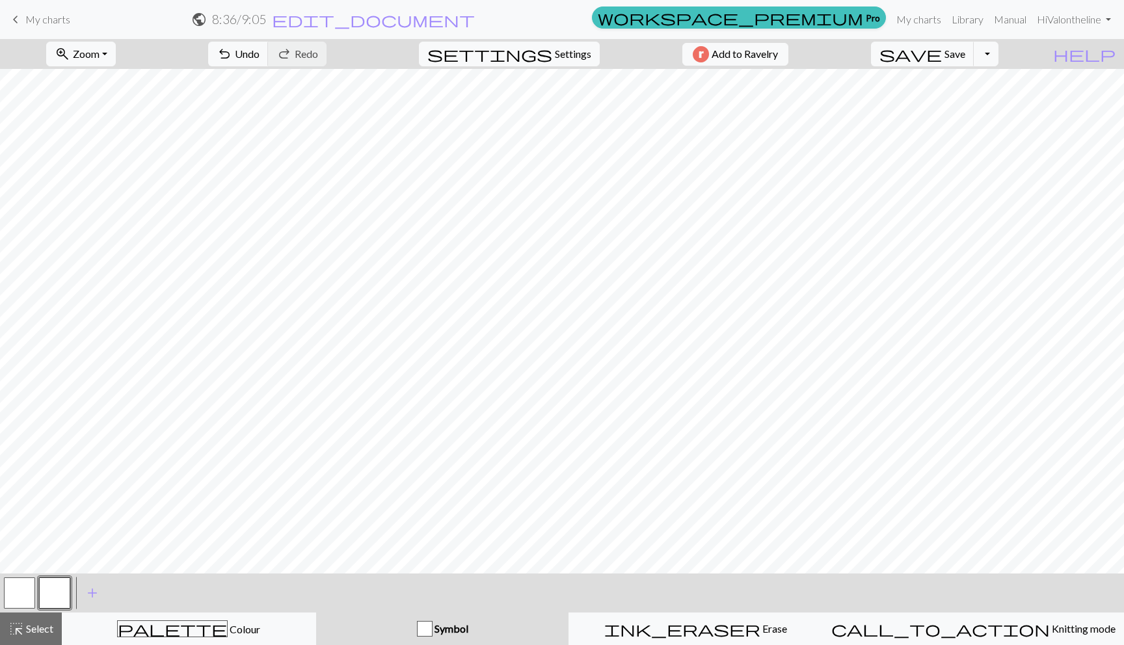
click at [57, 594] on button "button" at bounding box center [54, 593] width 31 height 31
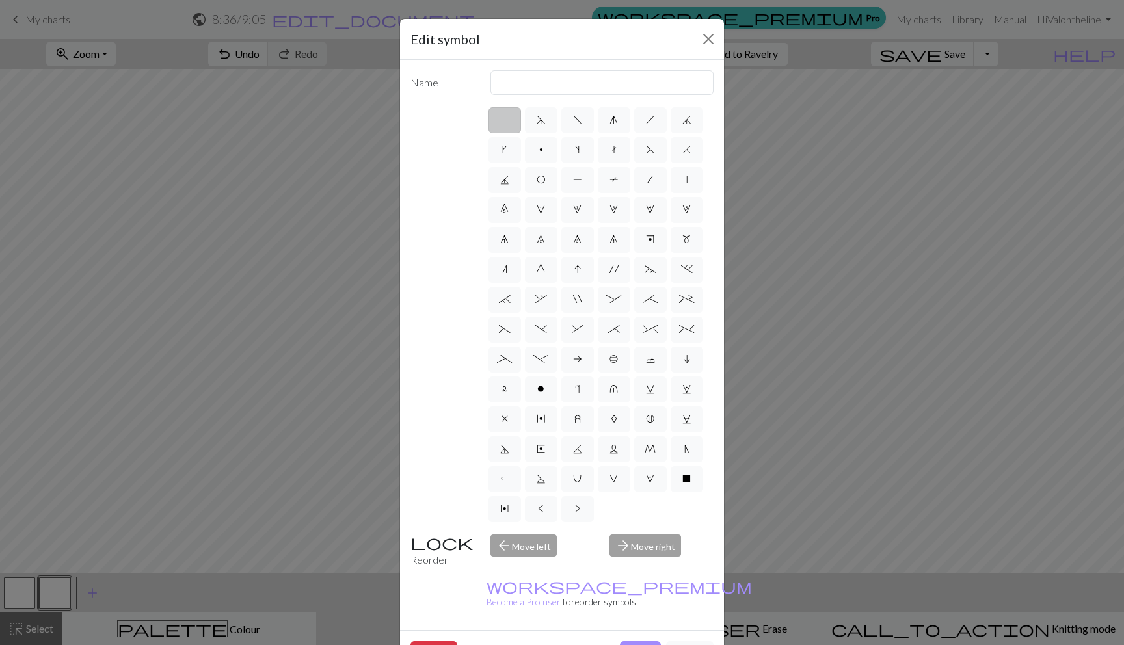
click at [555, 124] on div "d f g h j k p s t F H J O P T / | 0 1 2 3 4 5 6 7 8 9 e m n G I ' ~ . ` , " : ;…" at bounding box center [601, 314] width 228 height 419
click at [561, 121] on label "f" at bounding box center [577, 120] width 33 height 26
click at [573, 120] on input "f" at bounding box center [577, 116] width 8 height 8
radio input "true"
type input "left leaning decrease"
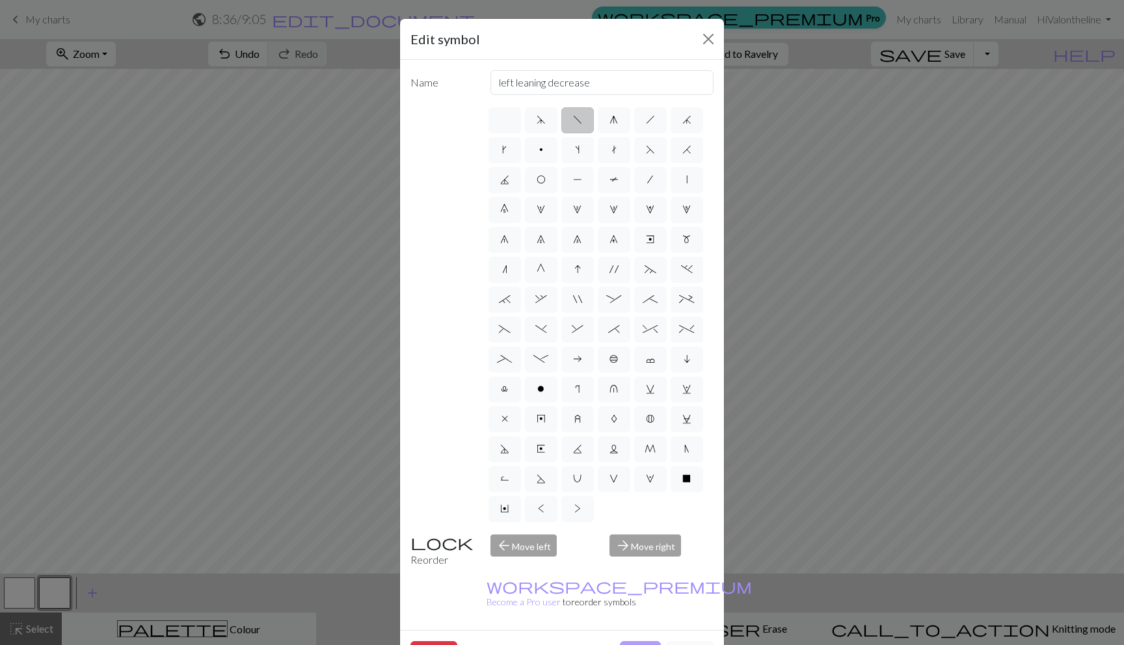
click at [635, 641] on button "Done" at bounding box center [640, 653] width 41 height 25
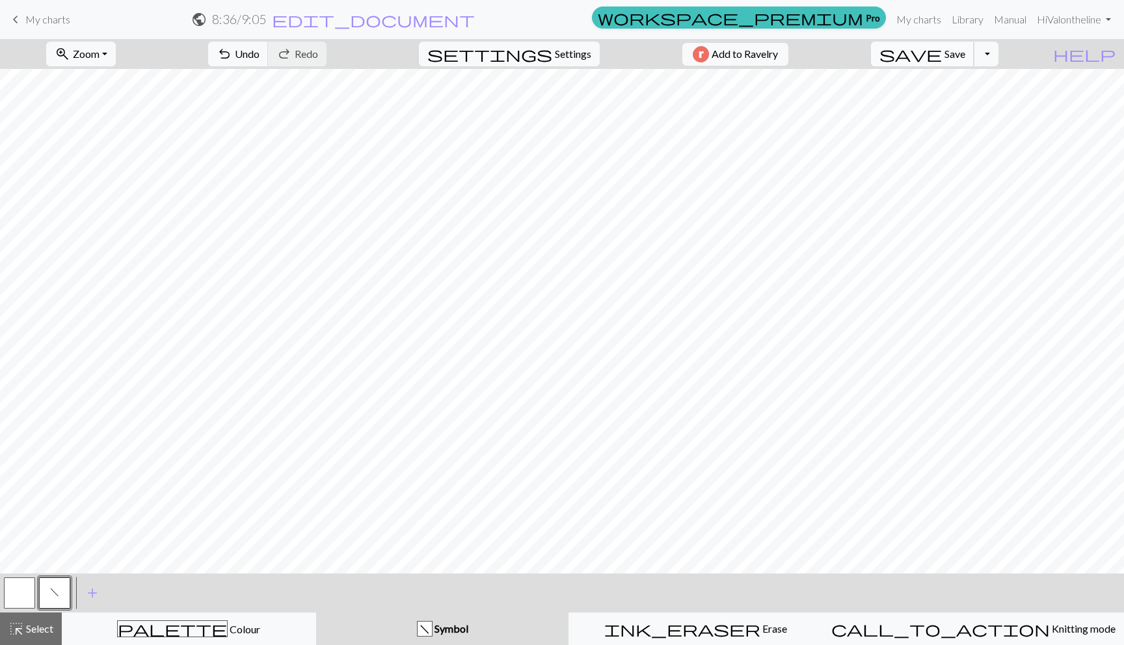
click at [965, 53] on span "Save" at bounding box center [955, 53] width 21 height 12
click at [475, 16] on span "edit_document" at bounding box center [373, 19] width 203 height 18
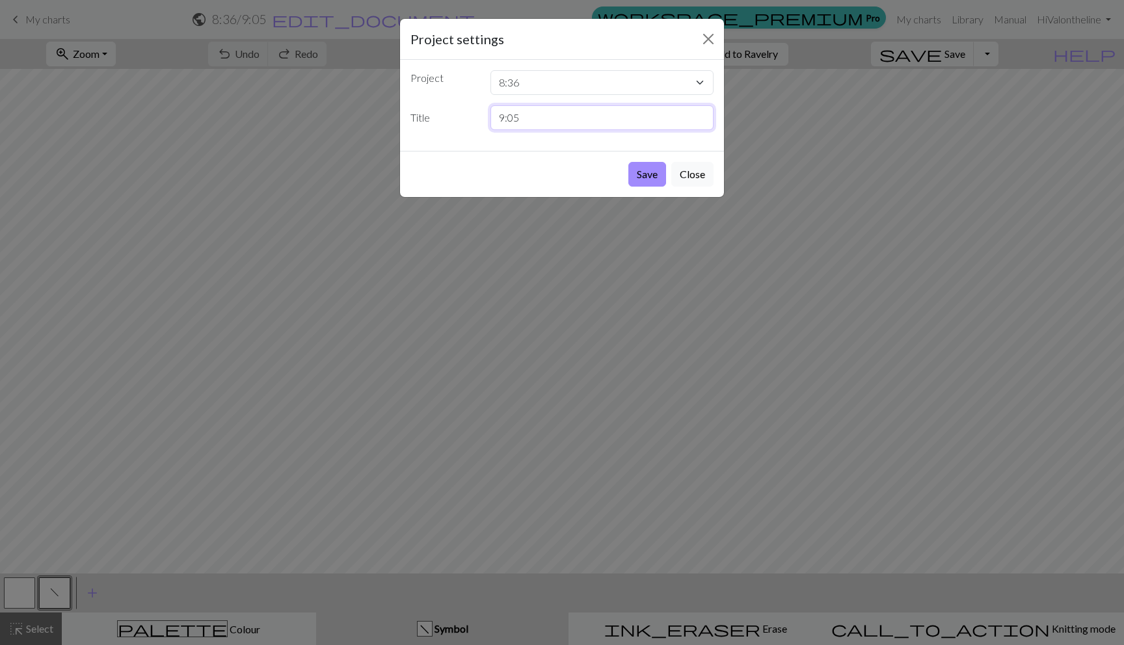
drag, startPoint x: 545, startPoint y: 118, endPoint x: 485, endPoint y: 118, distance: 60.5
click at [485, 118] on div "9:05" at bounding box center [602, 117] width 239 height 25
type input "i ink blot test"
click at [645, 176] on button "Save" at bounding box center [647, 174] width 38 height 25
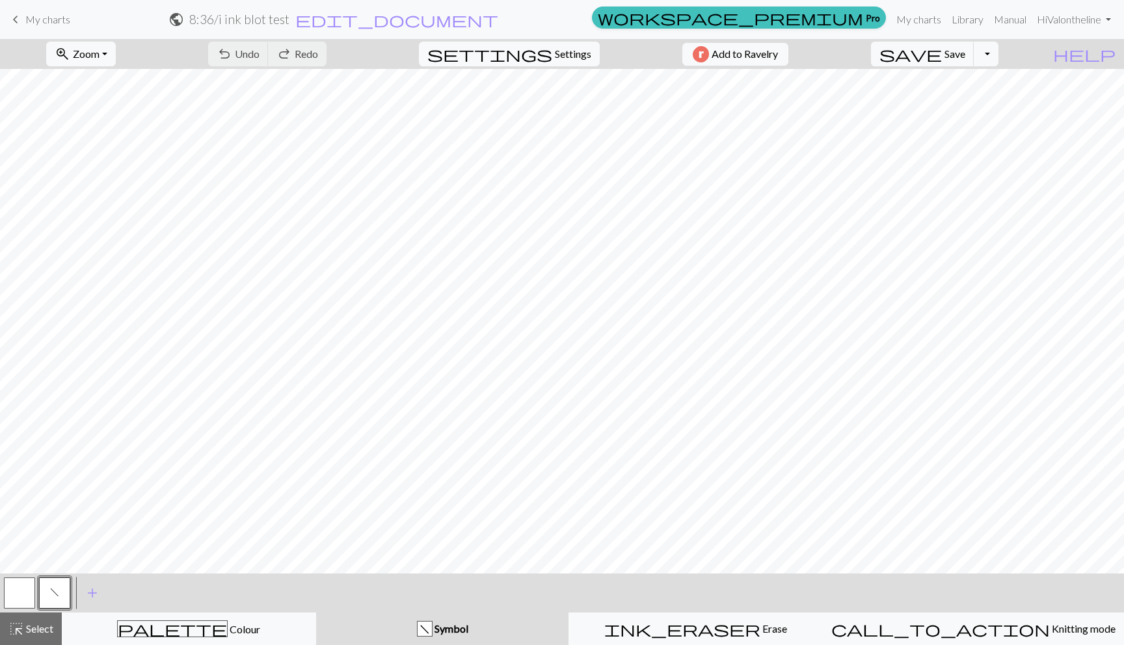
click at [21, 18] on span "keyboard_arrow_left" at bounding box center [16, 19] width 16 height 18
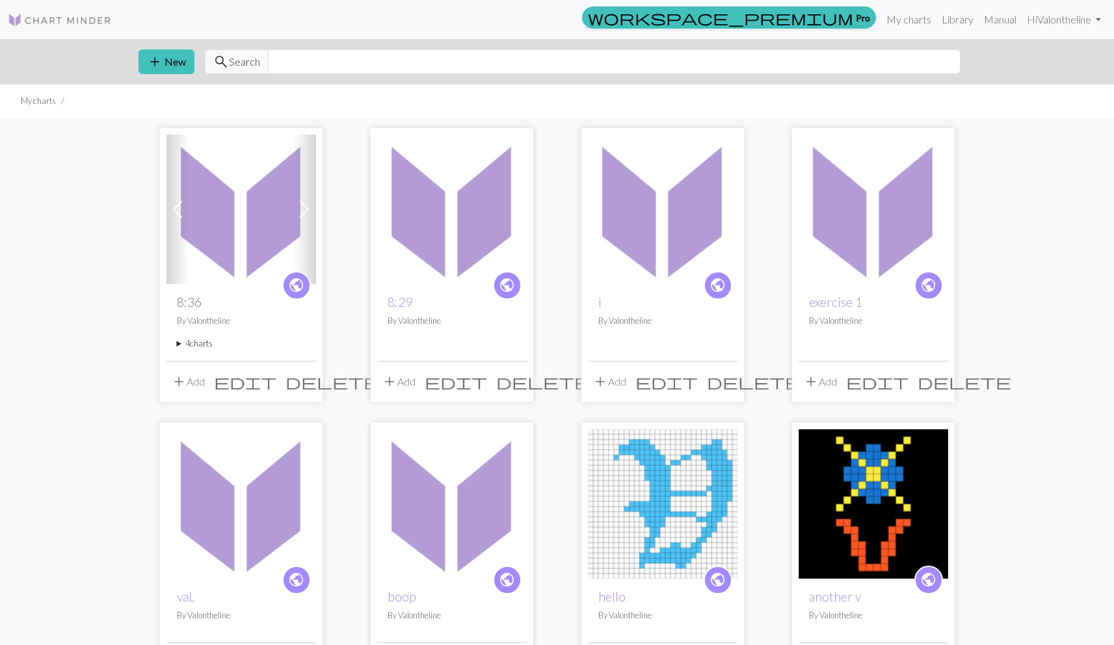
click at [189, 381] on button "add Add" at bounding box center [188, 382] width 43 height 25
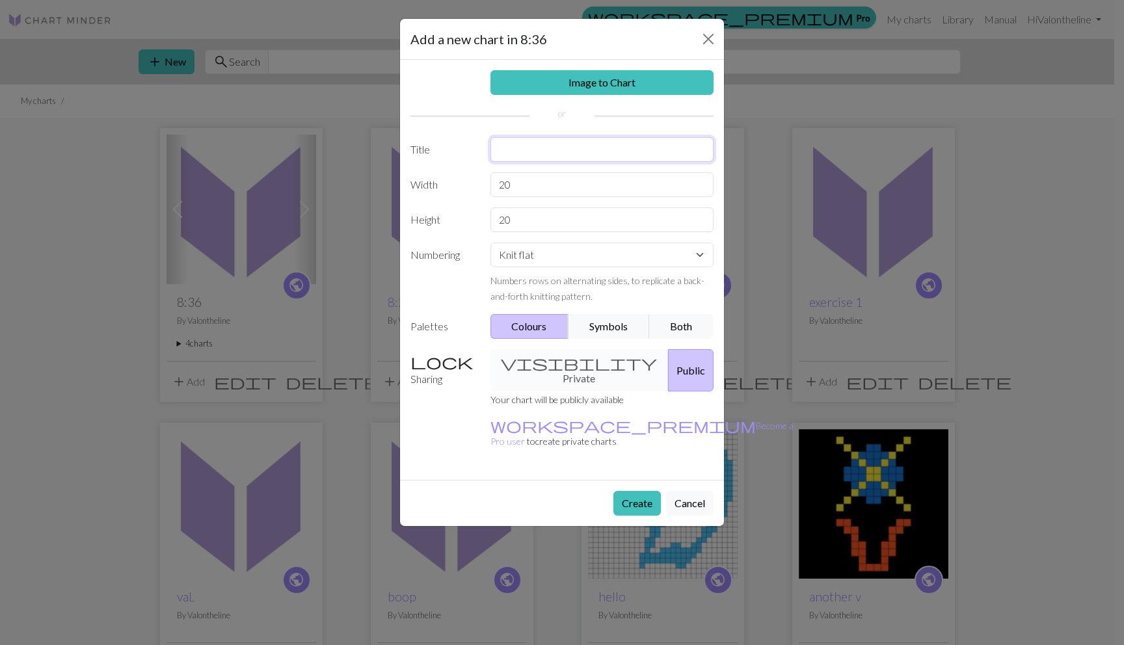
click at [530, 144] on input "text" at bounding box center [603, 149] width 224 height 25
type input "9:14"
click at [645, 491] on button "Create" at bounding box center [637, 503] width 47 height 25
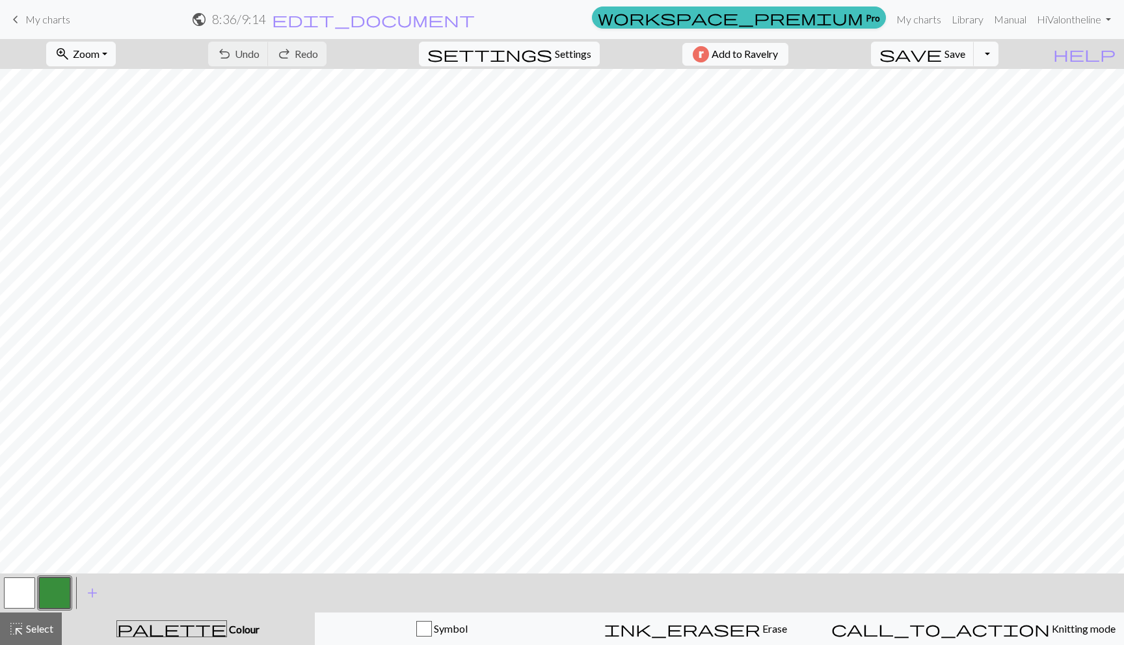
click at [52, 591] on button "button" at bounding box center [54, 593] width 31 height 31
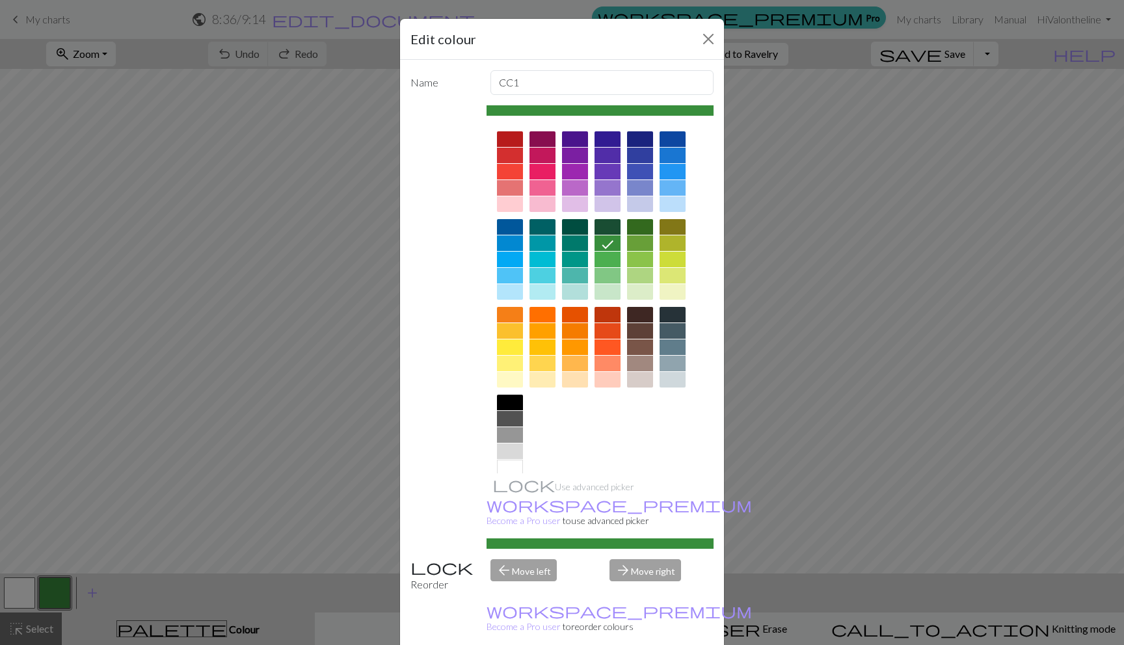
click at [506, 345] on div at bounding box center [510, 348] width 26 height 16
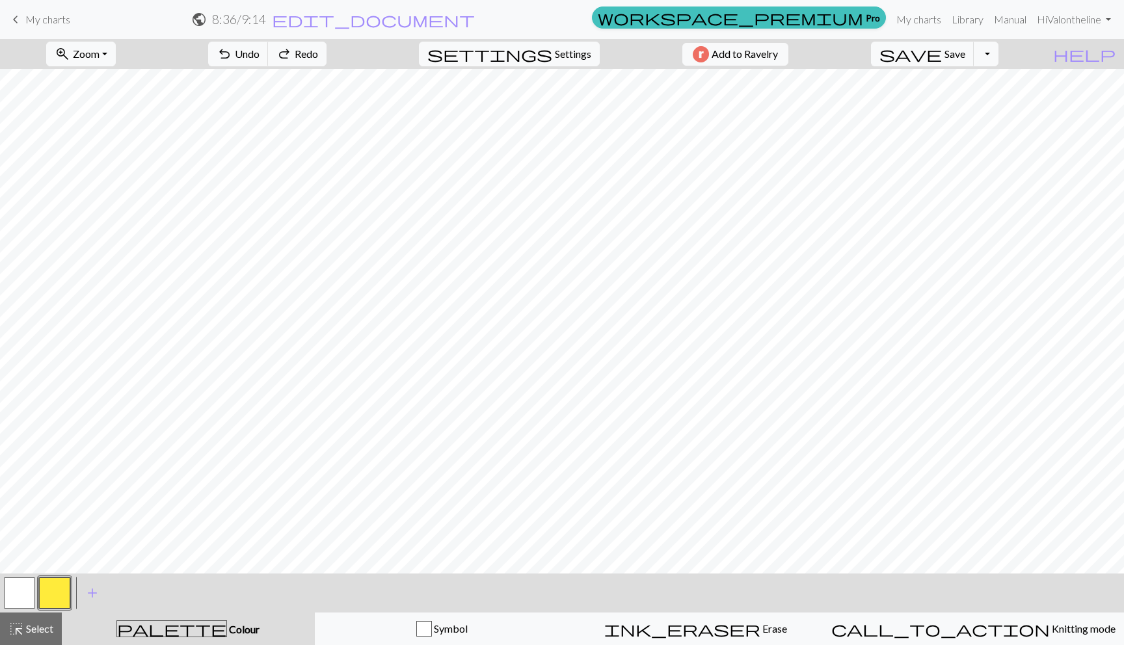
click at [66, 591] on button "button" at bounding box center [54, 593] width 31 height 31
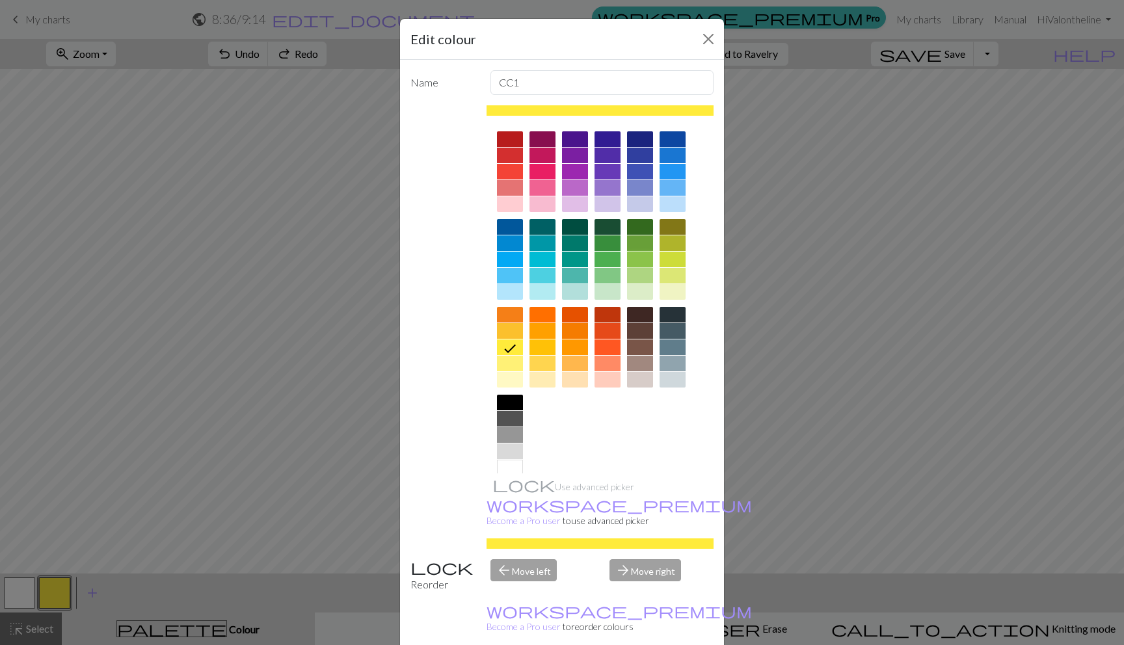
click at [631, 254] on div at bounding box center [640, 260] width 26 height 16
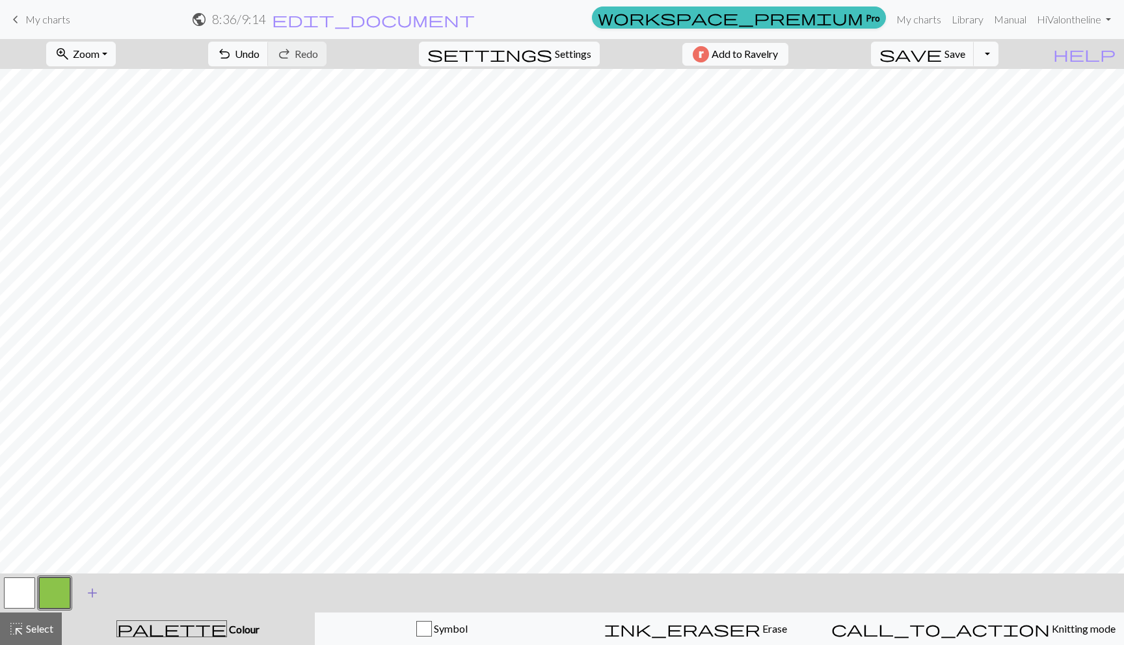
click at [86, 589] on span "add" at bounding box center [93, 593] width 16 height 18
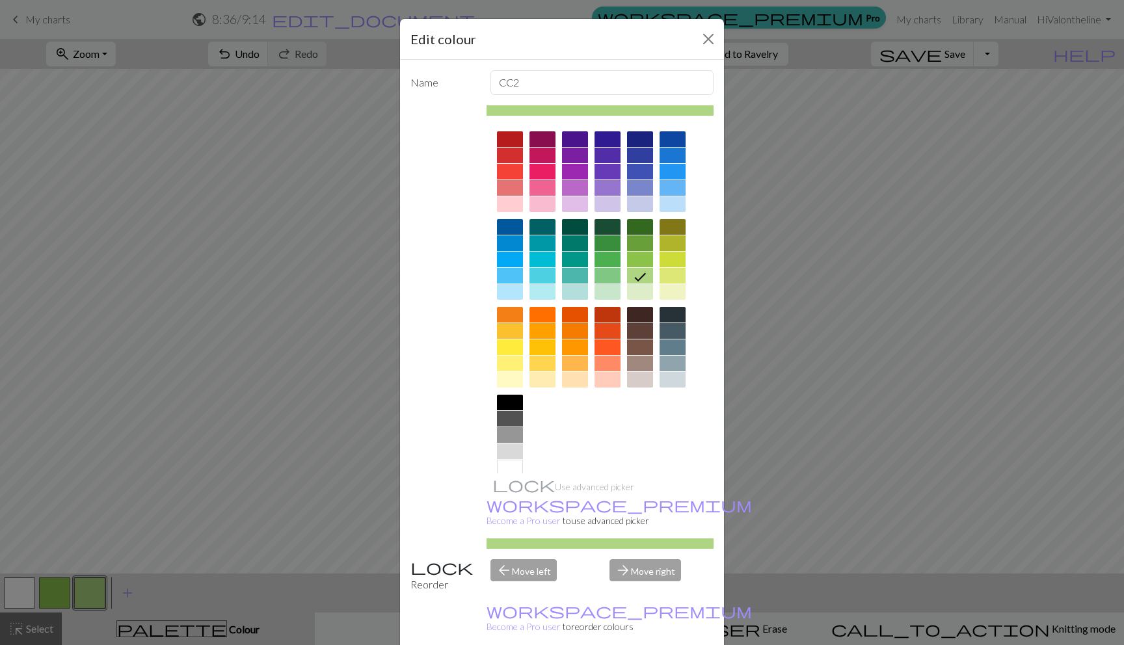
click at [505, 346] on div at bounding box center [510, 348] width 26 height 16
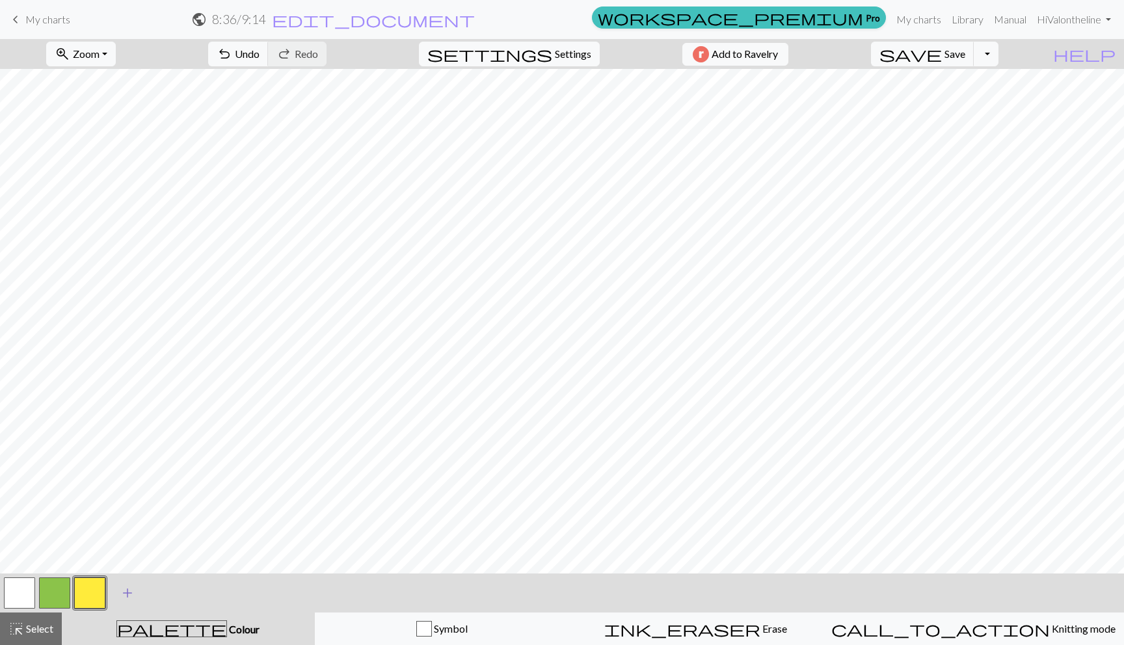
click at [123, 587] on span "add" at bounding box center [128, 593] width 16 height 18
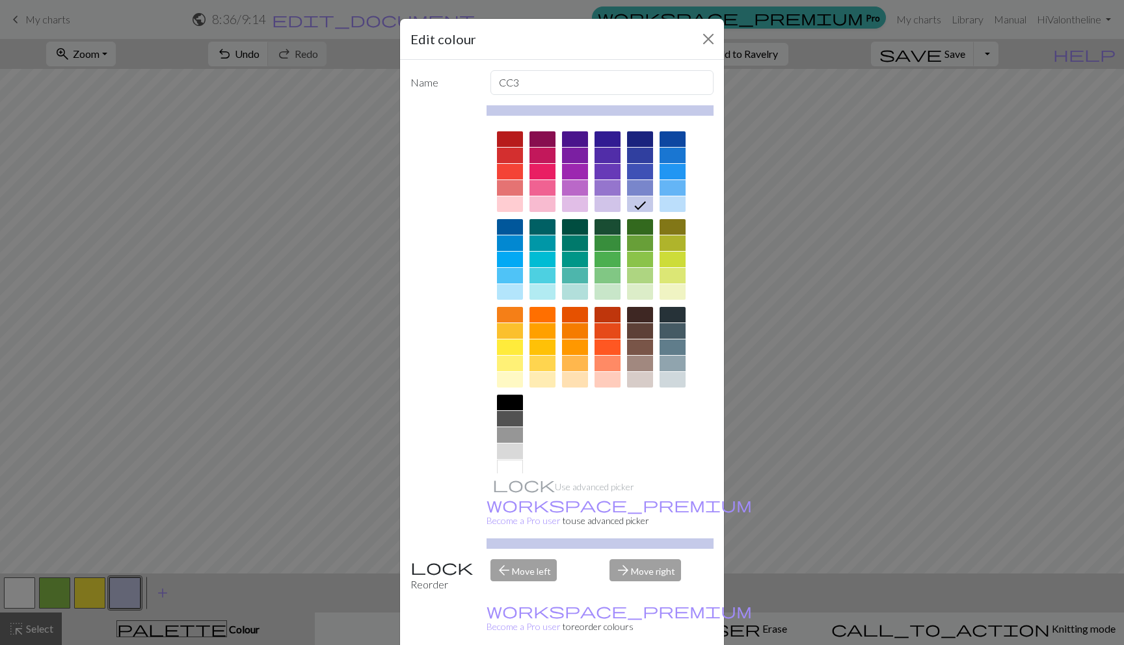
click at [509, 201] on div at bounding box center [510, 204] width 26 height 16
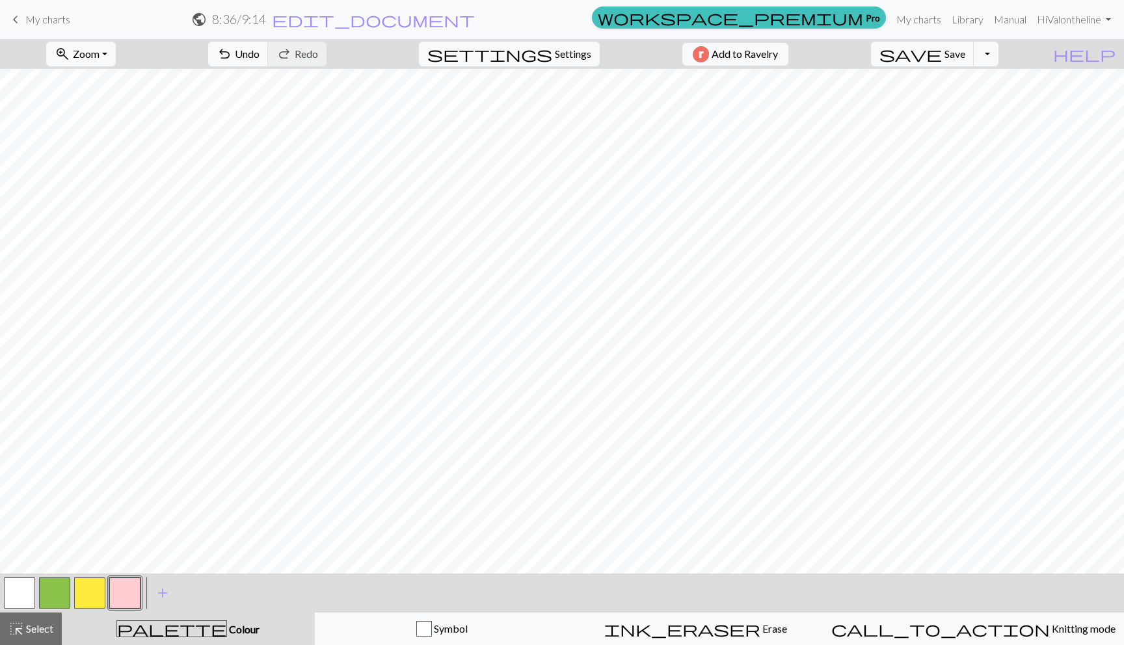
click at [88, 582] on button "button" at bounding box center [89, 593] width 31 height 31
click at [116, 598] on button "button" at bounding box center [124, 593] width 31 height 31
click at [100, 593] on button "button" at bounding box center [89, 593] width 31 height 31
click at [123, 591] on button "button" at bounding box center [124, 593] width 31 height 31
click at [87, 587] on button "button" at bounding box center [89, 593] width 31 height 31
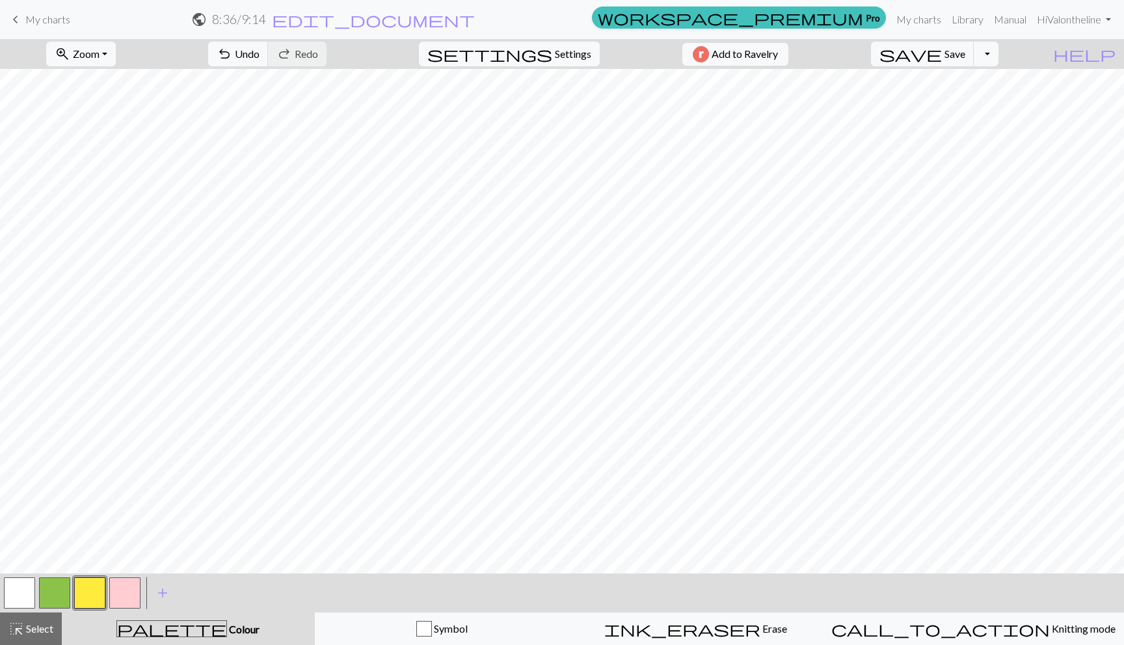
click at [131, 580] on button "button" at bounding box center [124, 593] width 31 height 31
click at [28, 595] on button "button" at bounding box center [19, 593] width 31 height 31
click at [87, 582] on button "button" at bounding box center [89, 593] width 31 height 31
click at [113, 587] on button "button" at bounding box center [124, 593] width 31 height 31
click at [25, 589] on button "button" at bounding box center [19, 593] width 31 height 31
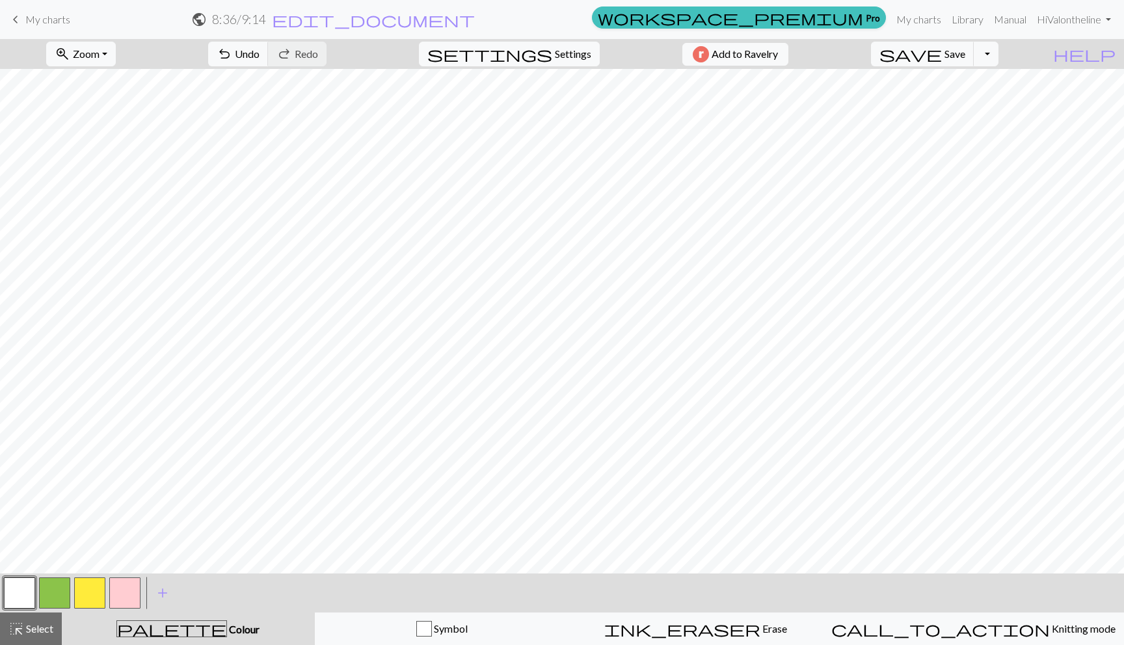
click at [50, 594] on button "button" at bounding box center [54, 593] width 31 height 31
click at [27, 593] on button "button" at bounding box center [19, 593] width 31 height 31
click at [42, 584] on button "button" at bounding box center [54, 593] width 31 height 31
click at [5, 588] on button "button" at bounding box center [19, 593] width 31 height 31
click at [13, 589] on button "button" at bounding box center [19, 593] width 31 height 31
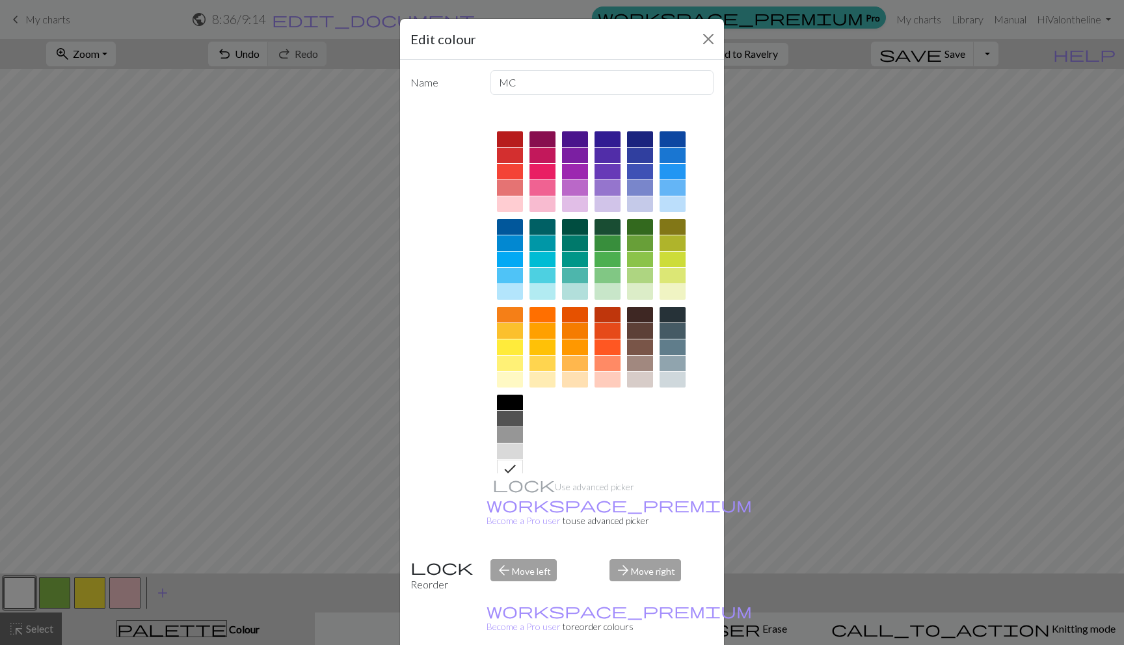
click at [505, 399] on div at bounding box center [510, 403] width 26 height 16
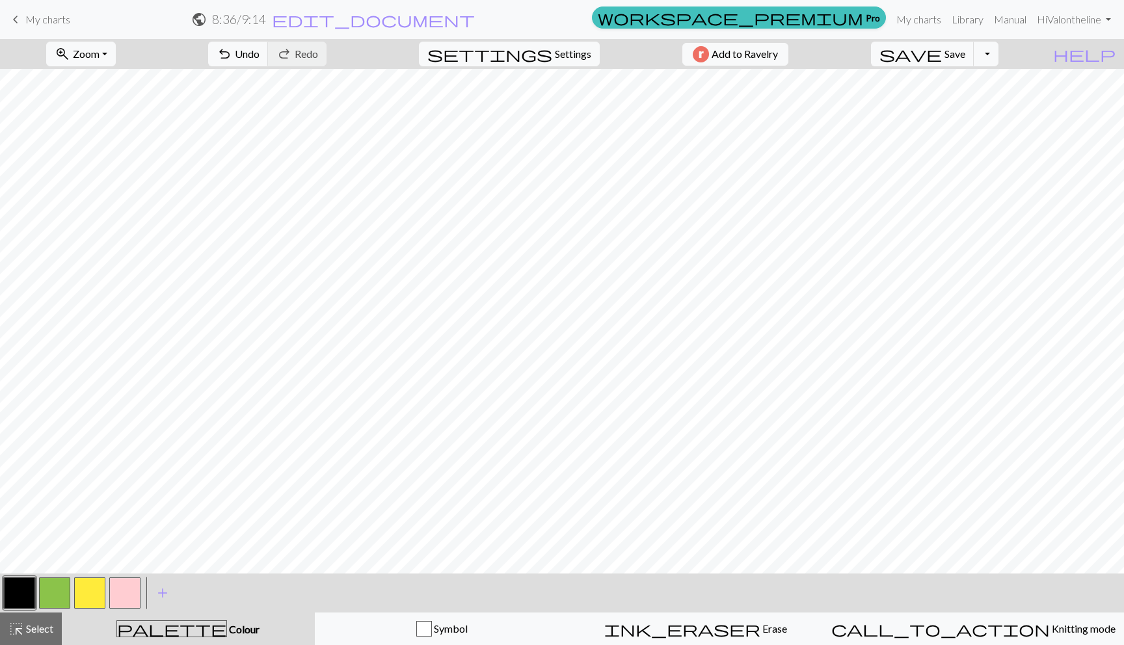
click at [19, 579] on button "button" at bounding box center [19, 593] width 31 height 31
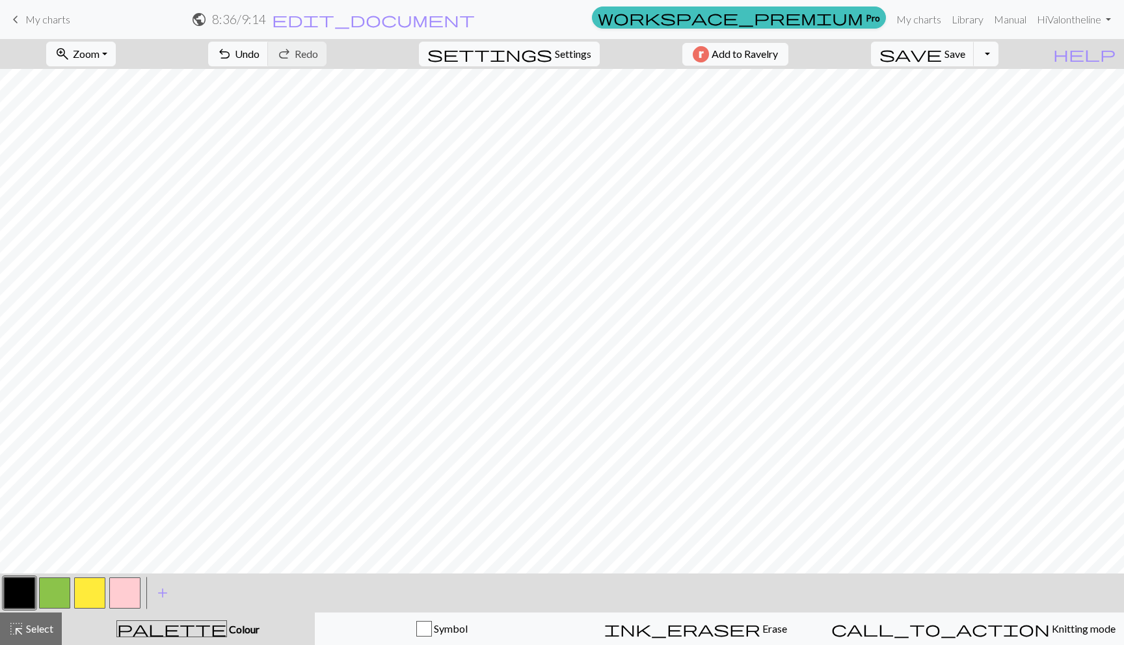
click at [10, 584] on button "button" at bounding box center [19, 593] width 31 height 31
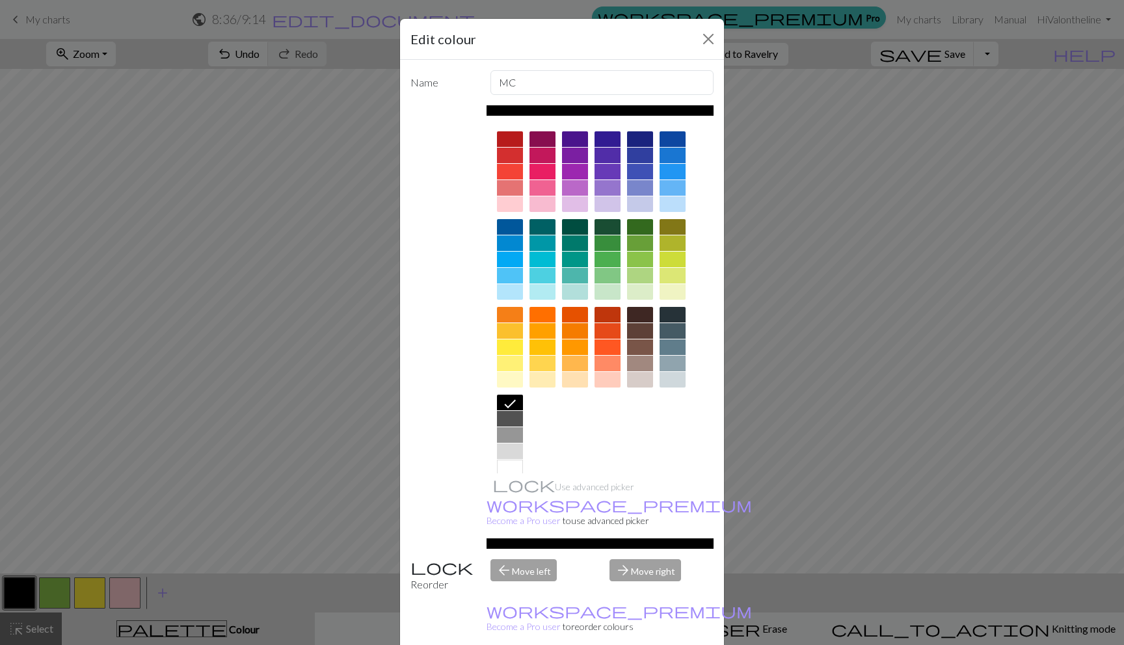
click at [503, 421] on div at bounding box center [510, 419] width 26 height 16
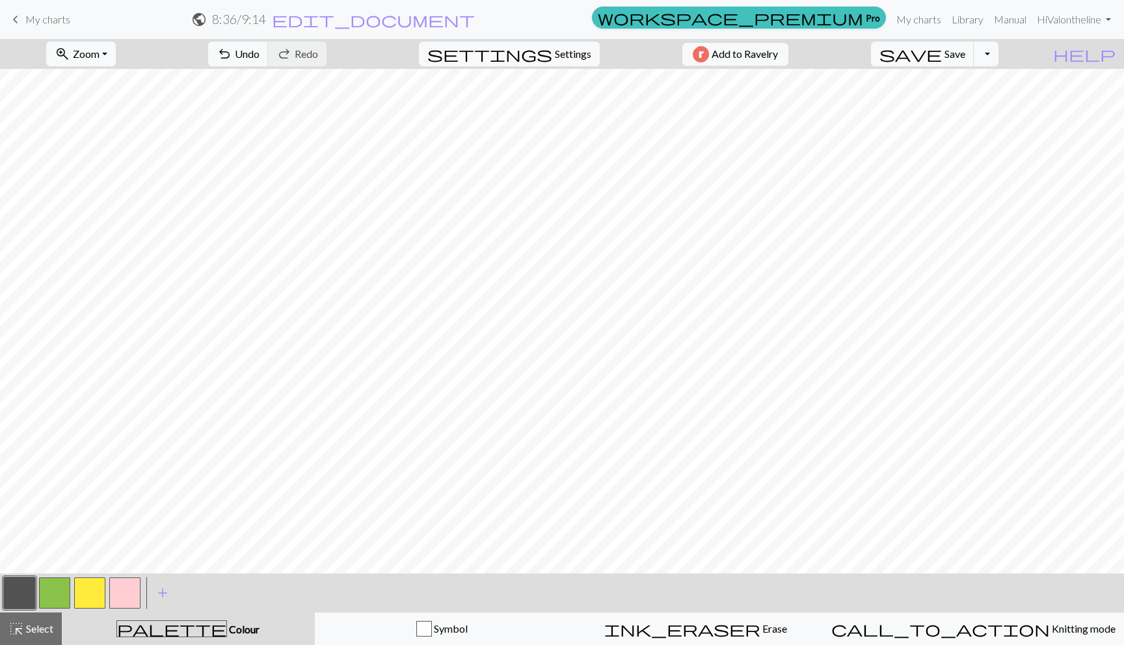
click at [27, 593] on button "button" at bounding box center [19, 593] width 31 height 31
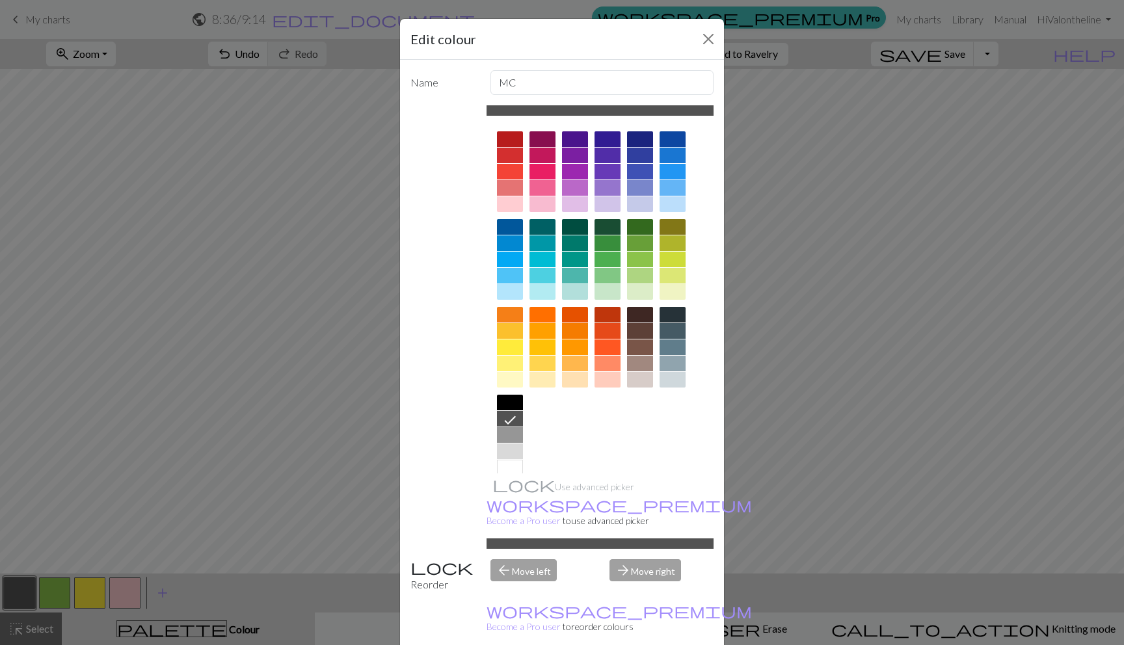
click at [507, 461] on div at bounding box center [510, 468] width 26 height 16
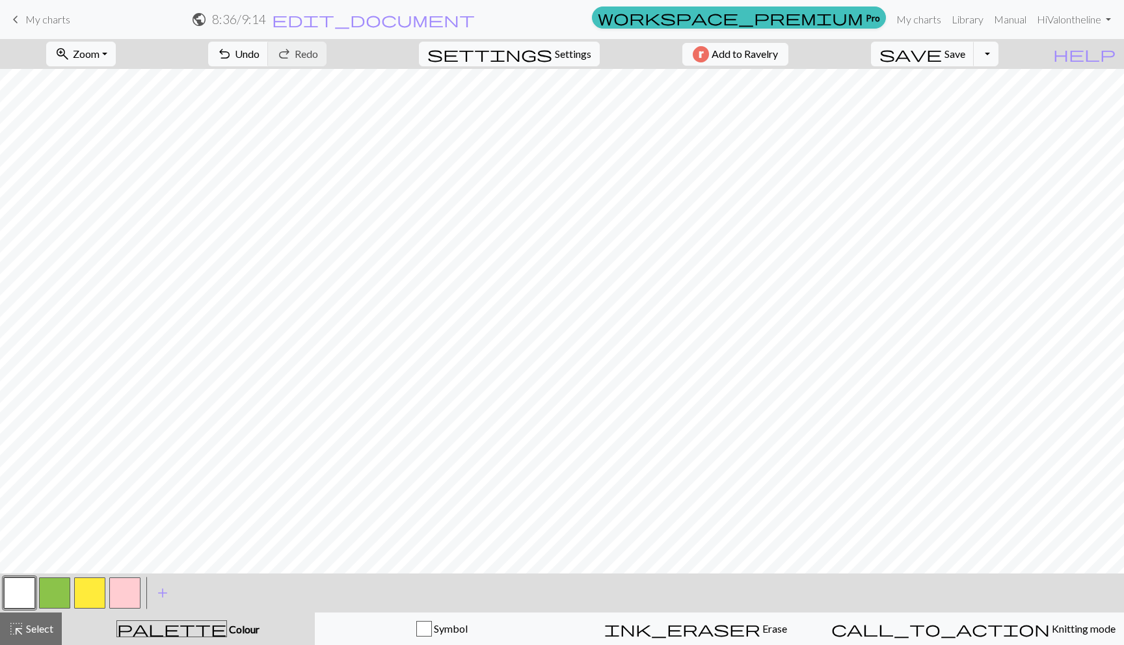
click at [23, 600] on button "button" at bounding box center [19, 593] width 31 height 31
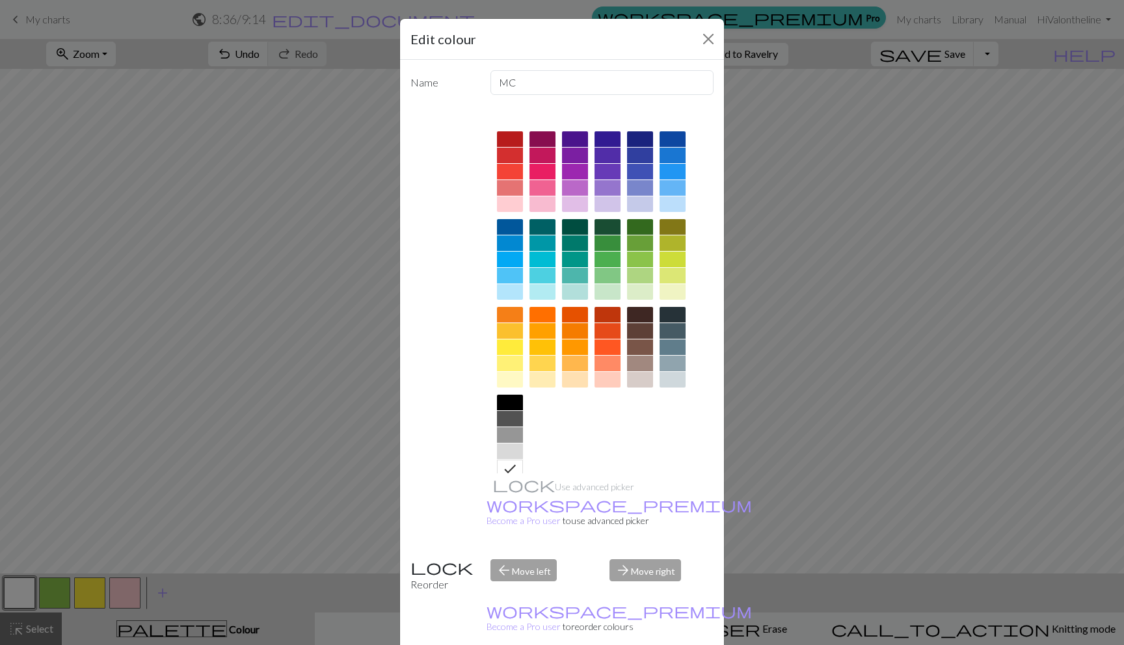
click at [508, 293] on div at bounding box center [510, 292] width 26 height 16
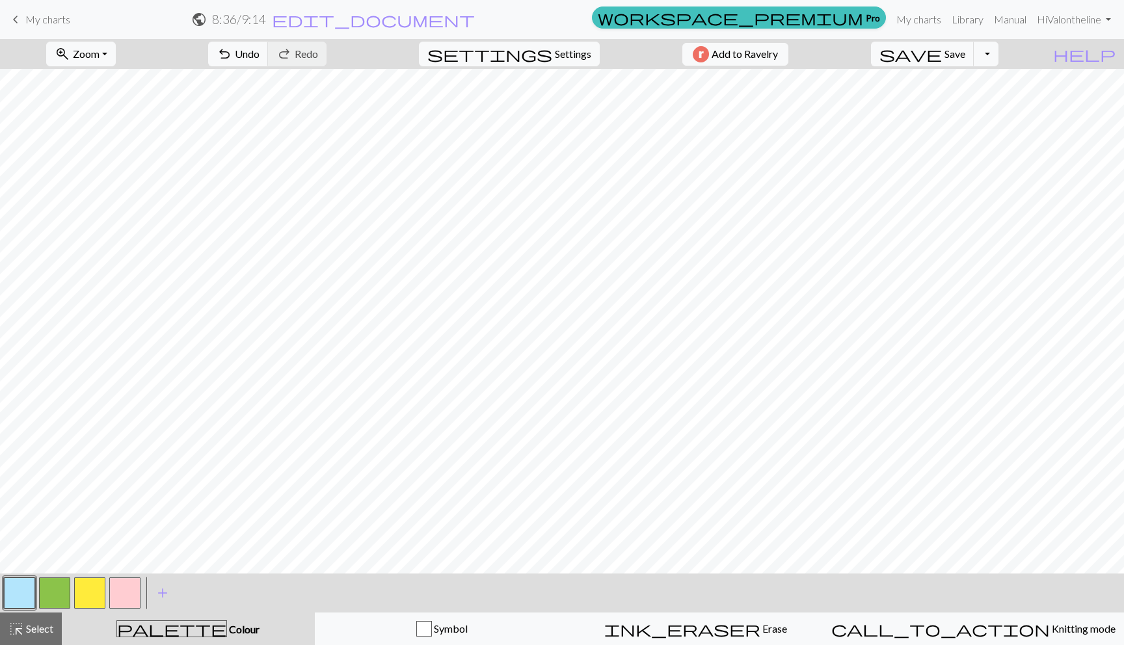
click at [16, 589] on button "button" at bounding box center [19, 593] width 31 height 31
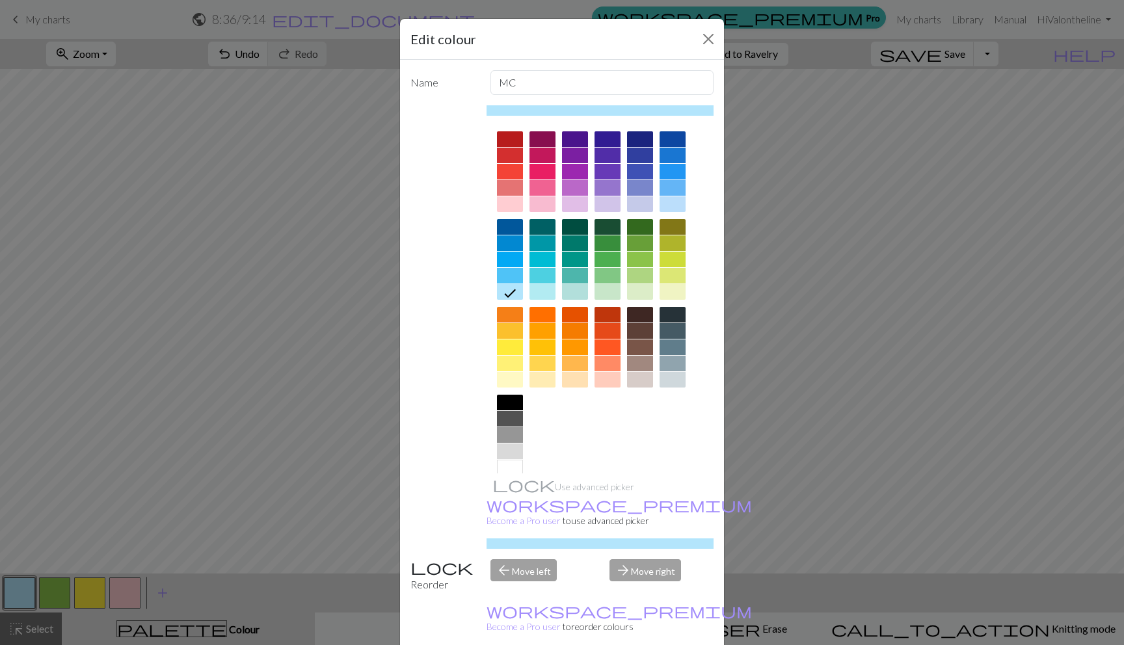
click at [666, 202] on div at bounding box center [673, 204] width 26 height 16
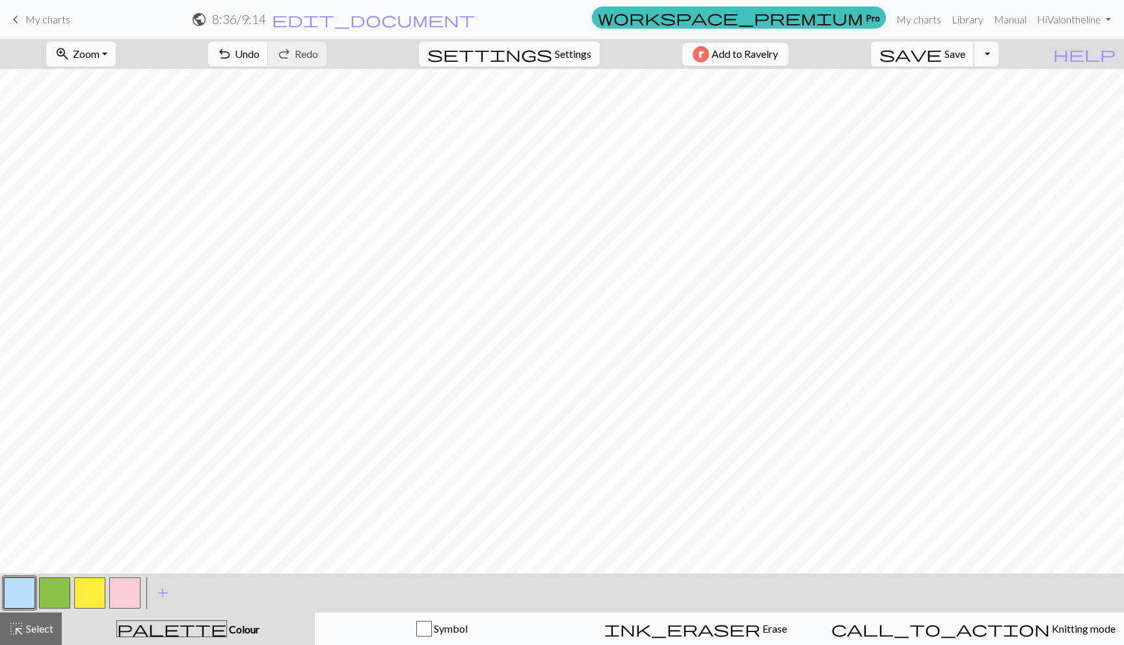
click at [942, 49] on span "save" at bounding box center [911, 54] width 62 height 18
click at [942, 54] on span "save" at bounding box center [911, 54] width 62 height 18
click at [23, 14] on span "keyboard_arrow_left" at bounding box center [16, 19] width 16 height 18
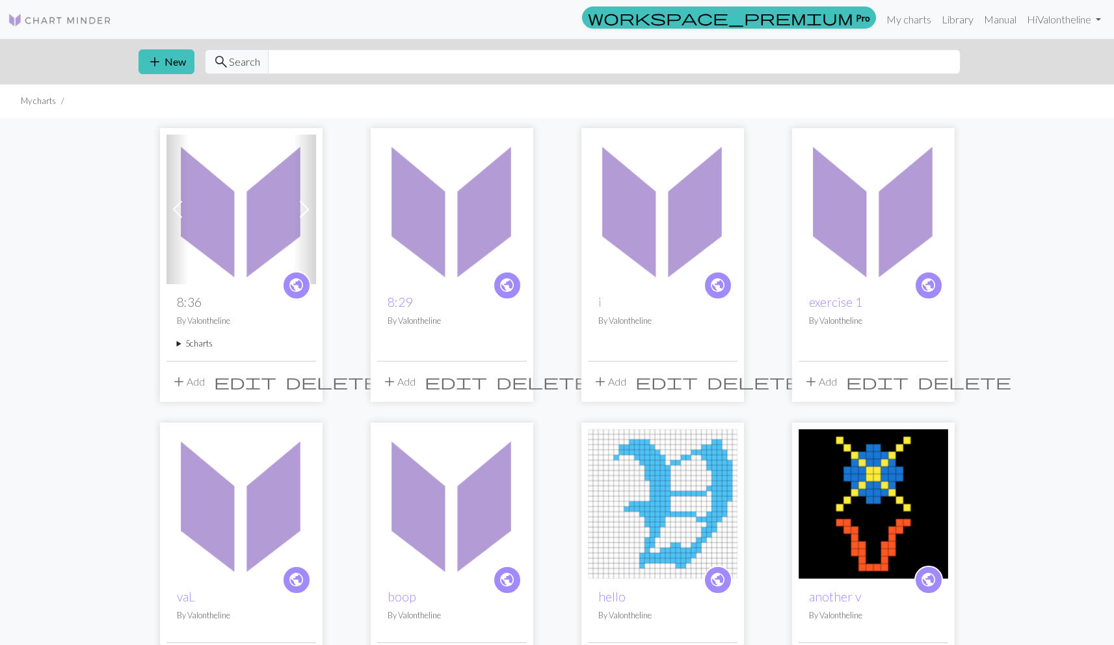
click at [174, 381] on span "add" at bounding box center [179, 382] width 16 height 18
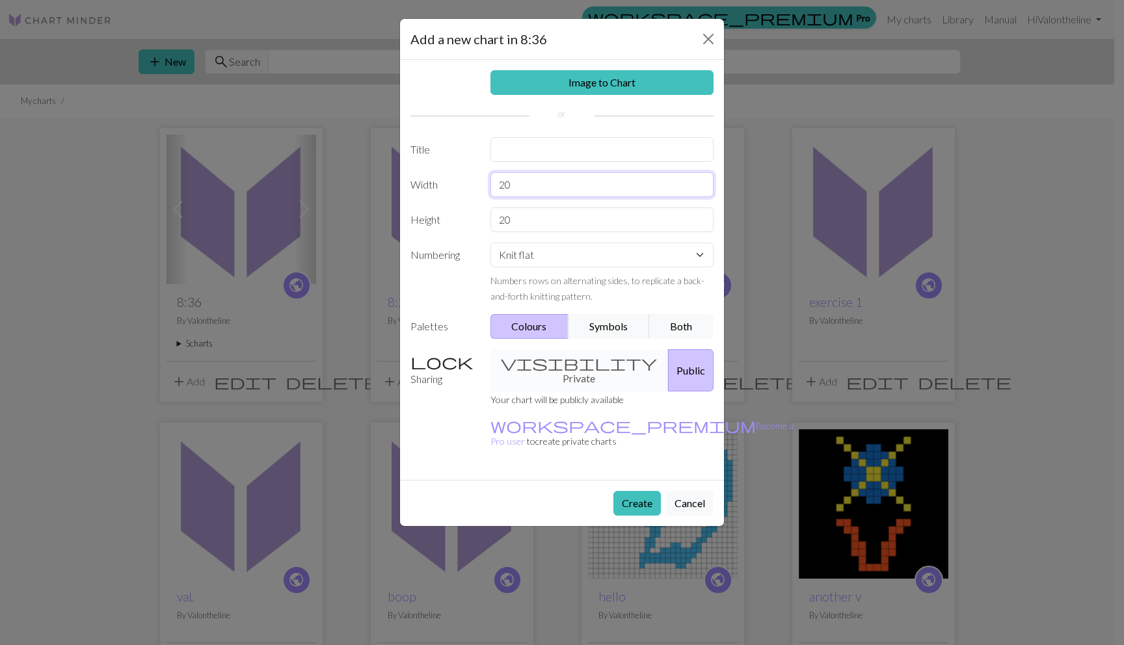
click at [516, 186] on input "20" at bounding box center [603, 184] width 224 height 25
drag, startPoint x: 516, startPoint y: 183, endPoint x: 474, endPoint y: 183, distance: 42.3
click at [474, 183] on div "Width 20" at bounding box center [562, 184] width 319 height 25
type input "15"
click at [510, 210] on input "20" at bounding box center [603, 220] width 224 height 25
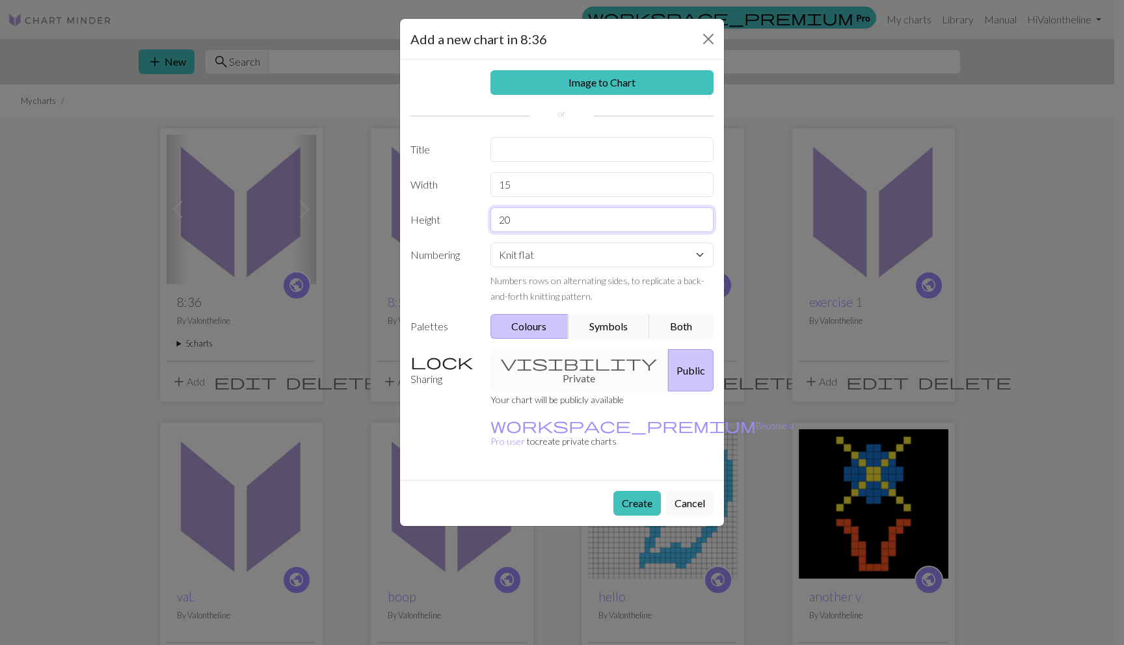
drag, startPoint x: 513, startPoint y: 217, endPoint x: 458, endPoint y: 217, distance: 55.3
click at [458, 217] on div "Height 20" at bounding box center [562, 220] width 319 height 25
type input "15"
click at [500, 156] on input "text" at bounding box center [603, 149] width 224 height 25
type input "9:23"
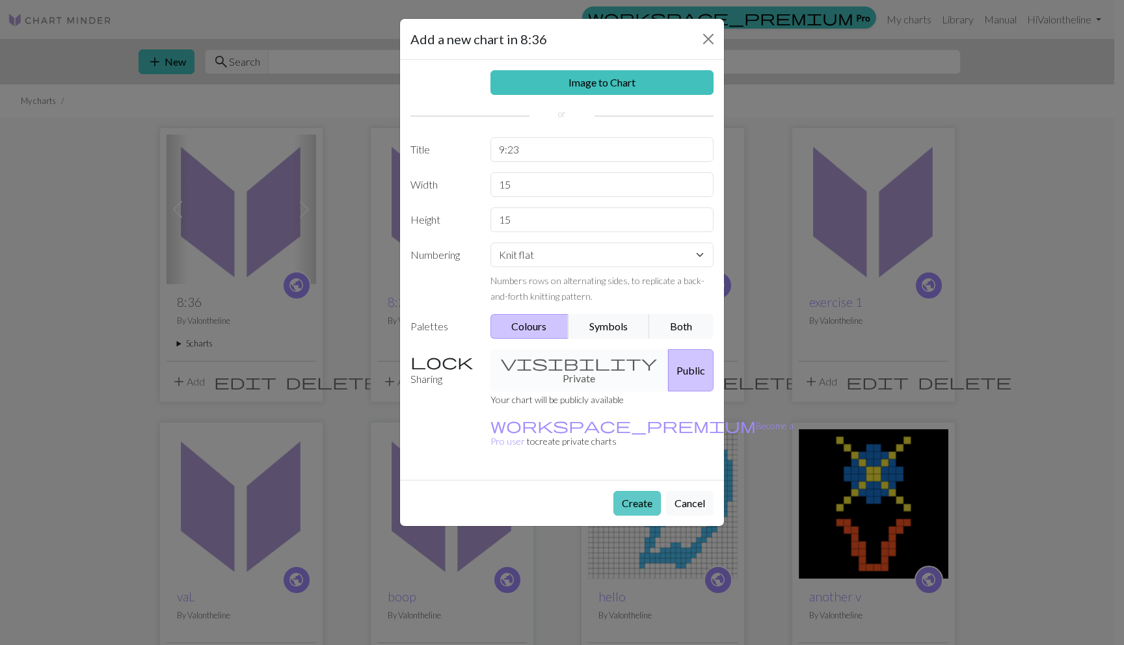
click at [625, 491] on button "Create" at bounding box center [637, 503] width 47 height 25
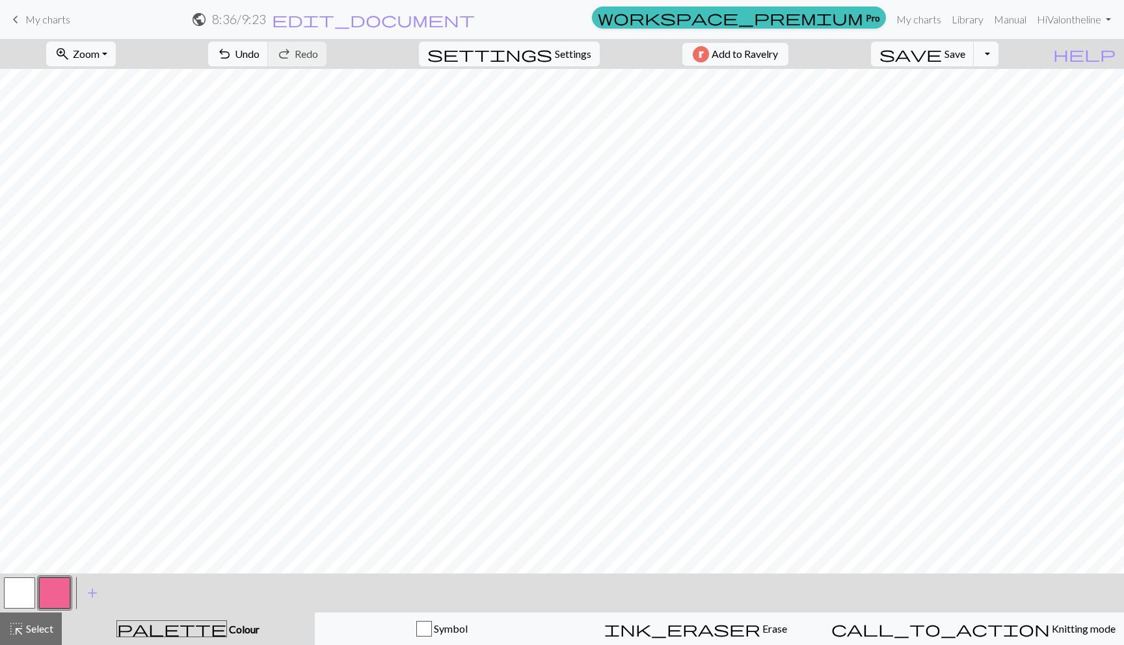
click at [24, 588] on button "button" at bounding box center [19, 593] width 31 height 31
click at [60, 589] on button "button" at bounding box center [54, 593] width 31 height 31
click at [44, 599] on button "button" at bounding box center [54, 593] width 31 height 31
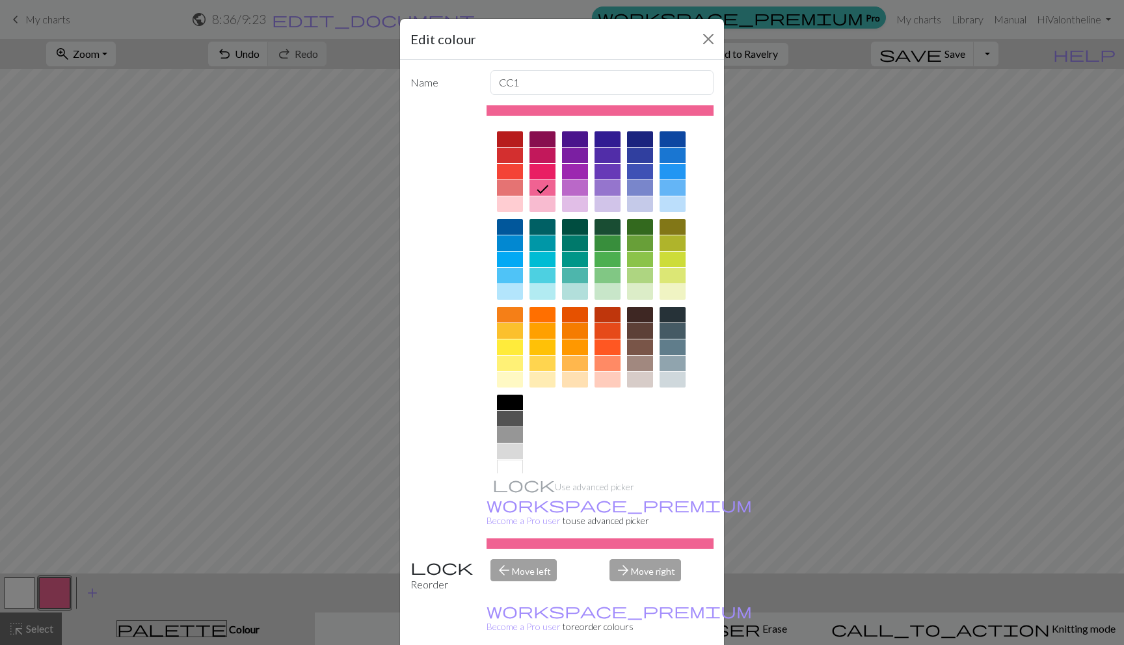
click at [511, 405] on div at bounding box center [510, 403] width 26 height 16
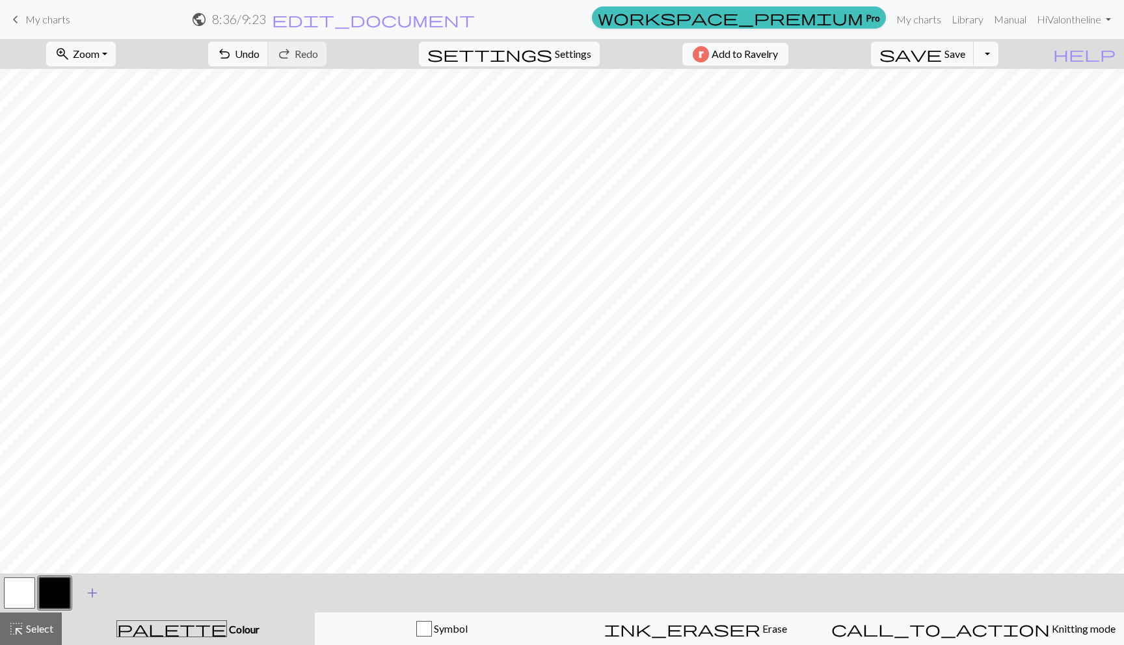
click at [93, 590] on span "add" at bounding box center [93, 593] width 16 height 18
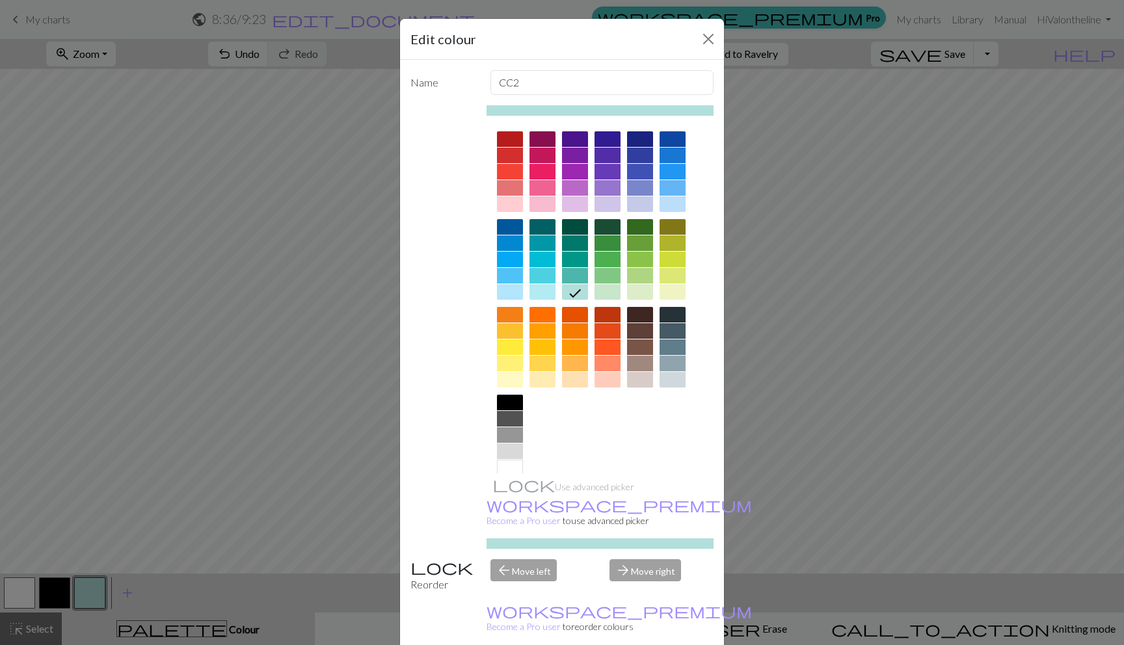
click at [497, 431] on div at bounding box center [510, 435] width 26 height 16
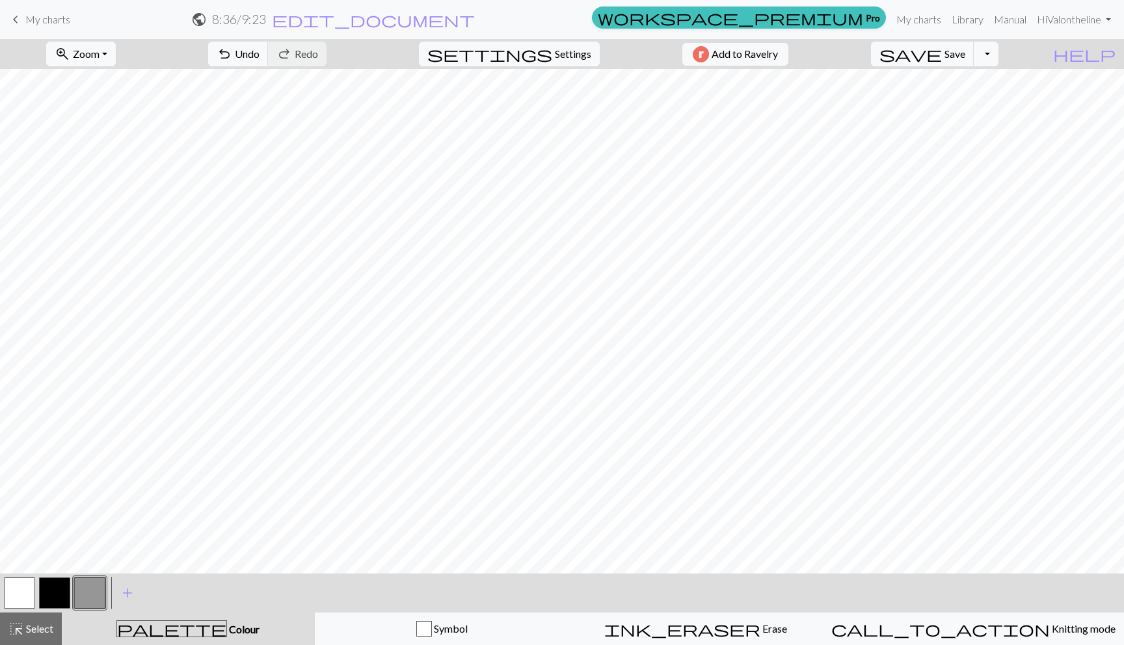
click at [25, 592] on button "button" at bounding box center [19, 593] width 31 height 31
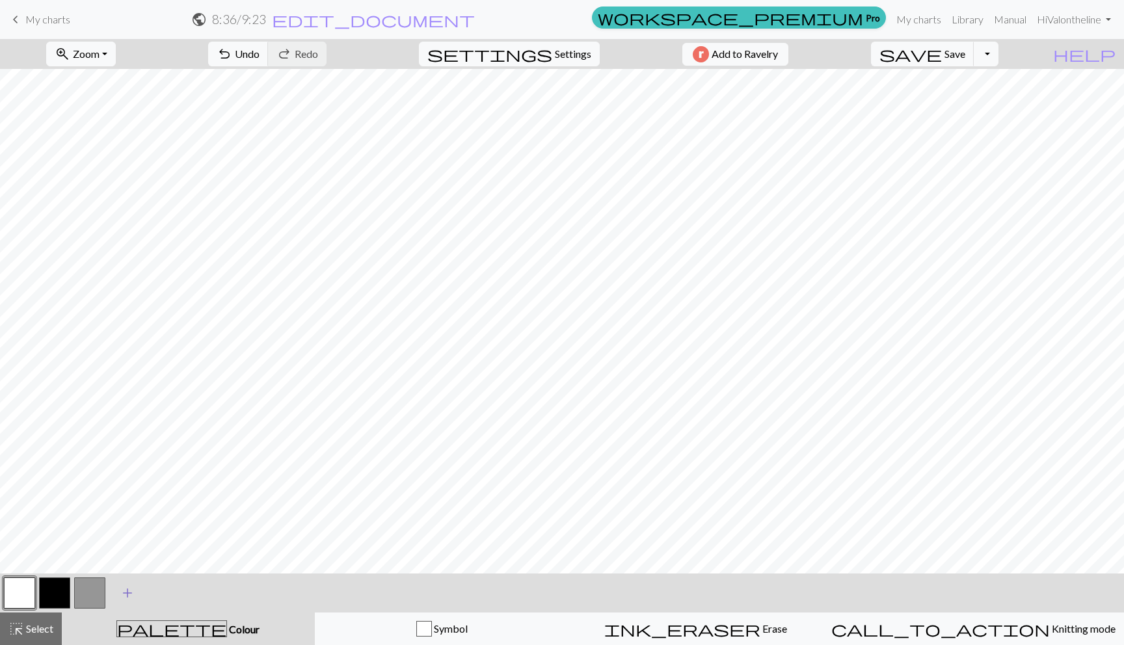
click at [123, 587] on span "add" at bounding box center [128, 593] width 16 height 18
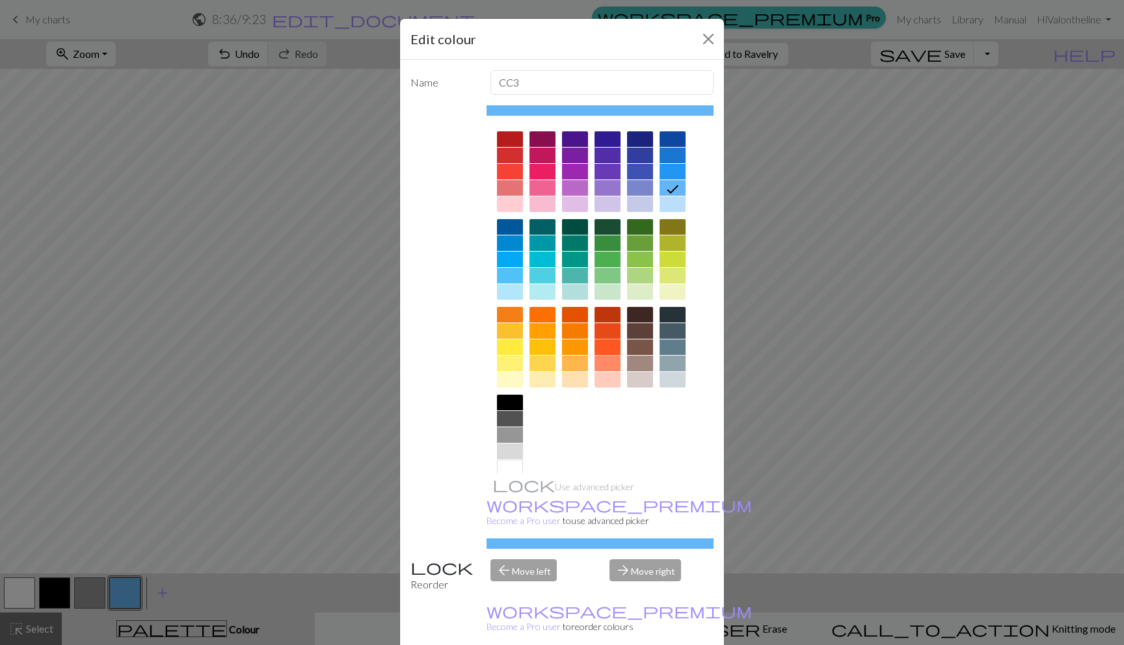
click at [608, 342] on div at bounding box center [608, 348] width 26 height 16
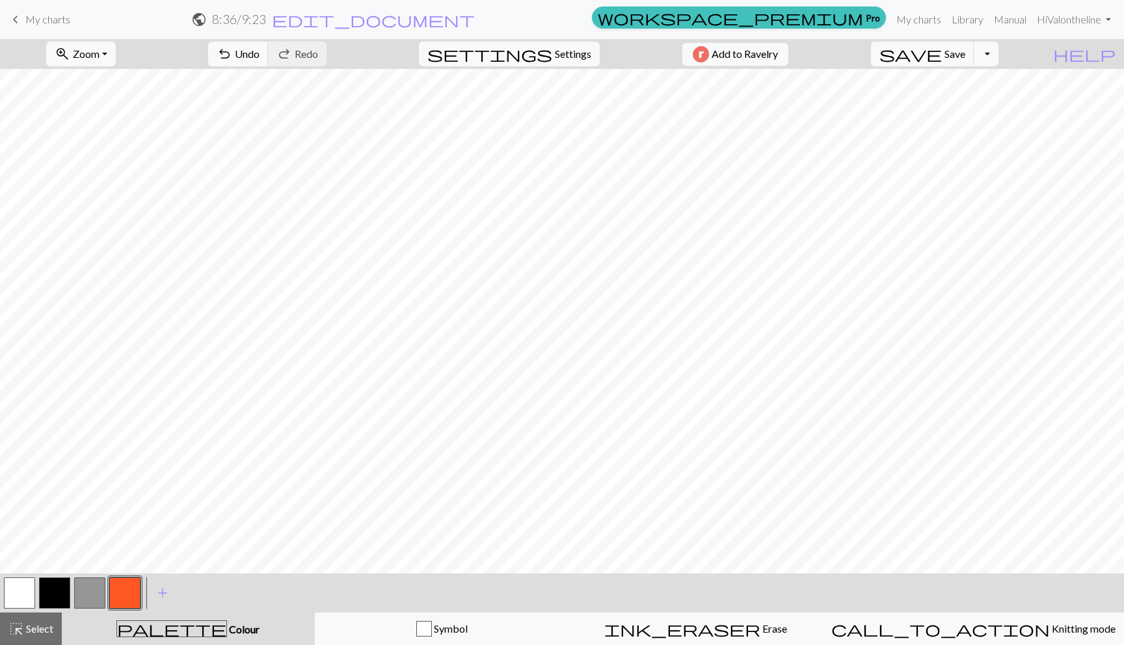
click at [43, 582] on button "button" at bounding box center [54, 593] width 31 height 31
click at [161, 582] on button "add Add a colour" at bounding box center [162, 593] width 33 height 33
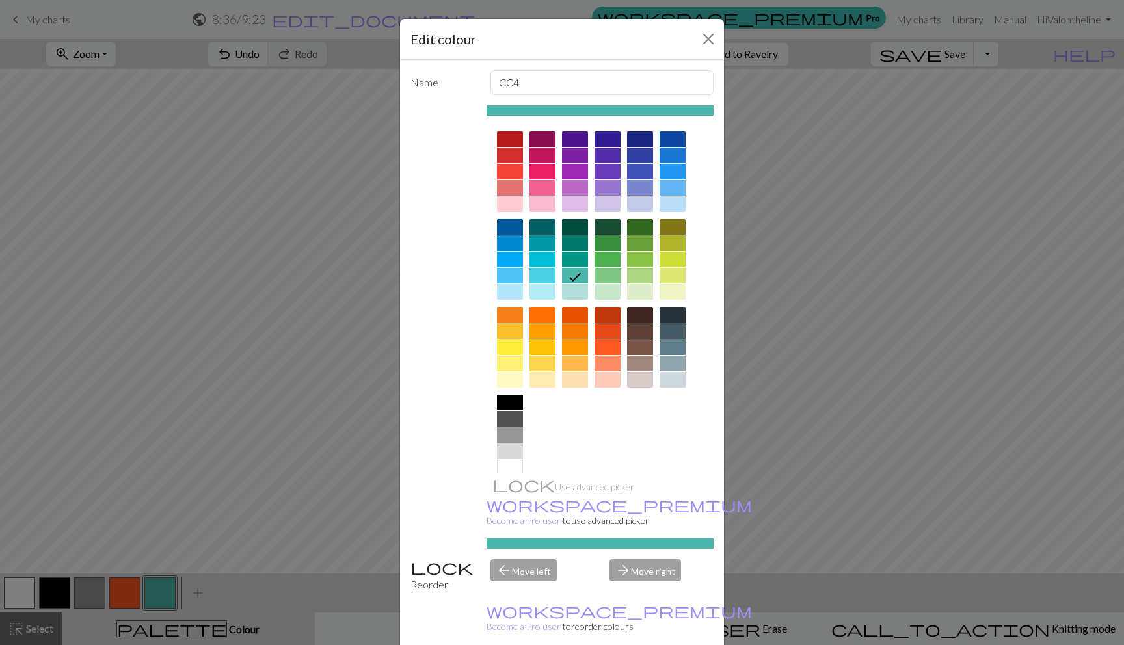
click at [671, 172] on div at bounding box center [673, 172] width 26 height 16
click at [660, 203] on div at bounding box center [673, 204] width 26 height 16
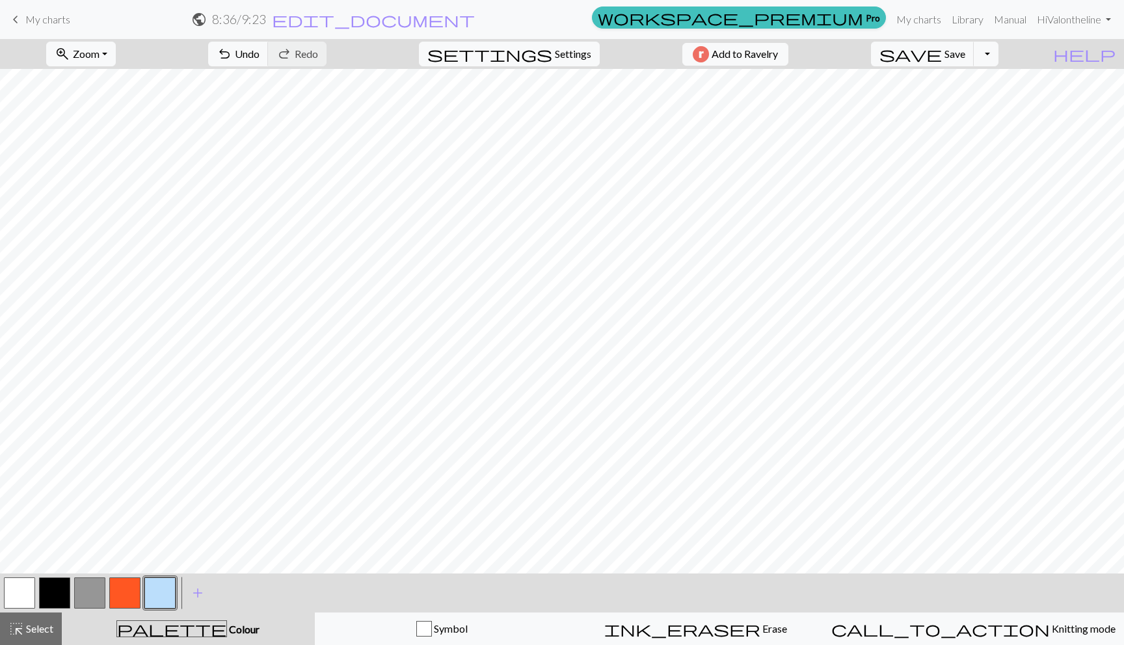
click at [12, 595] on button "button" at bounding box center [19, 593] width 31 height 31
click at [162, 585] on button "button" at bounding box center [159, 593] width 31 height 31
click at [129, 597] on button "button" at bounding box center [124, 593] width 31 height 31
click at [164, 595] on button "button" at bounding box center [159, 593] width 31 height 31
click at [48, 22] on span "My charts" at bounding box center [47, 19] width 45 height 12
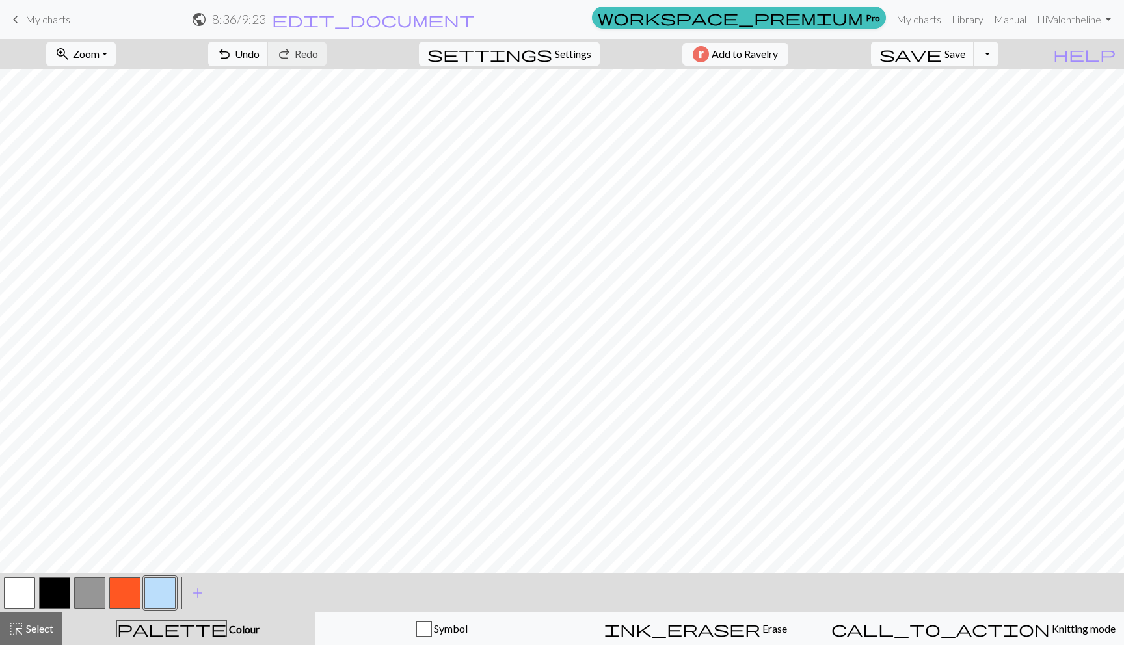
click at [968, 53] on button "save Save Save" at bounding box center [922, 54] width 103 height 25
click at [33, 22] on div "Chart saved" at bounding box center [562, 25] width 1124 height 51
click at [59, 21] on span "My charts" at bounding box center [47, 19] width 45 height 12
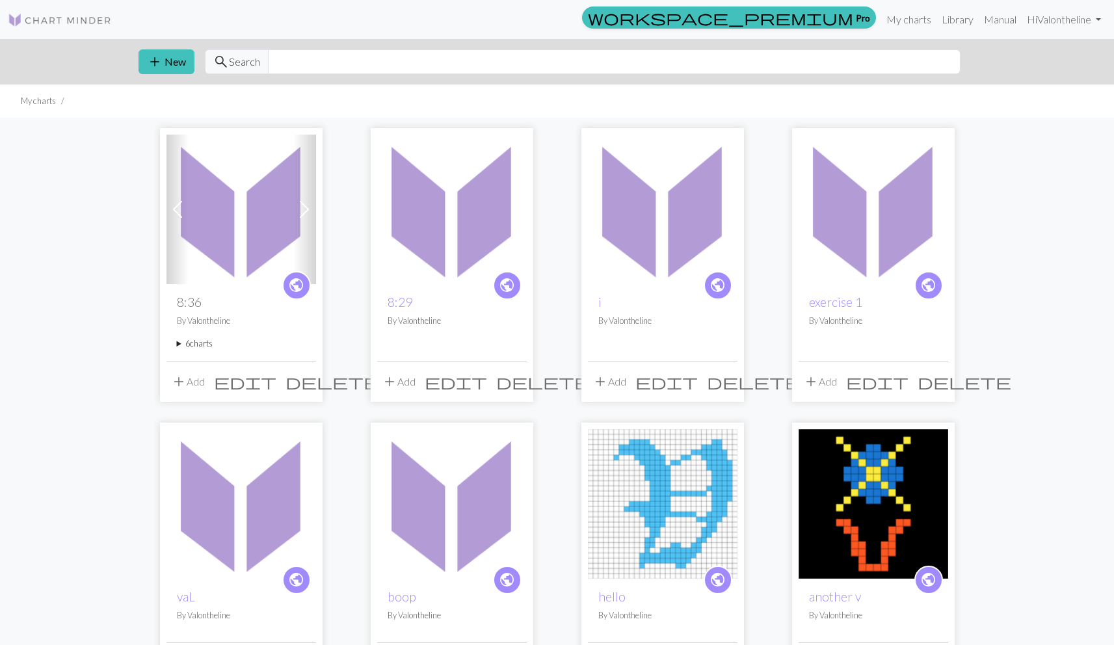
click at [189, 381] on button "add Add" at bounding box center [188, 382] width 43 height 25
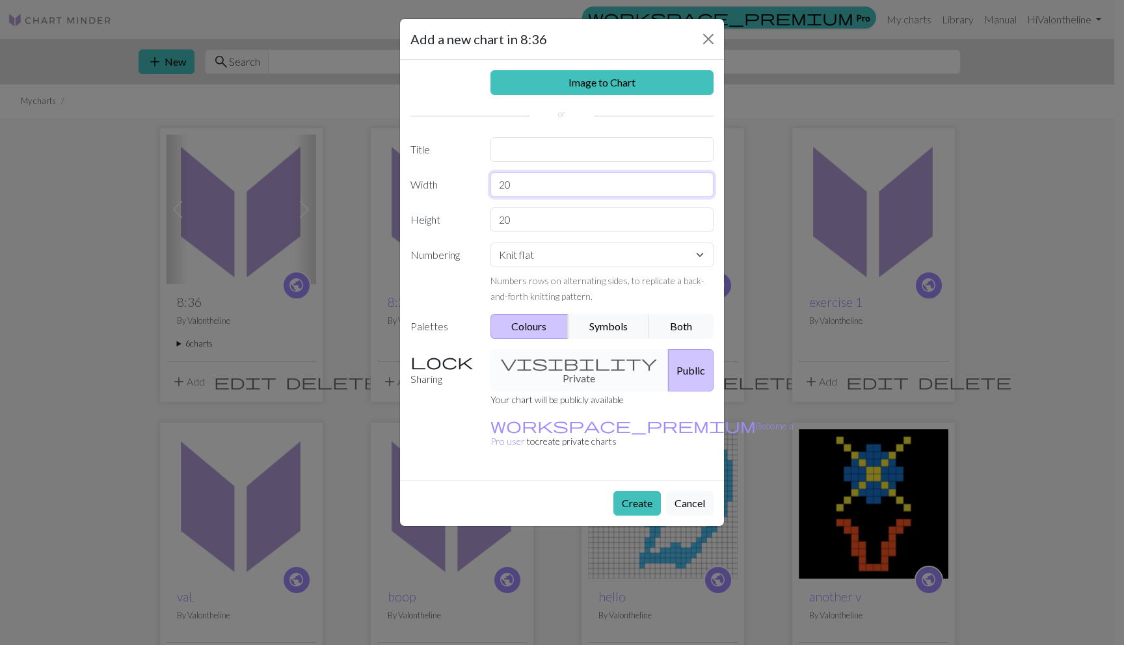
drag, startPoint x: 524, startPoint y: 187, endPoint x: 491, endPoint y: 188, distance: 33.8
click at [491, 188] on input "20" at bounding box center [603, 184] width 224 height 25
type input "15"
drag, startPoint x: 513, startPoint y: 223, endPoint x: 500, endPoint y: 223, distance: 13.0
click at [500, 223] on input "20" at bounding box center [603, 220] width 224 height 25
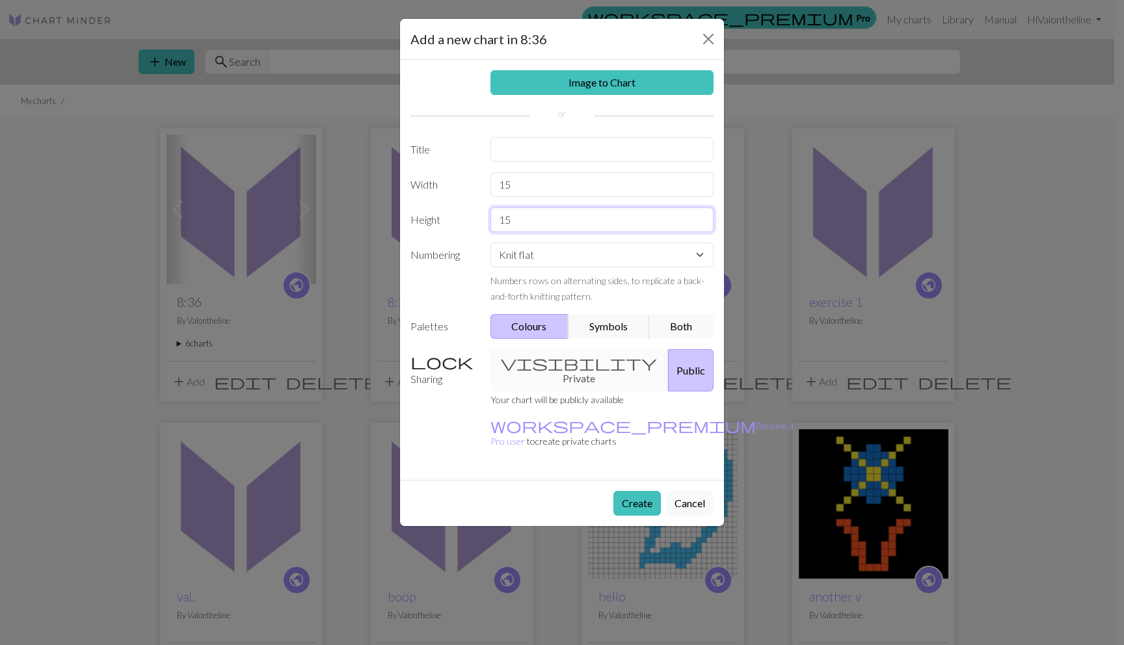
type input "15"
click at [509, 152] on input "text" at bounding box center [603, 149] width 224 height 25
type input "9:30"
click at [642, 491] on button "Create" at bounding box center [637, 503] width 47 height 25
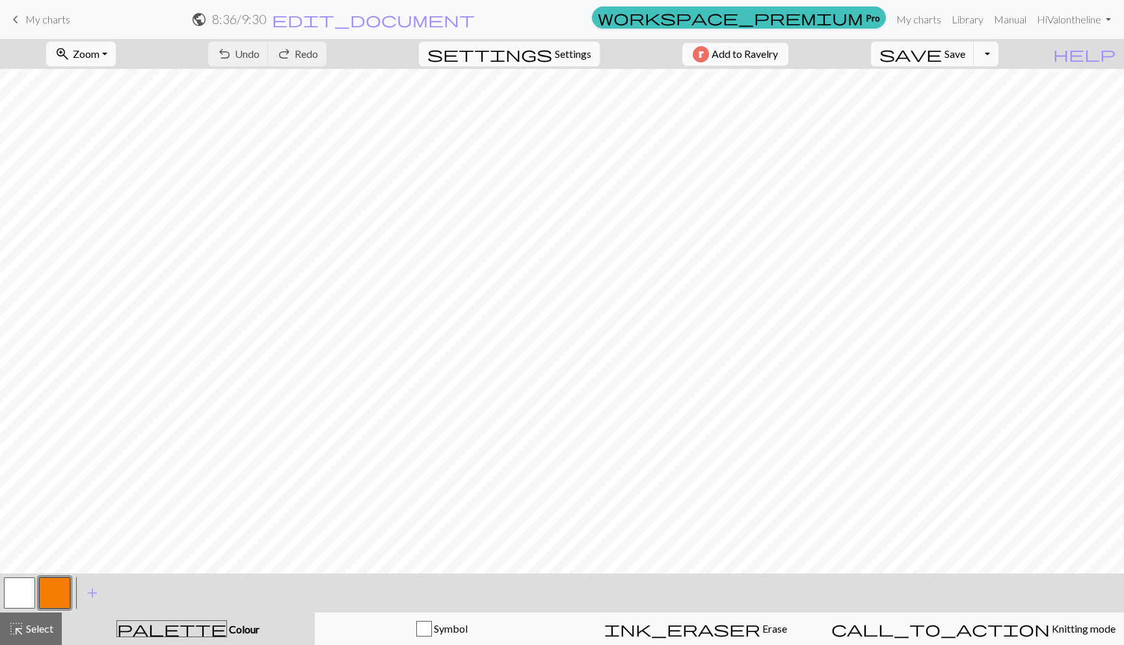
click at [46, 597] on button "button" at bounding box center [54, 593] width 31 height 31
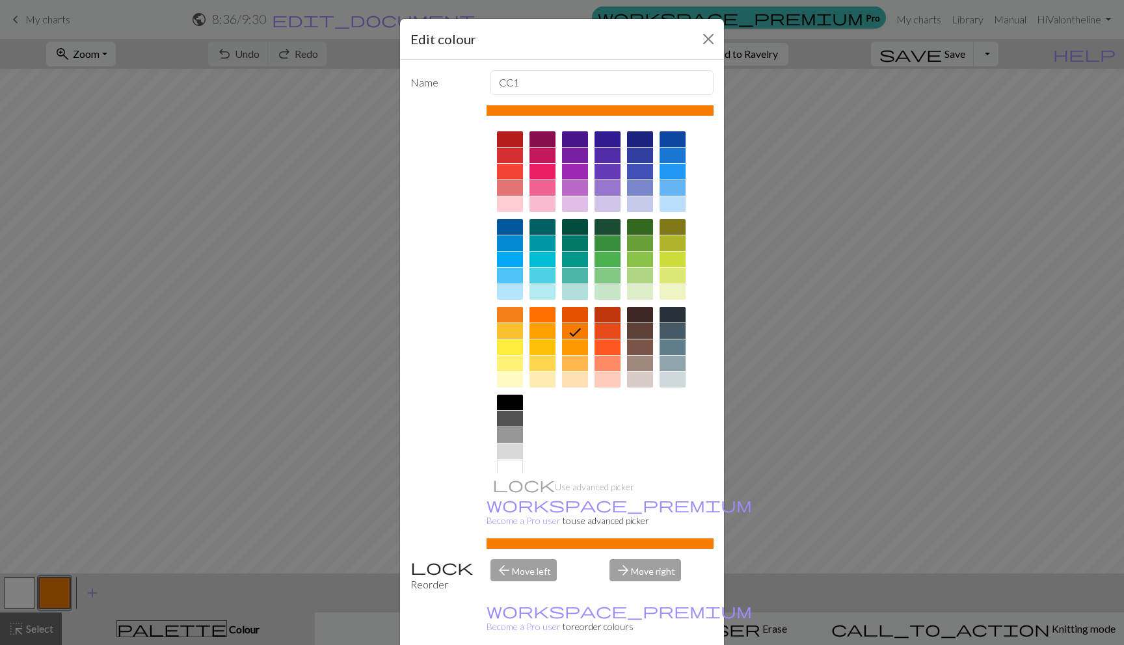
click at [631, 154] on div at bounding box center [640, 156] width 26 height 16
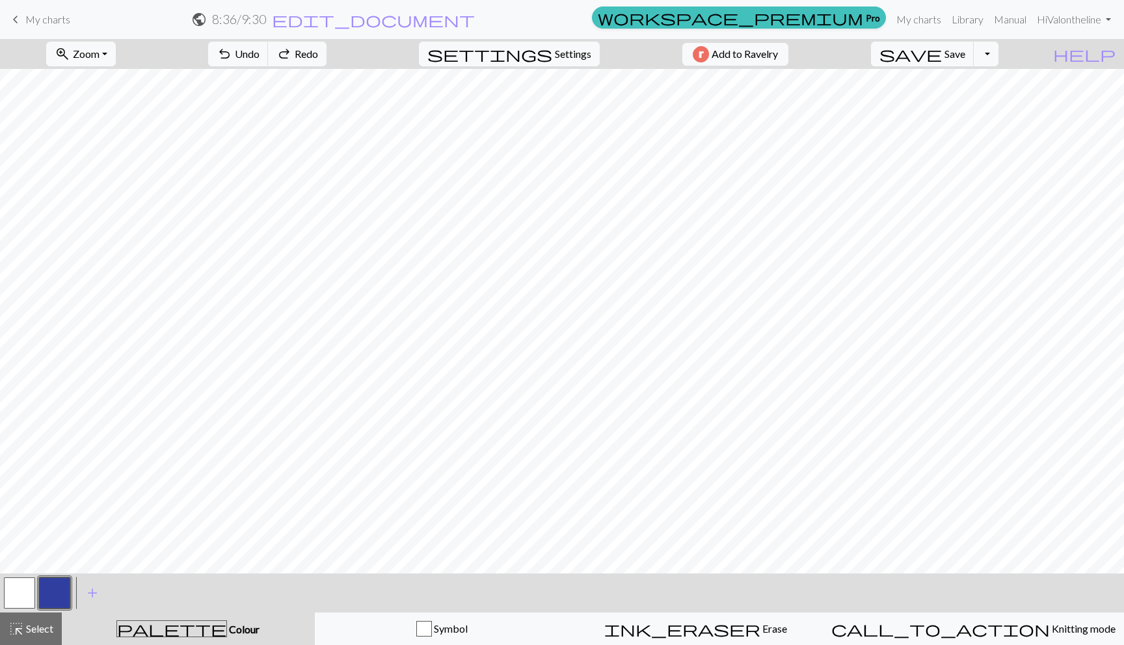
click at [24, 592] on button "button" at bounding box center [19, 593] width 31 height 31
click at [85, 593] on span "add" at bounding box center [93, 593] width 16 height 18
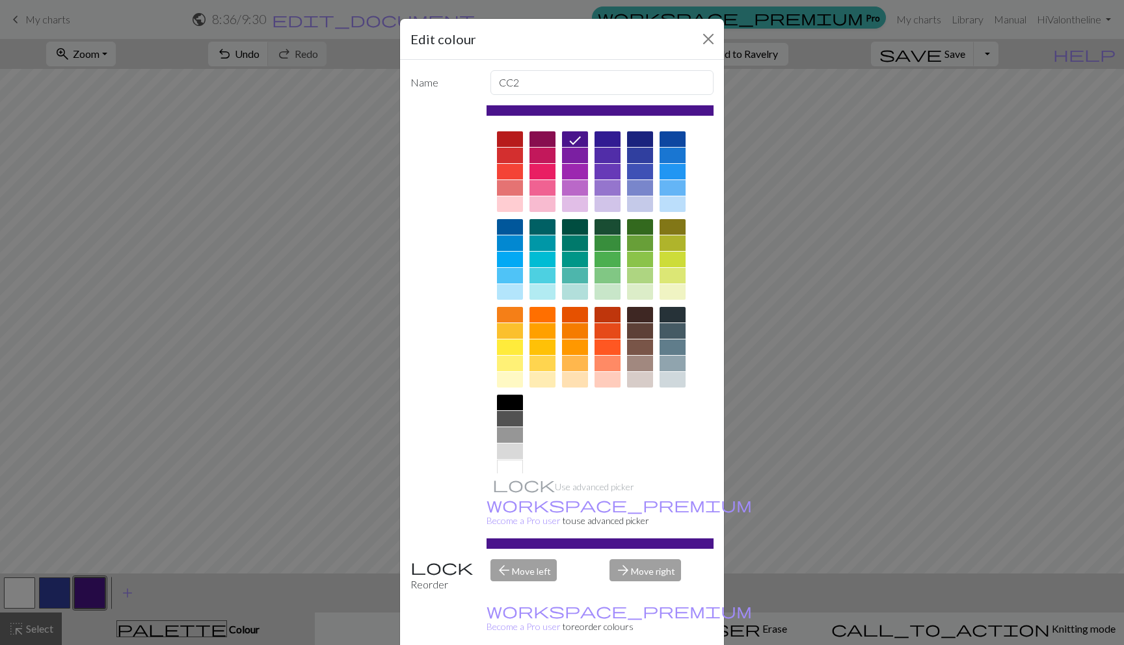
click at [600, 339] on div at bounding box center [608, 351] width 26 height 88
click at [598, 351] on div at bounding box center [608, 348] width 26 height 16
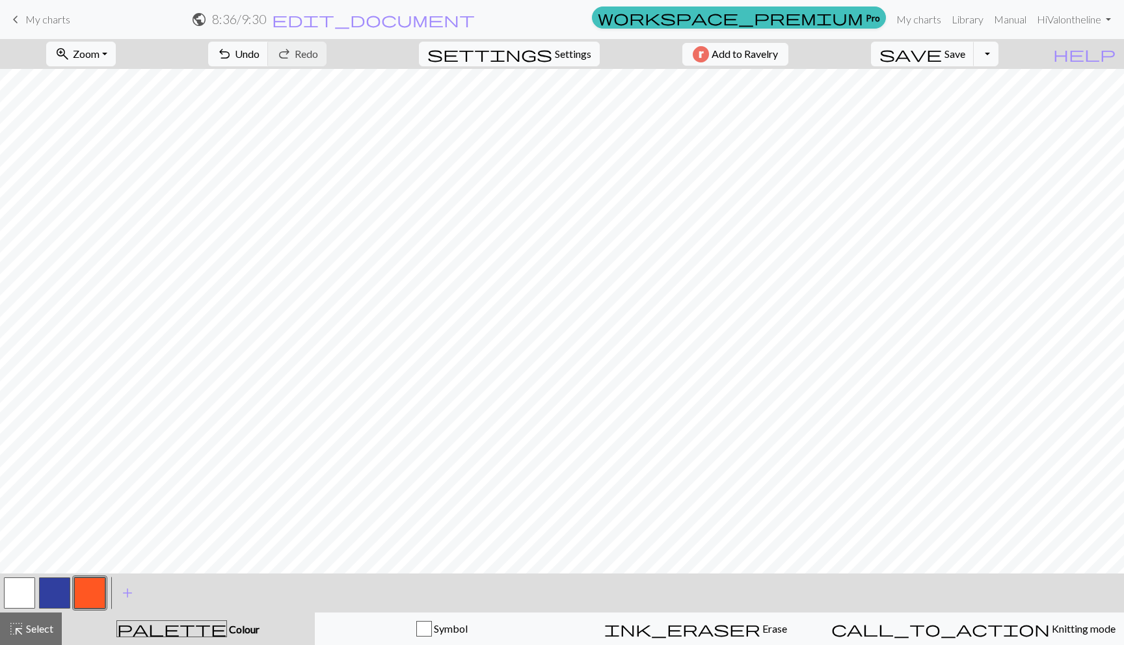
click at [19, 591] on button "button" at bounding box center [19, 593] width 31 height 31
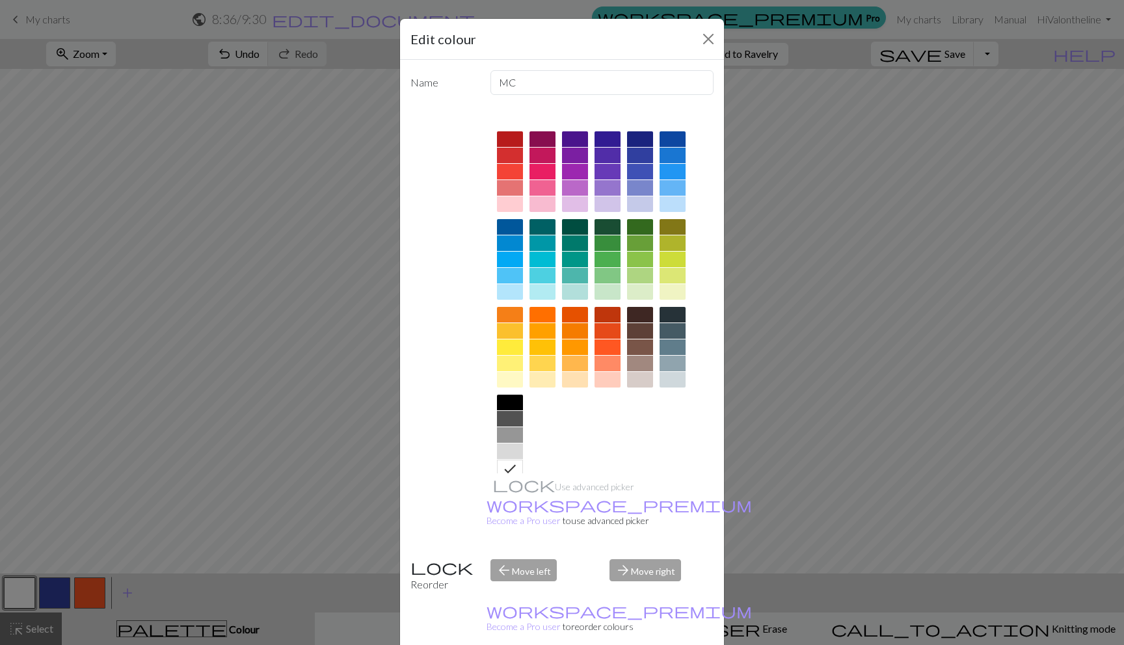
click at [610, 344] on div at bounding box center [608, 348] width 26 height 16
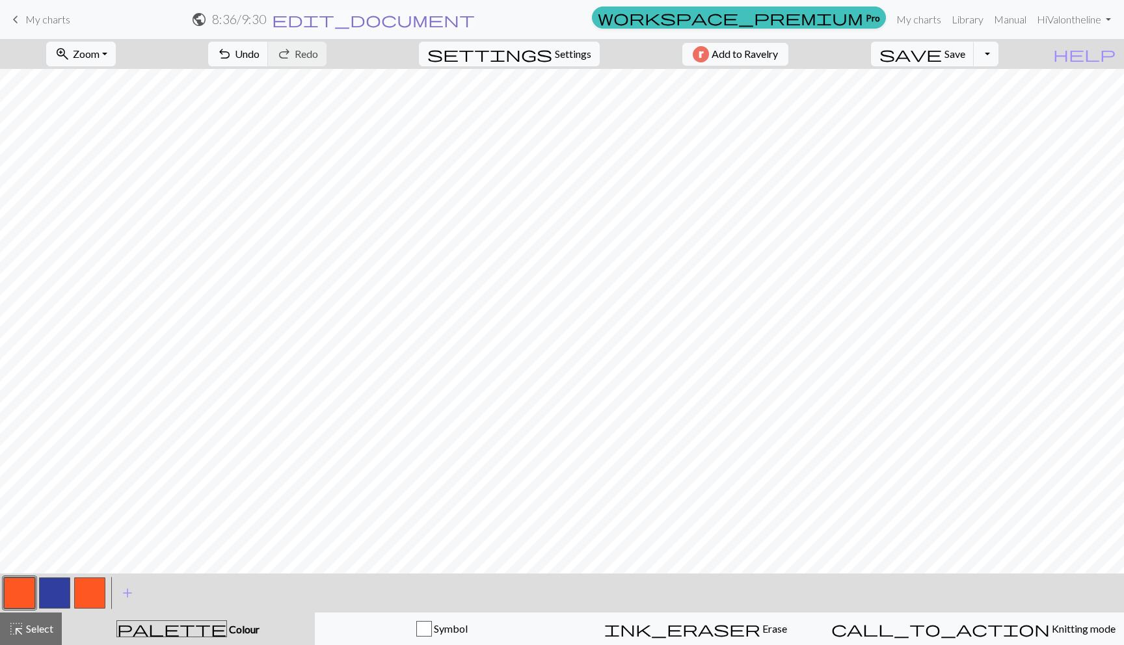
click at [475, 21] on span "edit_document" at bounding box center [373, 19] width 203 height 18
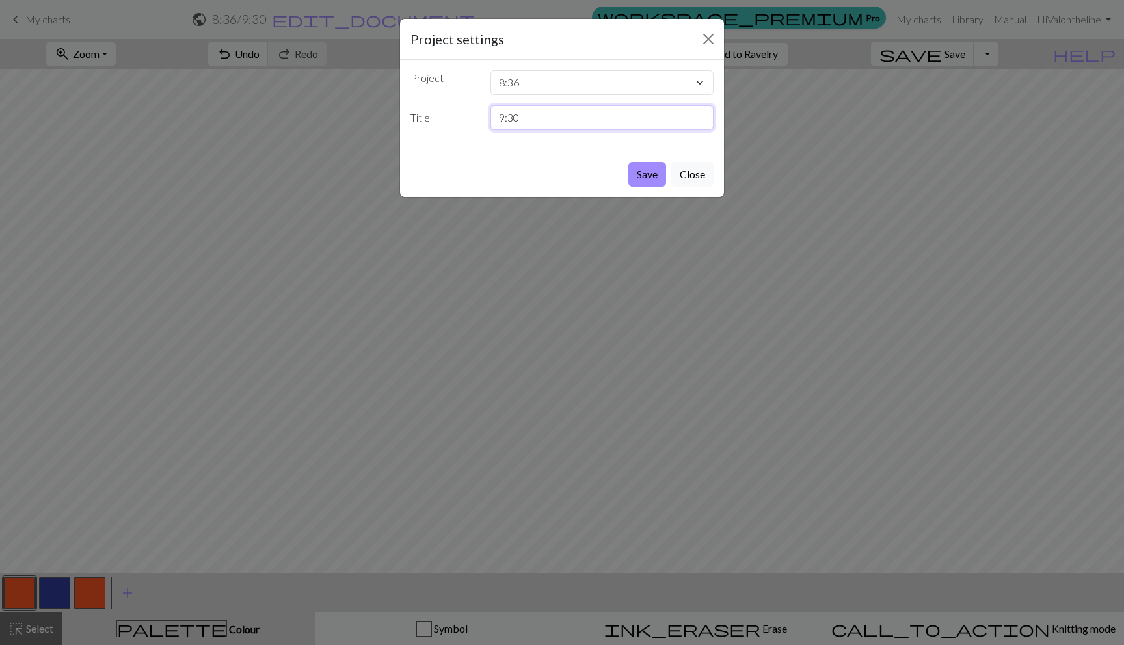
drag, startPoint x: 569, startPoint y: 114, endPoint x: 470, endPoint y: 115, distance: 99.5
click at [470, 115] on div "Title 9:30" at bounding box center [562, 117] width 319 height 25
type input "sailor v underlined"
click at [649, 181] on button "Save" at bounding box center [647, 174] width 38 height 25
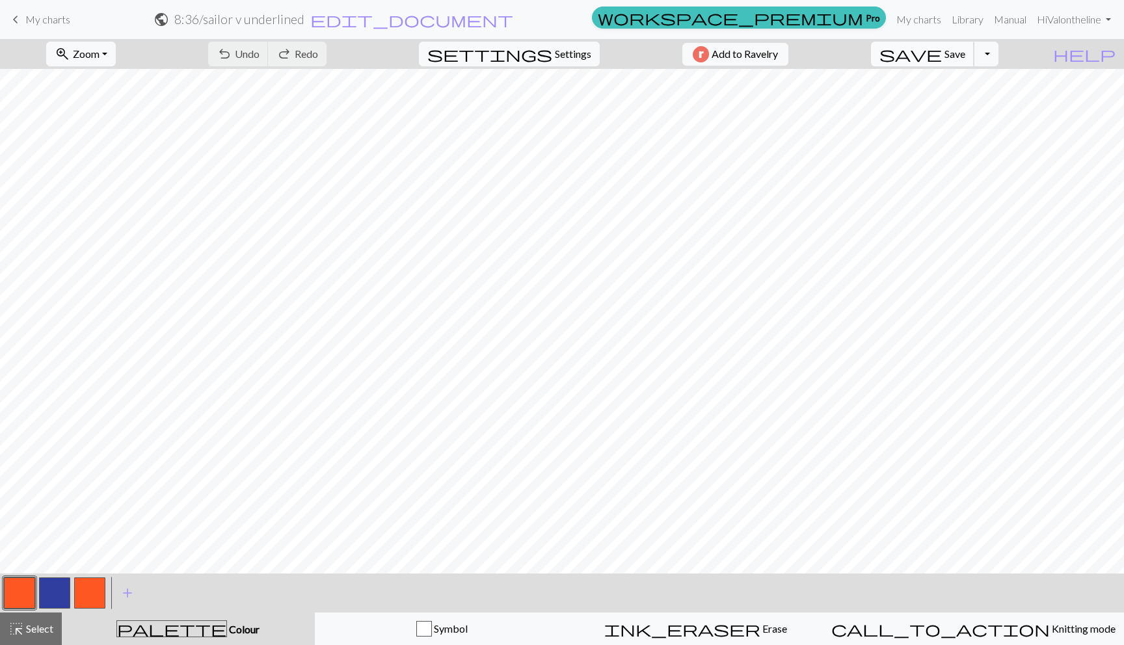
click at [965, 51] on span "Save" at bounding box center [955, 53] width 21 height 12
click at [36, 22] on span "My charts" at bounding box center [47, 19] width 45 height 12
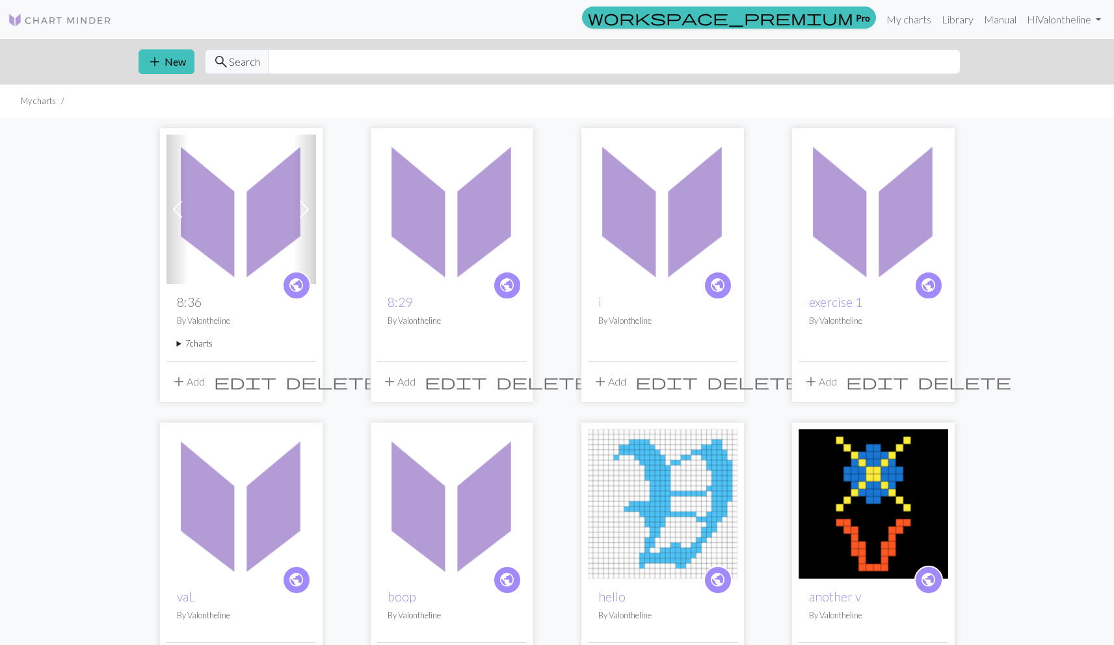
click at [178, 345] on summary "7 charts" at bounding box center [241, 344] width 129 height 12
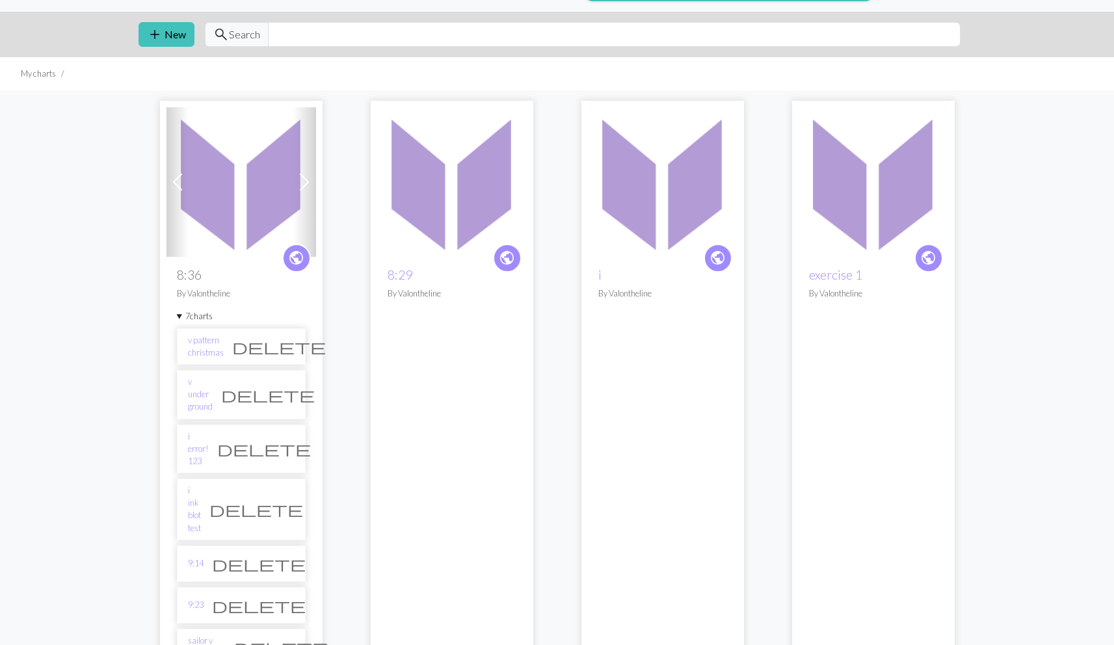
scroll to position [207, 0]
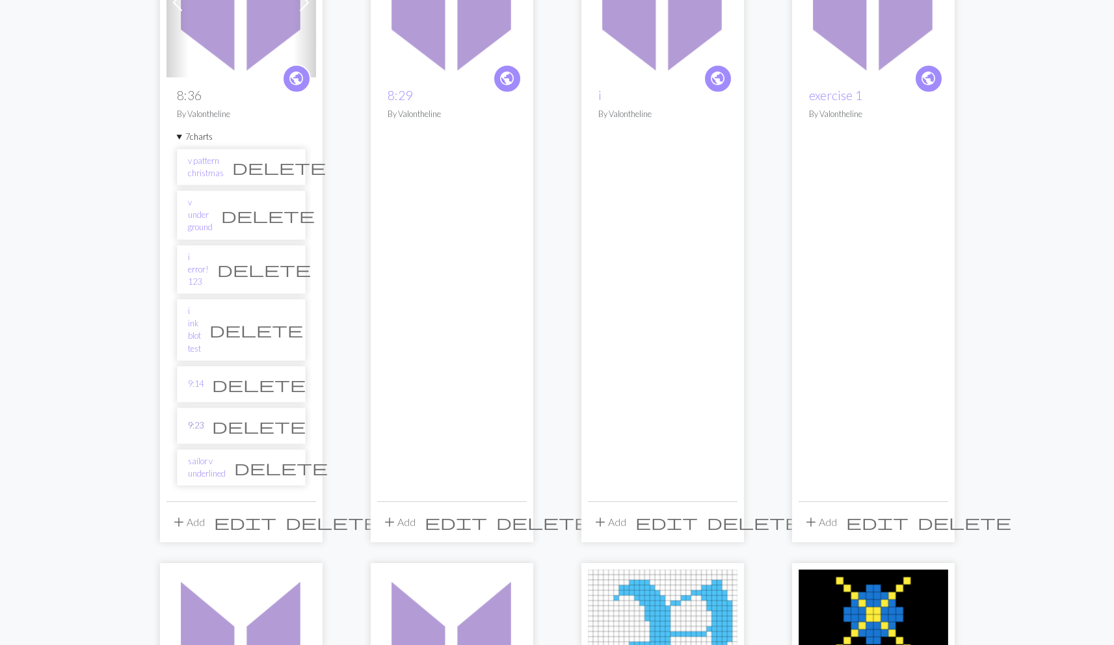
click at [201, 420] on link "9:23" at bounding box center [196, 426] width 16 height 12
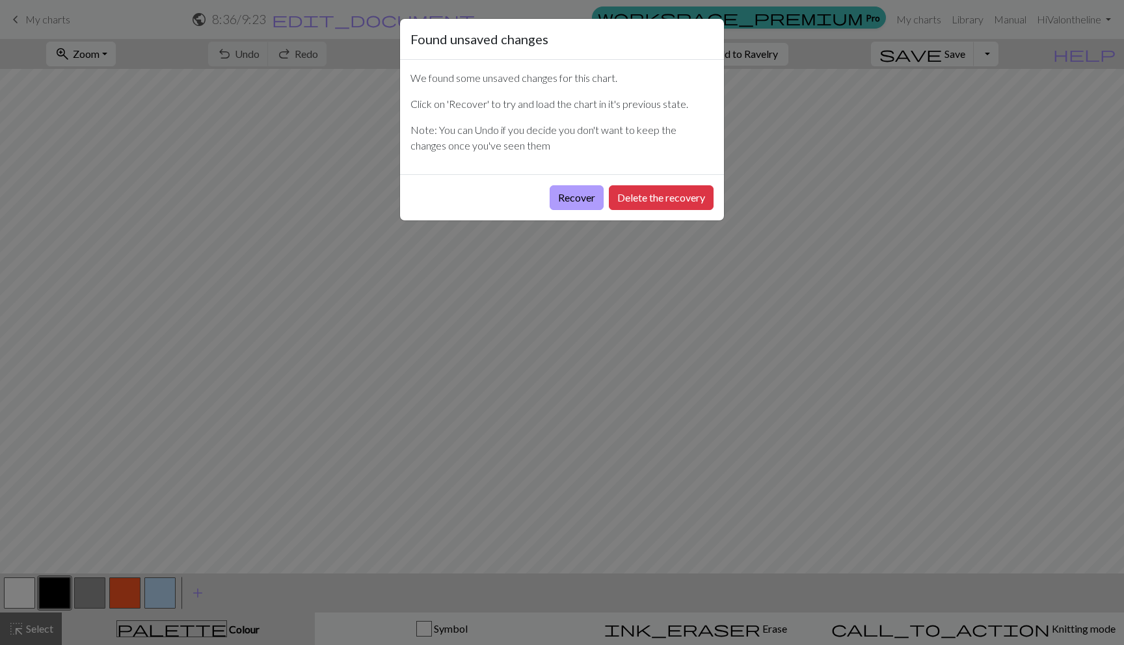
click at [583, 197] on button "Recover" at bounding box center [577, 197] width 54 height 25
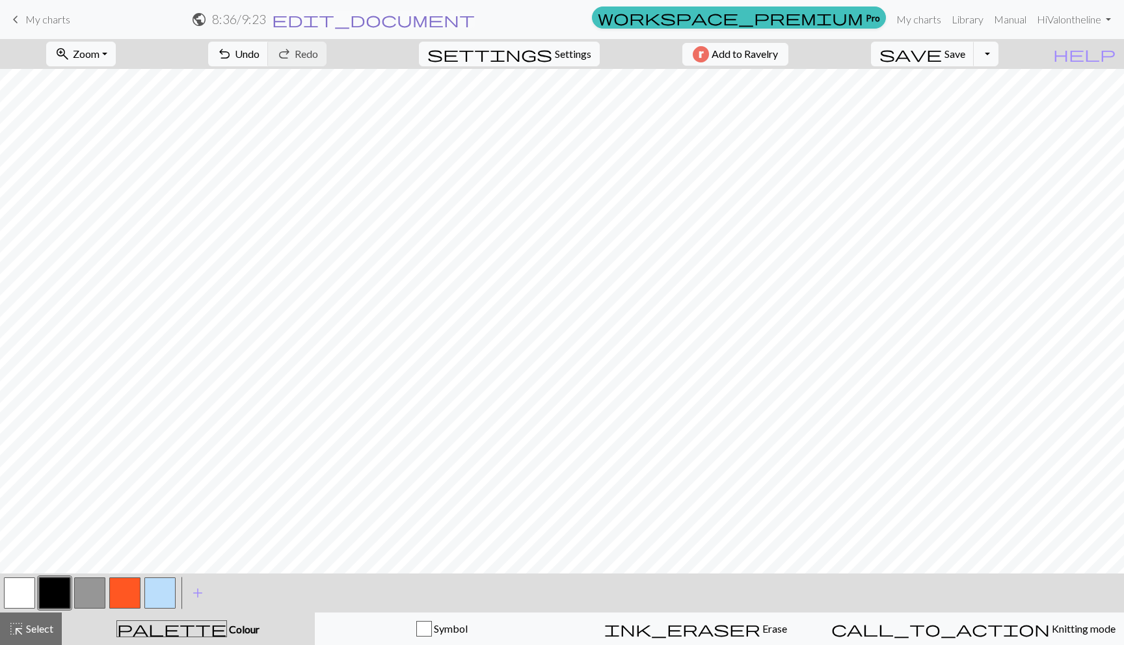
click at [475, 18] on span "edit_document" at bounding box center [373, 19] width 203 height 18
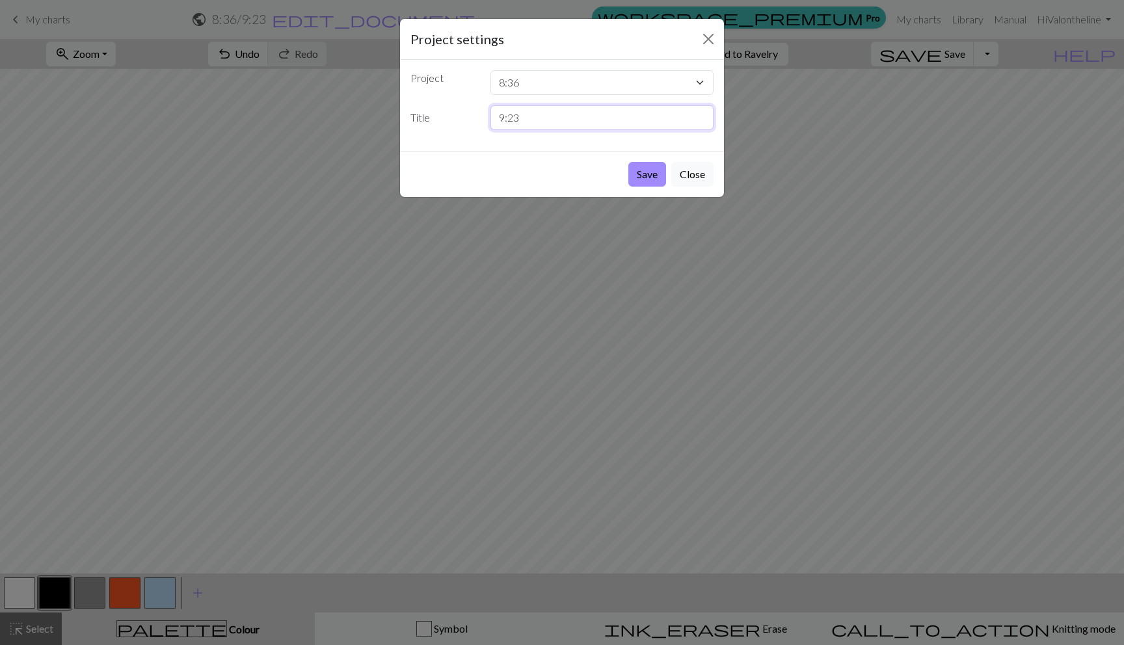
drag, startPoint x: 526, startPoint y: 119, endPoint x: 481, endPoint y: 124, distance: 44.5
click at [481, 124] on div "Title 9:23" at bounding box center [562, 117] width 319 height 25
type input "lined paper v cursive"
click at [634, 173] on button "Save" at bounding box center [647, 174] width 38 height 25
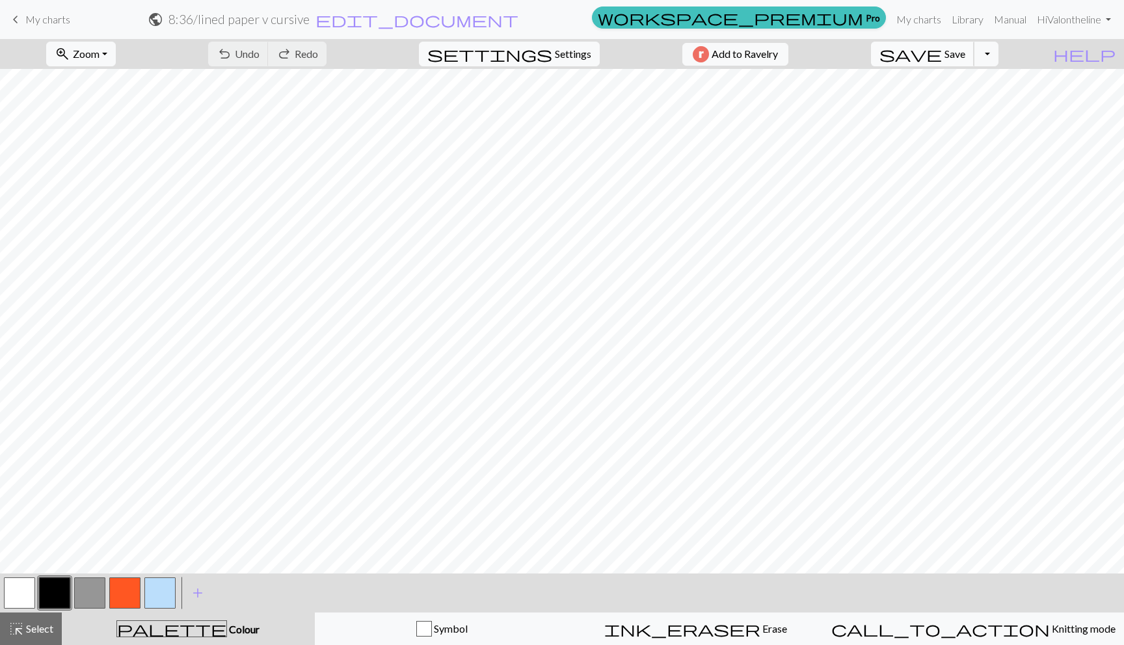
click at [965, 55] on span "Save" at bounding box center [955, 53] width 21 height 12
click at [25, 18] on span "My charts" at bounding box center [47, 19] width 45 height 12
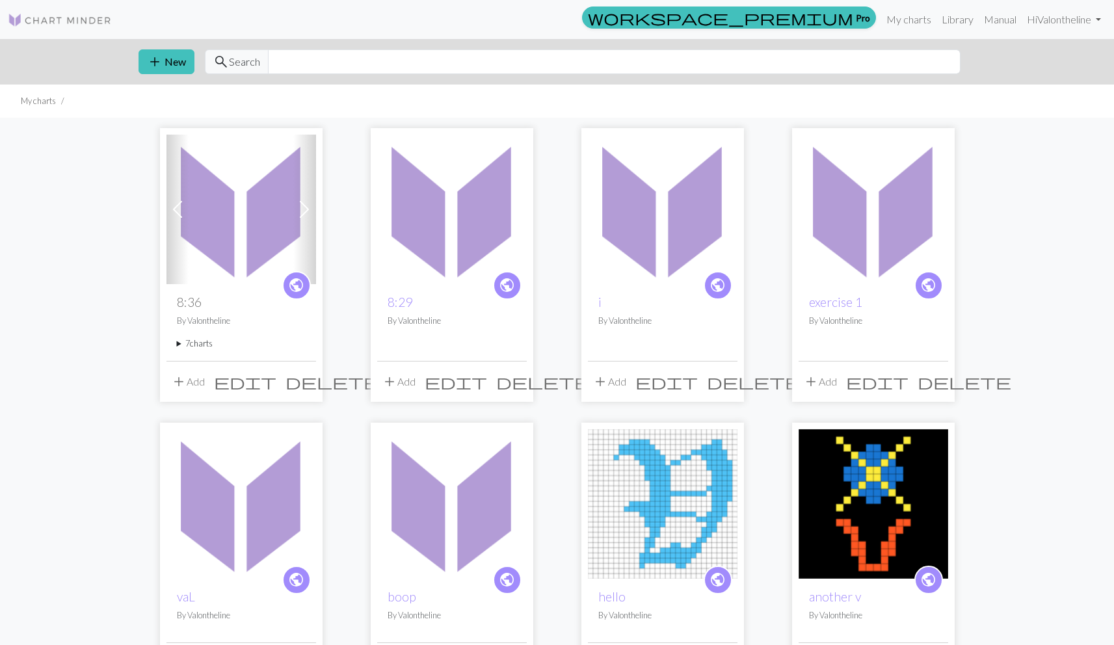
click at [191, 345] on summary "7 charts" at bounding box center [241, 344] width 129 height 12
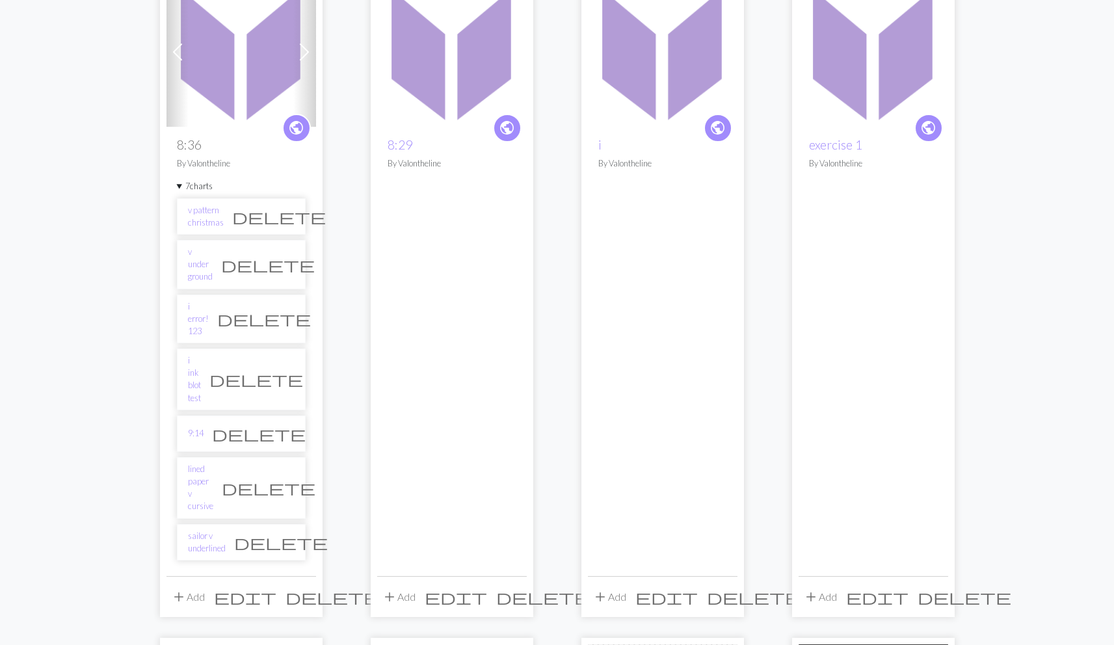
scroll to position [165, 0]
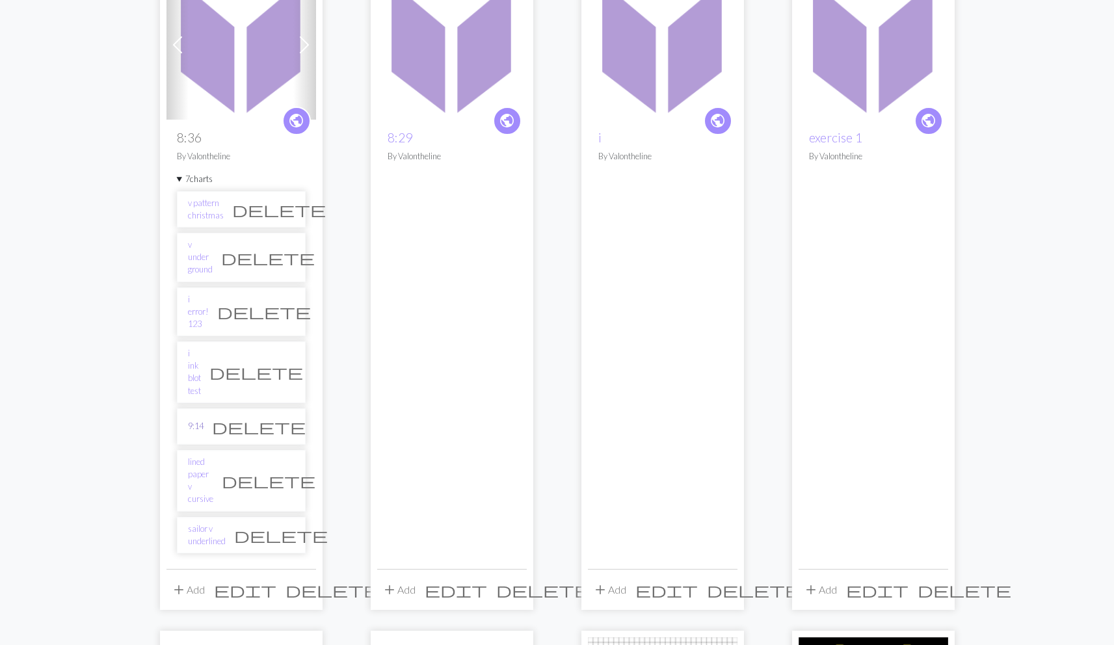
click at [195, 420] on link "9:14" at bounding box center [196, 426] width 16 height 12
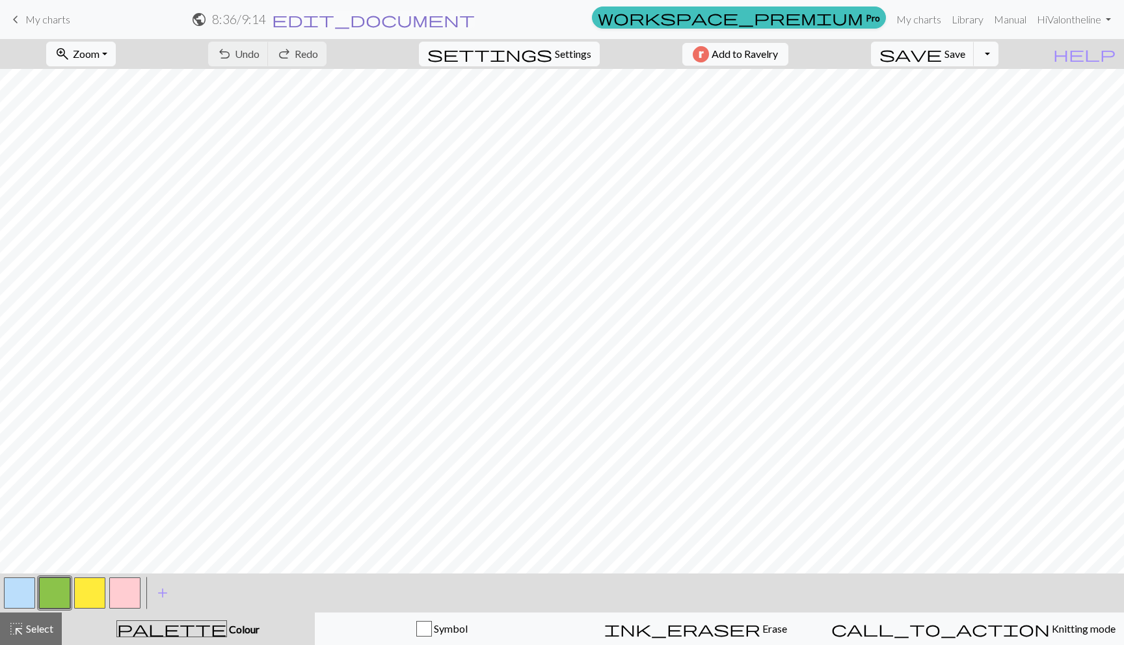
click at [475, 20] on span "edit_document" at bounding box center [373, 19] width 203 height 18
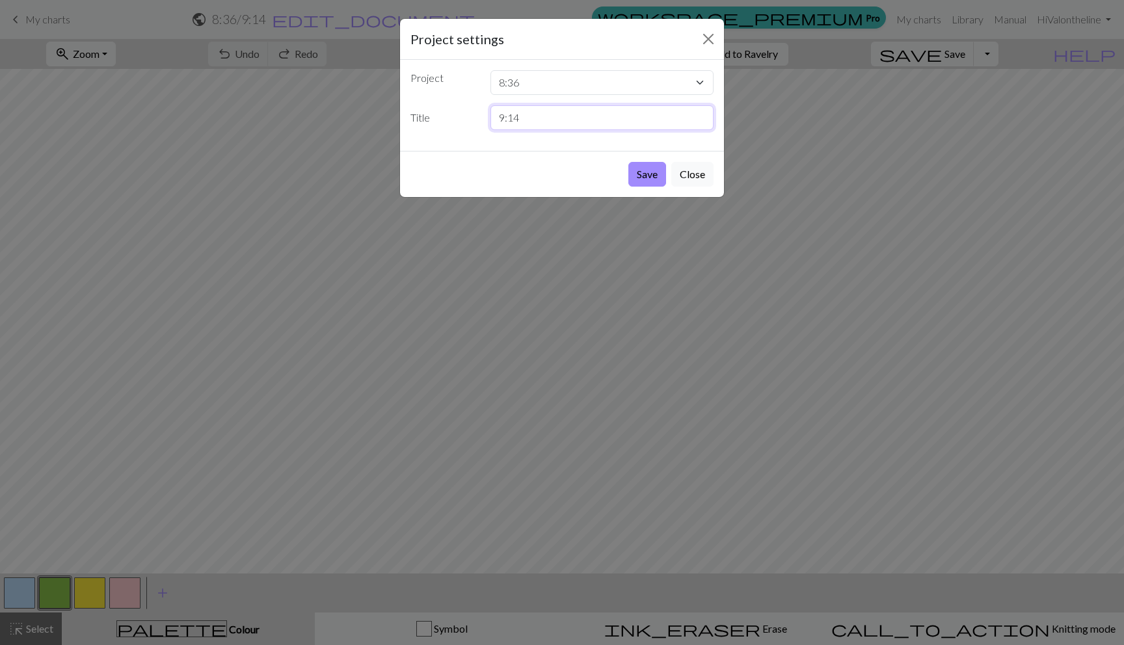
drag, startPoint x: 527, startPoint y: 115, endPoint x: 494, endPoint y: 118, distance: 33.3
click at [494, 118] on input "9:14" at bounding box center [603, 117] width 224 height 25
type input "flower vine v"
click at [648, 172] on button "Save" at bounding box center [647, 174] width 38 height 25
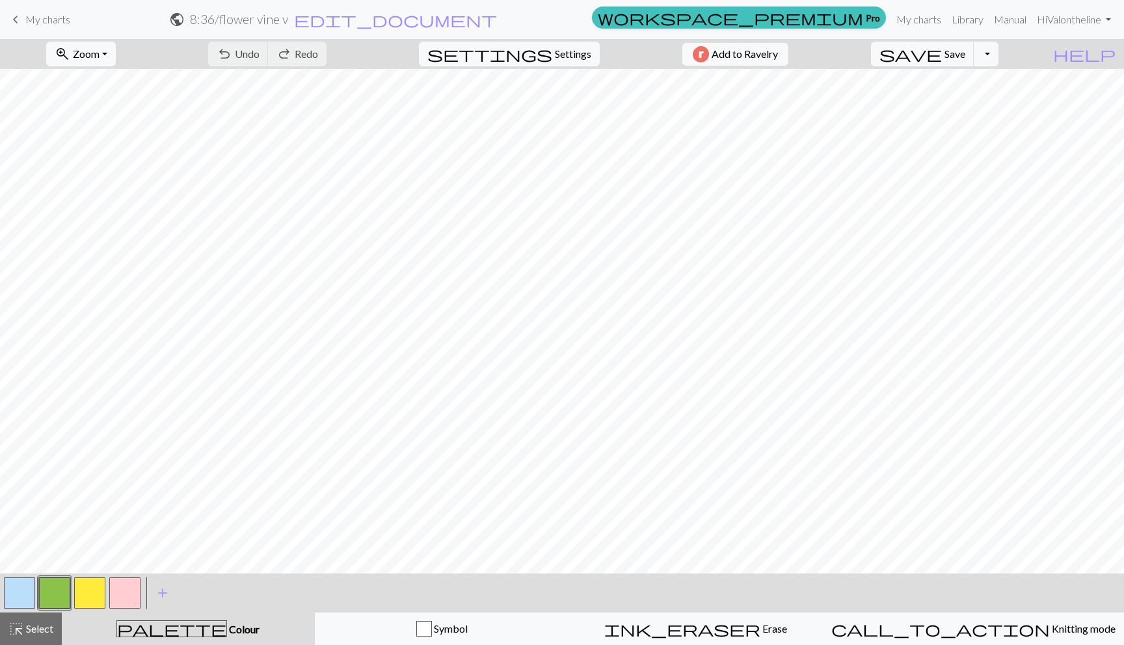
click at [122, 593] on button "button" at bounding box center [124, 593] width 31 height 31
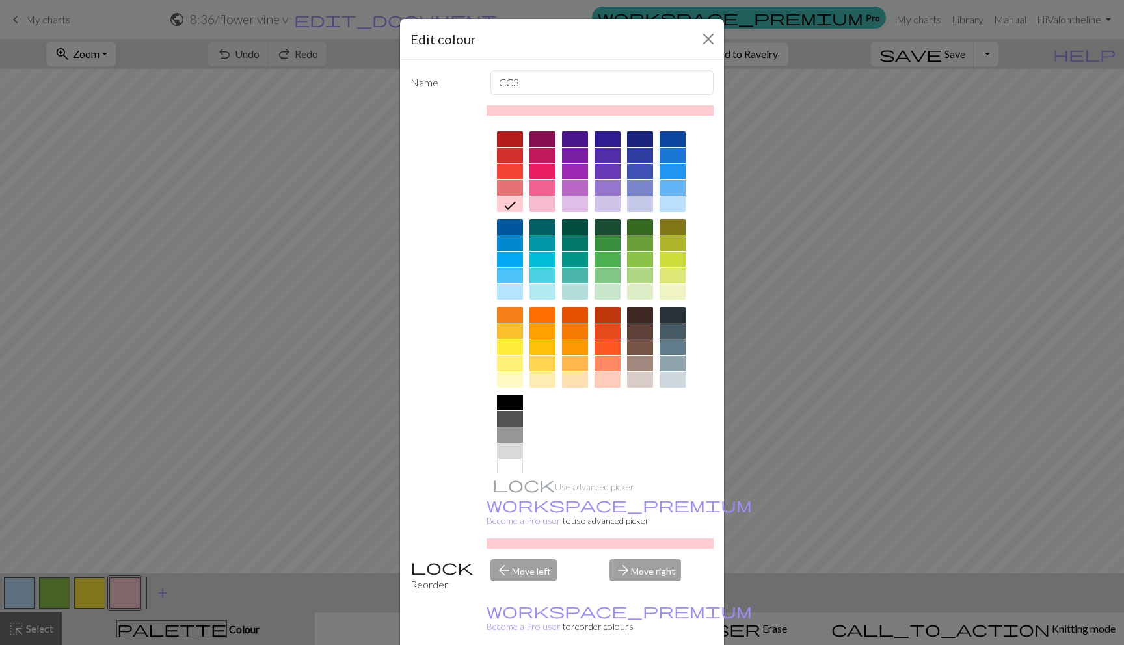
click at [606, 353] on div at bounding box center [608, 348] width 26 height 16
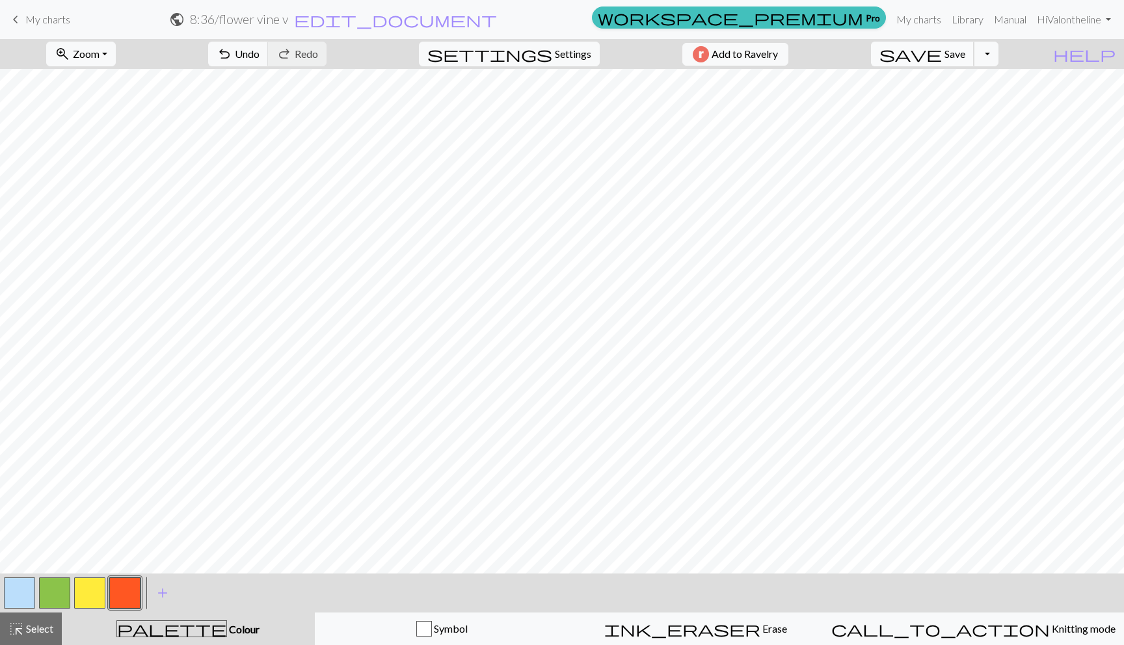
click at [965, 55] on span "Save" at bounding box center [955, 53] width 21 height 12
click at [965, 53] on span "Save" at bounding box center [955, 53] width 21 height 12
click at [969, 56] on button "save Save Save" at bounding box center [922, 54] width 103 height 25
click at [942, 60] on span "save" at bounding box center [911, 54] width 62 height 18
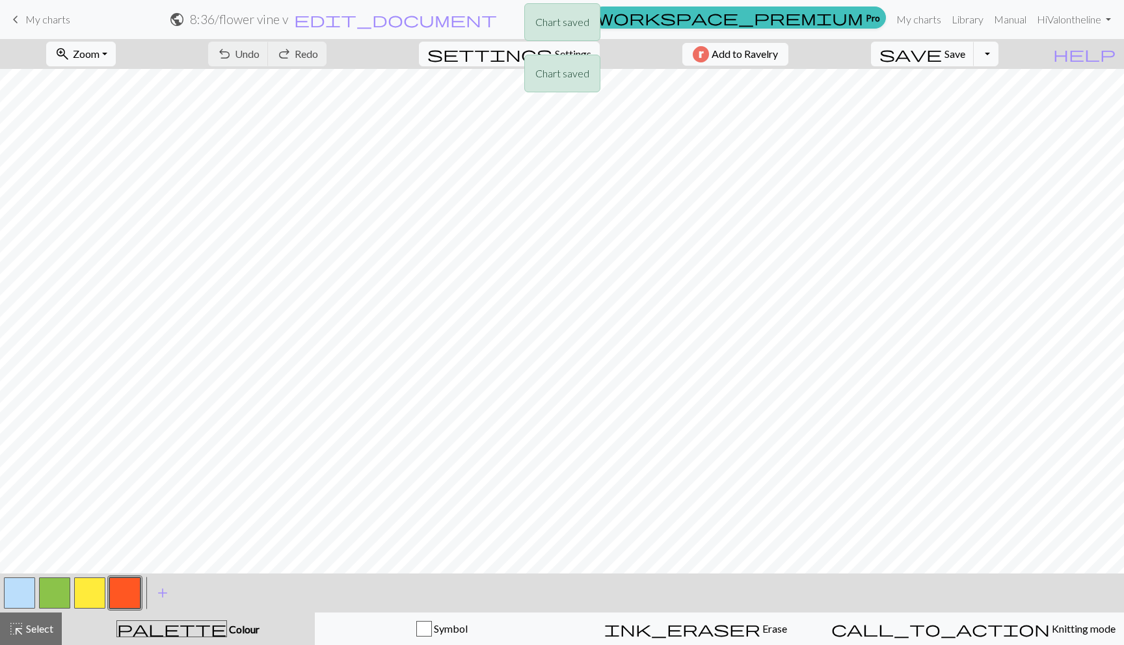
click at [28, 24] on div "Chart saved Chart saved" at bounding box center [562, 51] width 1124 height 103
click at [36, 22] on span "My charts" at bounding box center [47, 19] width 45 height 12
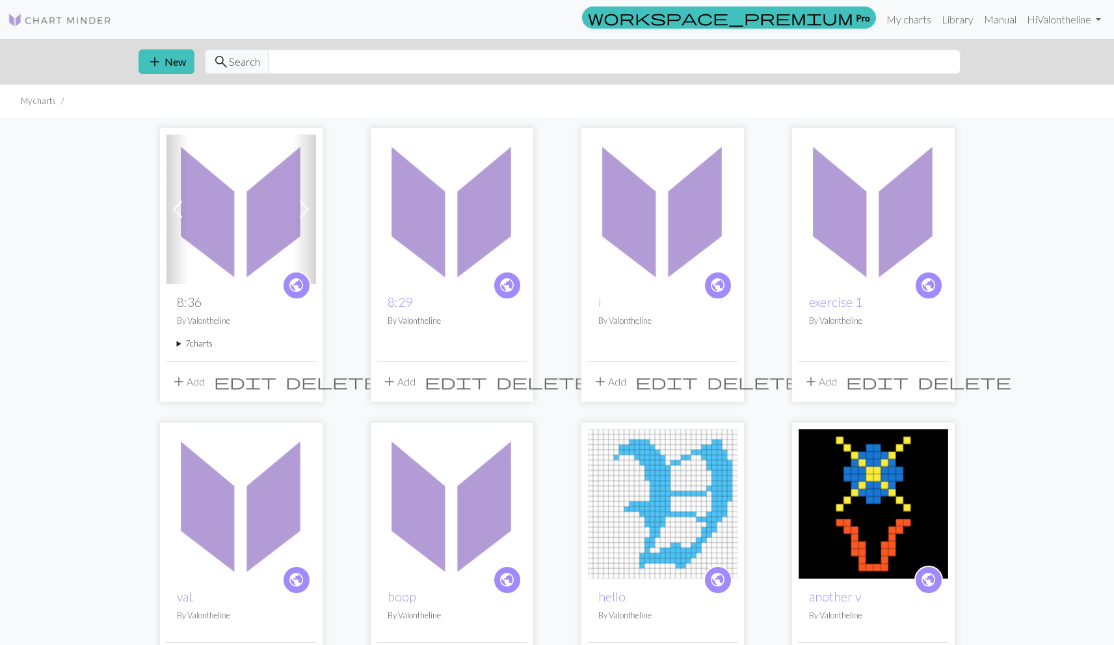
click at [183, 382] on span "add" at bounding box center [179, 382] width 16 height 18
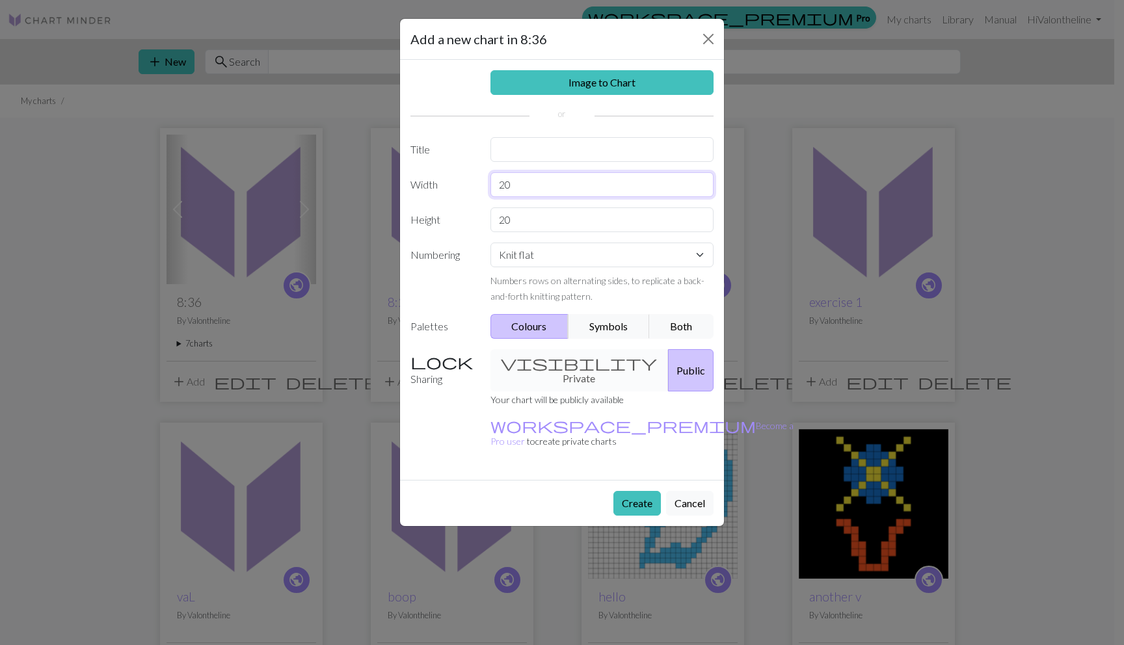
drag, startPoint x: 520, startPoint y: 189, endPoint x: 500, endPoint y: 187, distance: 20.3
click at [500, 187] on input "20" at bounding box center [603, 184] width 224 height 25
type input "15"
drag, startPoint x: 492, startPoint y: 219, endPoint x: 472, endPoint y: 219, distance: 20.2
click at [472, 219] on div "Height 20" at bounding box center [562, 220] width 319 height 25
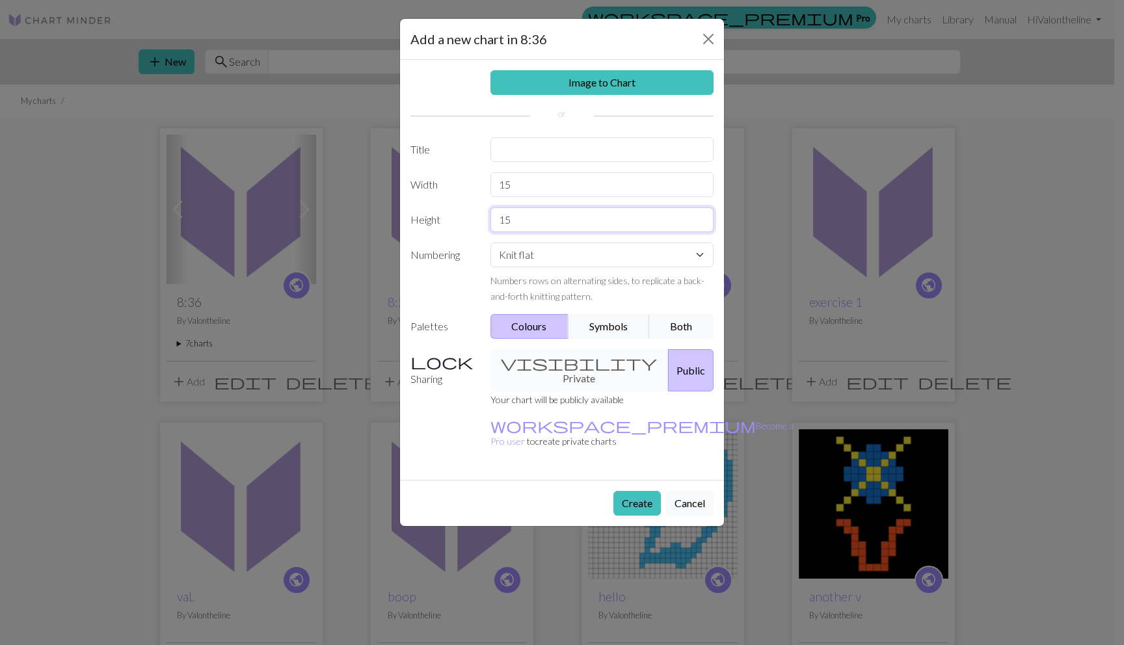
type input "15"
click at [445, 173] on label "Width" at bounding box center [443, 184] width 80 height 25
click at [535, 152] on input "text" at bounding box center [603, 149] width 224 height 25
type input "v"
click at [628, 491] on button "Create" at bounding box center [637, 503] width 47 height 25
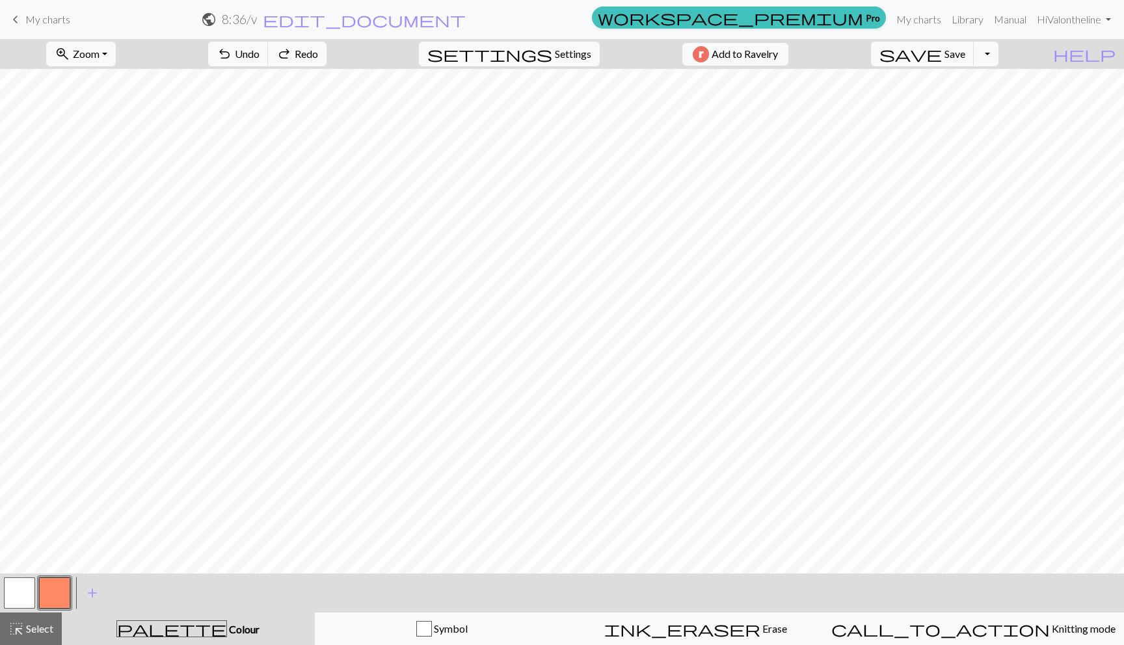
drag, startPoint x: 26, startPoint y: 600, endPoint x: 66, endPoint y: 578, distance: 46.0
click at [26, 600] on button "button" at bounding box center [19, 593] width 31 height 31
click at [43, 584] on button "button" at bounding box center [54, 593] width 31 height 31
click at [30, 597] on button "button" at bounding box center [19, 593] width 31 height 31
click at [59, 589] on button "button" at bounding box center [54, 593] width 31 height 31
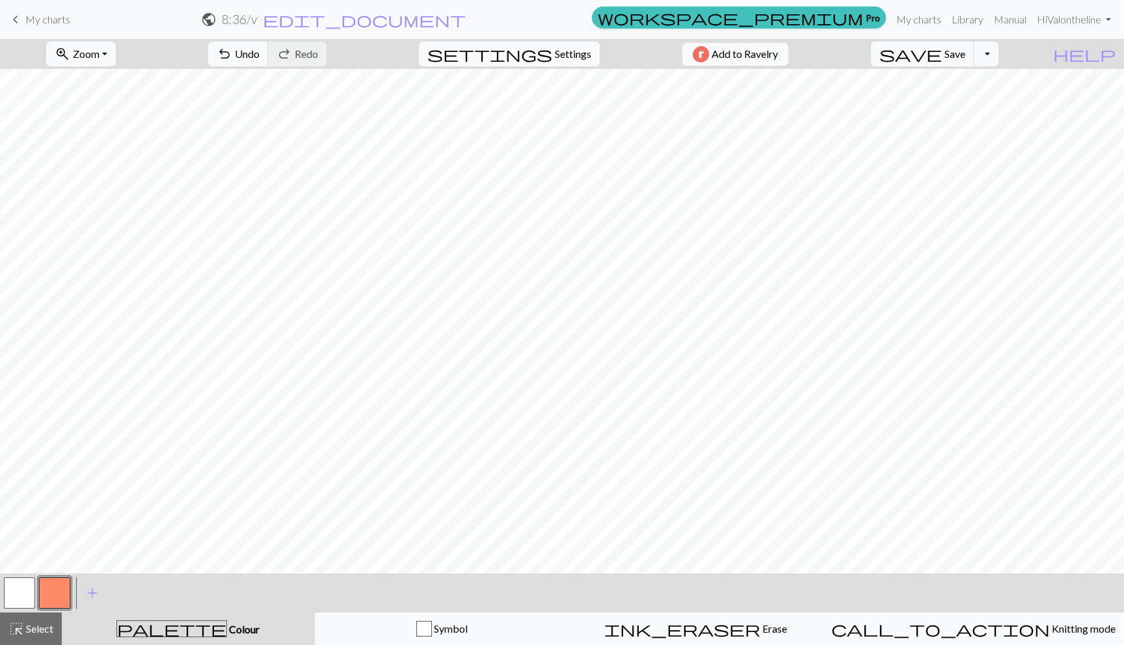
click at [28, 586] on button "button" at bounding box center [19, 593] width 31 height 31
click at [86, 588] on span "add" at bounding box center [93, 593] width 16 height 18
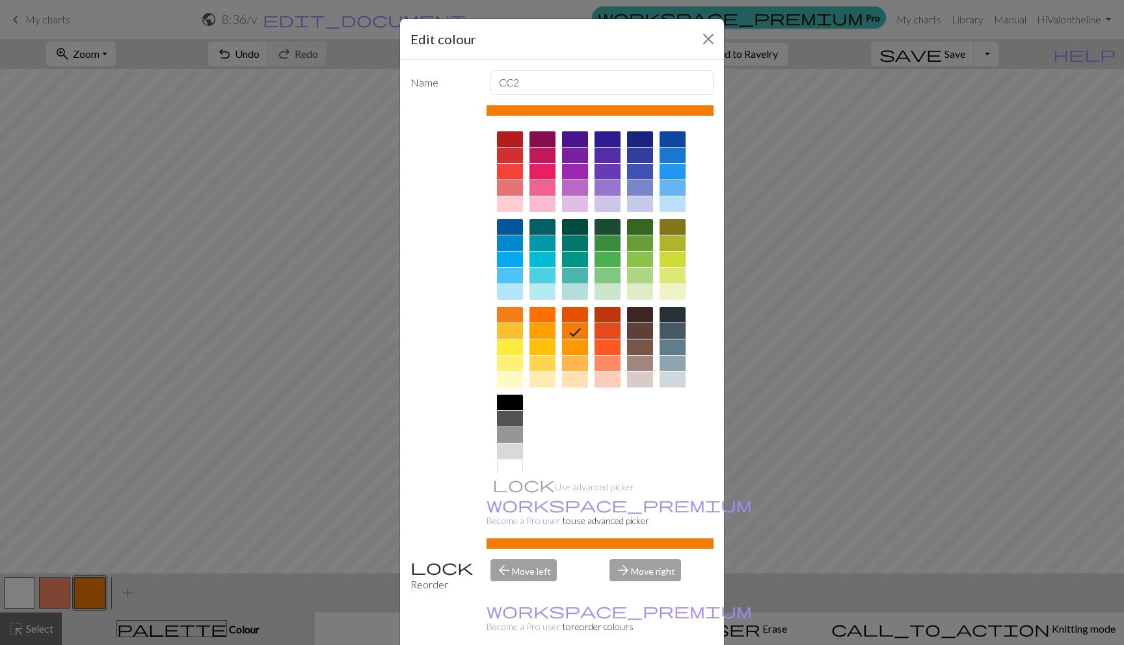
click at [600, 342] on div at bounding box center [608, 348] width 26 height 16
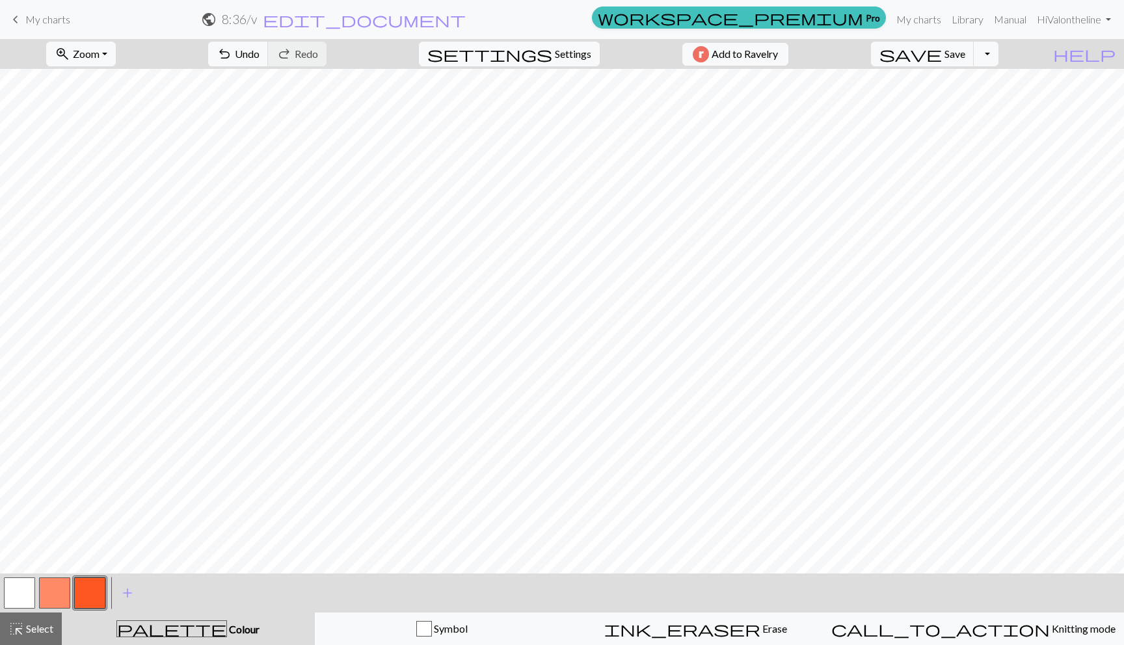
click at [62, 589] on button "button" at bounding box center [54, 593] width 31 height 31
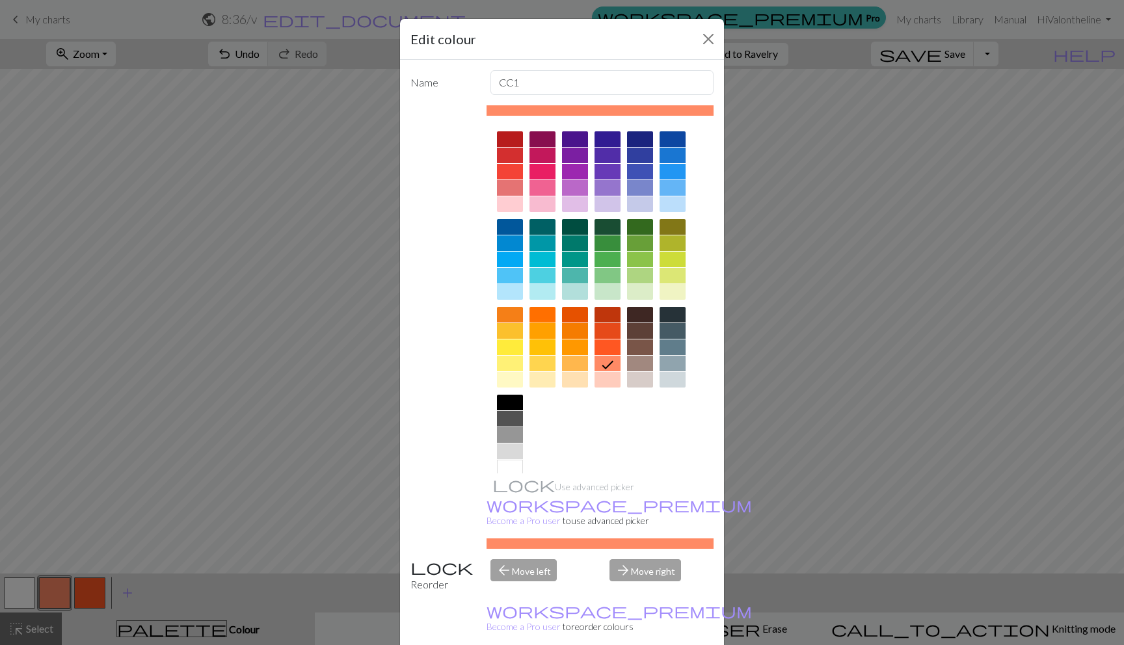
click at [541, 331] on div at bounding box center [543, 331] width 26 height 16
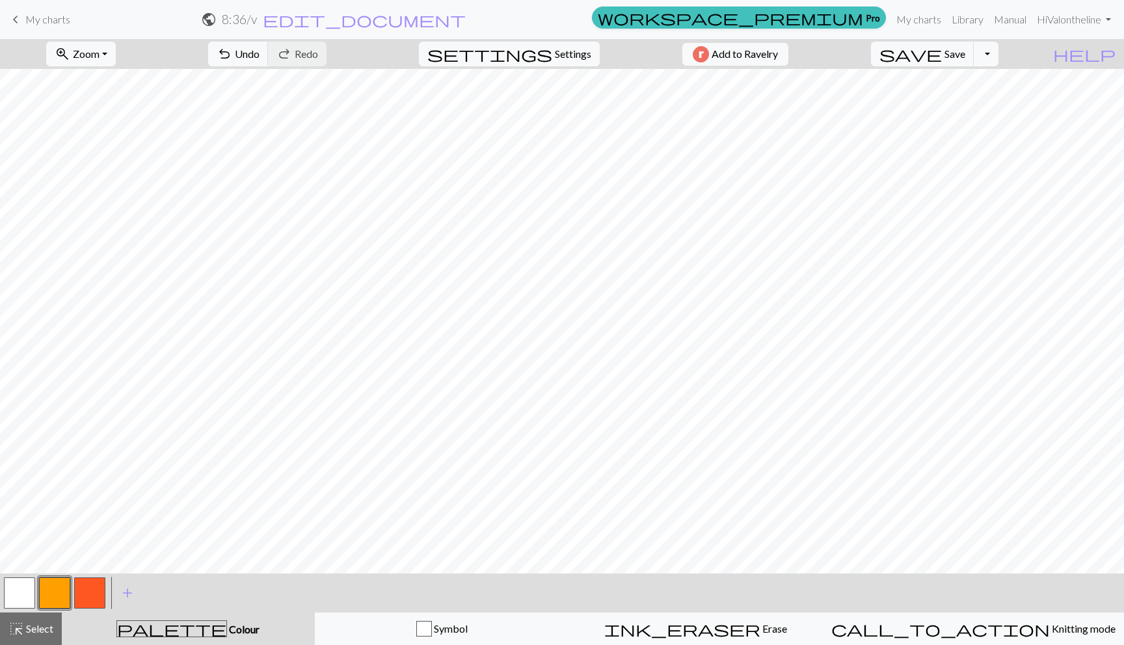
click at [91, 589] on button "button" at bounding box center [89, 593] width 31 height 31
click at [130, 588] on span "add" at bounding box center [128, 593] width 16 height 18
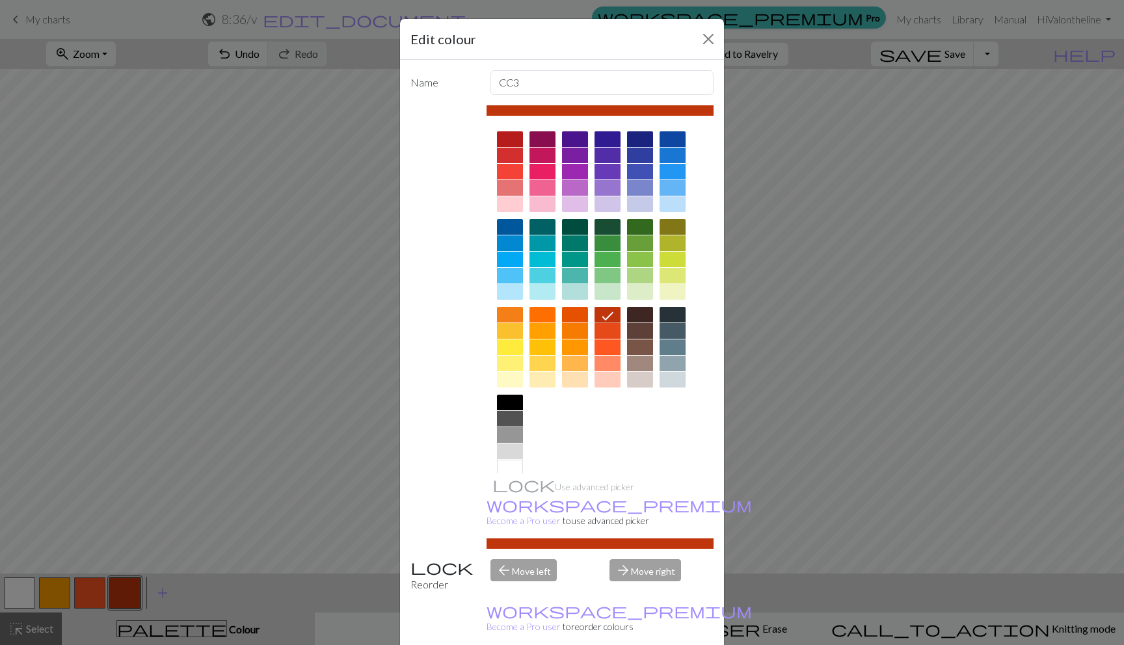
click at [600, 312] on icon at bounding box center [608, 316] width 16 height 16
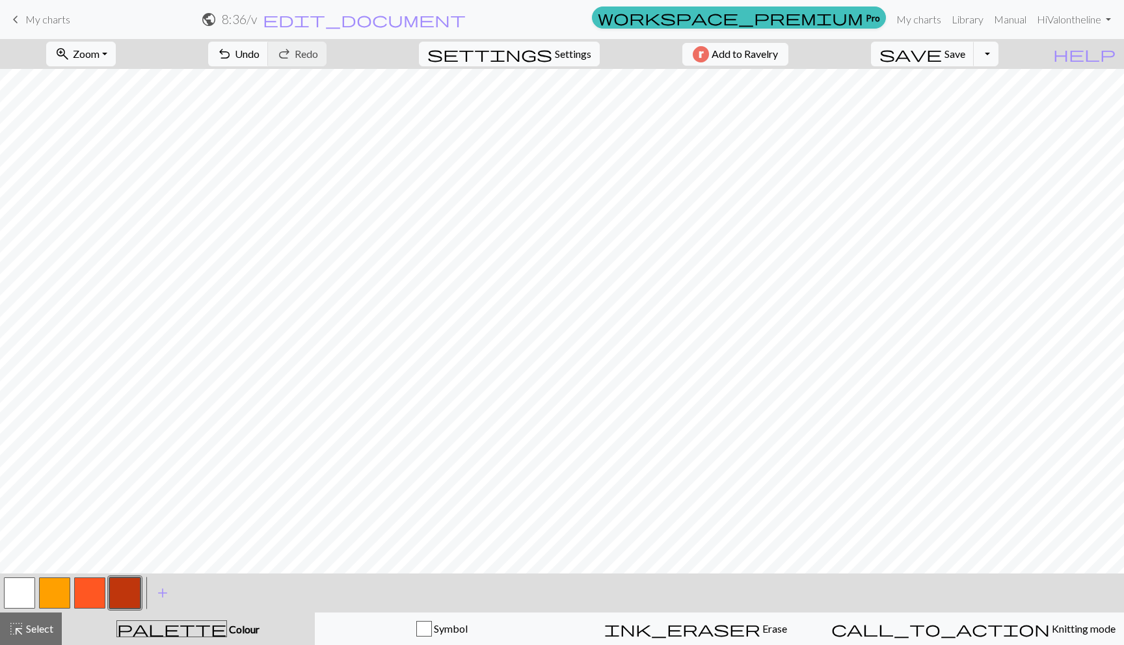
click at [8, 594] on button "button" at bounding box center [19, 593] width 31 height 31
click at [11, 583] on button "button" at bounding box center [19, 593] width 31 height 31
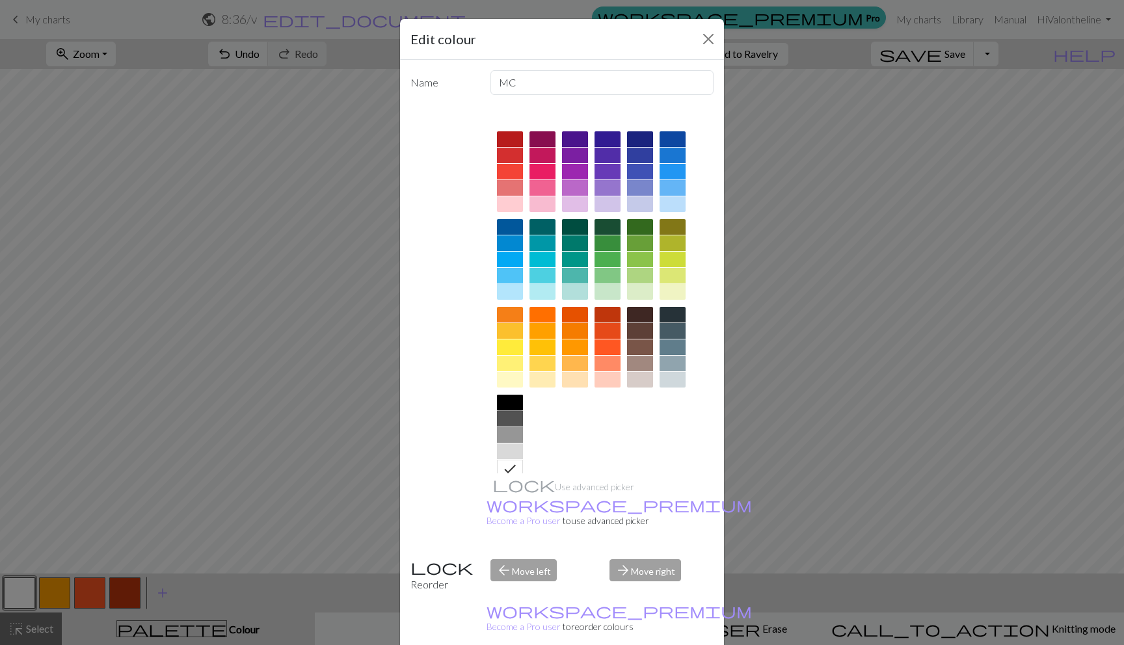
click at [501, 398] on div at bounding box center [510, 403] width 26 height 16
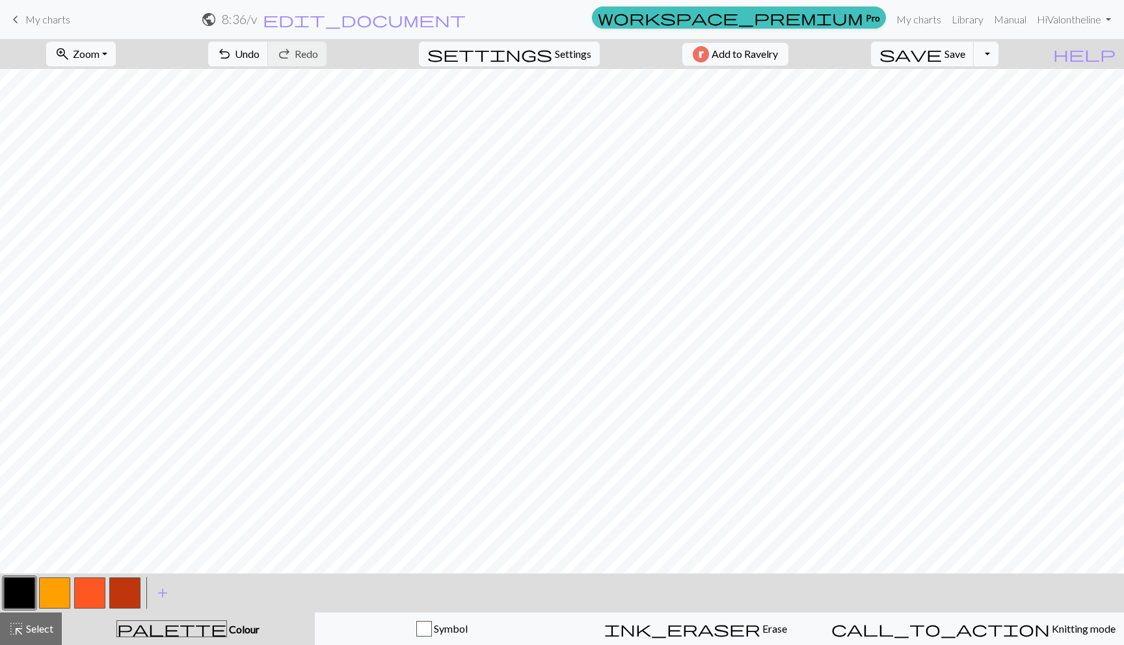
click at [7, 599] on button "button" at bounding box center [19, 593] width 31 height 31
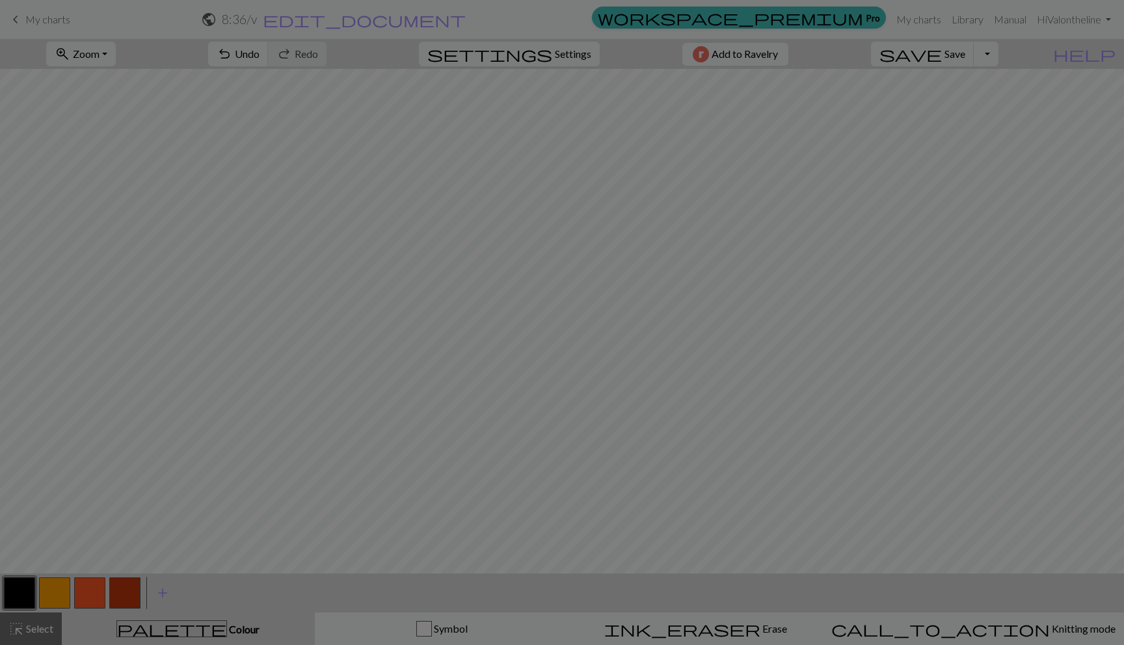
click at [7, 599] on div "Edit colour Name MC Use advanced picker workspace_premium Become a Pro user to …" at bounding box center [562, 322] width 1124 height 645
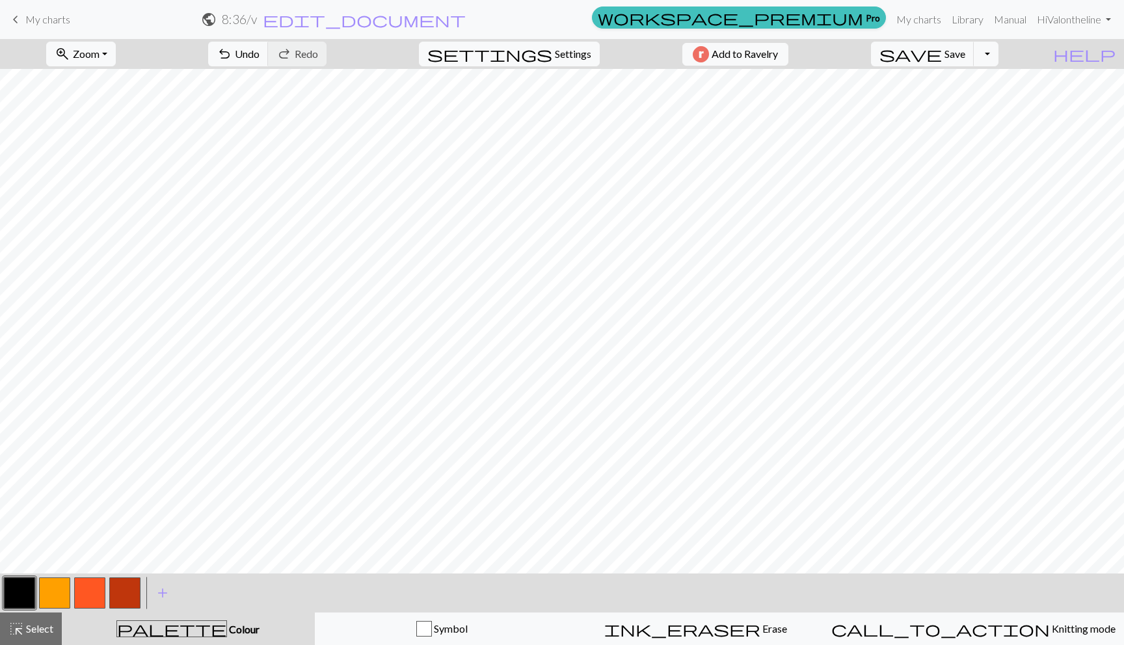
click at [20, 591] on button "button" at bounding box center [19, 593] width 31 height 31
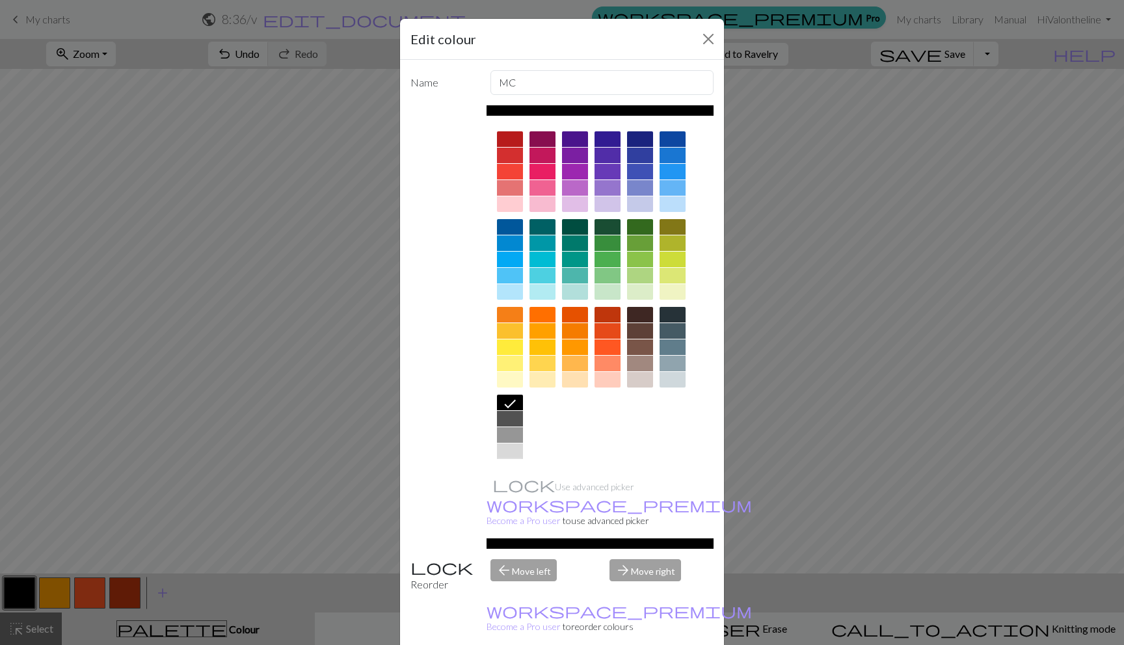
click at [501, 468] on div at bounding box center [510, 468] width 26 height 16
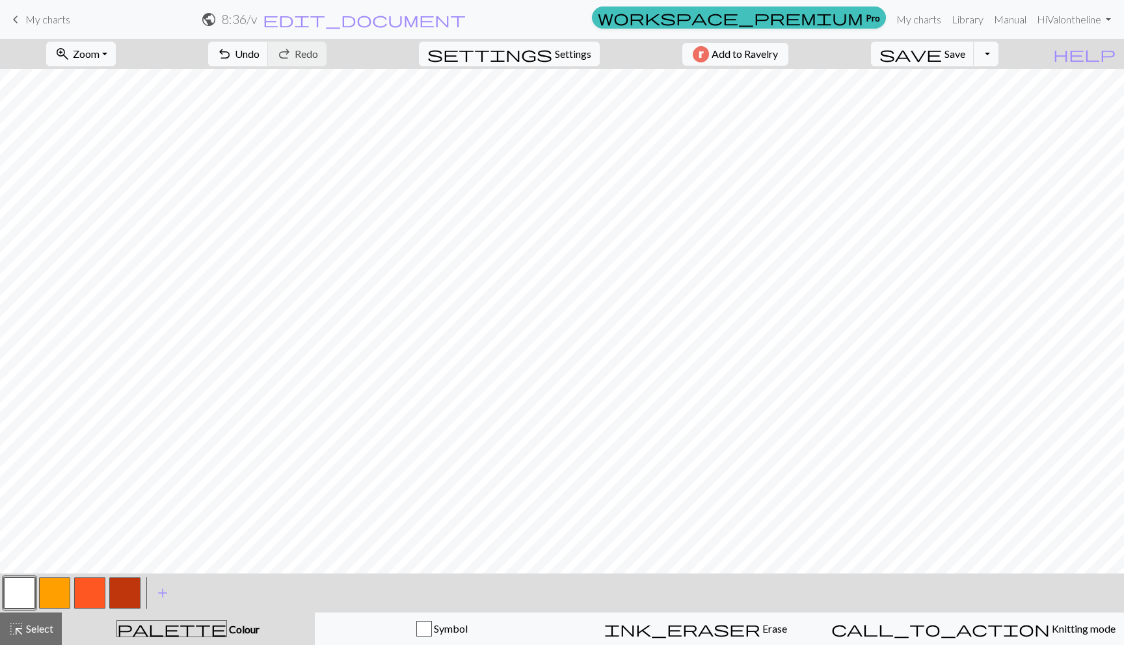
click at [48, 592] on button "button" at bounding box center [54, 593] width 31 height 31
click at [161, 594] on span "add" at bounding box center [163, 593] width 16 height 18
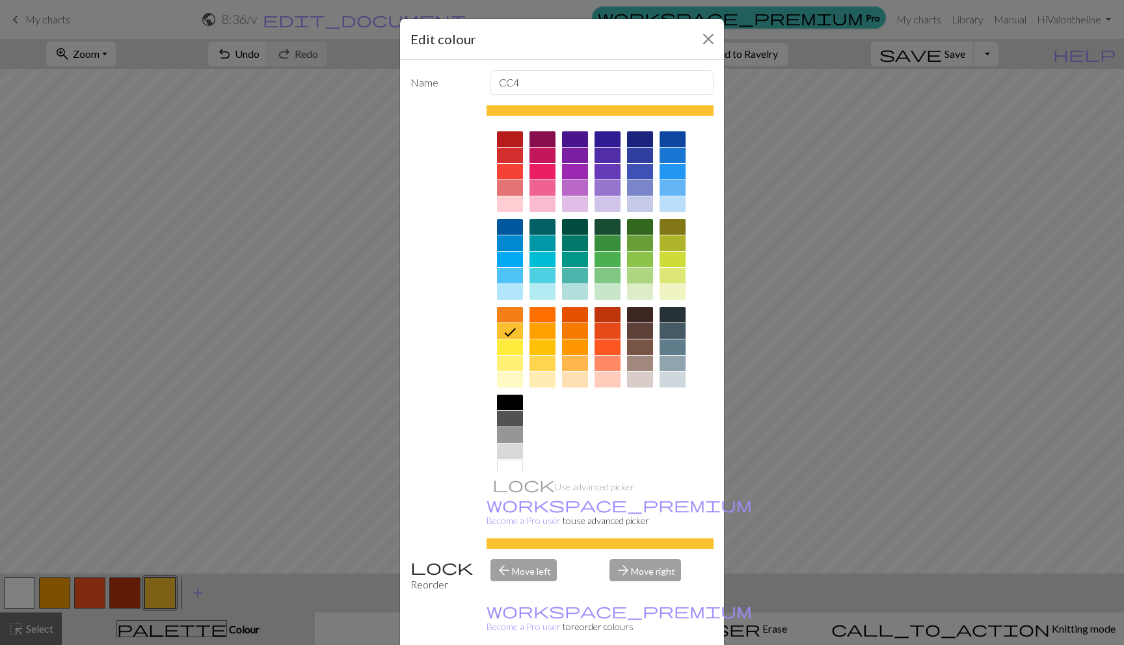
click at [627, 275] on div at bounding box center [640, 276] width 26 height 16
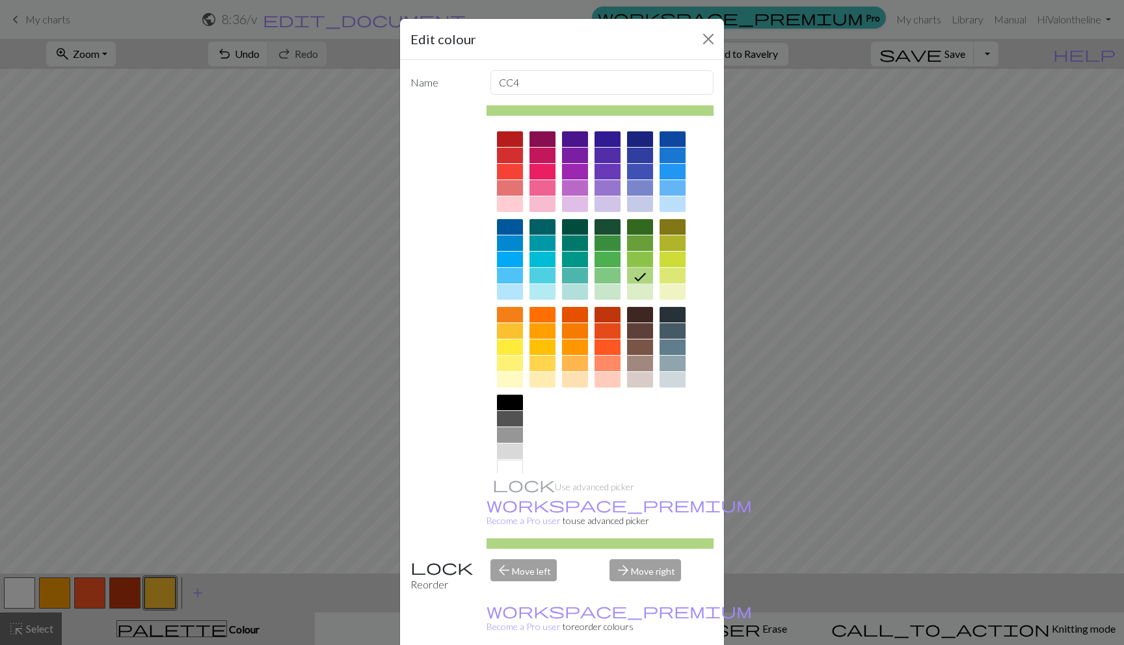
click at [595, 347] on div at bounding box center [608, 348] width 26 height 16
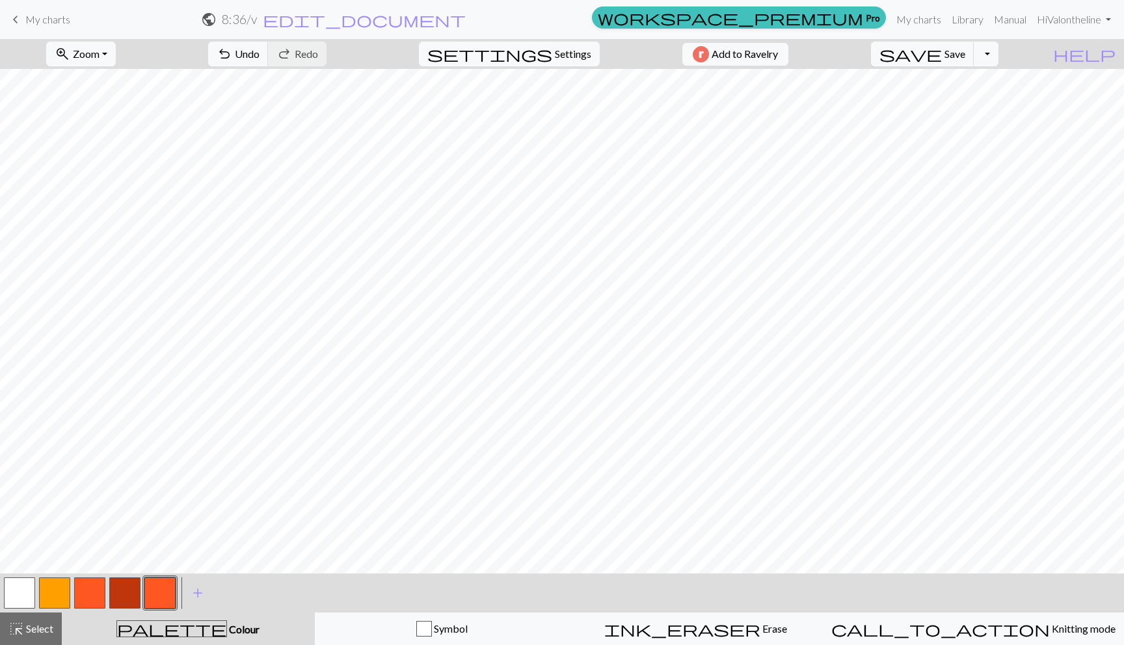
click at [126, 597] on button "button" at bounding box center [124, 593] width 31 height 31
click at [35, 589] on div at bounding box center [19, 593] width 35 height 35
drag, startPoint x: 49, startPoint y: 599, endPoint x: 55, endPoint y: 591, distance: 9.4
click at [49, 600] on button "button" at bounding box center [54, 593] width 31 height 31
click at [16, 596] on button "button" at bounding box center [19, 593] width 31 height 31
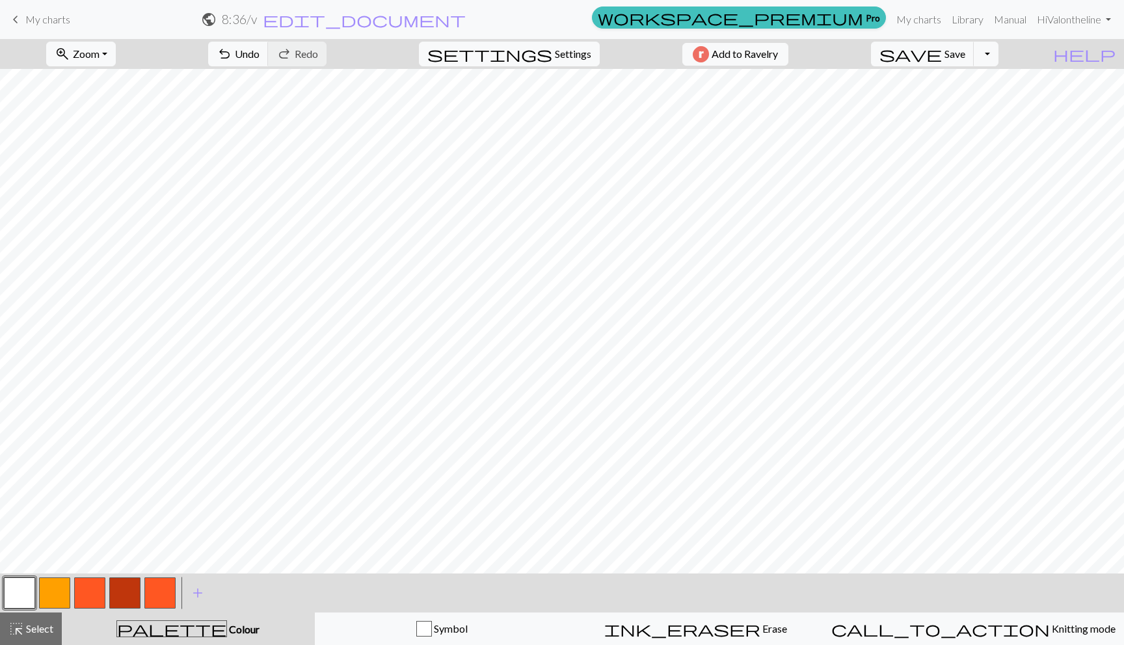
click at [11, 602] on button "button" at bounding box center [19, 593] width 31 height 31
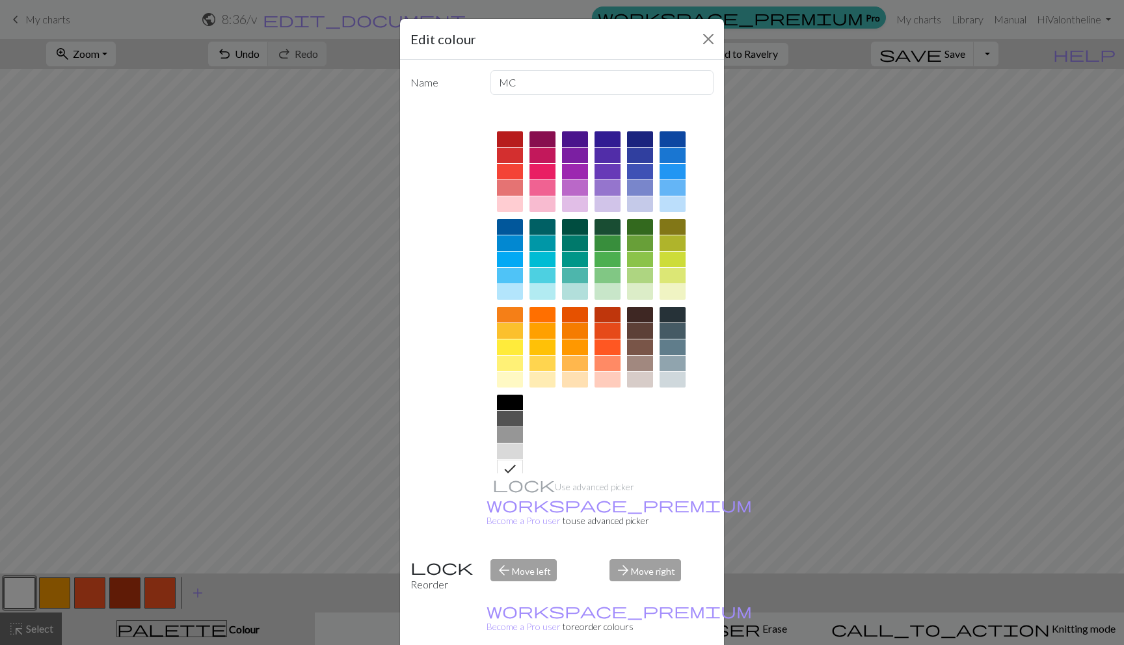
click at [509, 210] on div at bounding box center [510, 204] width 26 height 16
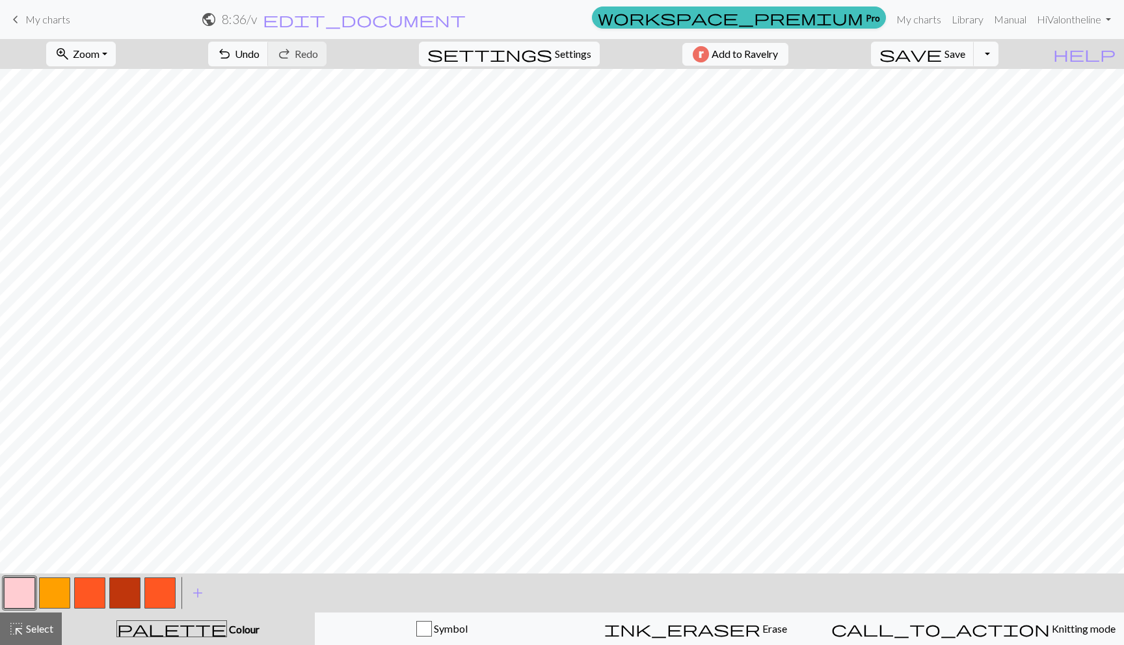
click at [9, 598] on button "button" at bounding box center [19, 593] width 31 height 31
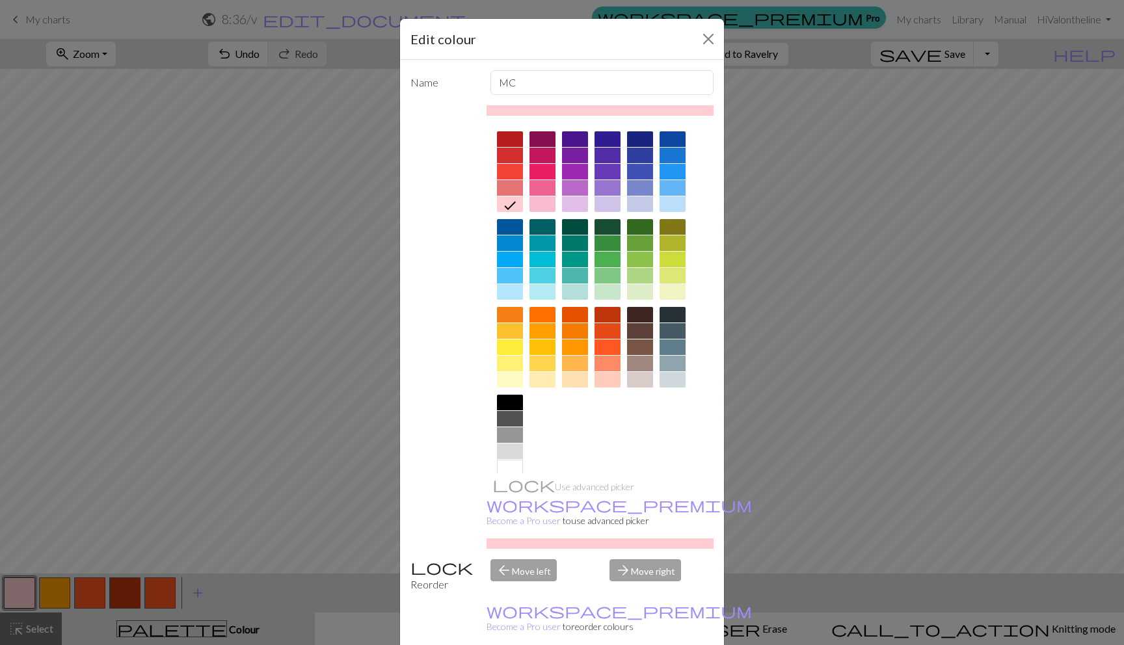
click at [497, 401] on div at bounding box center [510, 403] width 26 height 16
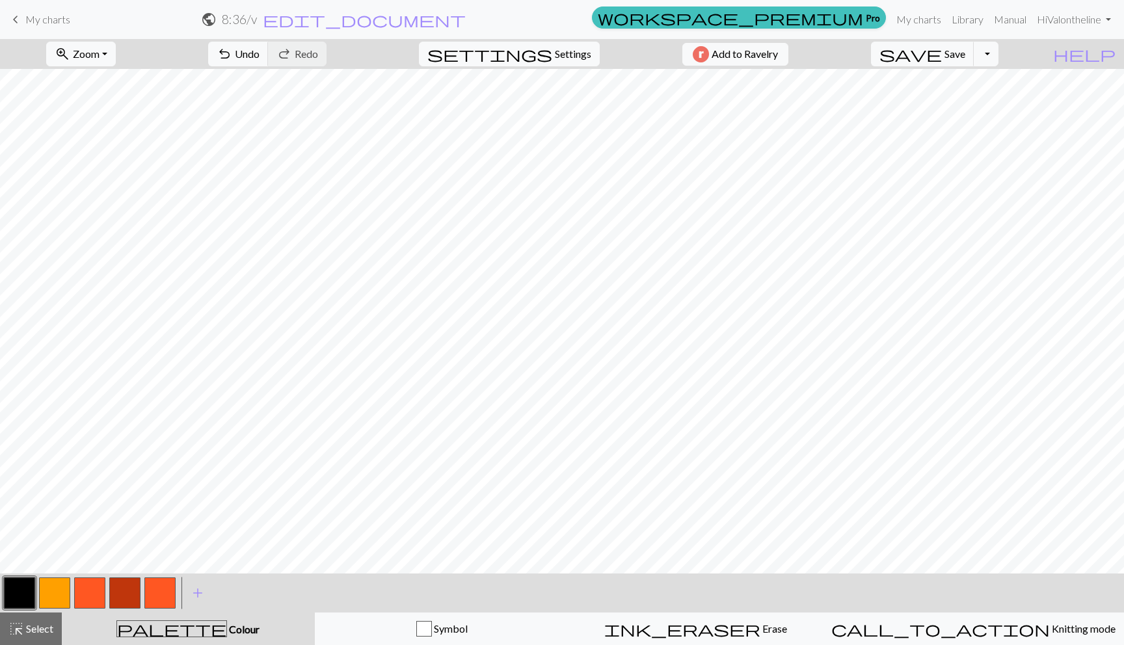
click at [21, 595] on button "button" at bounding box center [19, 593] width 31 height 31
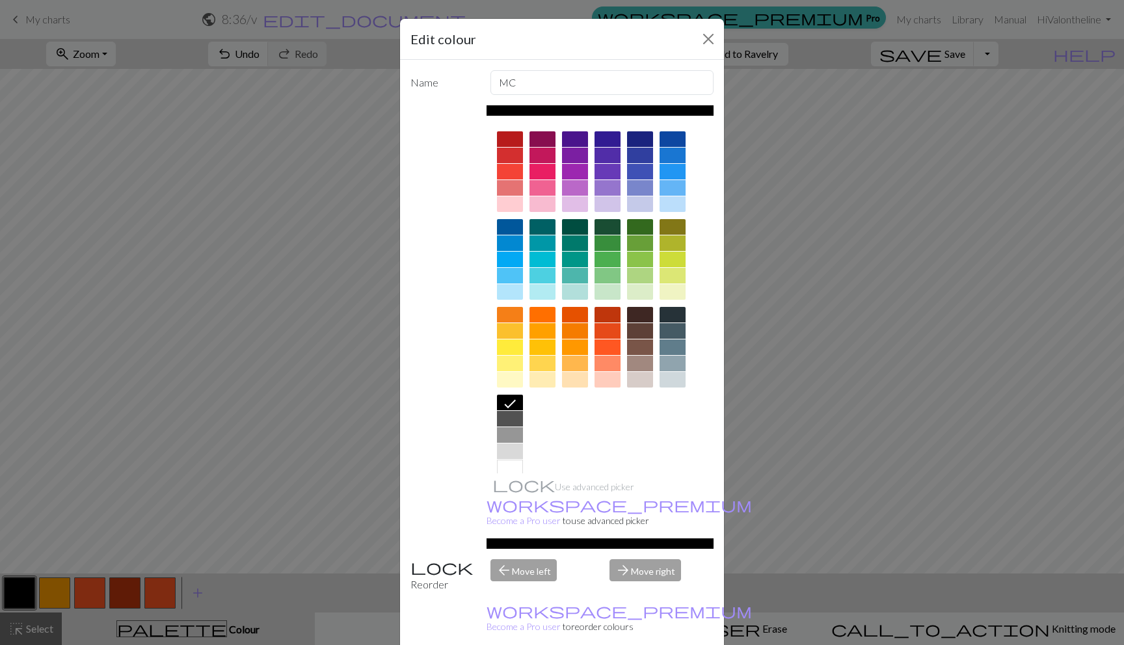
click at [678, 173] on div at bounding box center [673, 172] width 26 height 16
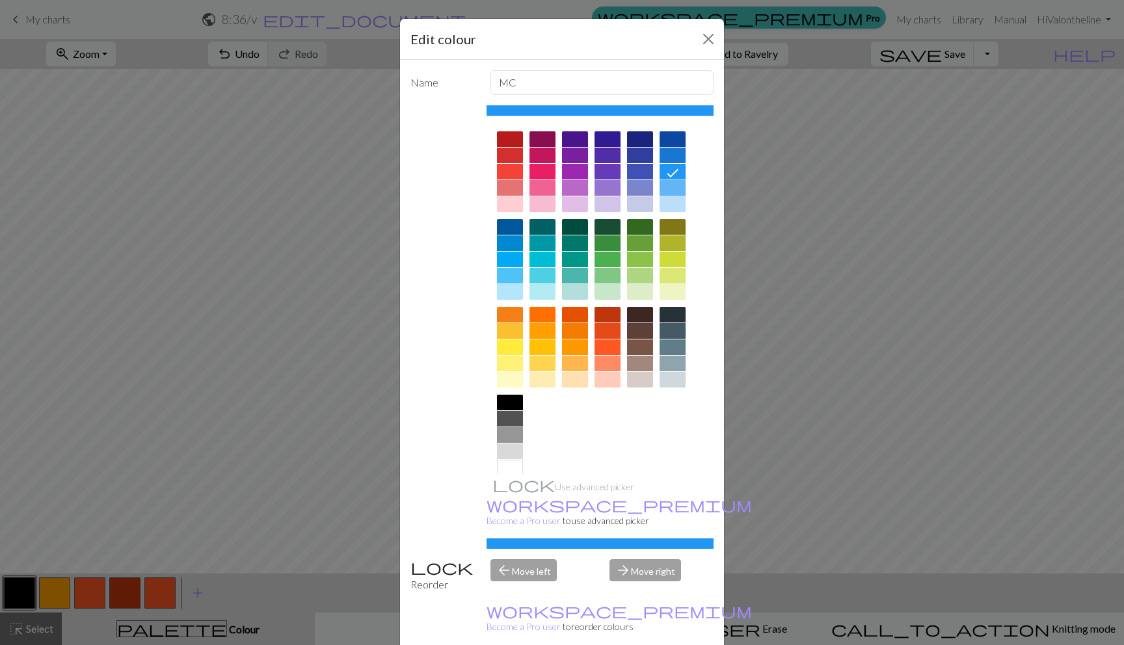
click at [673, 185] on div at bounding box center [673, 188] width 26 height 16
click at [670, 198] on div at bounding box center [673, 204] width 26 height 16
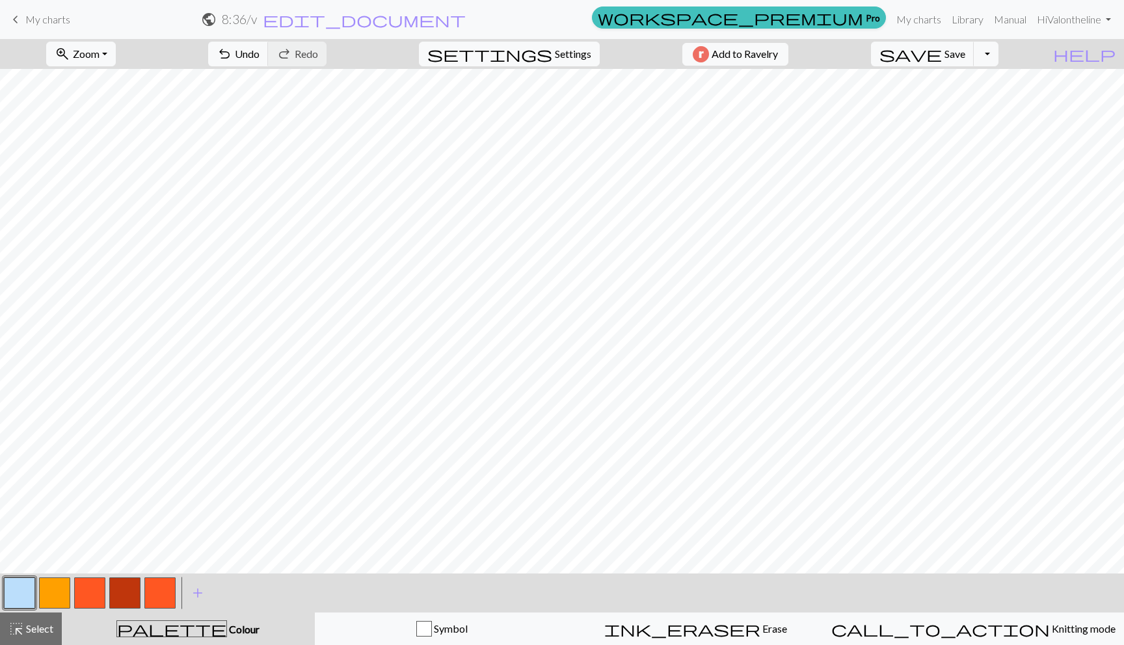
click at [19, 589] on button "button" at bounding box center [19, 593] width 31 height 31
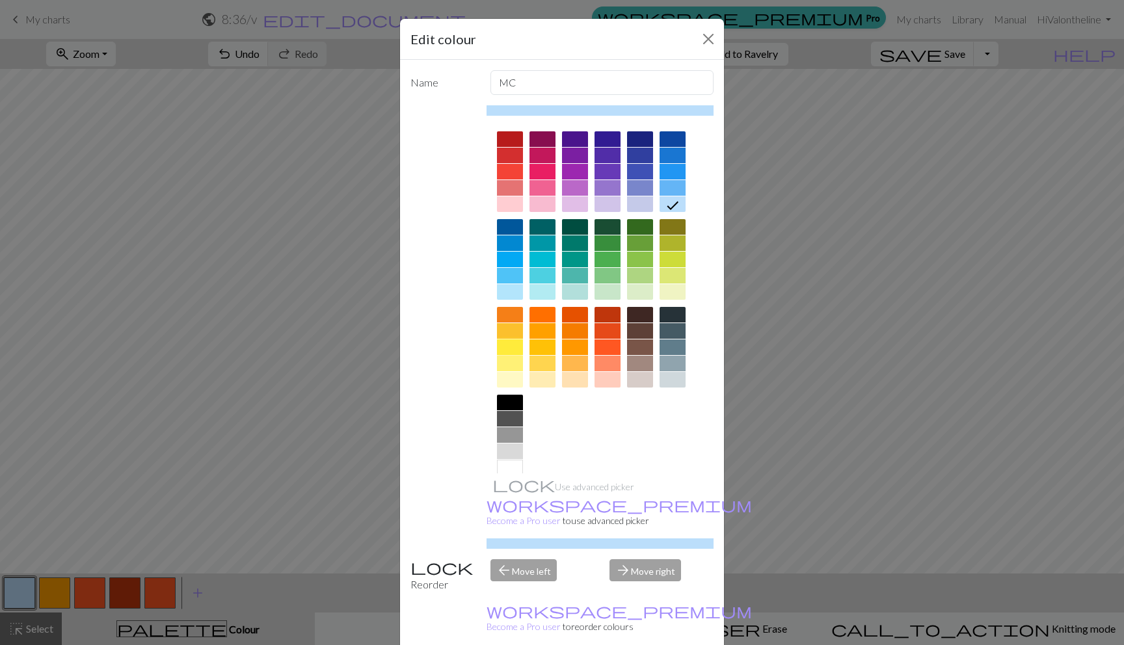
click at [497, 347] on div at bounding box center [510, 348] width 26 height 16
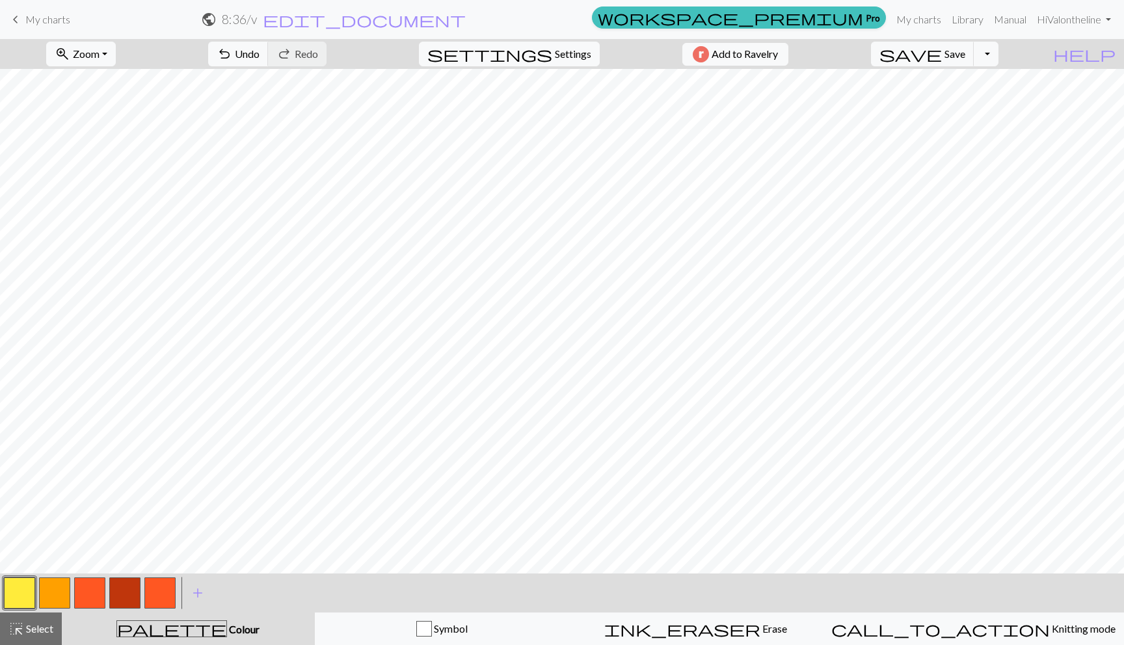
click at [18, 586] on button "button" at bounding box center [19, 593] width 31 height 31
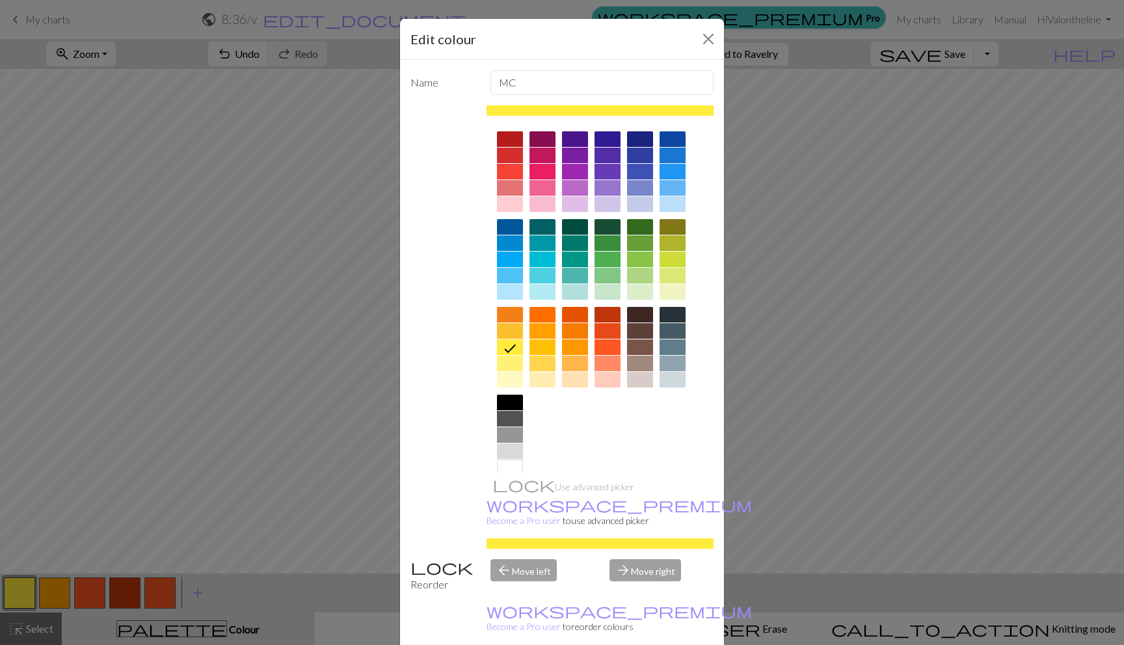
click at [632, 258] on div at bounding box center [640, 260] width 26 height 16
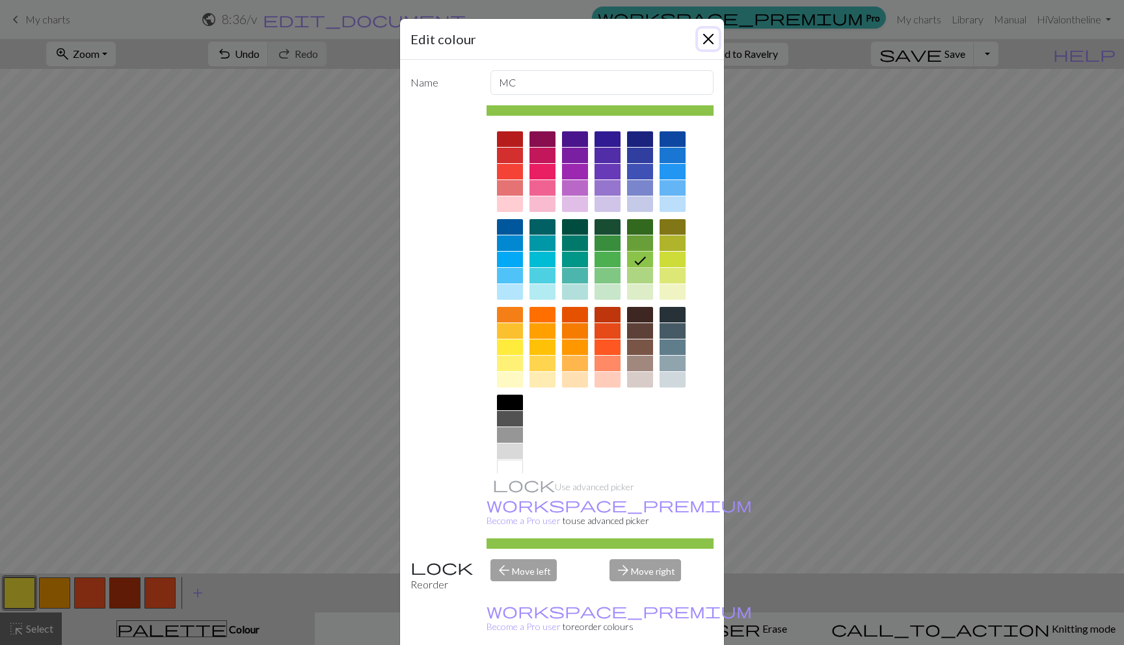
click at [704, 39] on button "Close" at bounding box center [708, 39] width 21 height 21
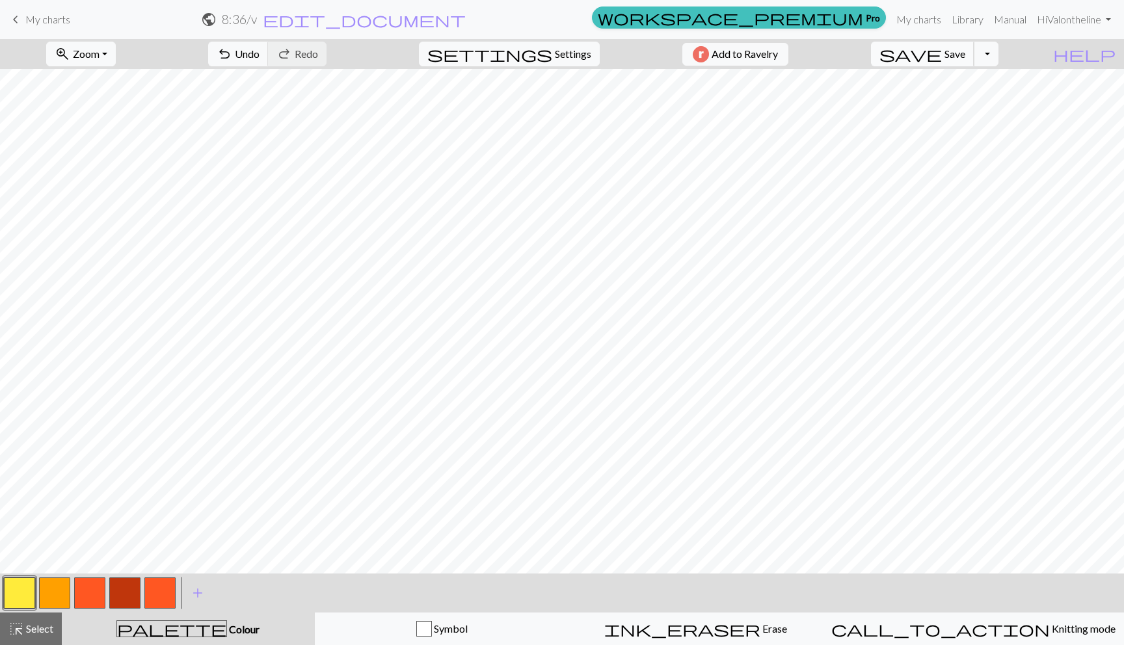
click at [965, 53] on span "Save" at bounding box center [955, 53] width 21 height 12
click at [466, 27] on span "edit_document" at bounding box center [364, 19] width 203 height 18
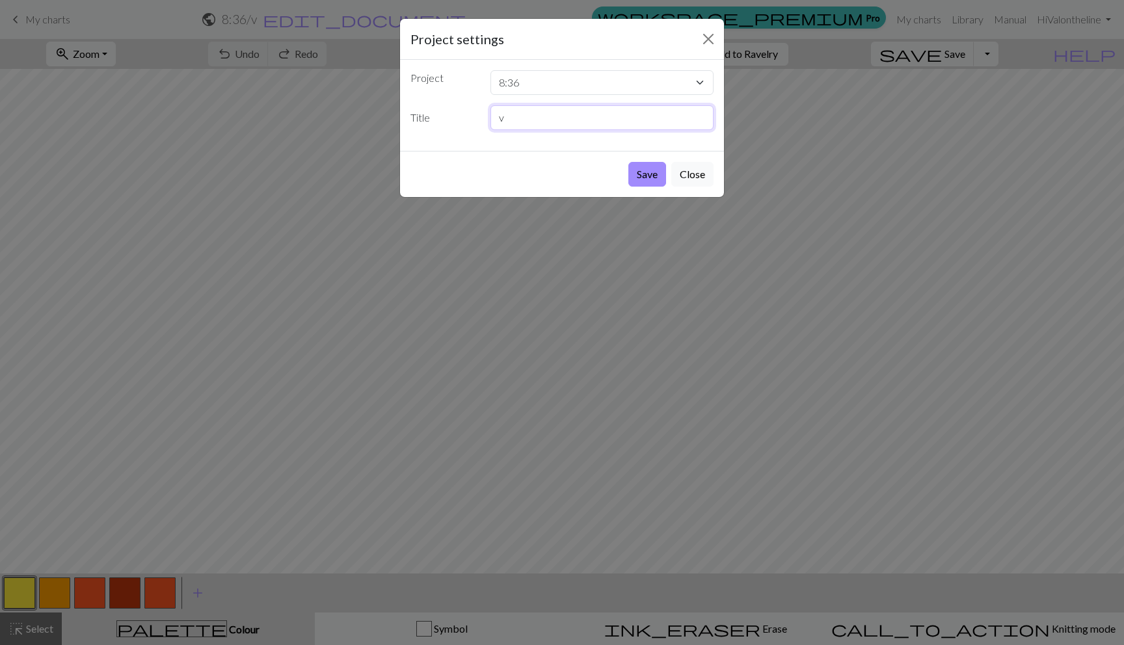
click at [534, 116] on input "v" at bounding box center [603, 117] width 224 height 25
type input "v under the sea in hell"
click at [658, 172] on button "Save" at bounding box center [647, 174] width 38 height 25
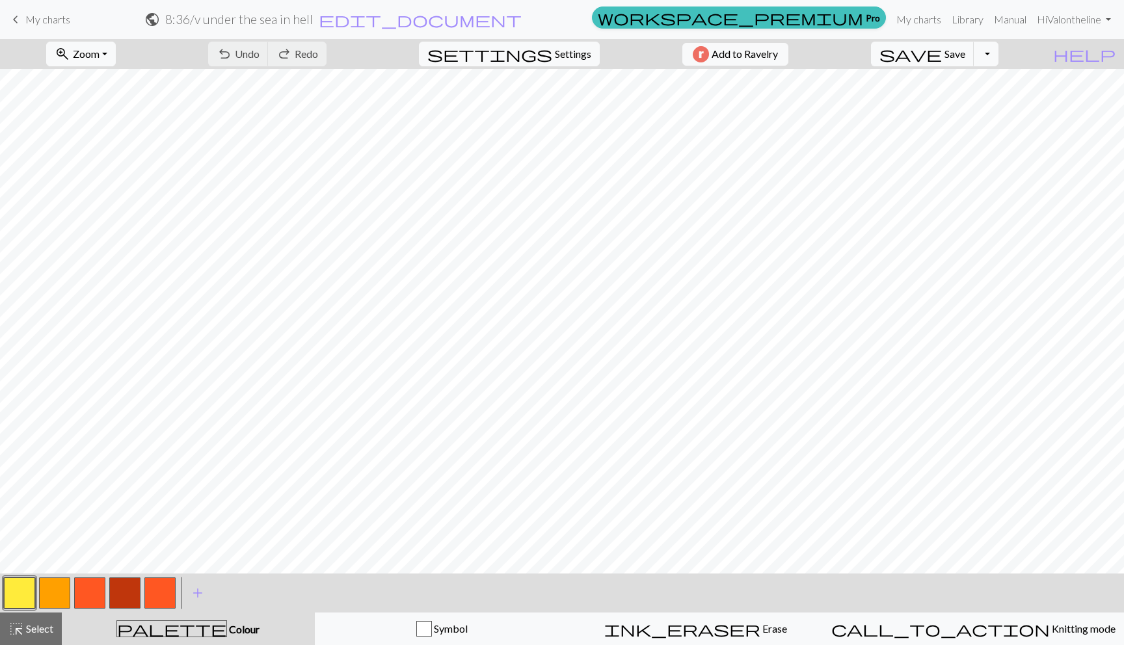
click at [25, 14] on link "keyboard_arrow_left My charts" at bounding box center [39, 19] width 62 height 22
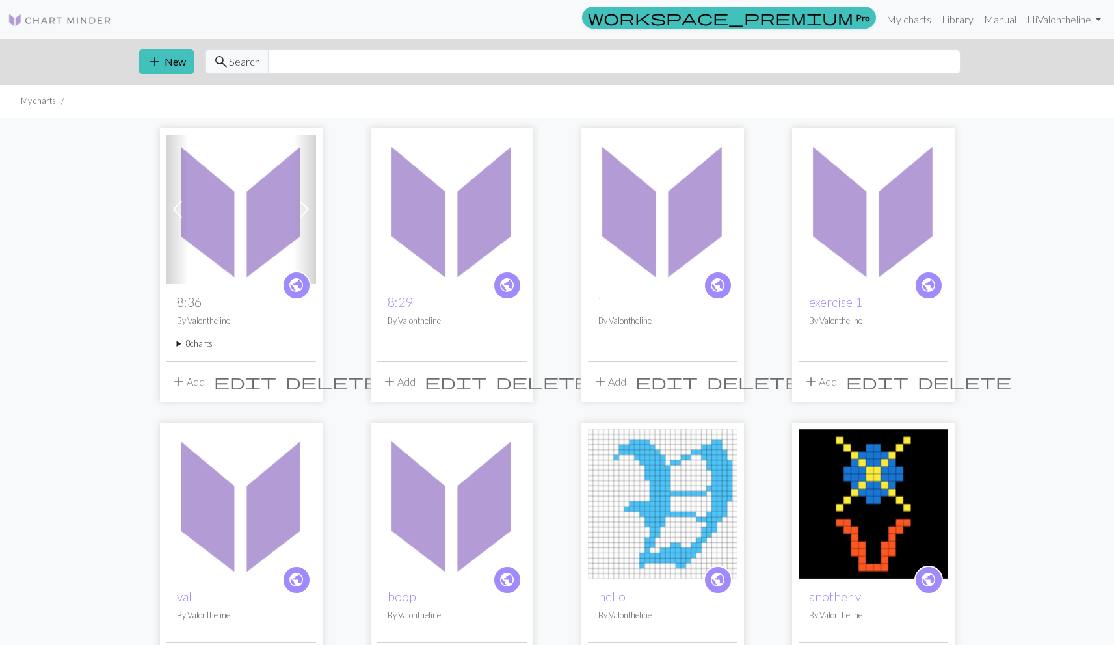
click at [193, 345] on summary "8 charts" at bounding box center [241, 344] width 129 height 12
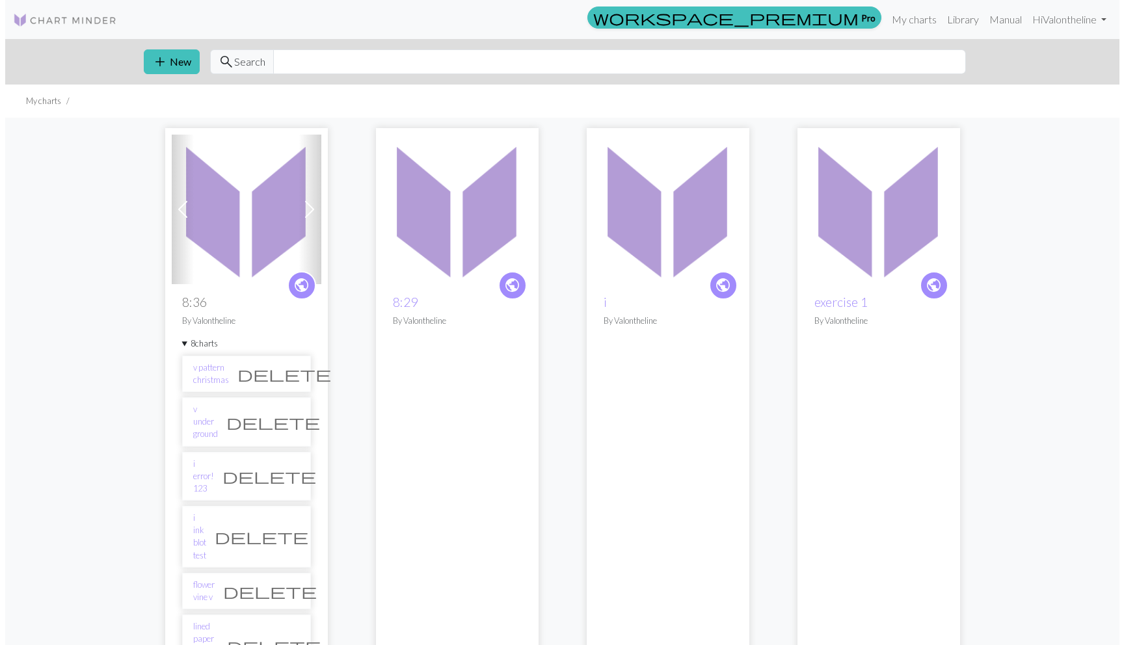
scroll to position [443, 0]
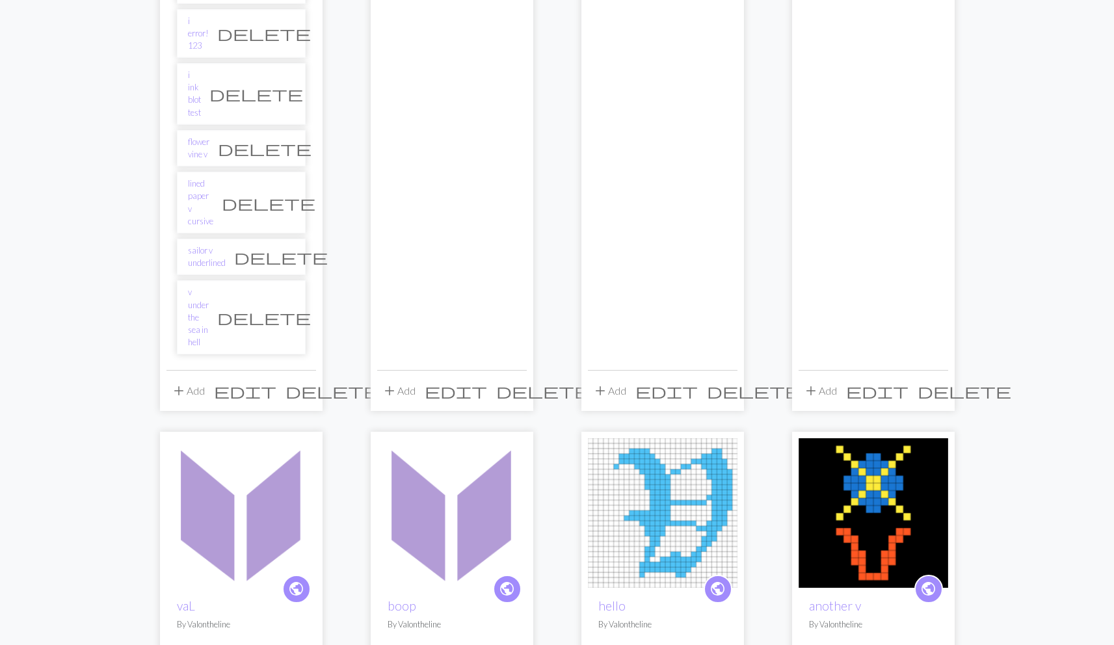
click at [196, 379] on button "add Add" at bounding box center [188, 391] width 43 height 25
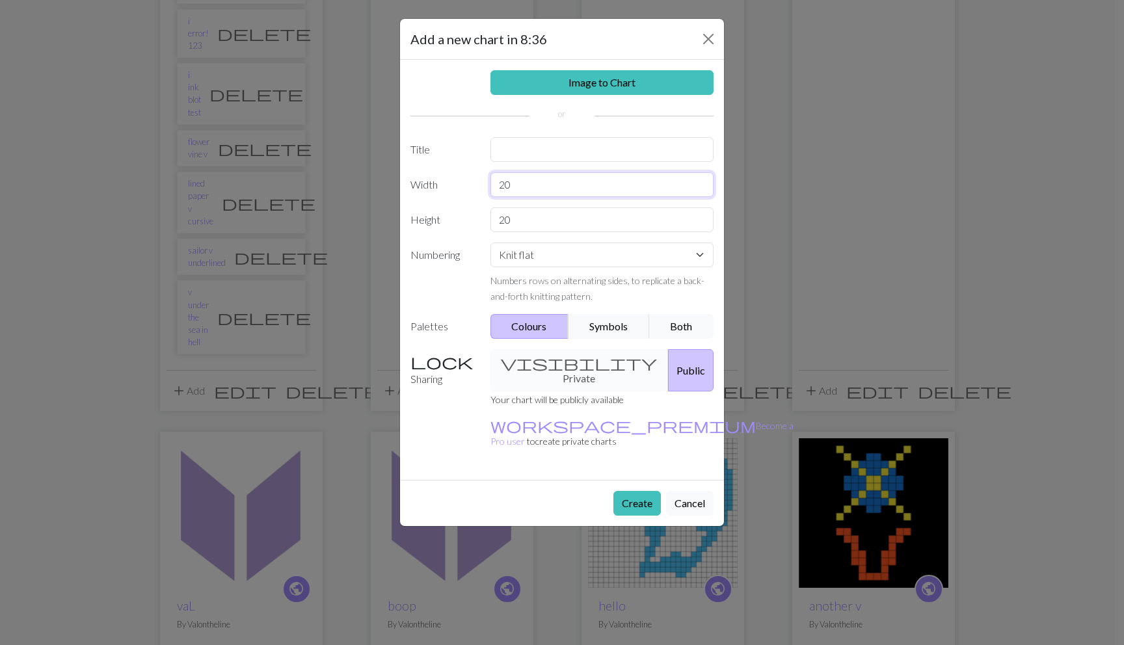
click at [529, 185] on input "20" at bounding box center [603, 184] width 224 height 25
drag, startPoint x: 509, startPoint y: 183, endPoint x: 495, endPoint y: 180, distance: 13.9
click at [495, 180] on input "20" at bounding box center [603, 184] width 224 height 25
type input "1"
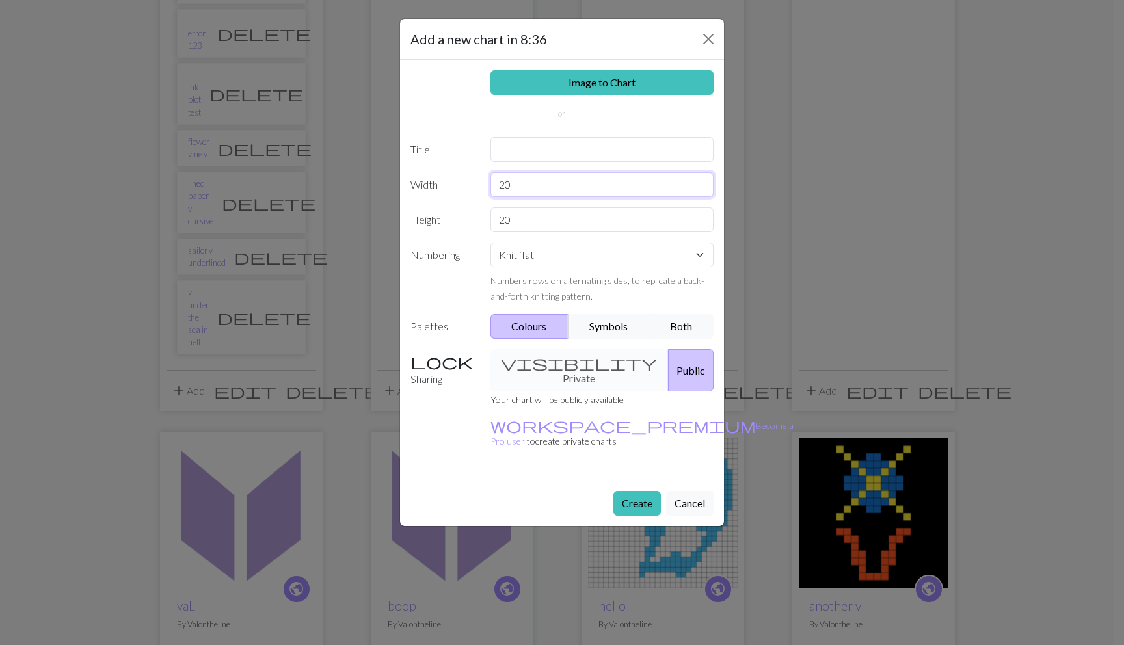
type input "2"
type input "30"
drag, startPoint x: 522, startPoint y: 224, endPoint x: 420, endPoint y: 213, distance: 102.7
click at [420, 213] on div "Height 20" at bounding box center [562, 220] width 319 height 25
type input "30"
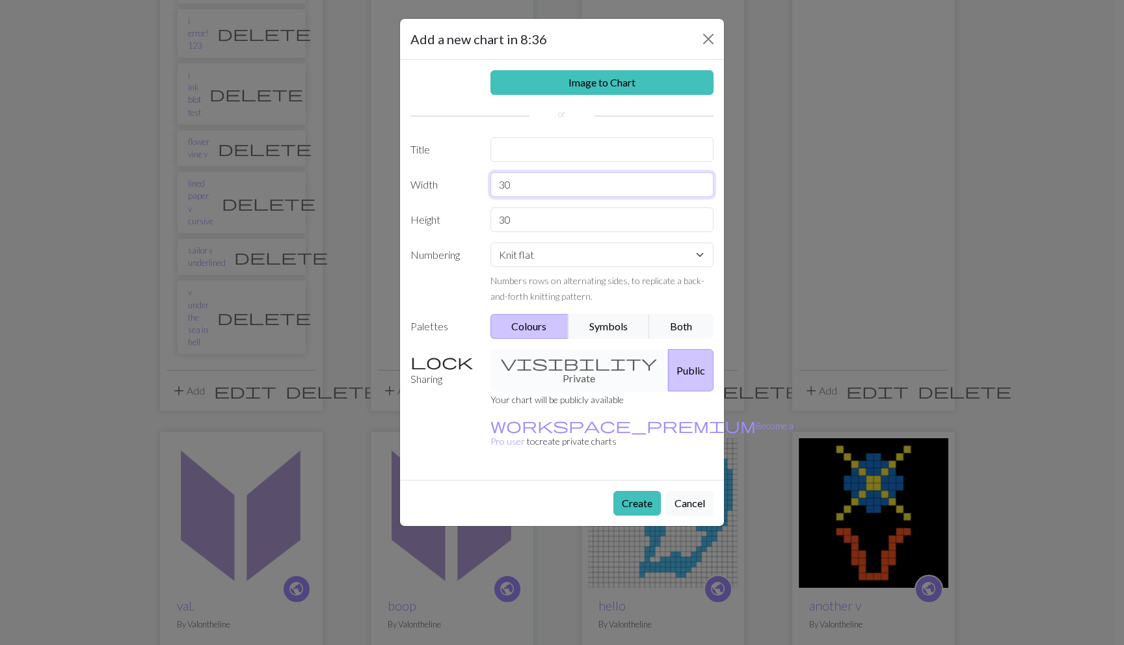
drag, startPoint x: 517, startPoint y: 180, endPoint x: 499, endPoint y: 178, distance: 17.6
click at [499, 178] on input "30" at bounding box center [603, 184] width 224 height 25
type input "40"
drag, startPoint x: 511, startPoint y: 217, endPoint x: 444, endPoint y: 213, distance: 67.1
click at [444, 213] on div "Height 30" at bounding box center [562, 220] width 319 height 25
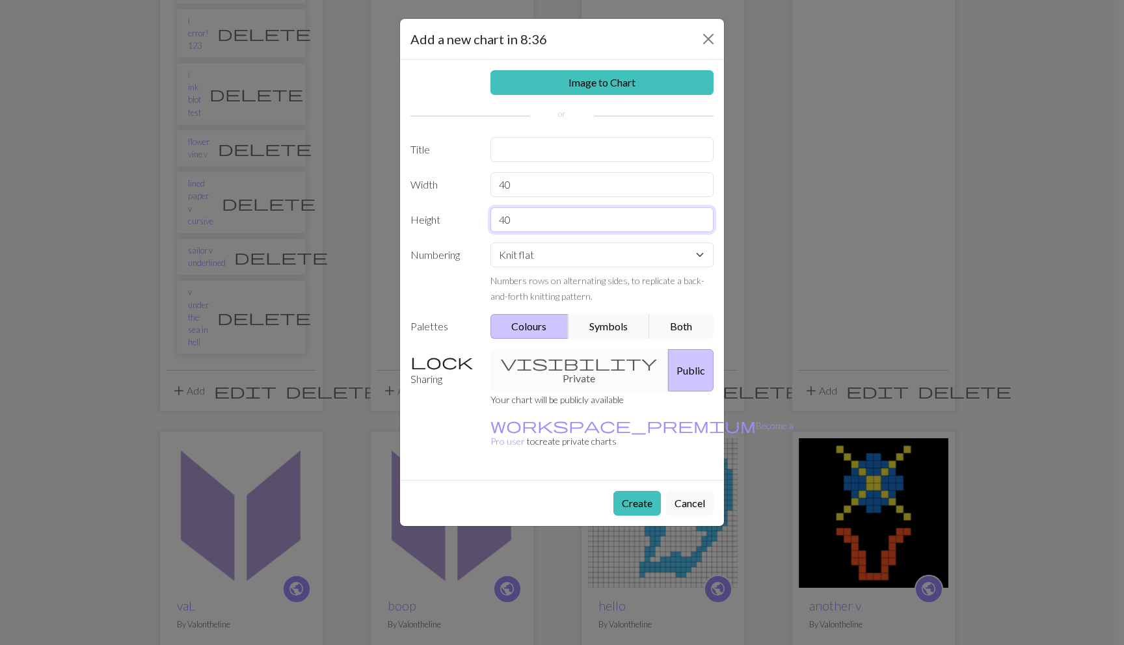
type input "40"
click at [504, 146] on input "text" at bounding box center [603, 149] width 224 height 25
type input "big v"
click at [633, 491] on button "Create" at bounding box center [637, 503] width 47 height 25
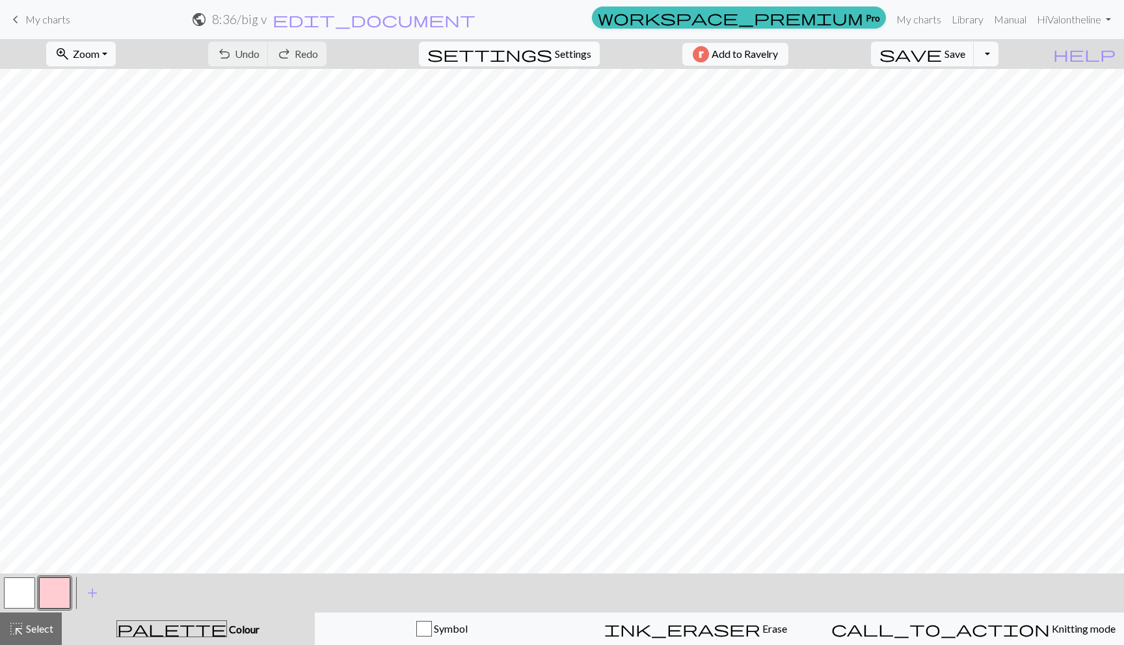
click at [555, 49] on span "Settings" at bounding box center [573, 54] width 36 height 16
select select "aran"
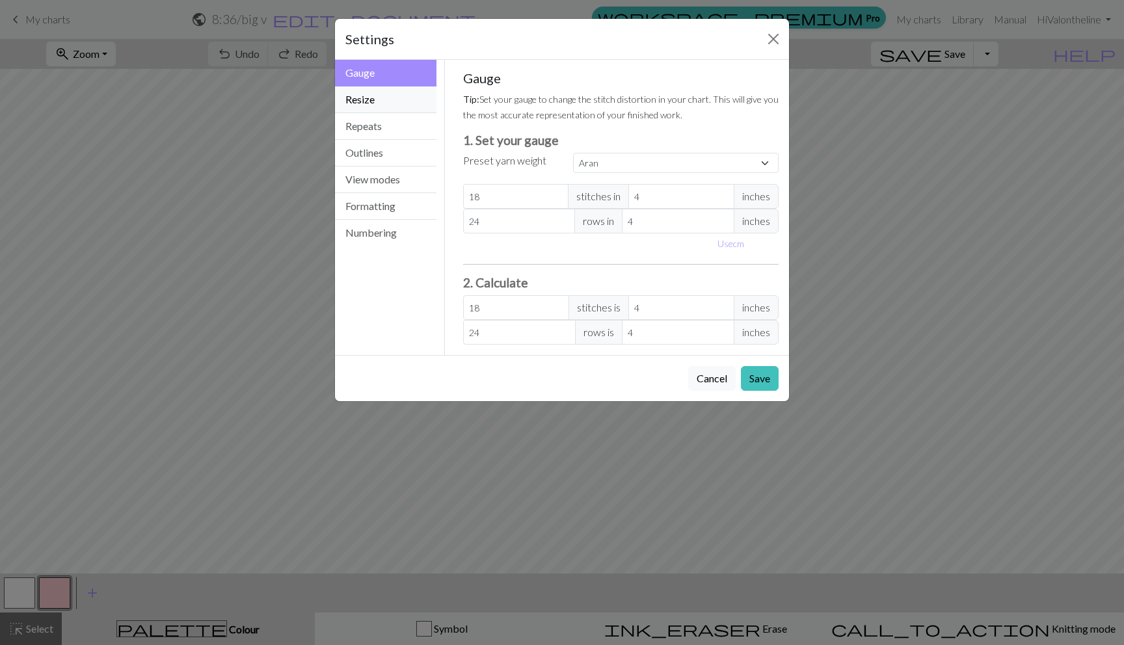
click at [402, 101] on button "Resize" at bounding box center [385, 100] width 101 height 27
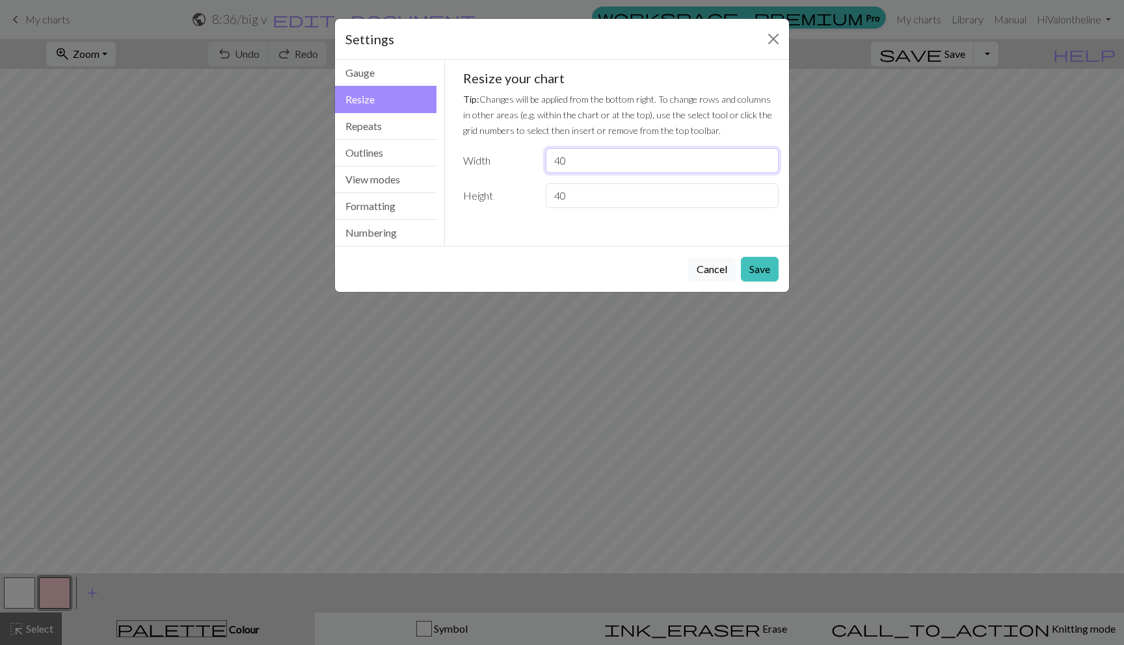
drag, startPoint x: 596, startPoint y: 163, endPoint x: 461, endPoint y: 163, distance: 135.3
click at [461, 163] on div "Width 40" at bounding box center [621, 160] width 332 height 25
type input "30"
drag, startPoint x: 570, startPoint y: 192, endPoint x: 507, endPoint y: 191, distance: 63.1
click at [507, 191] on div "Height 40" at bounding box center [621, 195] width 332 height 25
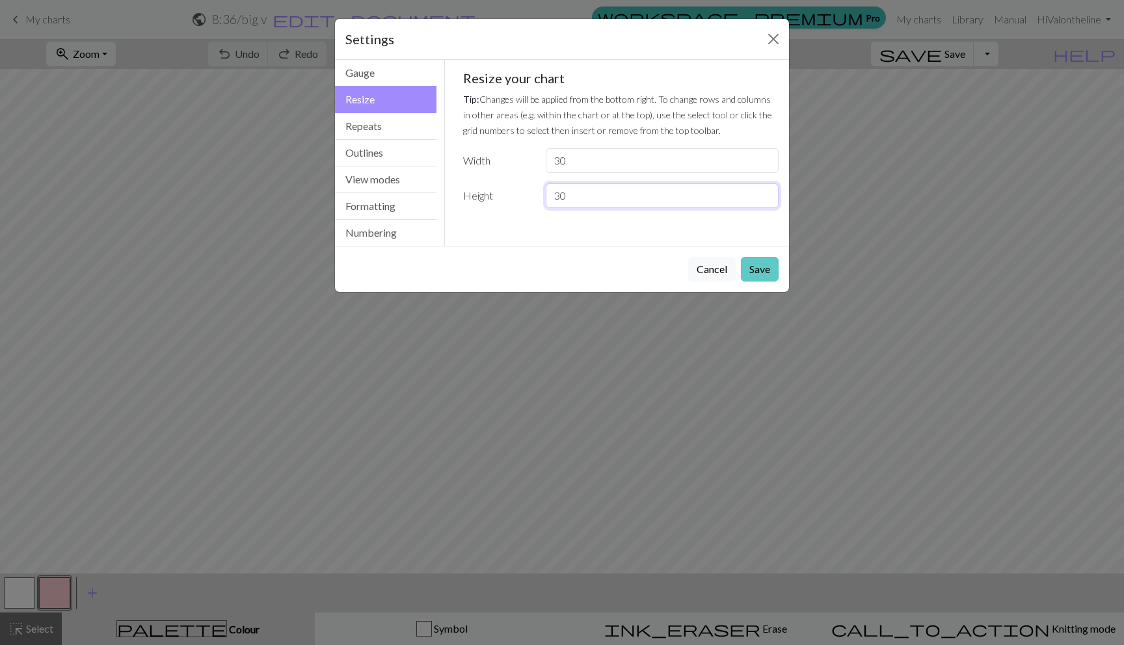
type input "30"
click at [755, 262] on button "Save" at bounding box center [760, 269] width 38 height 25
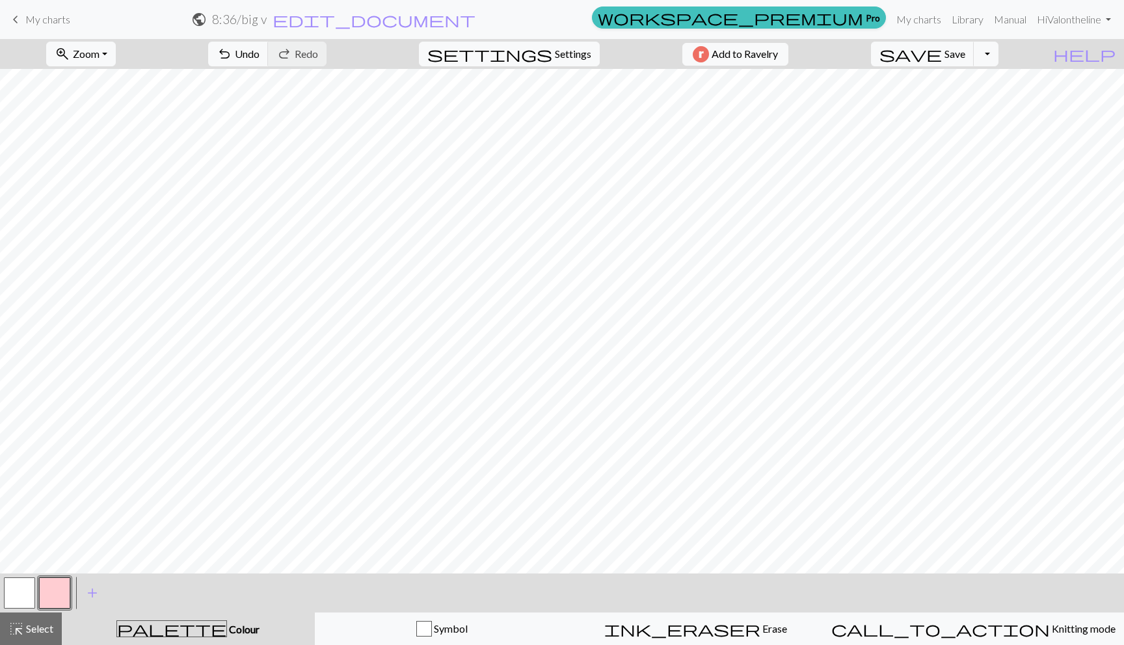
click at [60, 593] on button "button" at bounding box center [54, 593] width 31 height 31
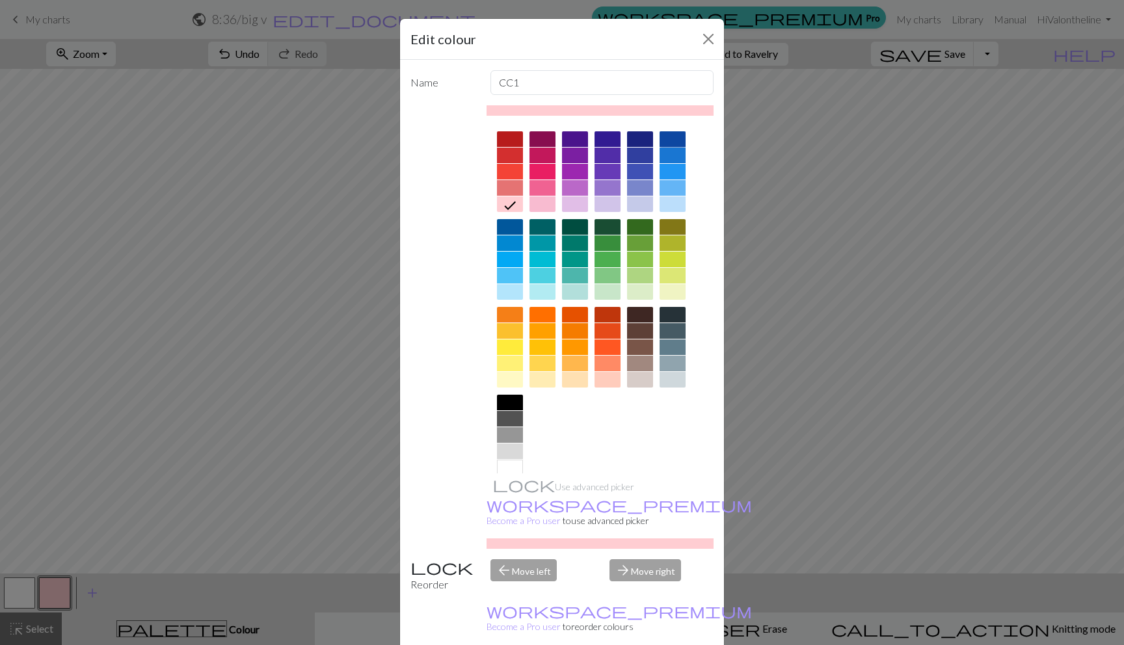
click at [672, 141] on div at bounding box center [673, 139] width 26 height 16
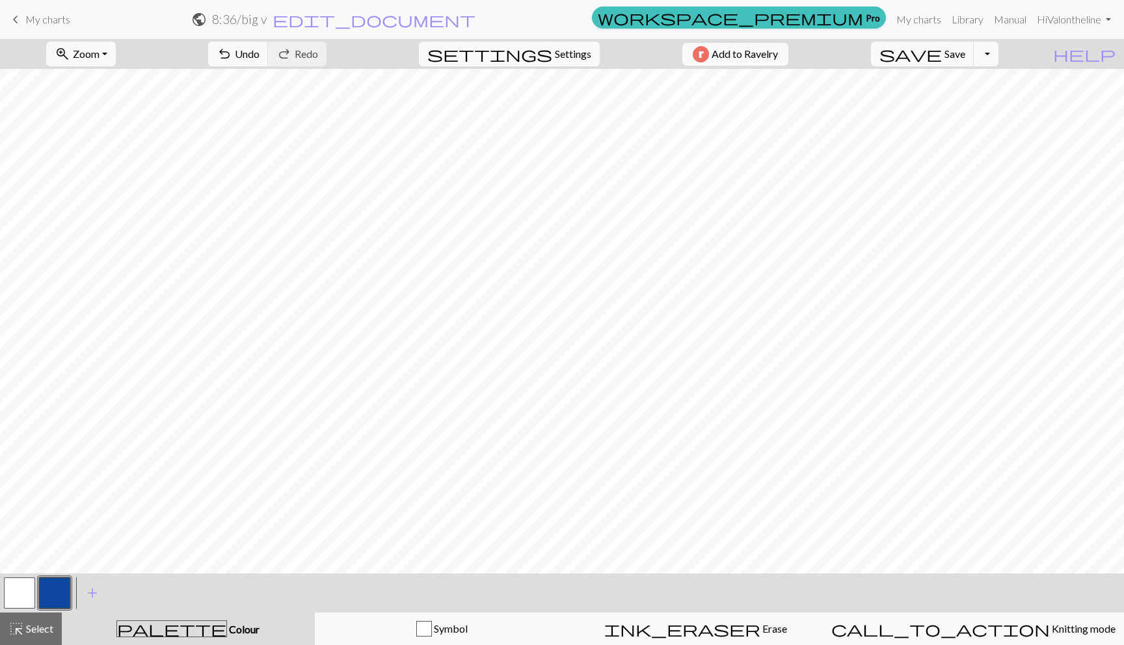
click at [16, 591] on button "button" at bounding box center [19, 593] width 31 height 31
click at [34, 591] on button "button" at bounding box center [19, 593] width 31 height 31
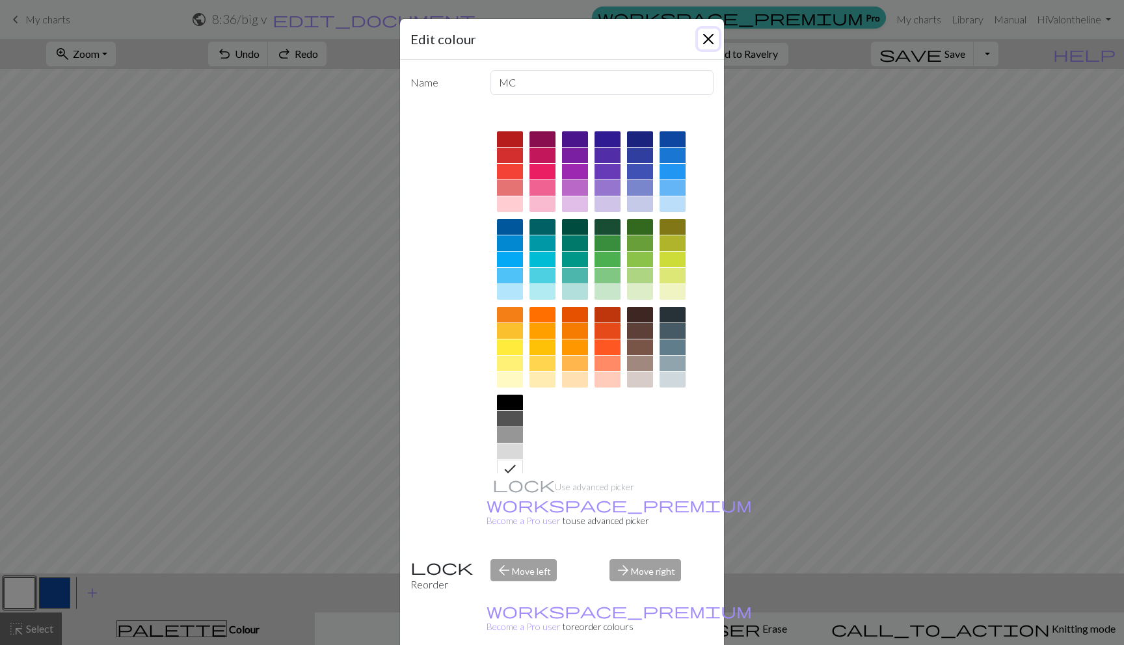
click at [699, 39] on button "Close" at bounding box center [708, 39] width 21 height 21
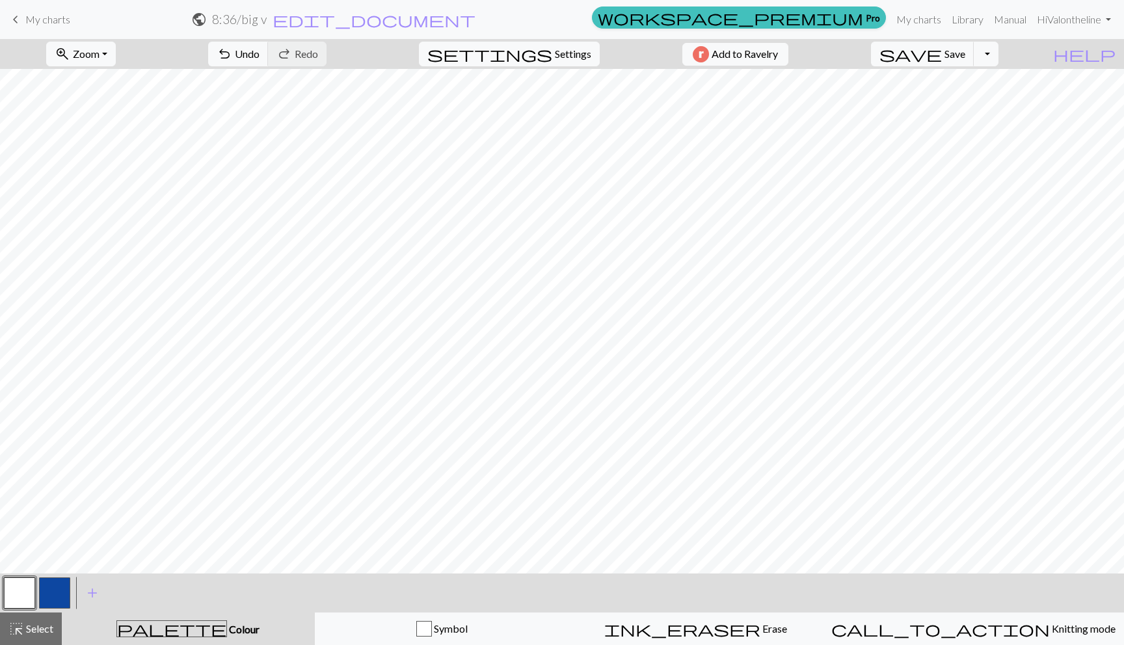
click at [58, 586] on button "button" at bounding box center [54, 593] width 31 height 31
click at [15, 587] on button "button" at bounding box center [19, 593] width 31 height 31
click at [30, 584] on button "button" at bounding box center [19, 593] width 31 height 31
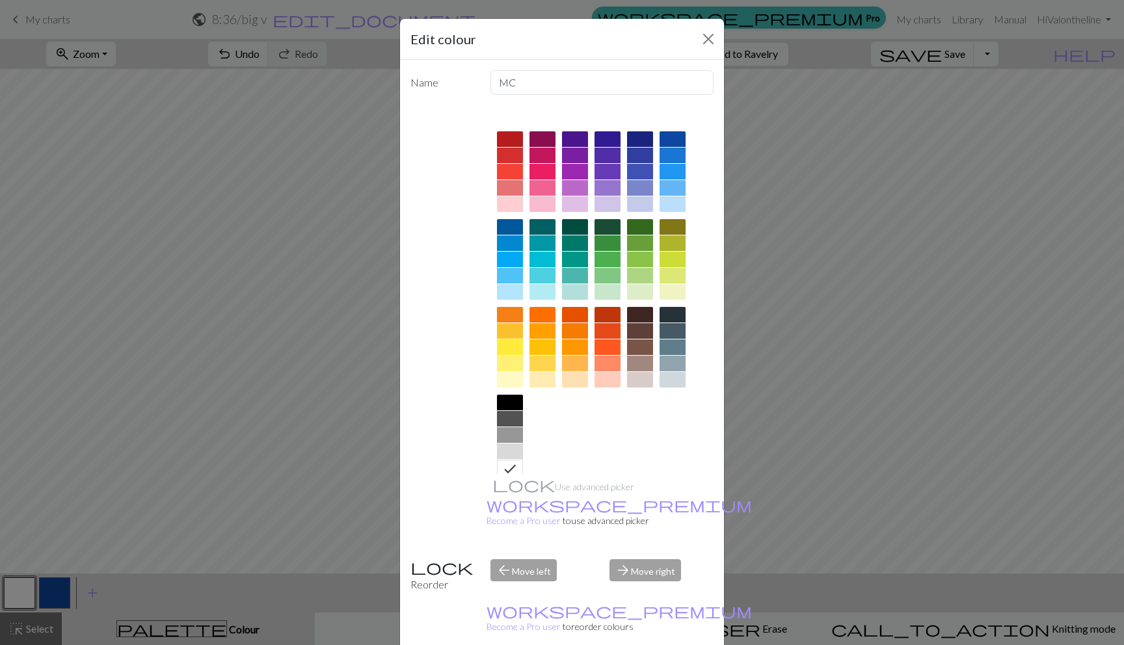
drag, startPoint x: 514, startPoint y: 346, endPoint x: 513, endPoint y: 362, distance: 16.3
click at [513, 347] on div at bounding box center [510, 348] width 26 height 16
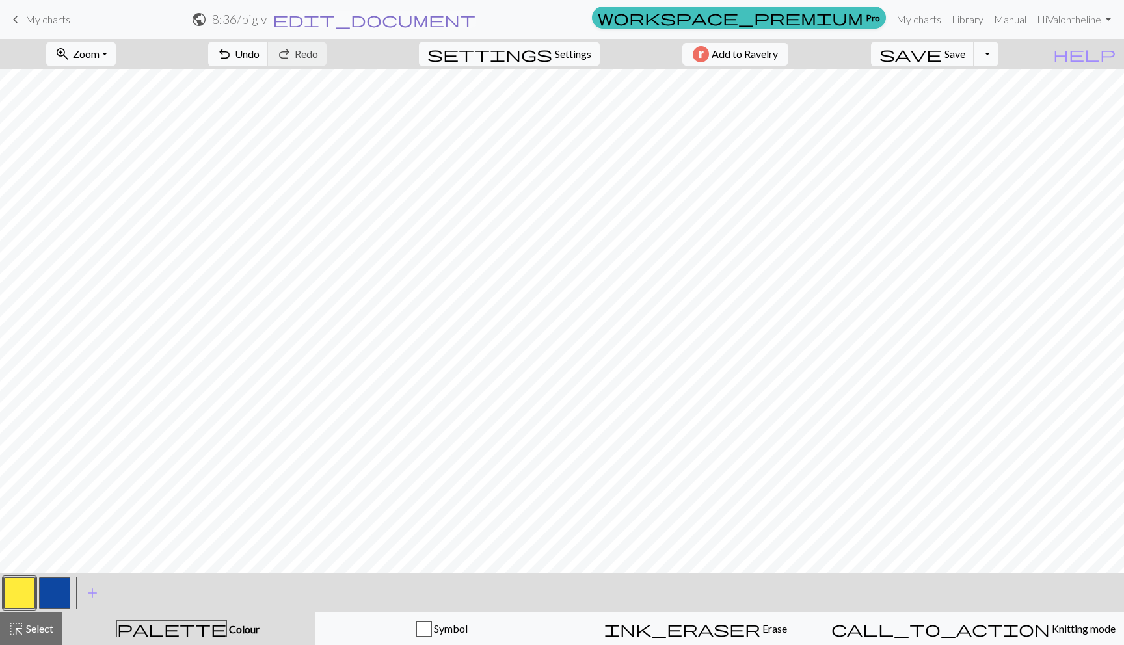
click at [476, 21] on span "edit_document" at bounding box center [374, 19] width 203 height 18
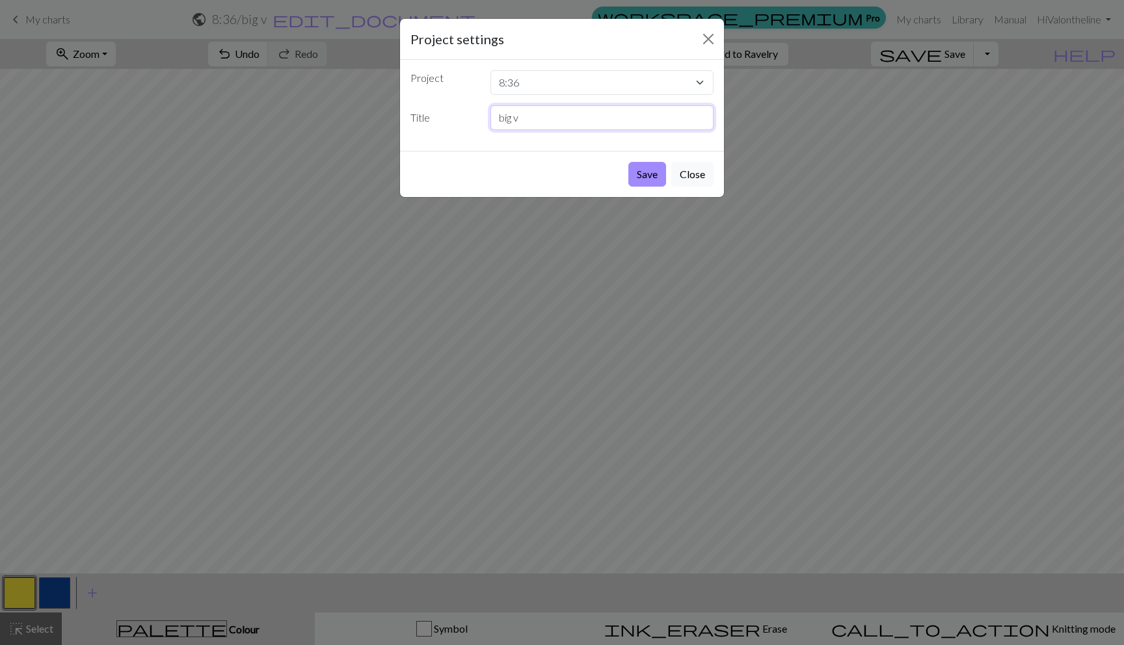
click at [498, 118] on input "big v" at bounding box center [603, 117] width 224 height 25
type input "ikea v"
click at [636, 168] on button "Save" at bounding box center [647, 174] width 38 height 25
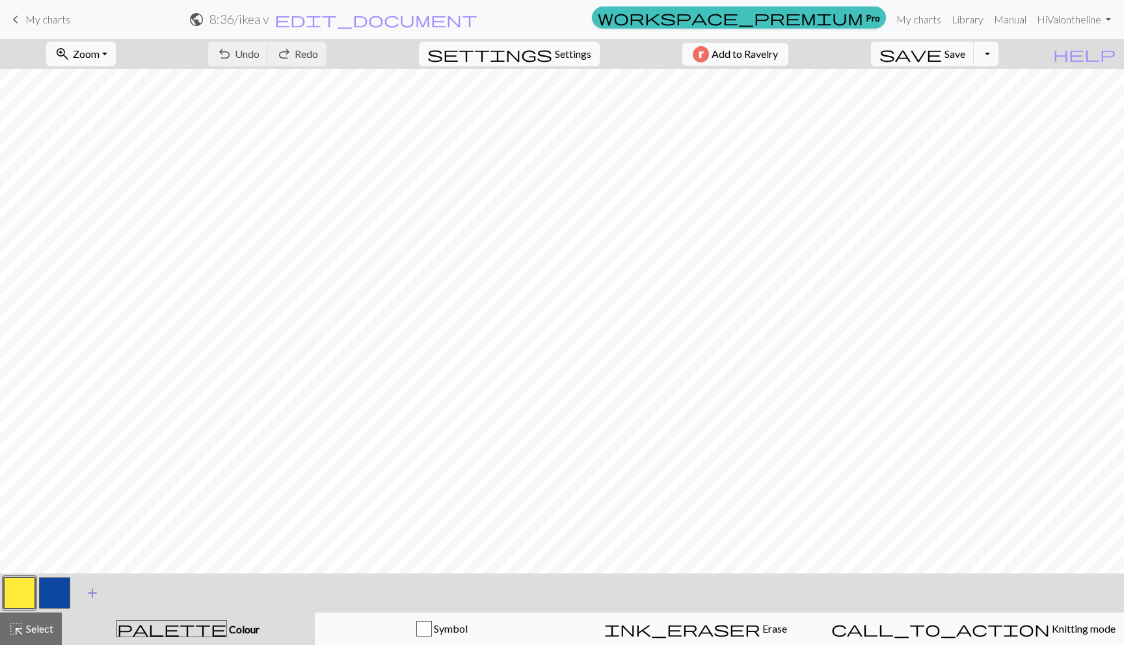
click at [94, 598] on span "add" at bounding box center [93, 593] width 16 height 18
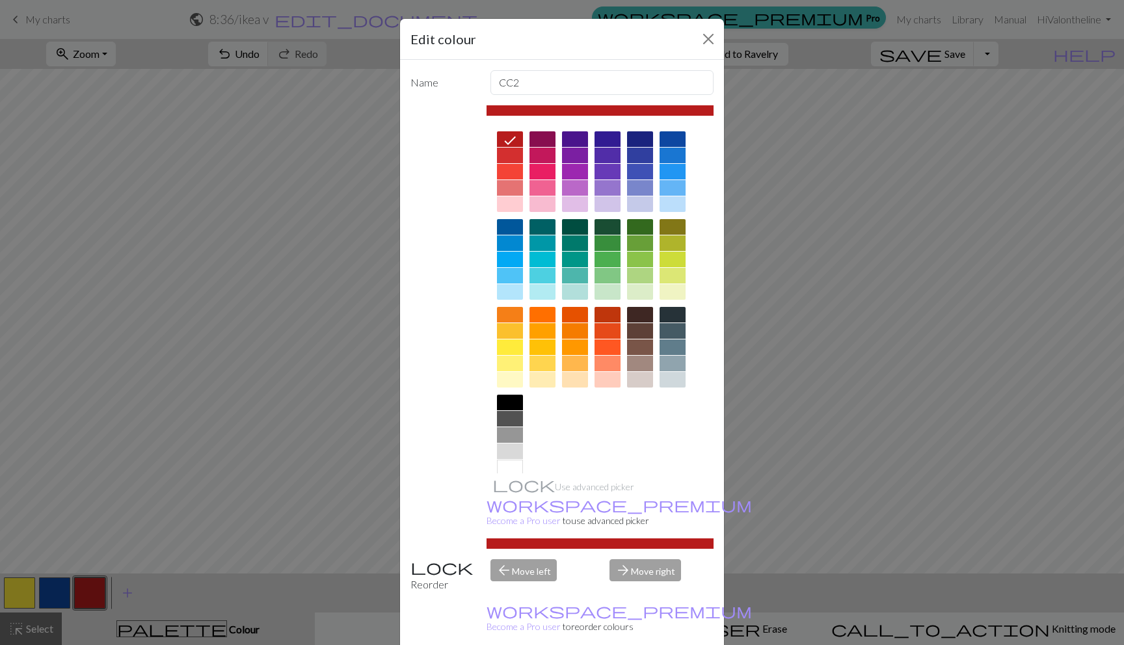
click at [501, 408] on div at bounding box center [510, 403] width 26 height 16
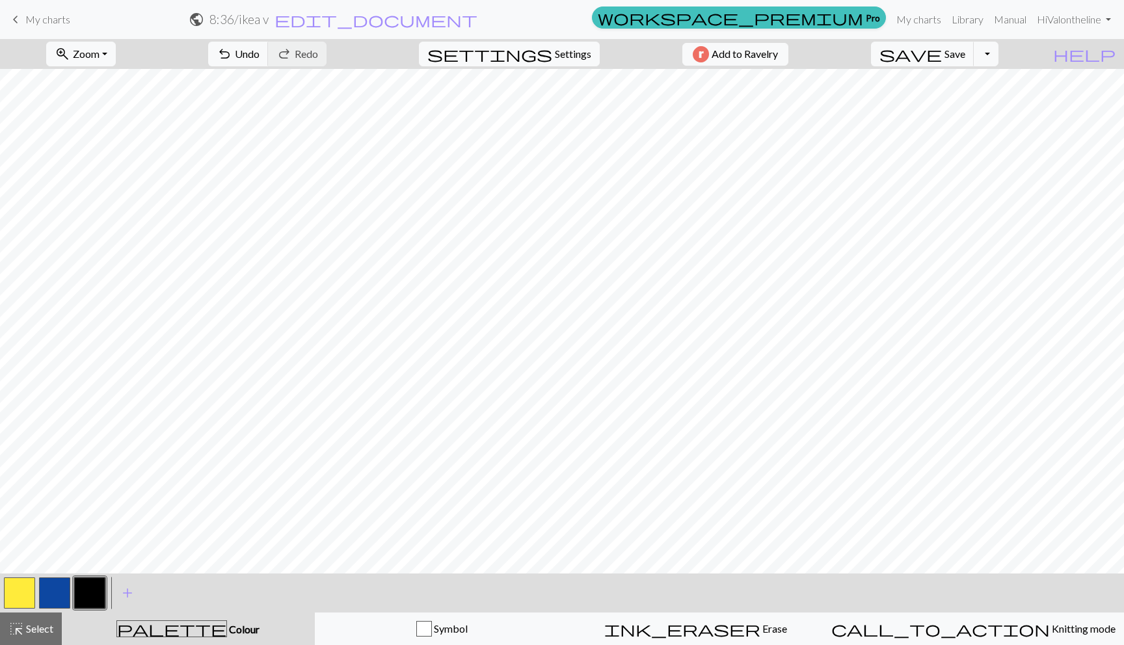
click at [65, 576] on div at bounding box center [54, 593] width 35 height 35
click at [75, 595] on button "button" at bounding box center [89, 593] width 31 height 31
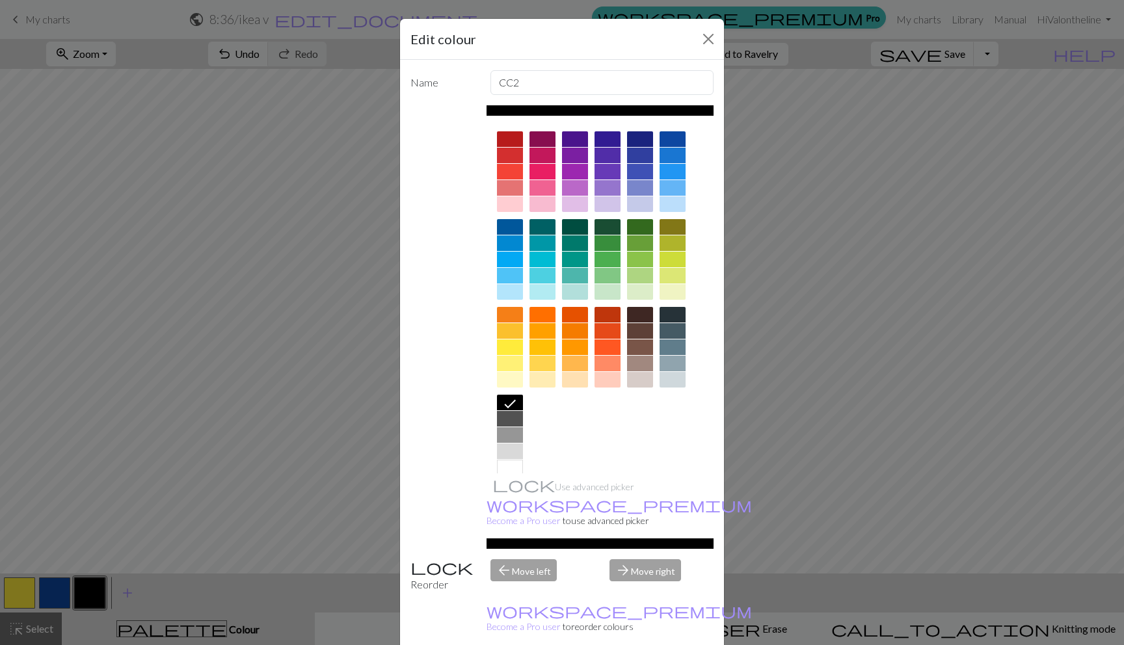
click at [669, 141] on div at bounding box center [673, 139] width 26 height 16
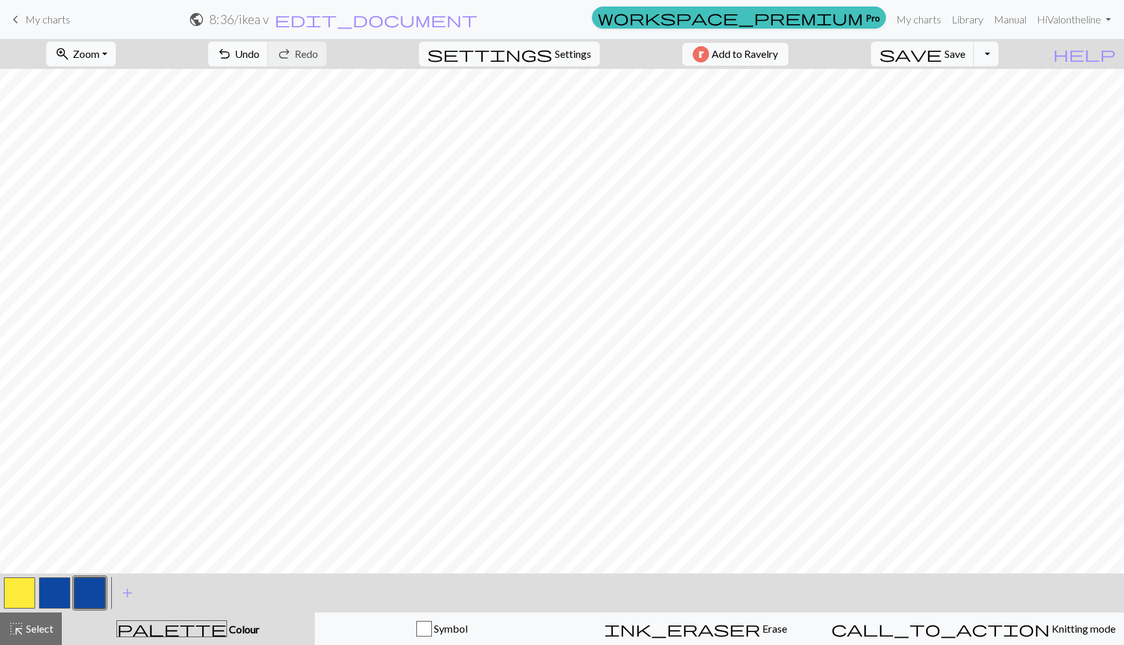
click at [31, 586] on button "button" at bounding box center [19, 593] width 31 height 31
click at [21, 589] on button "button" at bounding box center [19, 593] width 31 height 31
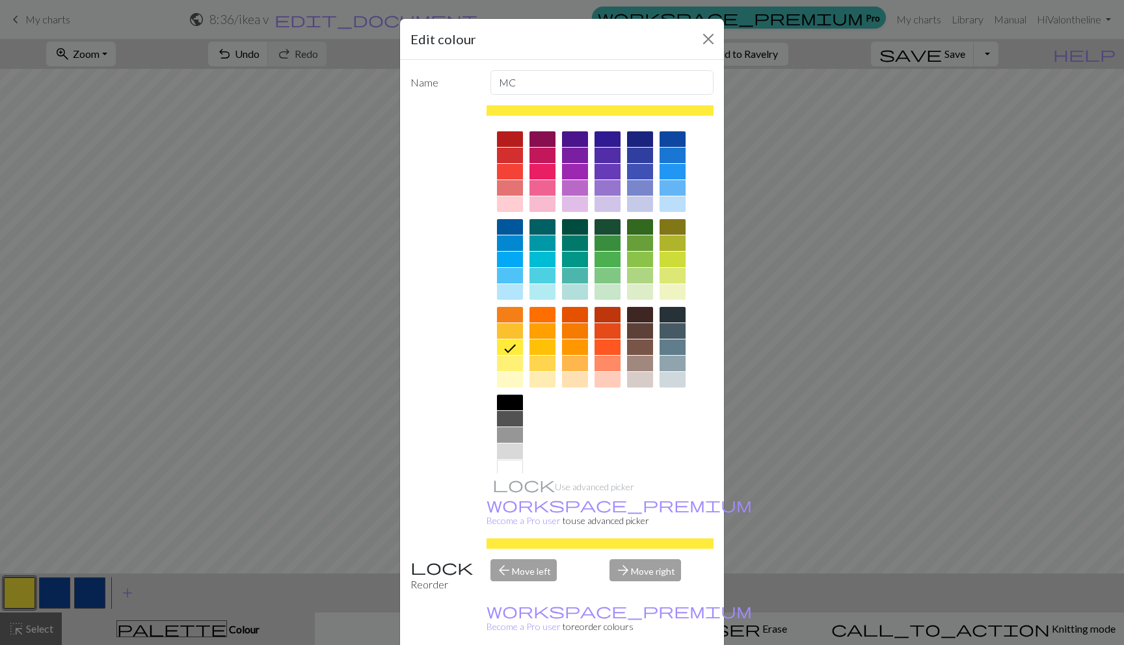
click at [507, 468] on div at bounding box center [510, 468] width 26 height 16
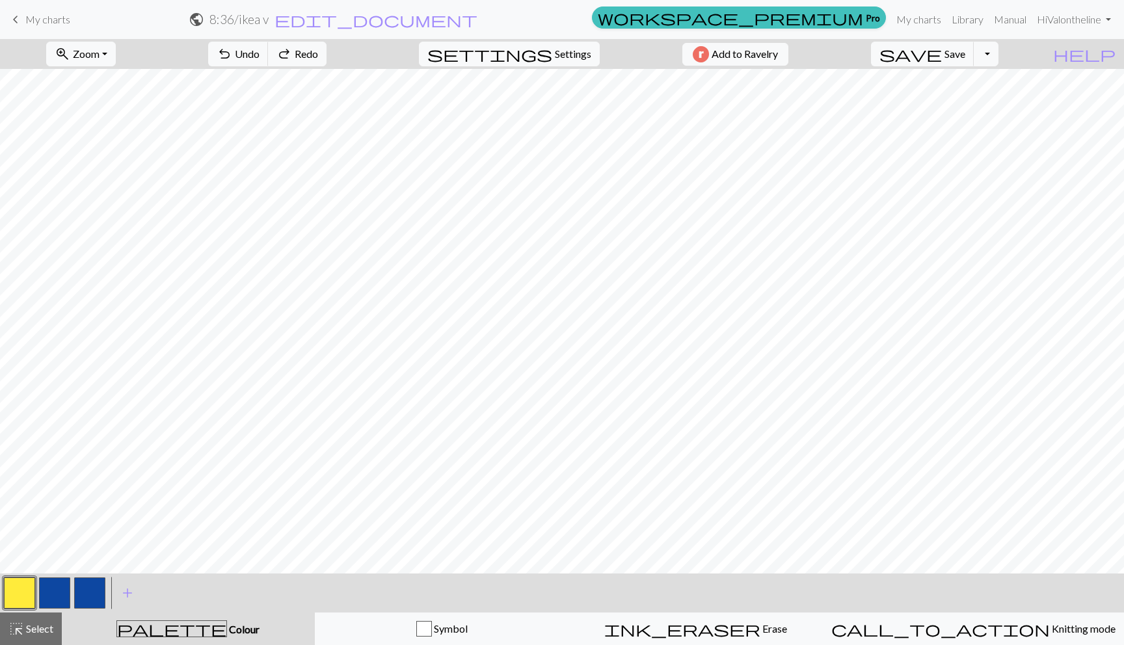
click at [93, 599] on button "button" at bounding box center [89, 593] width 31 height 31
click at [81, 593] on button "button" at bounding box center [89, 593] width 31 height 31
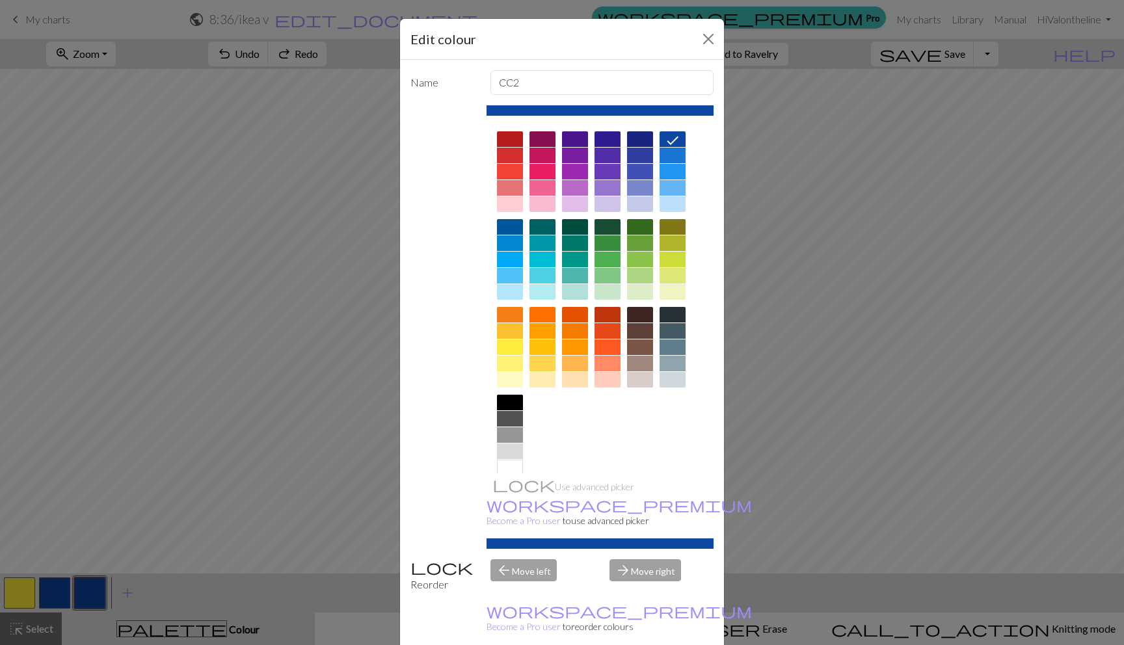
click at [671, 208] on div at bounding box center [673, 204] width 26 height 16
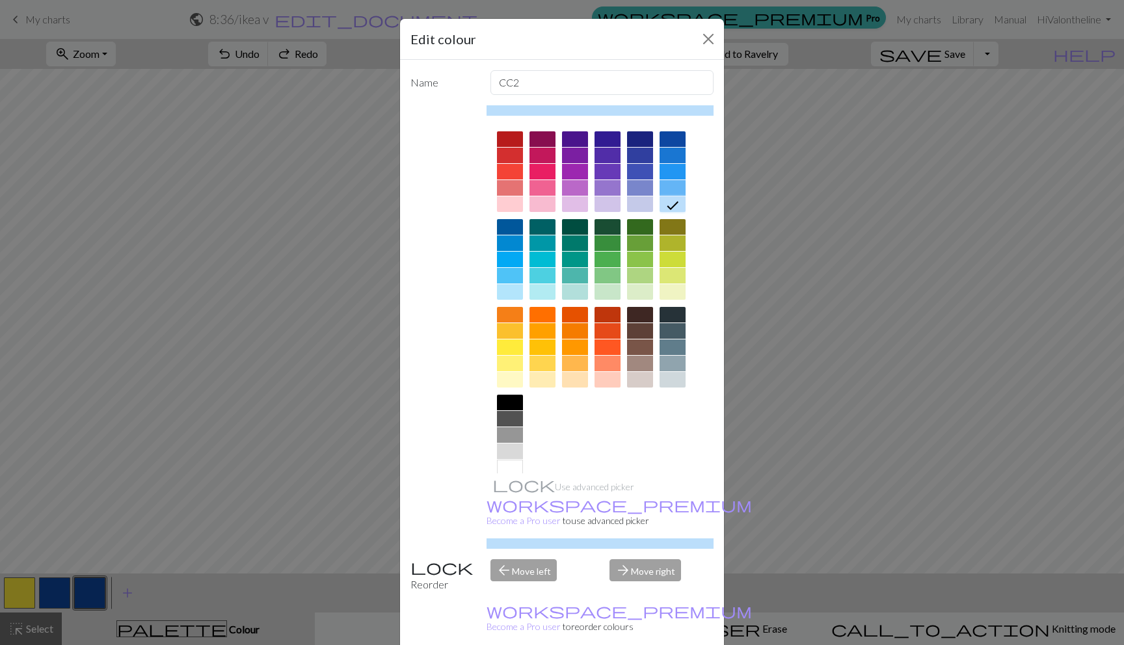
click at [601, 347] on div at bounding box center [608, 348] width 26 height 16
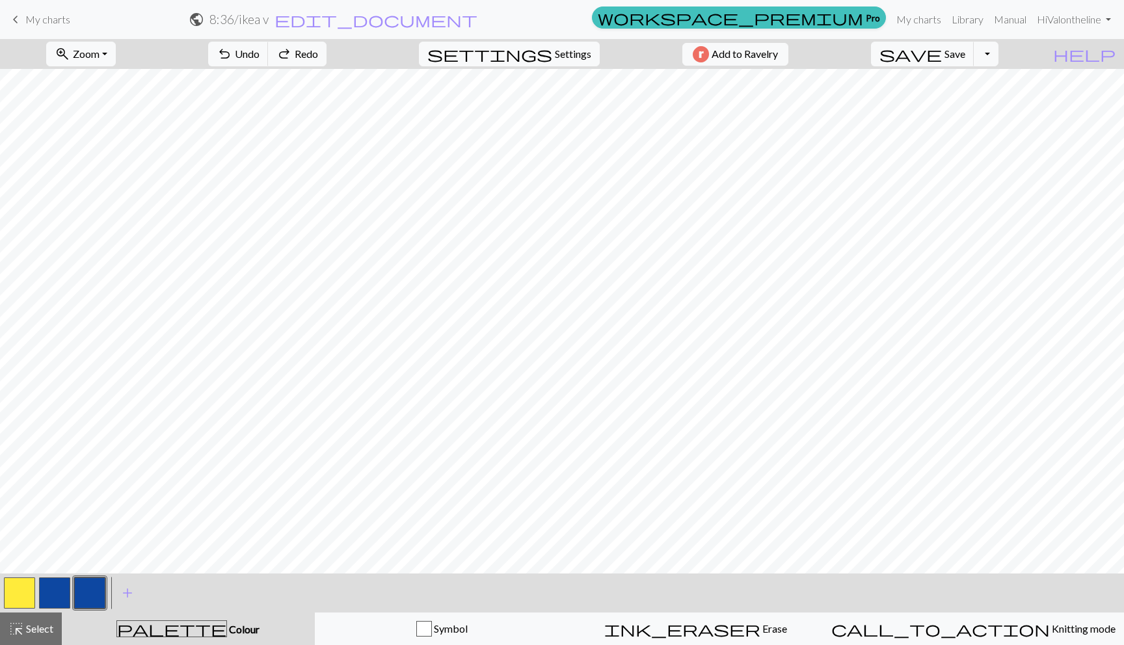
click at [98, 595] on button "button" at bounding box center [89, 593] width 31 height 31
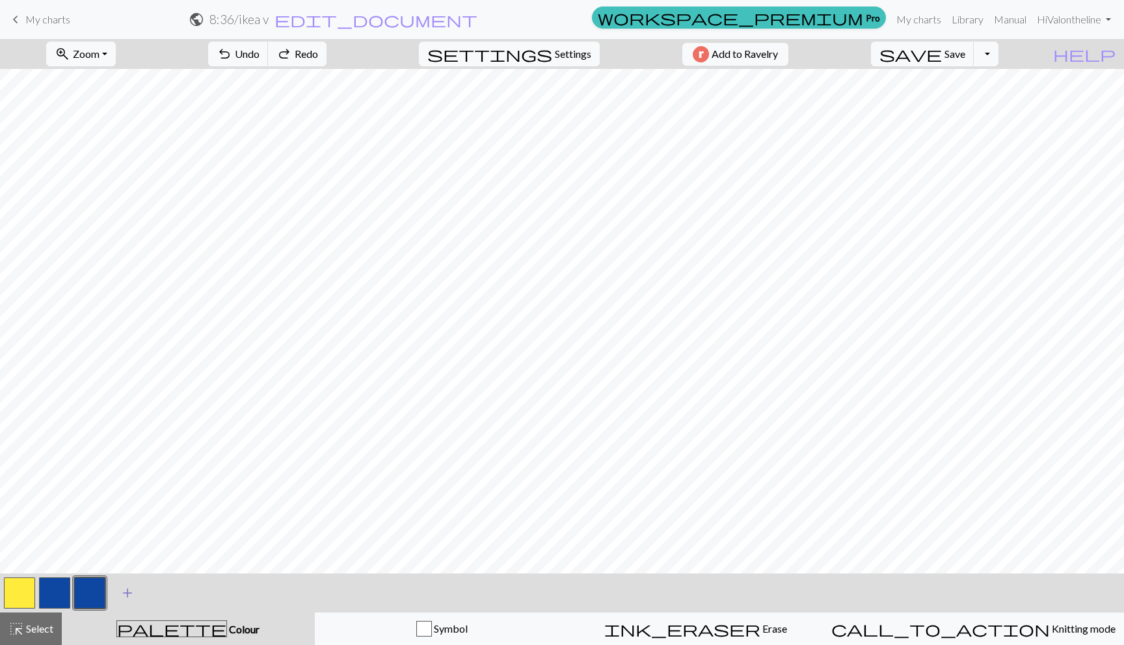
click at [126, 589] on span "add" at bounding box center [128, 593] width 16 height 18
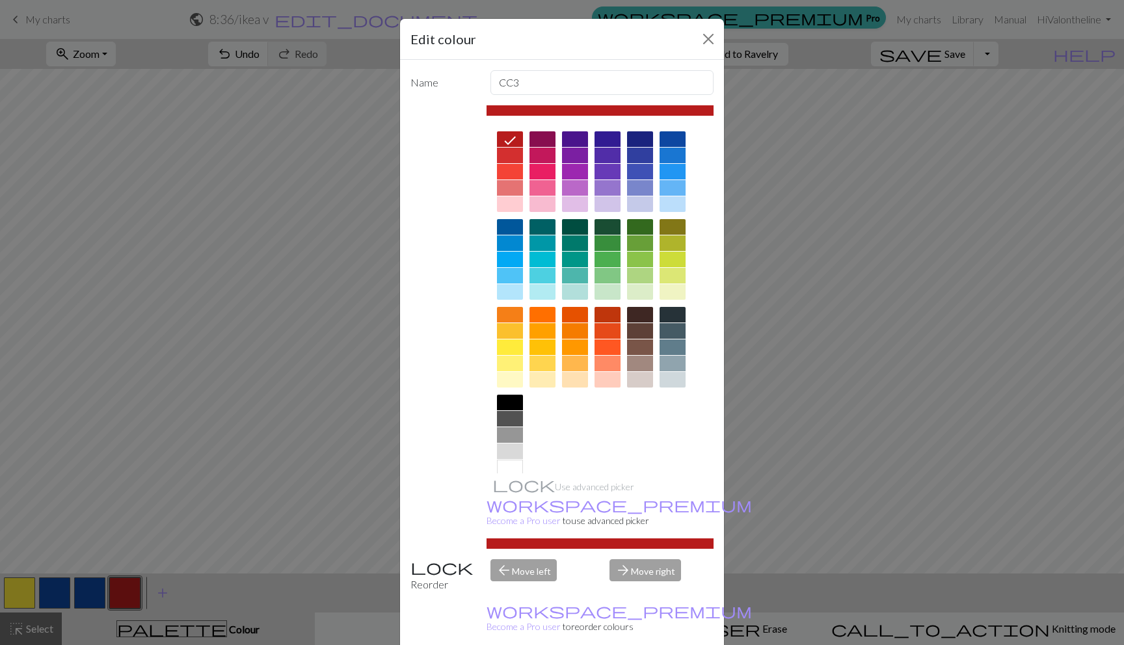
click at [664, 202] on div at bounding box center [673, 204] width 26 height 16
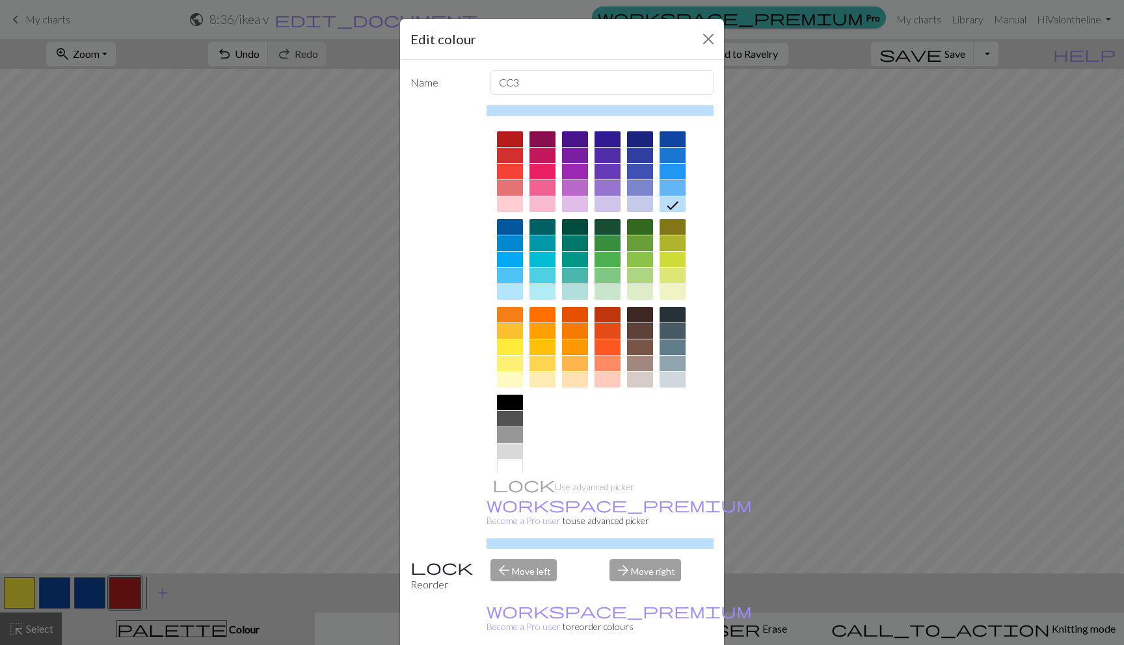
click at [599, 342] on div at bounding box center [608, 348] width 26 height 16
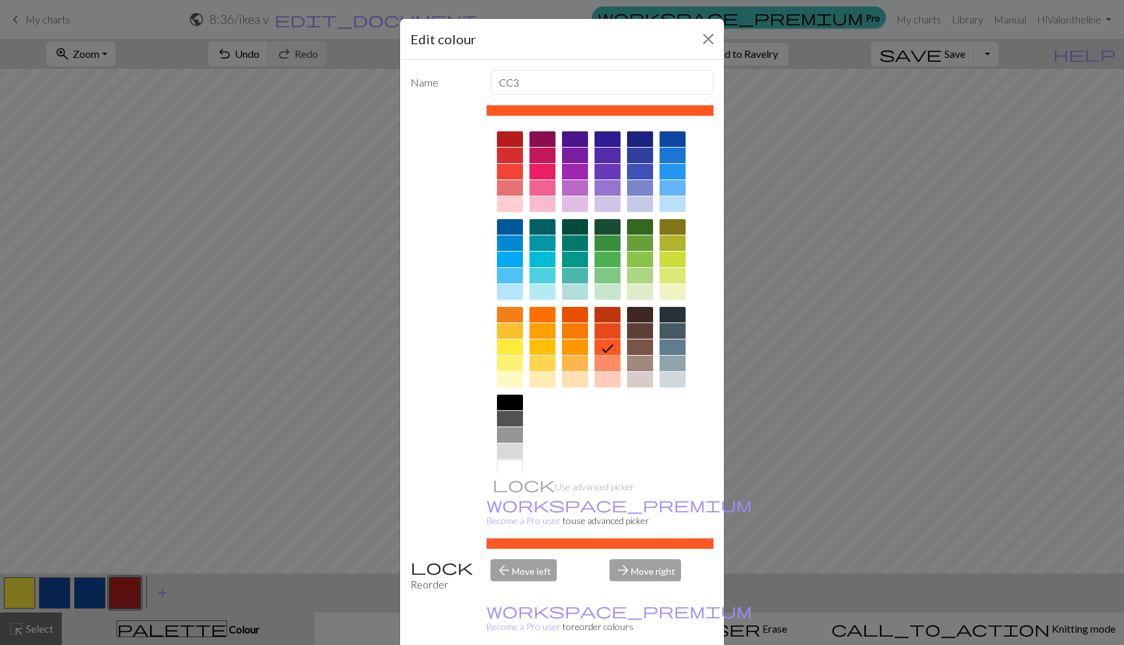
click at [600, 313] on div at bounding box center [608, 315] width 26 height 16
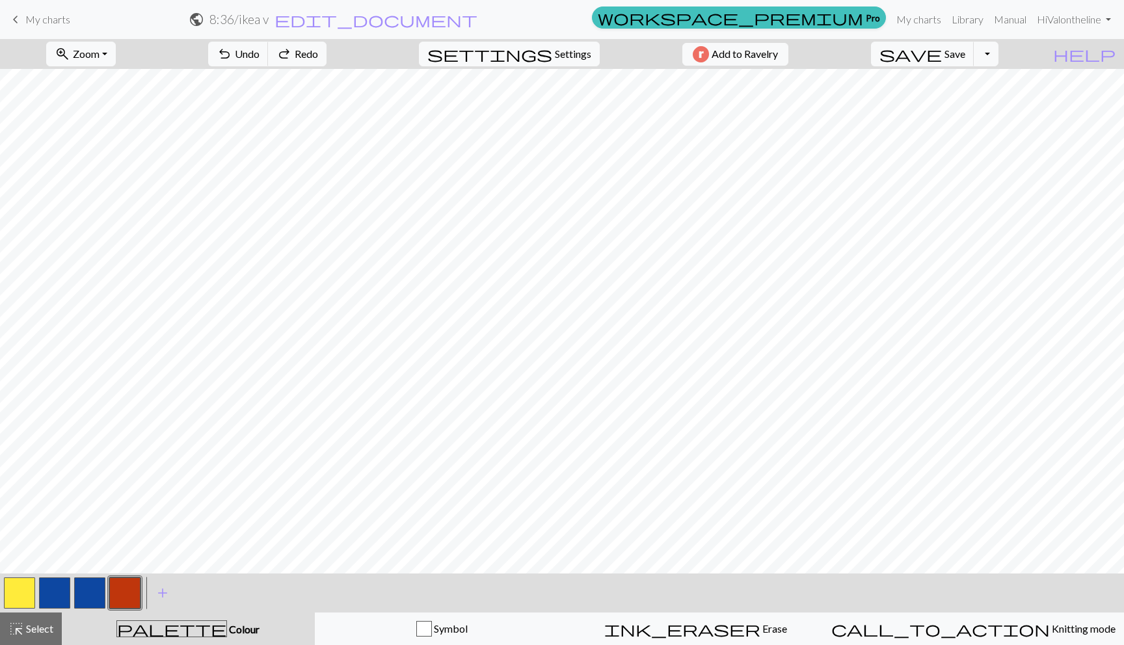
click at [18, 591] on button "button" at bounding box center [19, 593] width 31 height 31
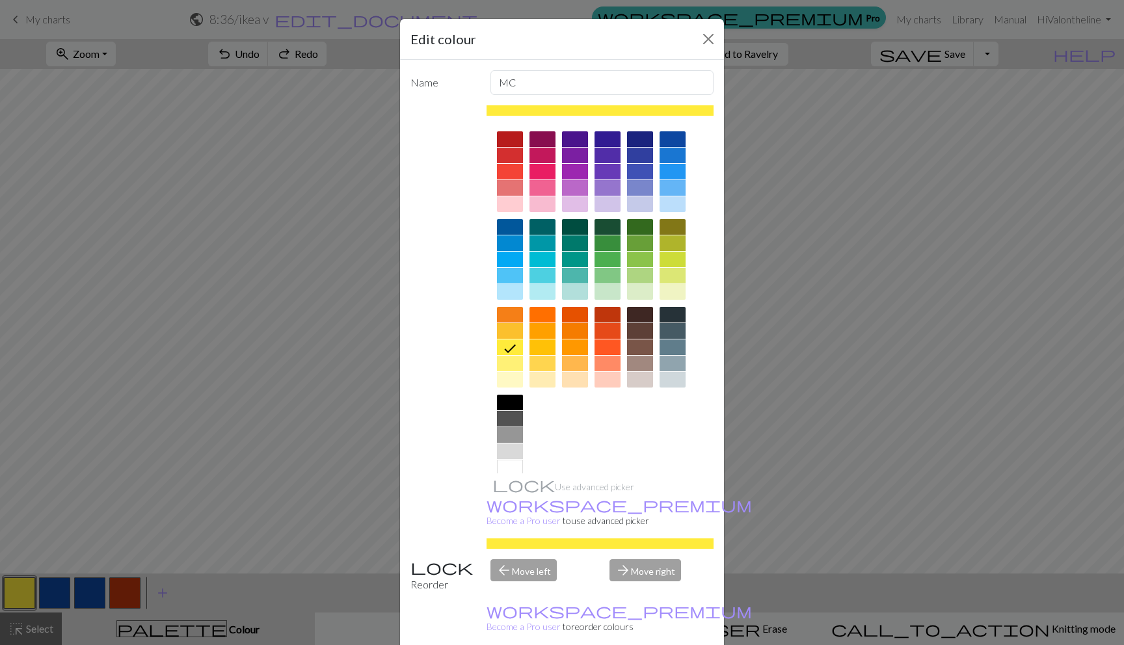
click at [604, 318] on div at bounding box center [608, 315] width 26 height 16
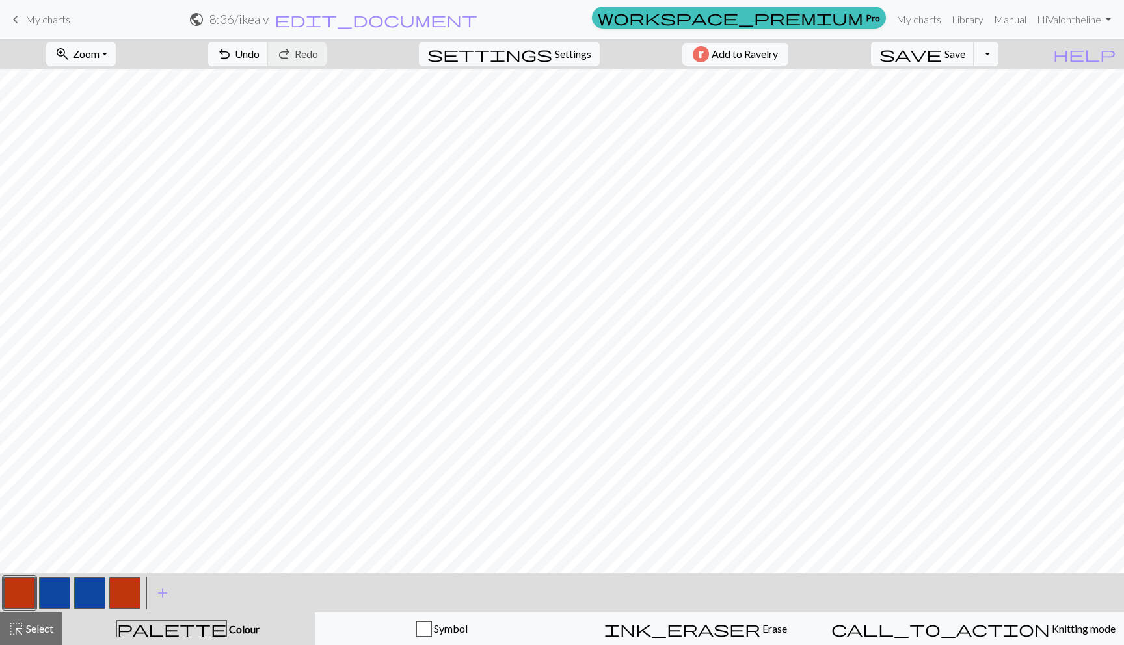
click at [15, 580] on button "button" at bounding box center [19, 593] width 31 height 31
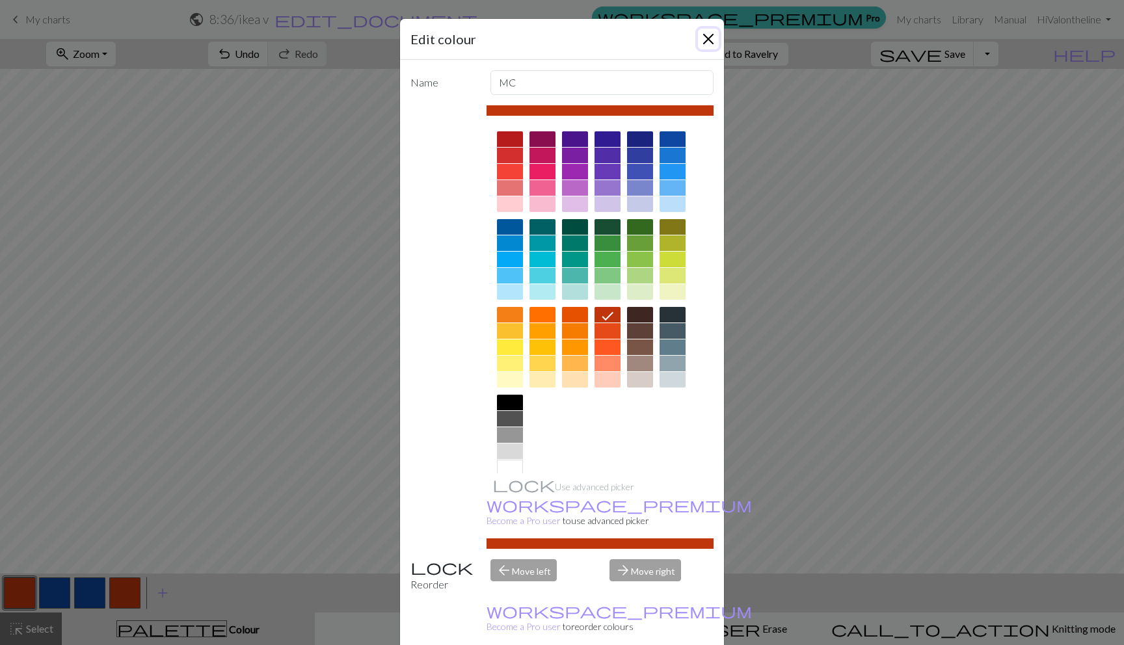
click at [698, 38] on button "Close" at bounding box center [708, 39] width 21 height 21
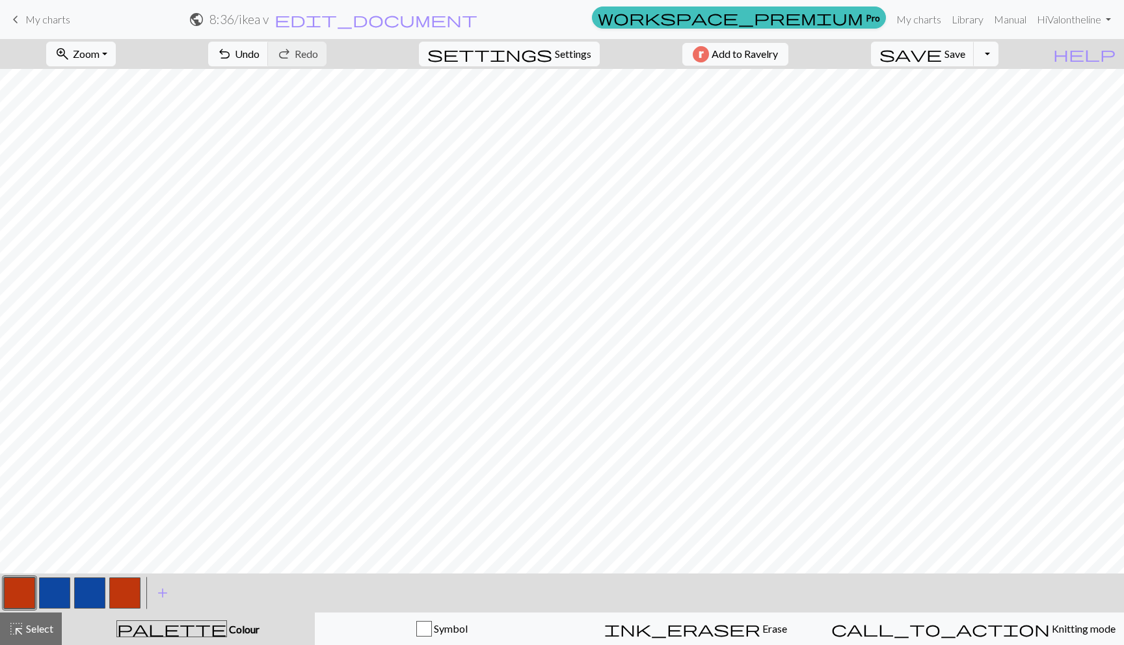
click at [101, 590] on button "button" at bounding box center [89, 593] width 31 height 31
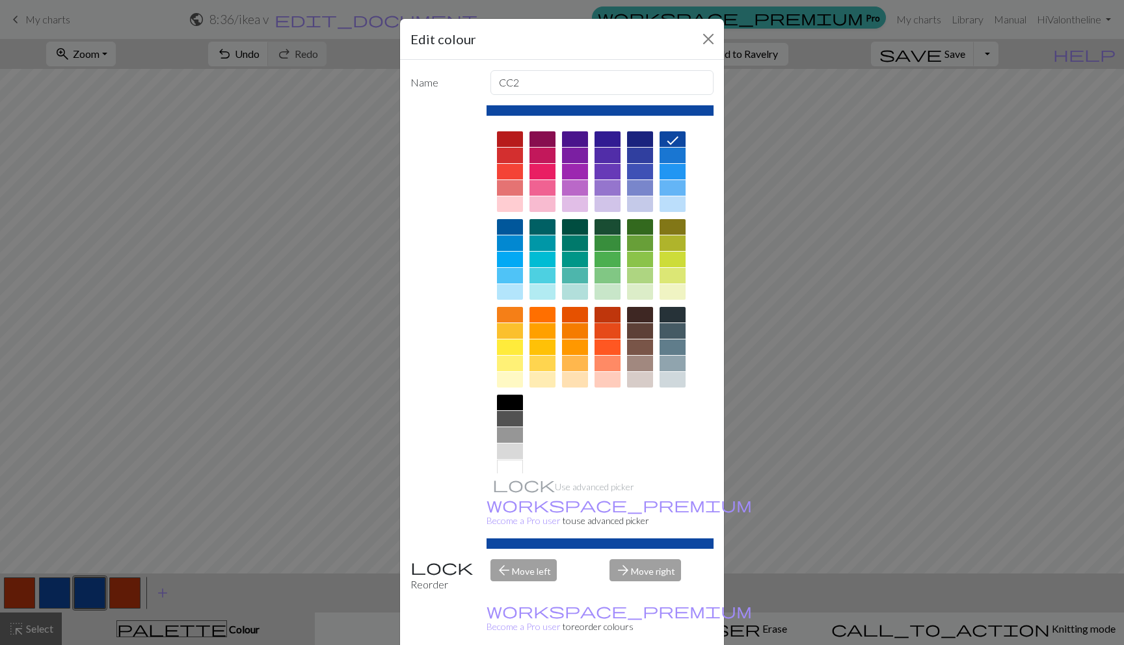
click at [609, 315] on div at bounding box center [608, 315] width 26 height 16
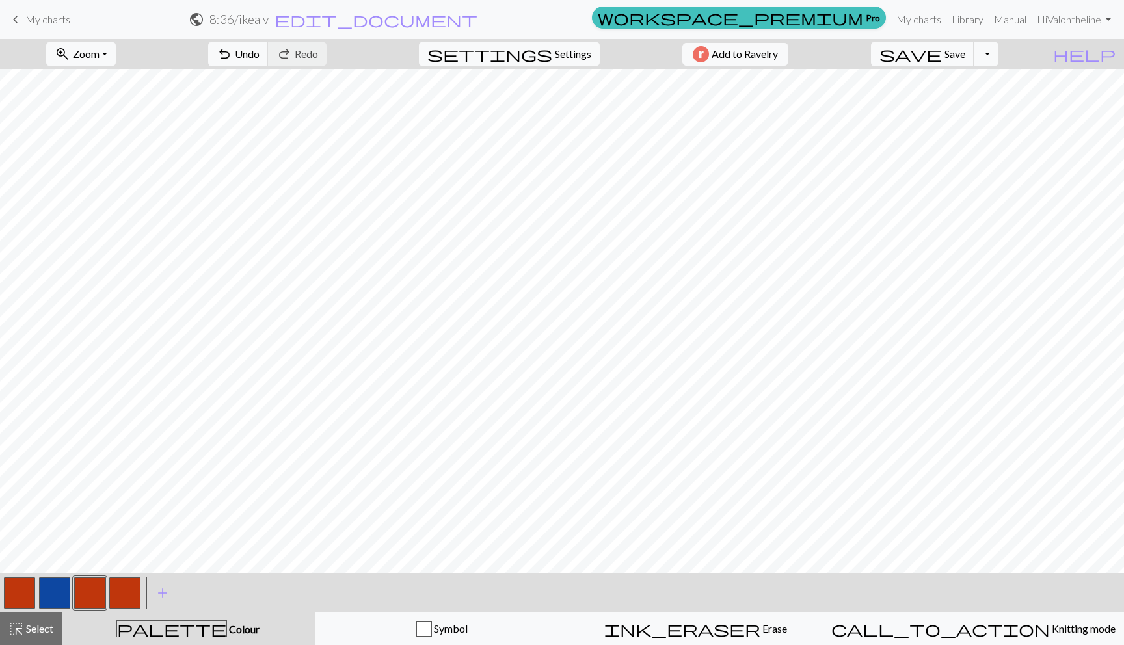
click at [25, 588] on button "button" at bounding box center [19, 593] width 31 height 31
click at [25, 587] on button "button" at bounding box center [19, 593] width 31 height 31
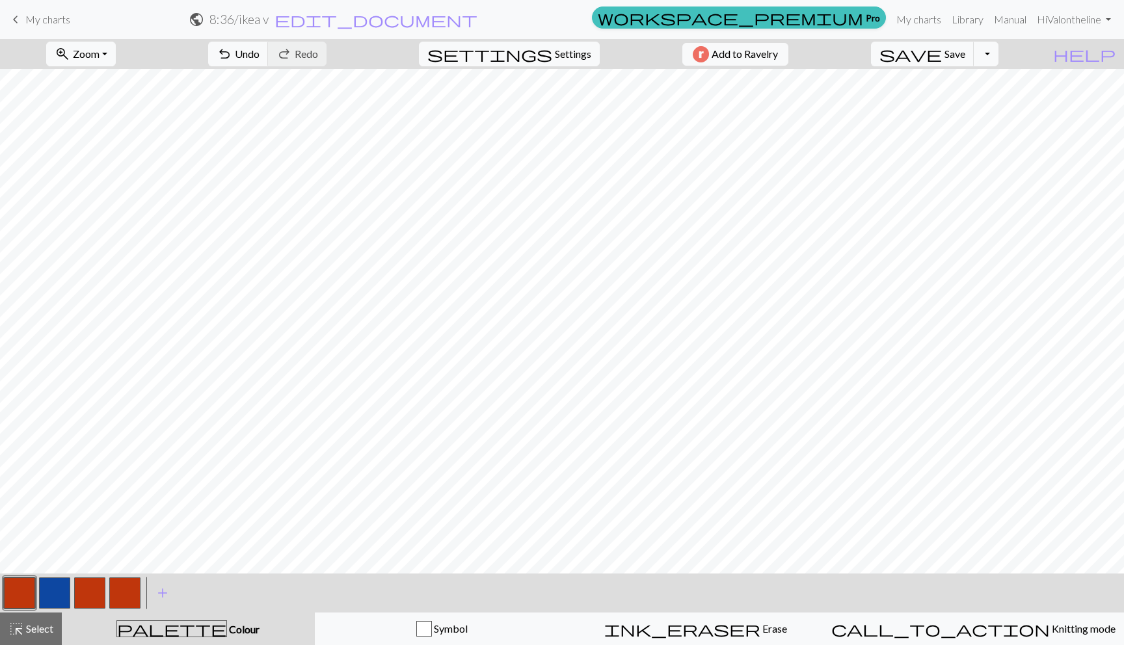
click at [84, 590] on button "button" at bounding box center [89, 593] width 31 height 31
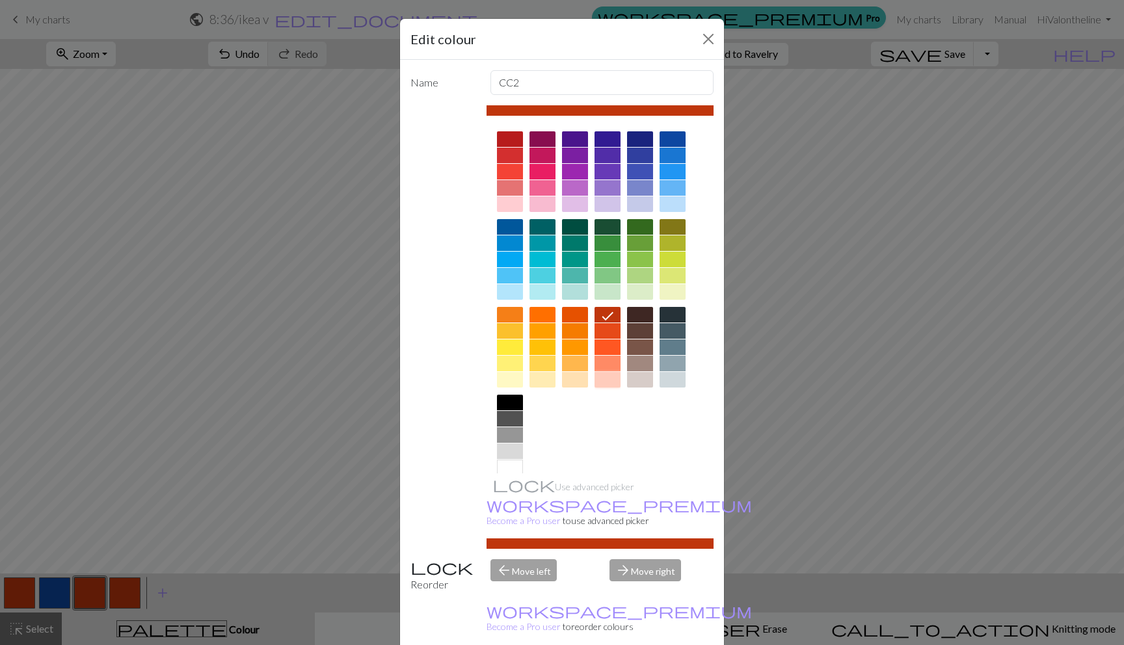
click at [608, 381] on div at bounding box center [608, 380] width 26 height 16
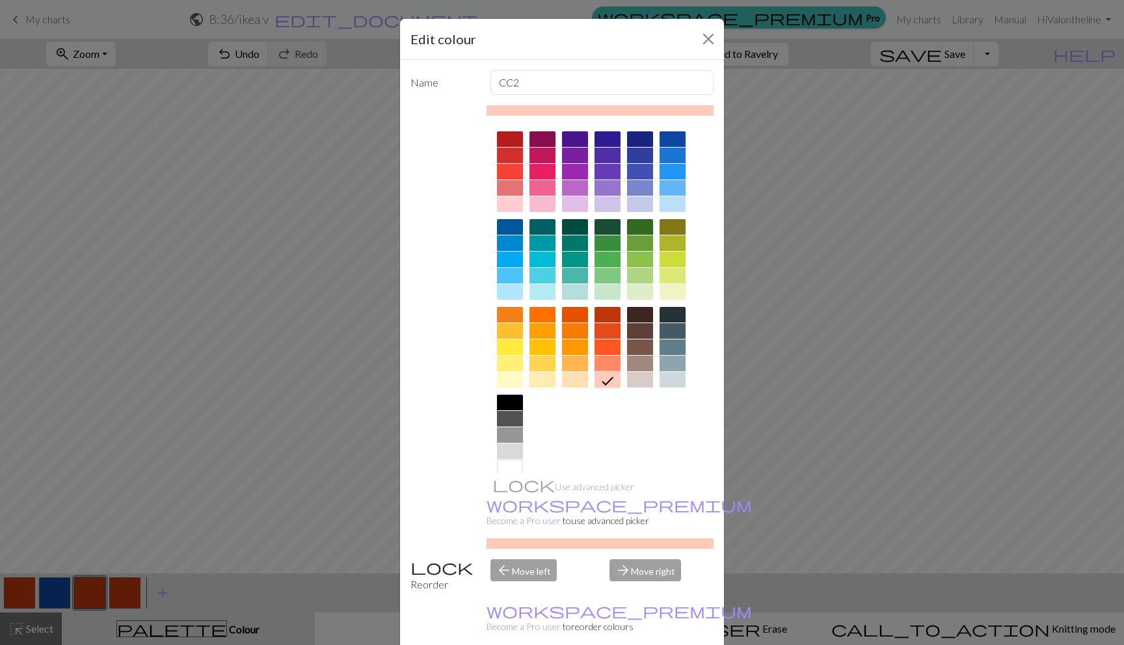
click at [517, 205] on div at bounding box center [510, 204] width 26 height 16
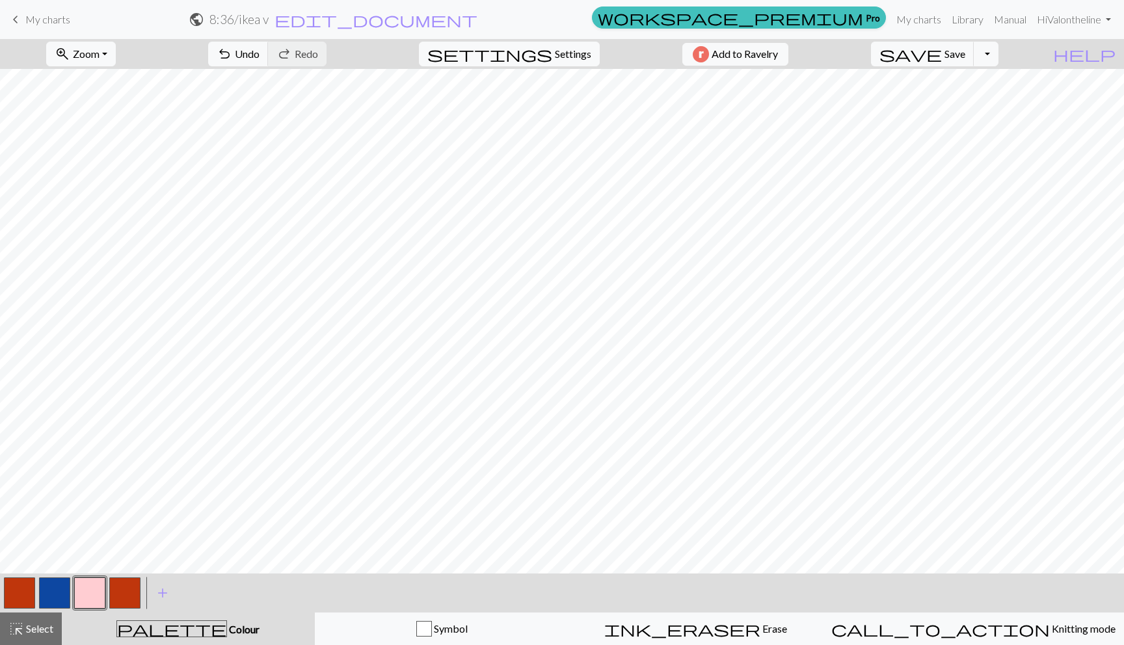
click at [54, 588] on button "button" at bounding box center [54, 593] width 31 height 31
click at [51, 586] on button "button" at bounding box center [54, 593] width 31 height 31
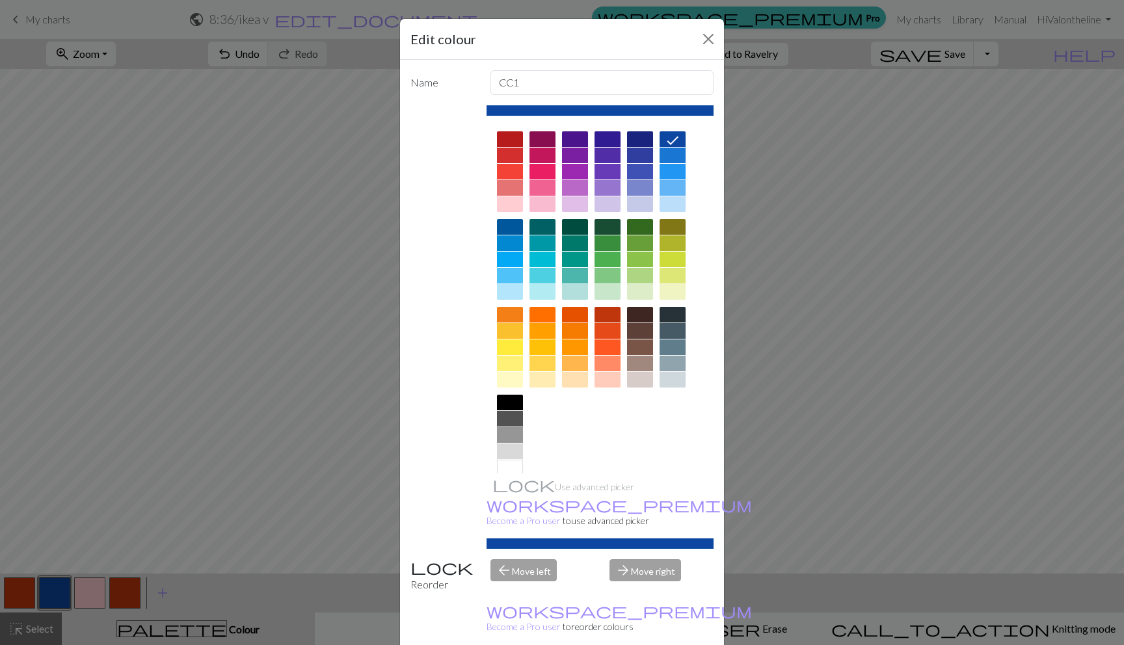
click at [664, 208] on div at bounding box center [673, 204] width 26 height 16
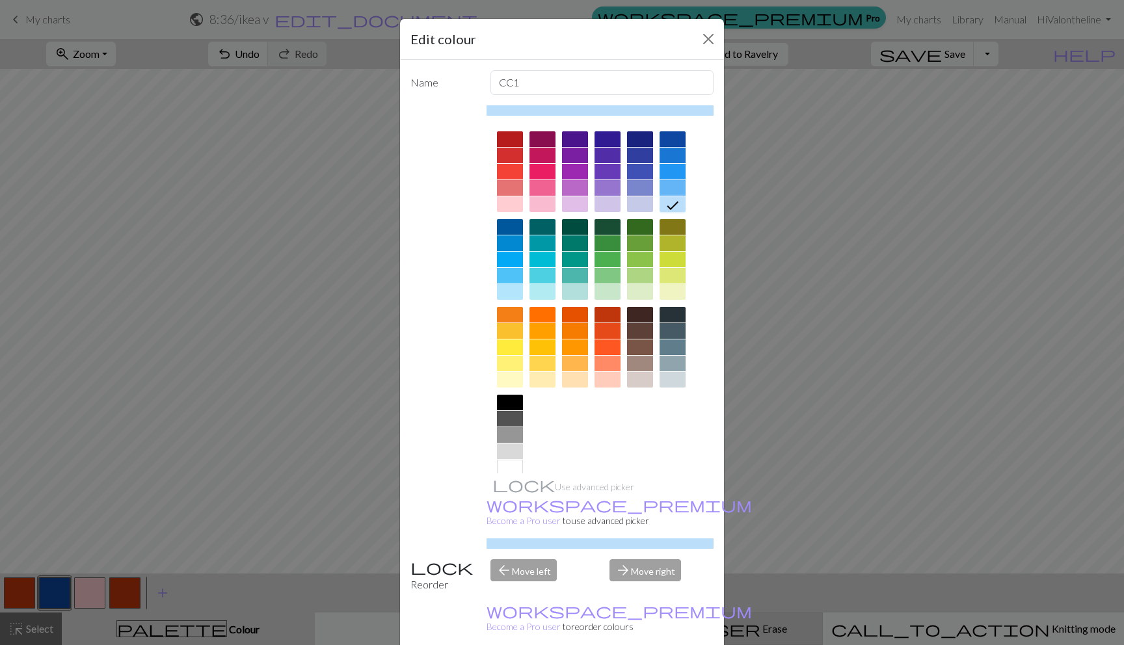
drag, startPoint x: 632, startPoint y: 630, endPoint x: 619, endPoint y: 628, distance: 13.9
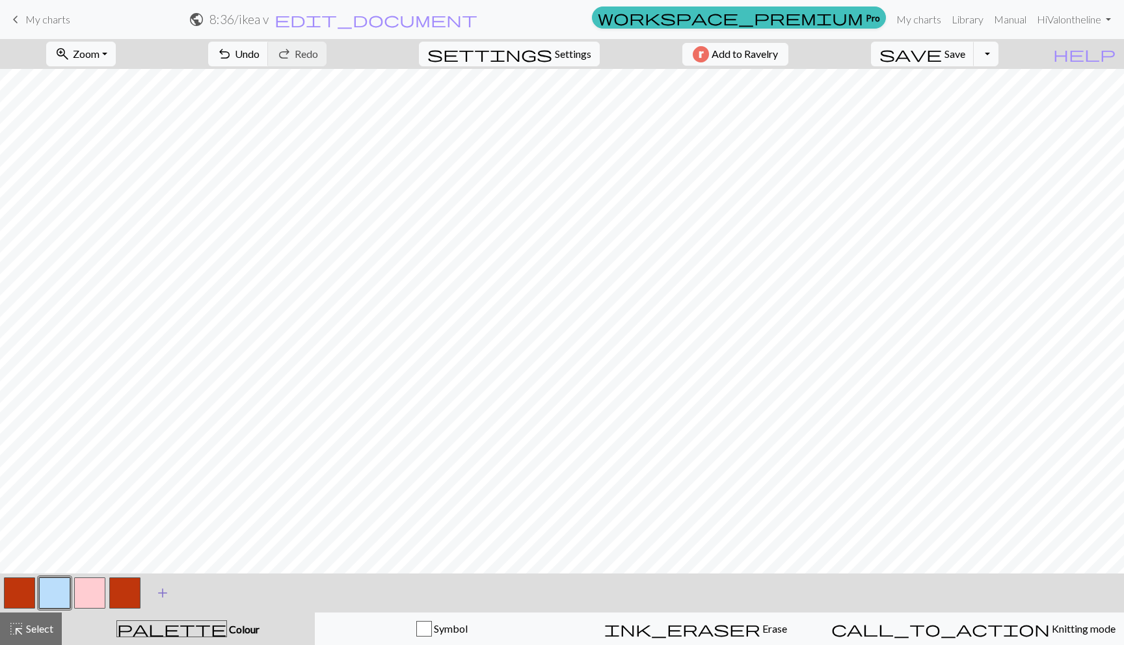
click at [161, 593] on span "add" at bounding box center [163, 593] width 16 height 18
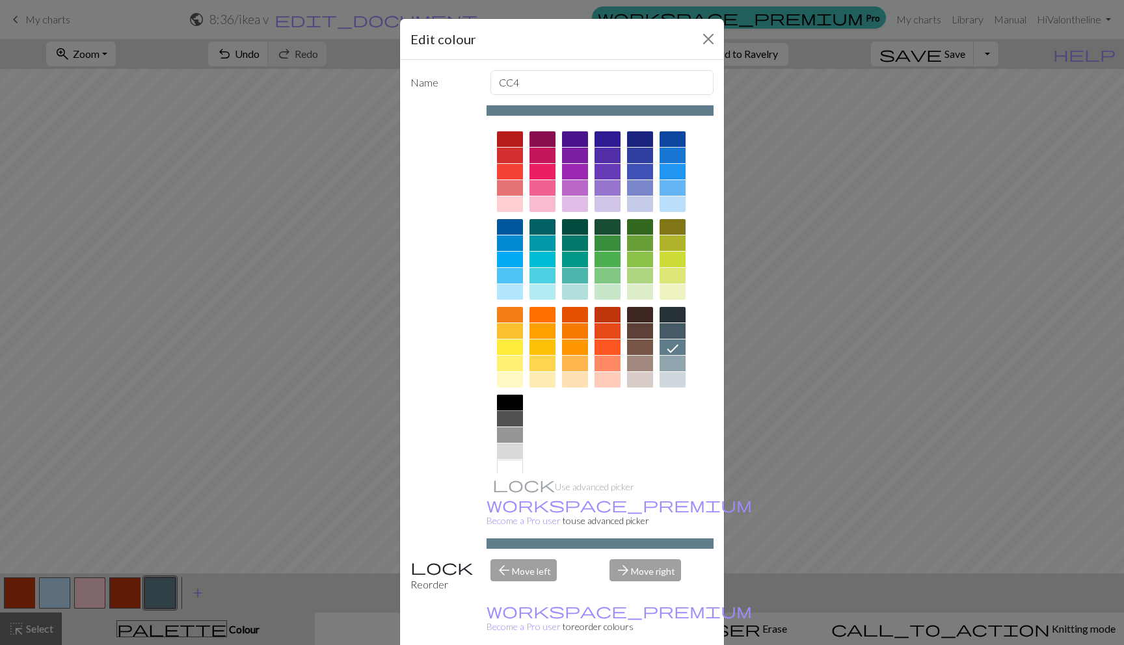
click at [503, 409] on div at bounding box center [510, 403] width 26 height 16
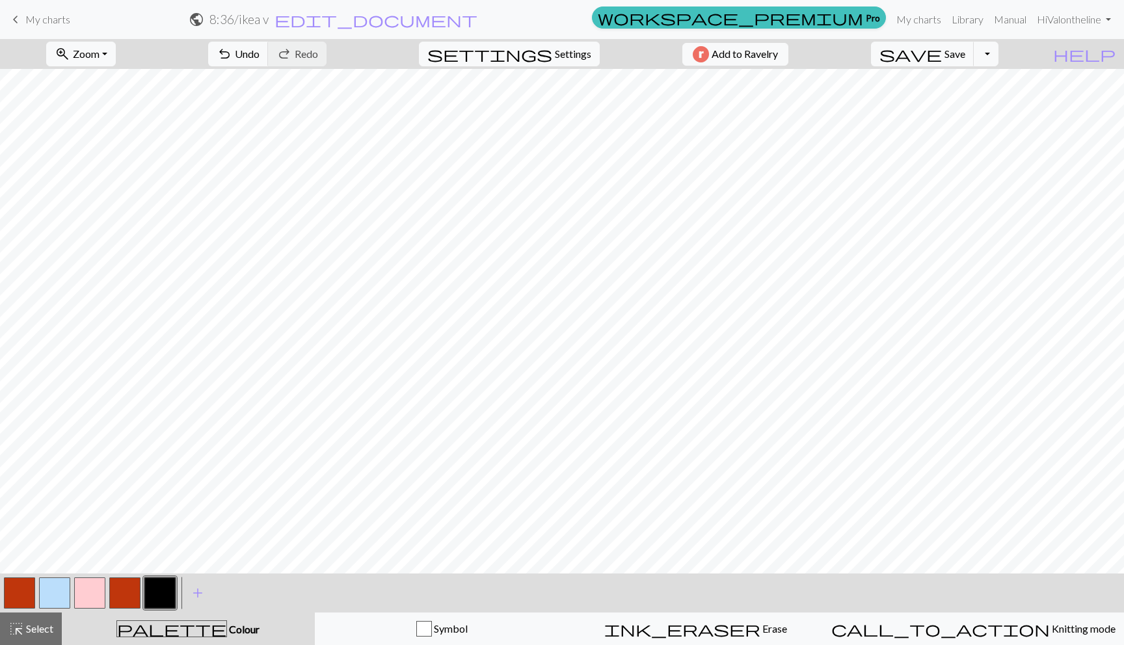
click at [15, 593] on button "button" at bounding box center [19, 593] width 31 height 31
click at [155, 584] on button "button" at bounding box center [159, 593] width 31 height 31
click at [94, 587] on button "button" at bounding box center [89, 593] width 31 height 31
click at [152, 583] on button "button" at bounding box center [159, 593] width 31 height 31
click at [120, 593] on button "button" at bounding box center [124, 593] width 31 height 31
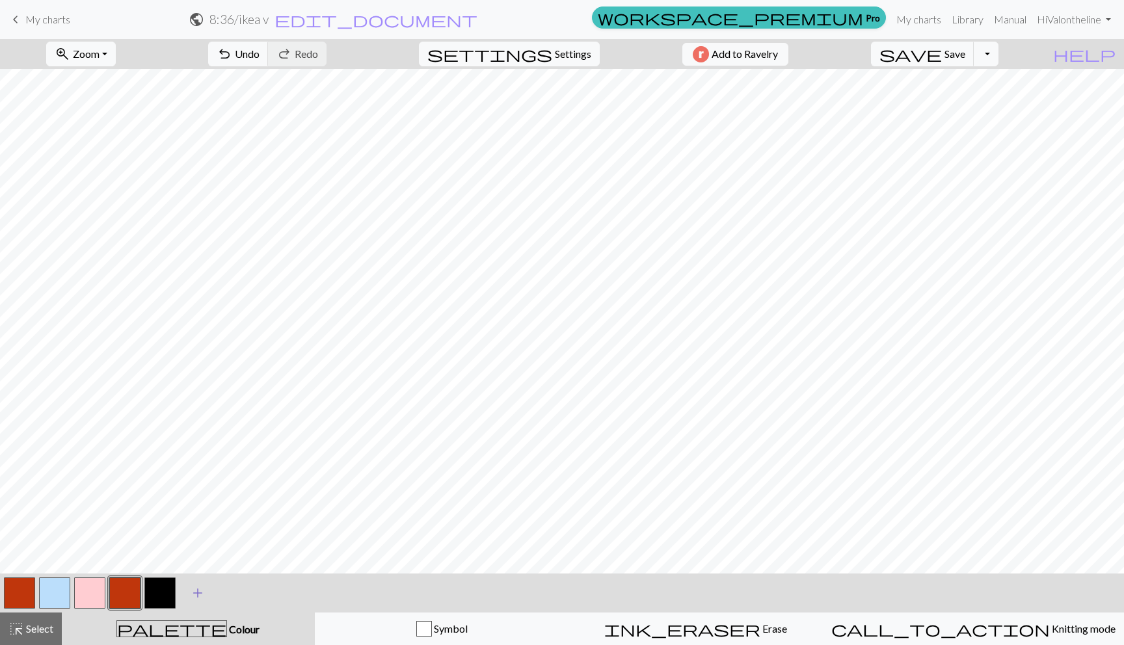
click at [195, 587] on span "add" at bounding box center [198, 593] width 16 height 18
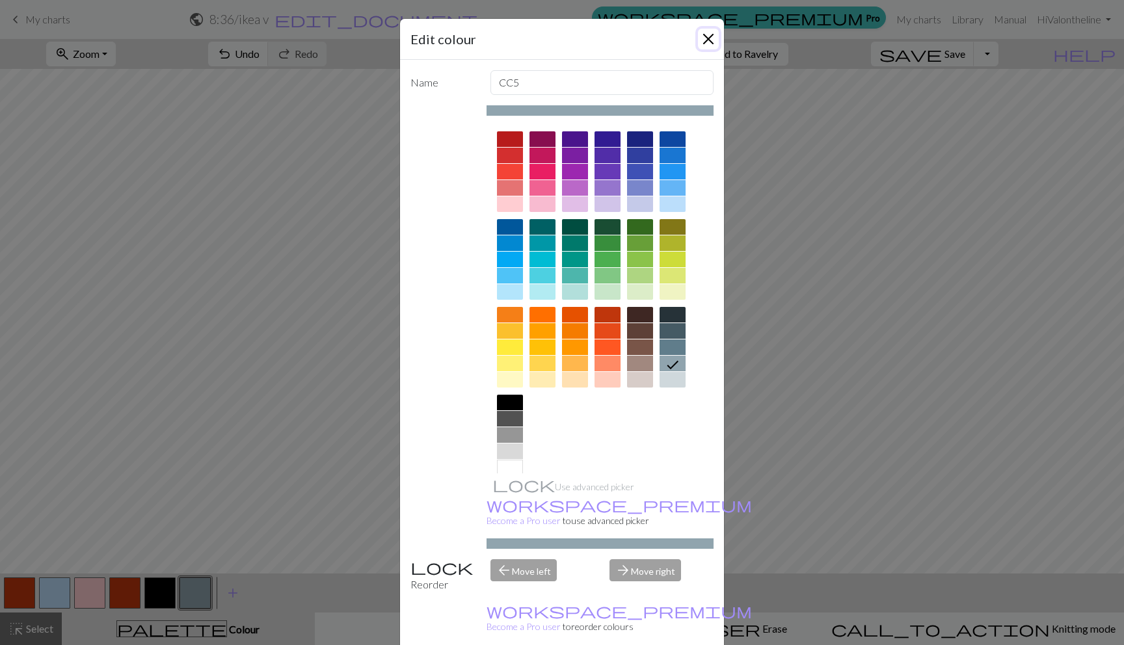
click at [700, 37] on button "Close" at bounding box center [708, 39] width 21 height 21
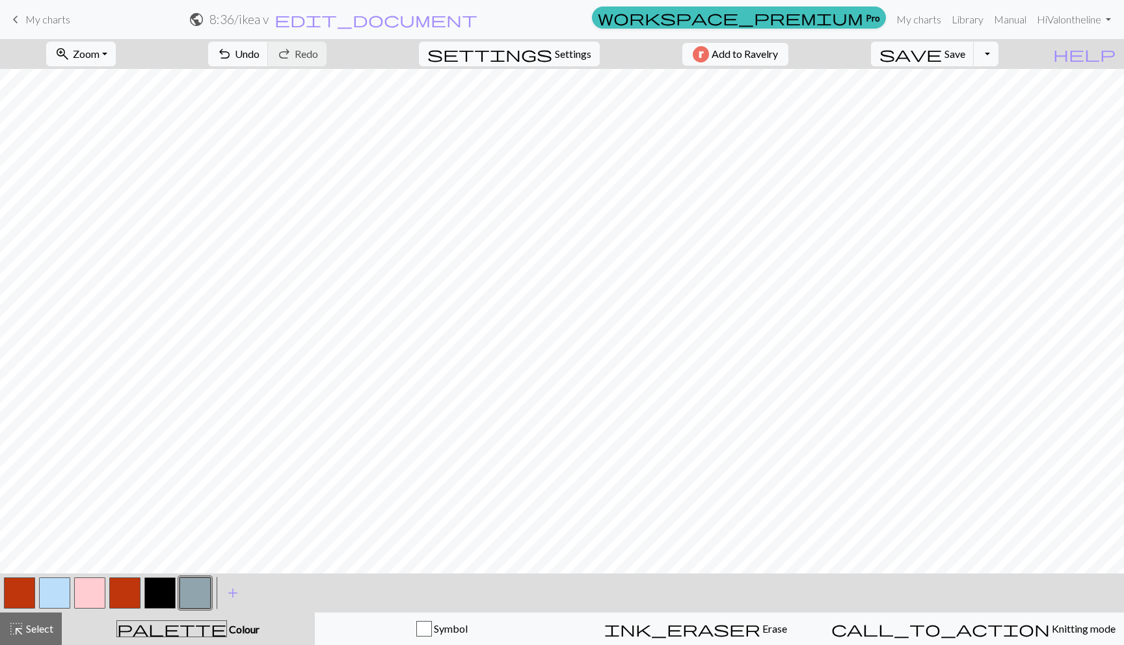
click at [150, 593] on button "button" at bounding box center [159, 593] width 31 height 31
click at [942, 51] on span "save" at bounding box center [911, 54] width 62 height 18
click at [942, 61] on span "save" at bounding box center [911, 54] width 62 height 18
click at [43, 20] on span "My charts" at bounding box center [47, 19] width 45 height 12
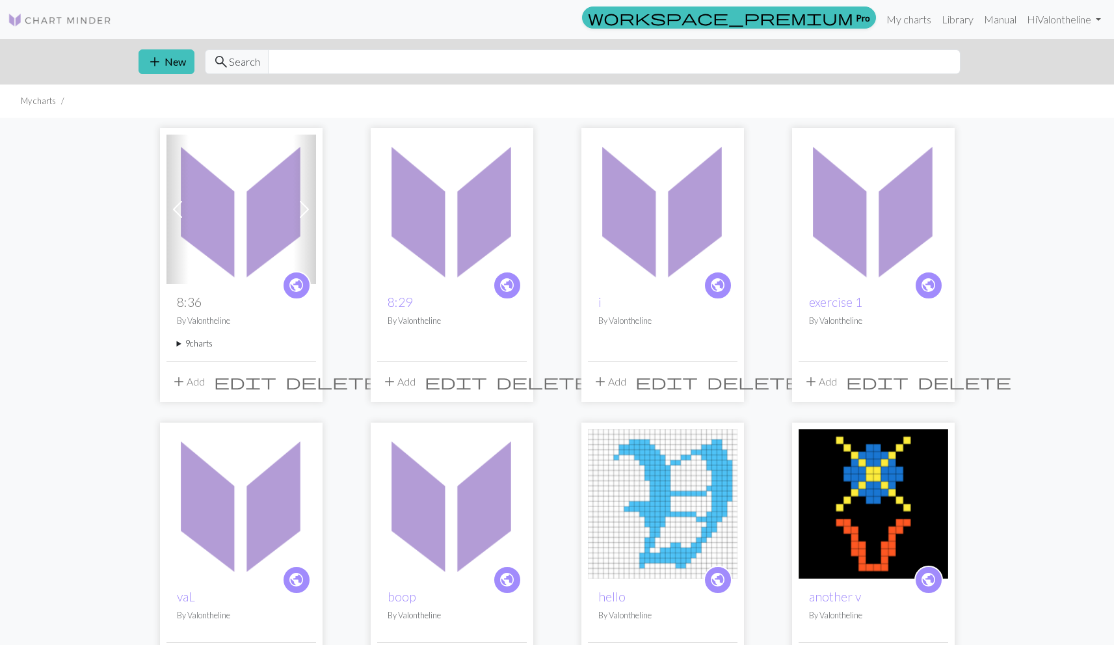
click at [189, 388] on button "add Add" at bounding box center [188, 382] width 43 height 25
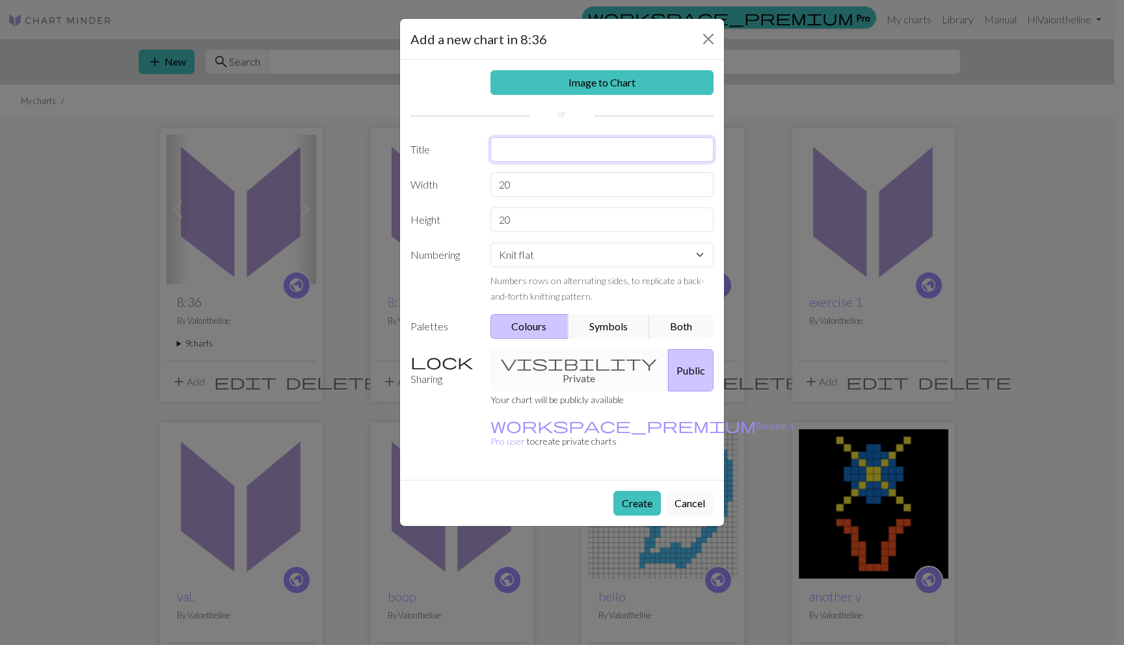
click at [532, 146] on input "text" at bounding box center [603, 149] width 224 height 25
